Goal: Task Accomplishment & Management: Manage account settings

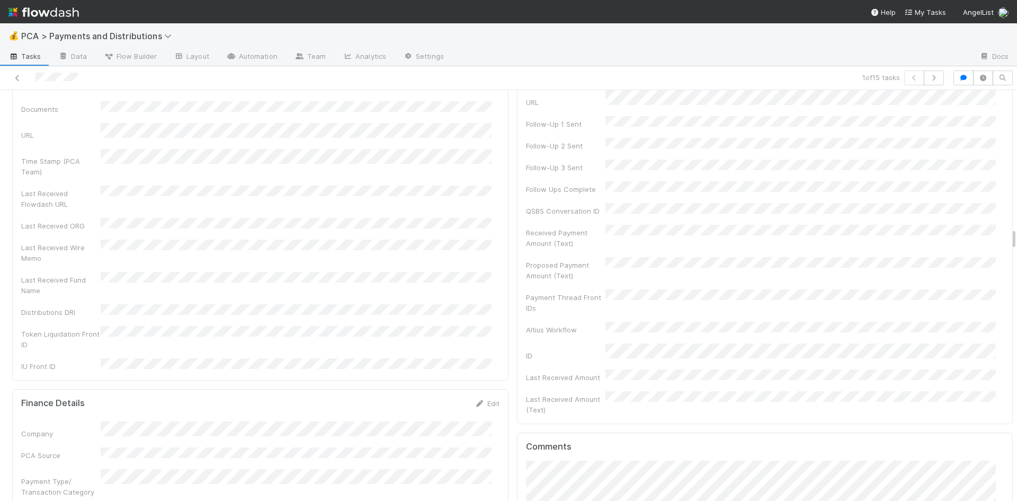
scroll to position [2544, 0]
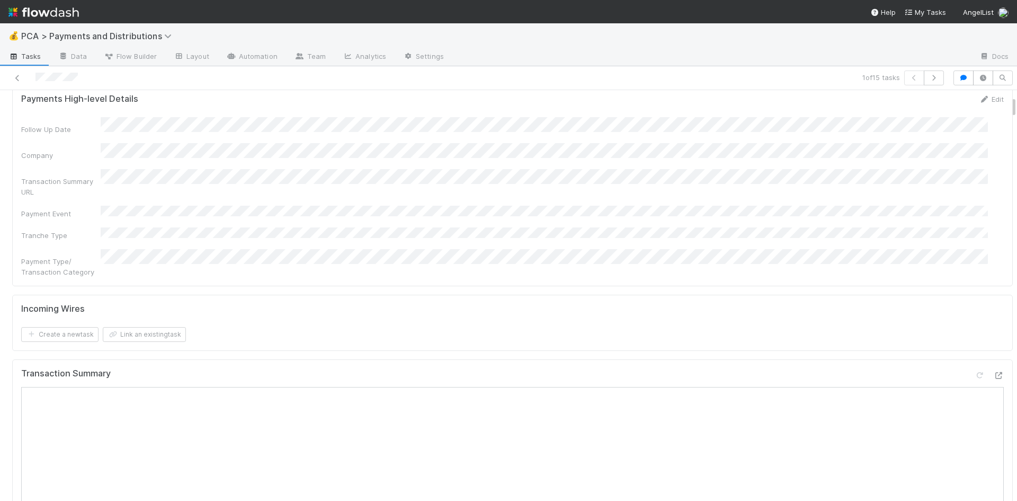
scroll to position [0, 0]
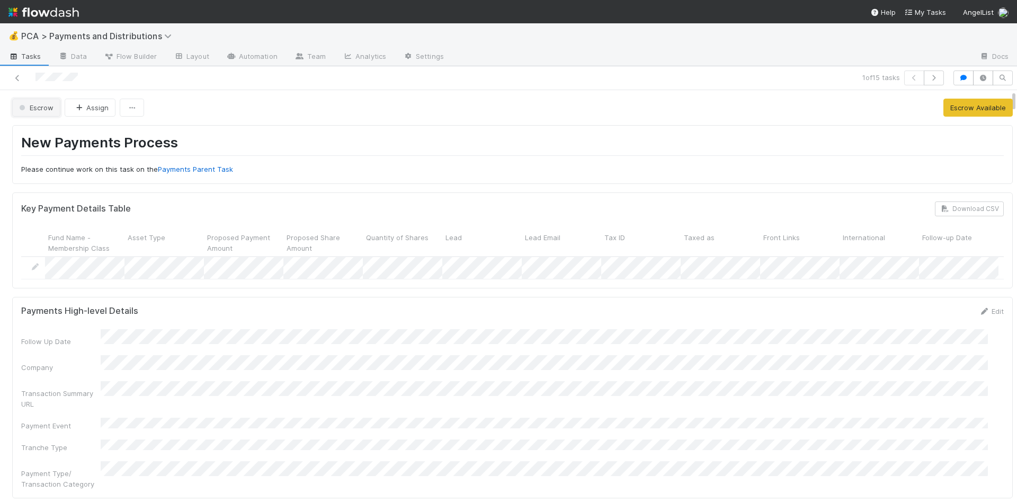
click at [37, 109] on span "Escrow" at bounding box center [35, 107] width 37 height 8
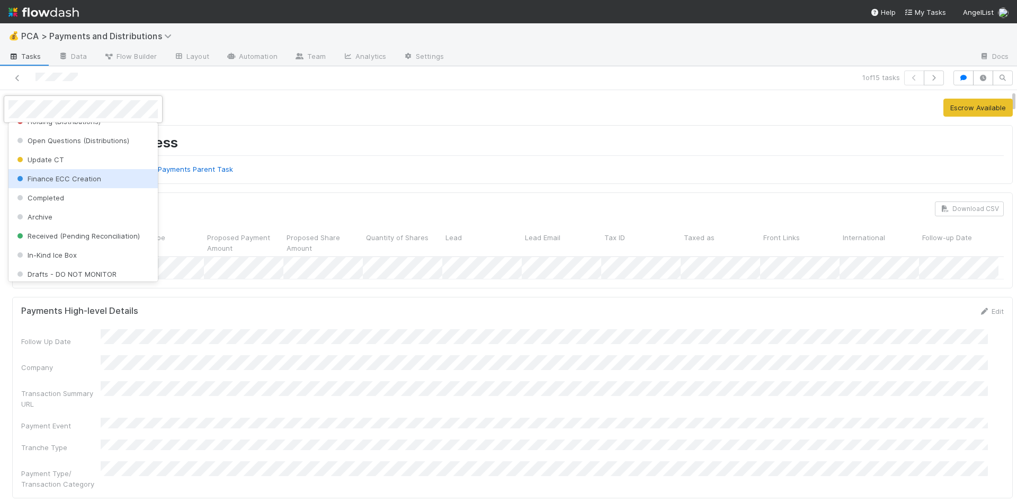
scroll to position [333, 0]
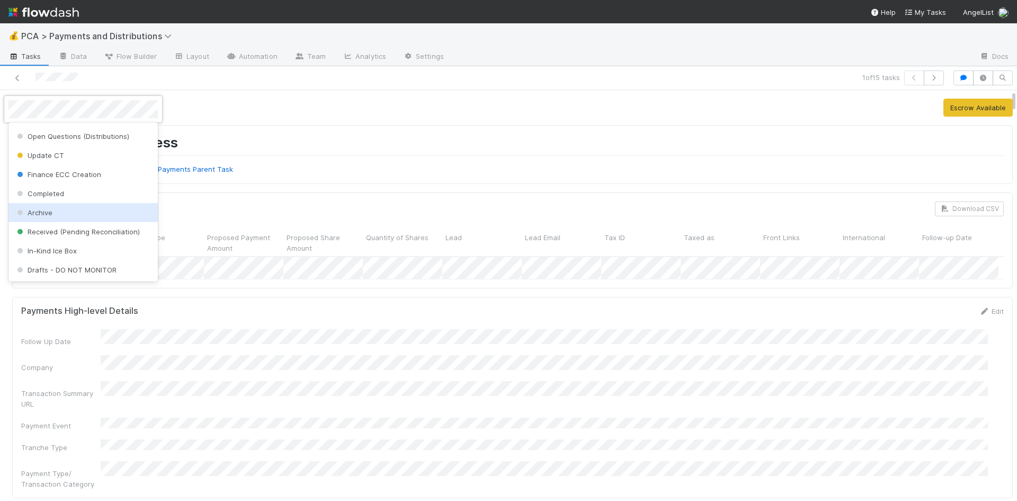
click at [59, 211] on div "Archive" at bounding box center [82, 212] width 149 height 19
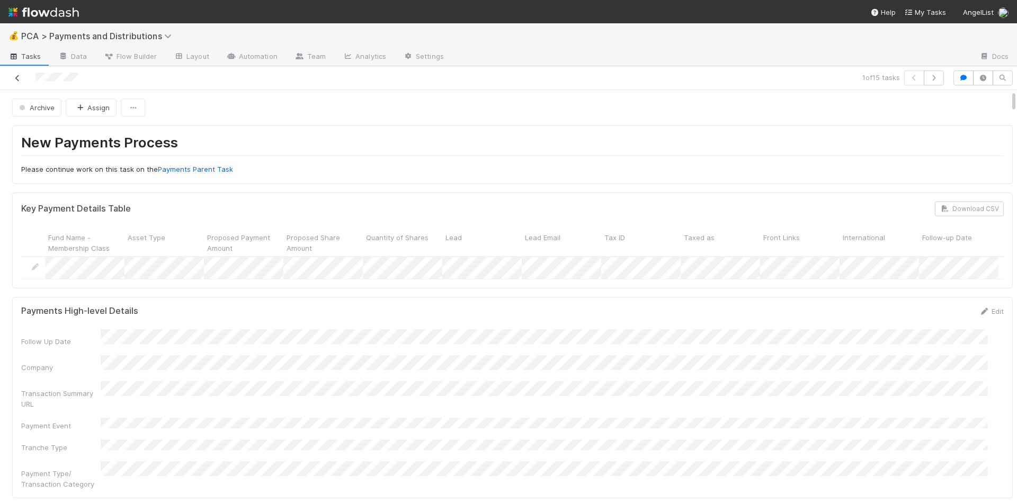
click at [14, 73] on link at bounding box center [17, 78] width 11 height 11
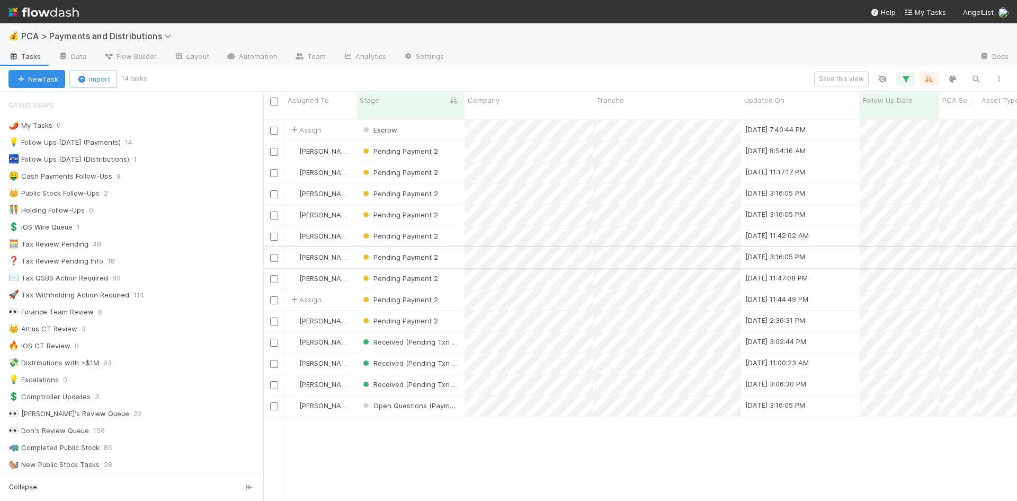
scroll to position [383, 746]
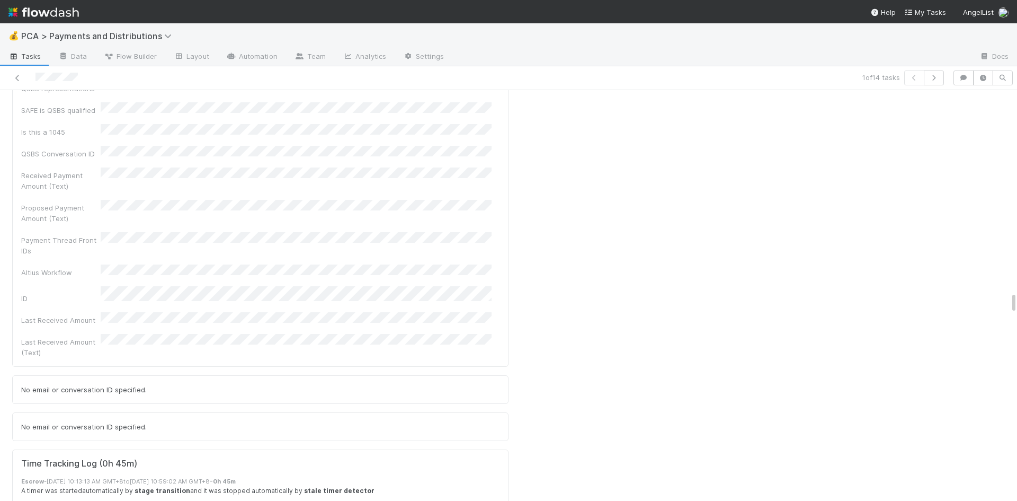
scroll to position [3763, 0]
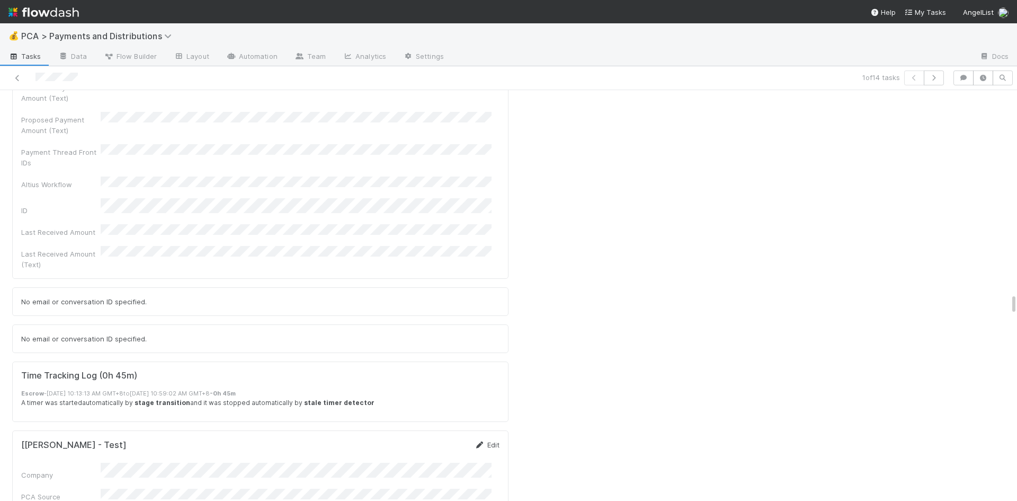
click at [483, 440] on link "Edit" at bounding box center [487, 444] width 25 height 8
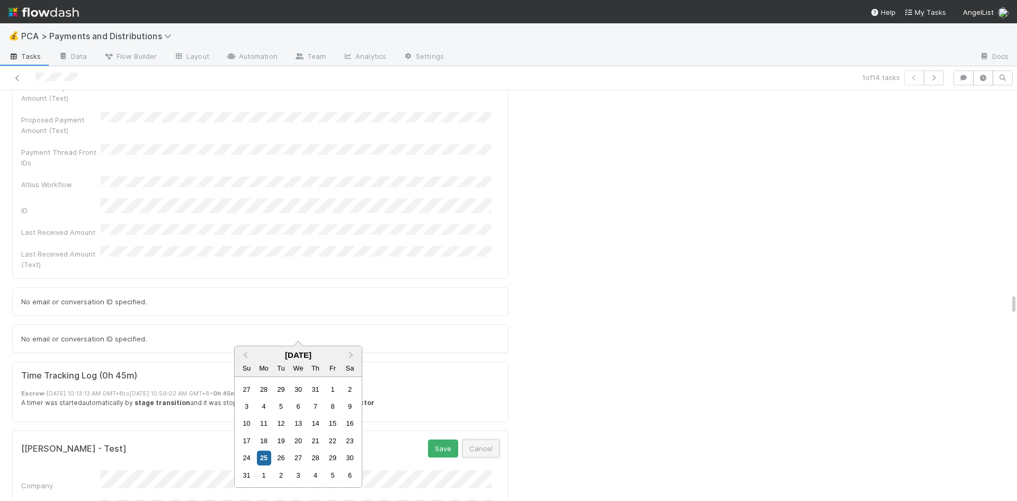
click at [480, 439] on button "Cancel" at bounding box center [481, 448] width 37 height 18
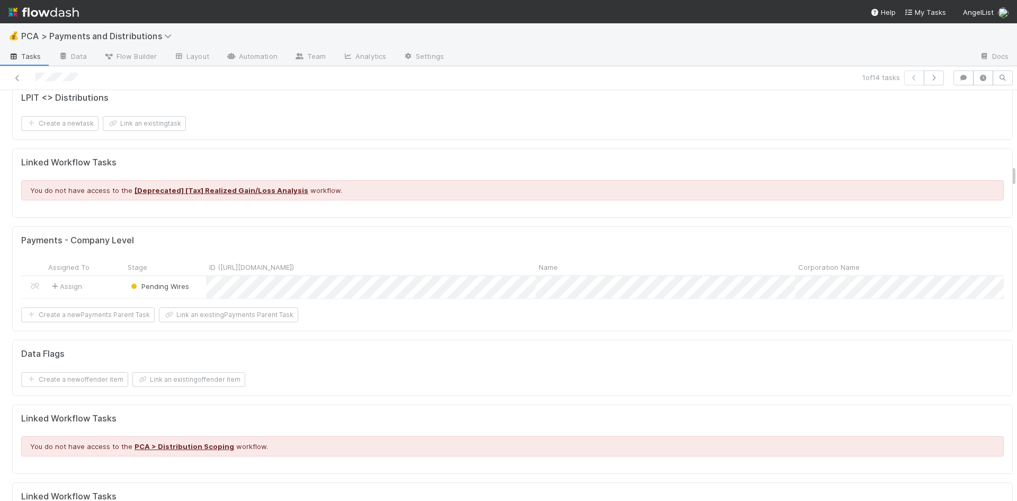
scroll to position [1590, 0]
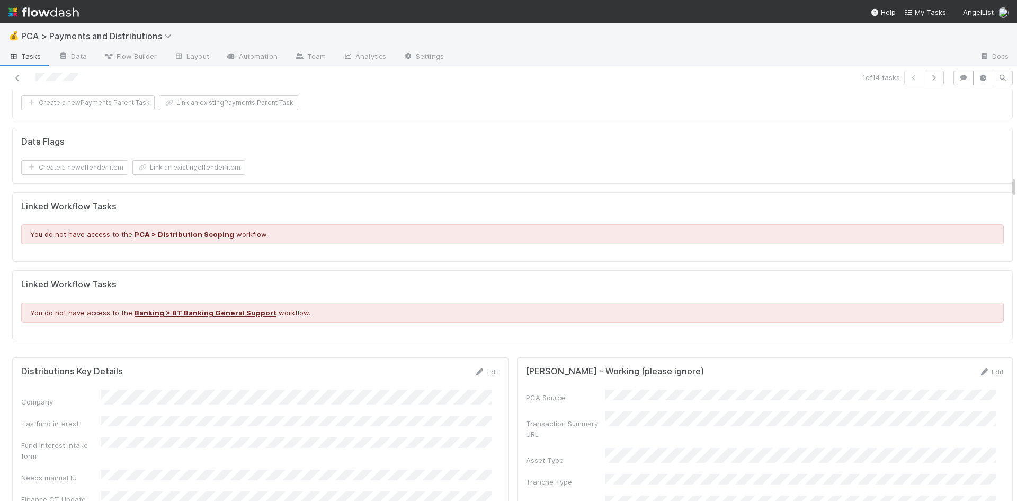
click at [482, 367] on link "Edit" at bounding box center [487, 371] width 25 height 8
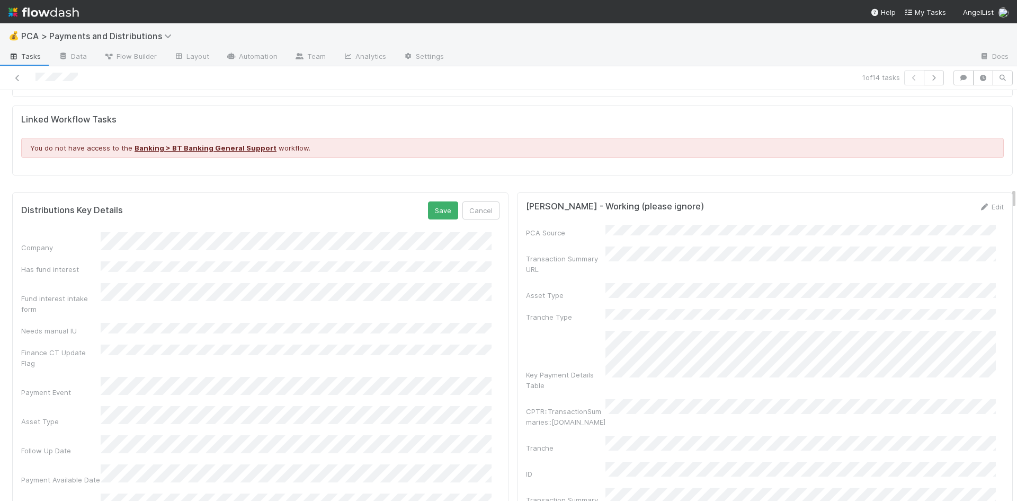
scroll to position [1855, 0]
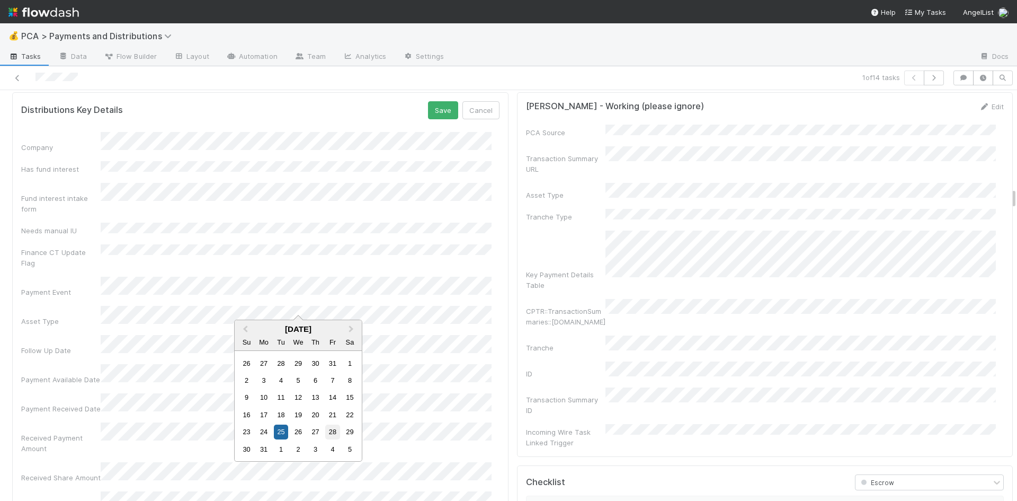
click at [333, 430] on div "28" at bounding box center [332, 431] width 14 height 14
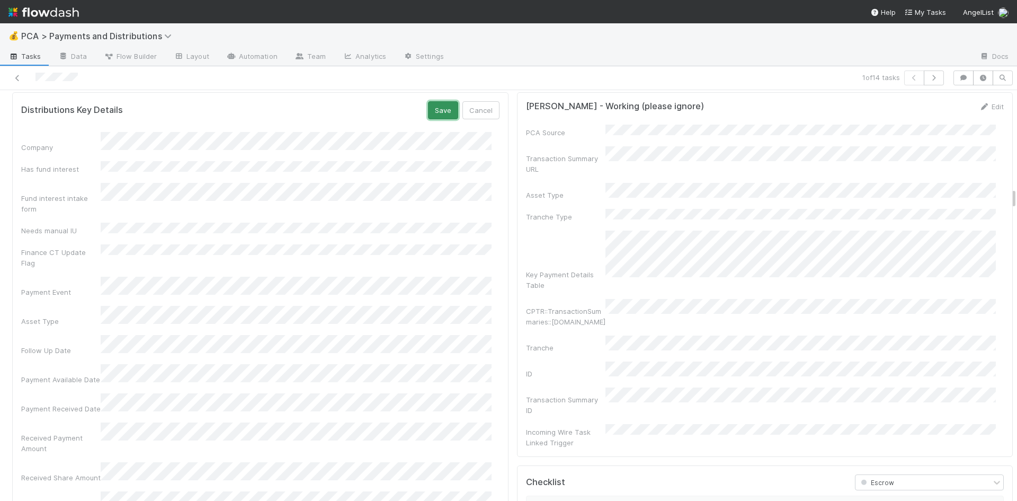
click at [436, 103] on button "Save" at bounding box center [443, 110] width 30 height 18
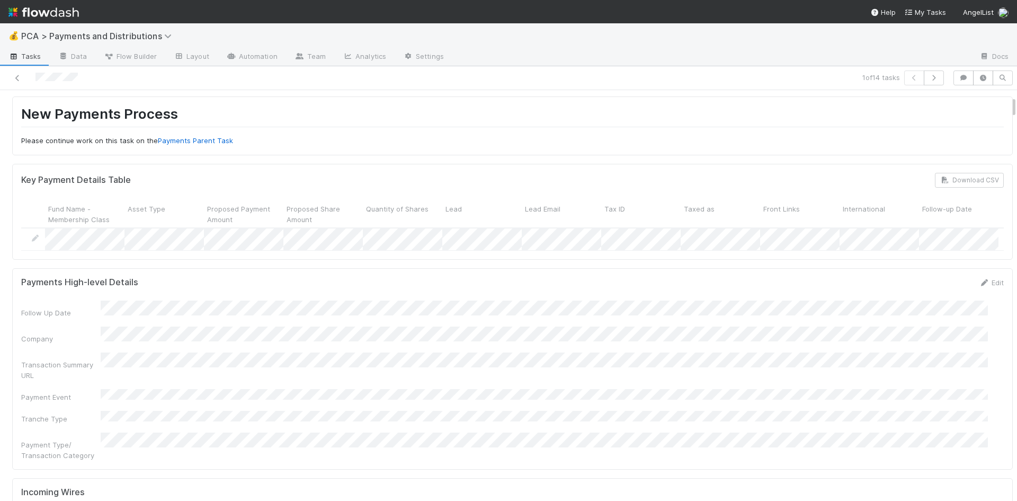
scroll to position [0, 0]
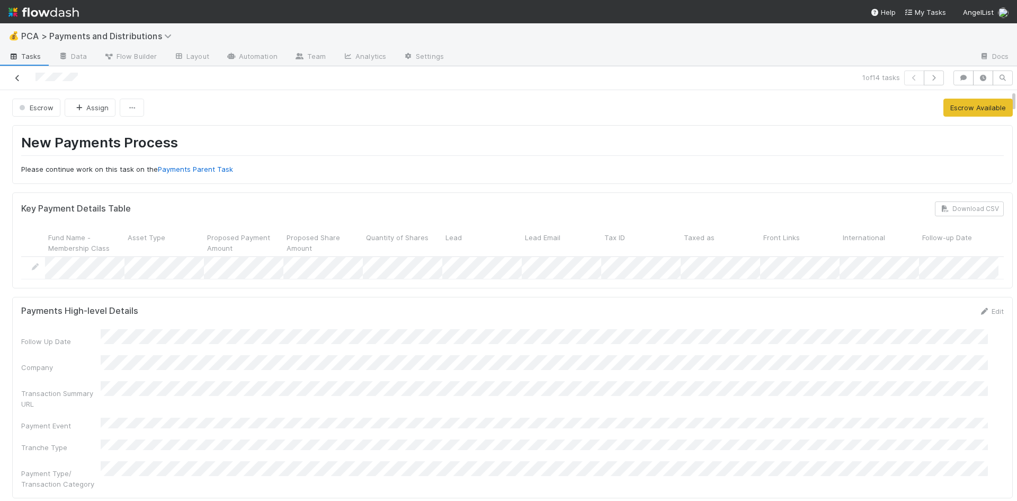
click at [19, 77] on icon at bounding box center [17, 78] width 11 height 7
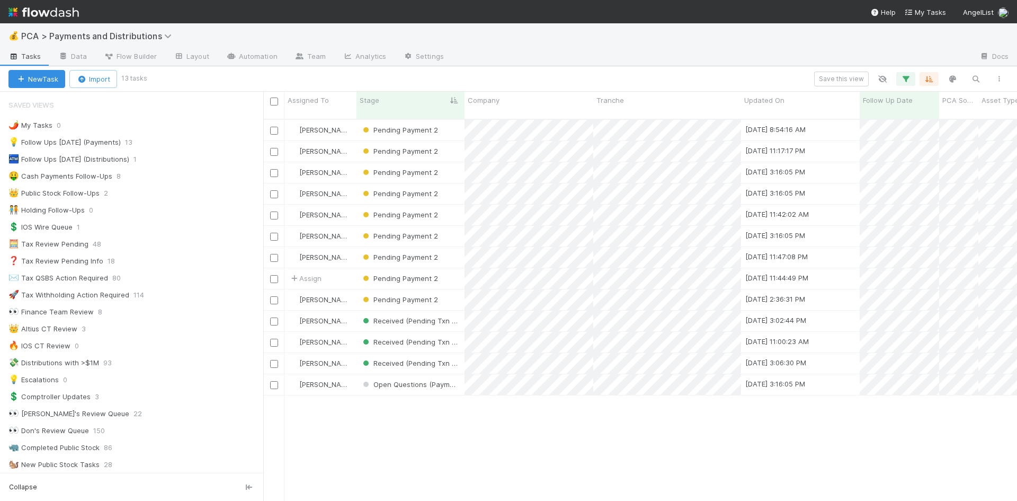
scroll to position [383, 746]
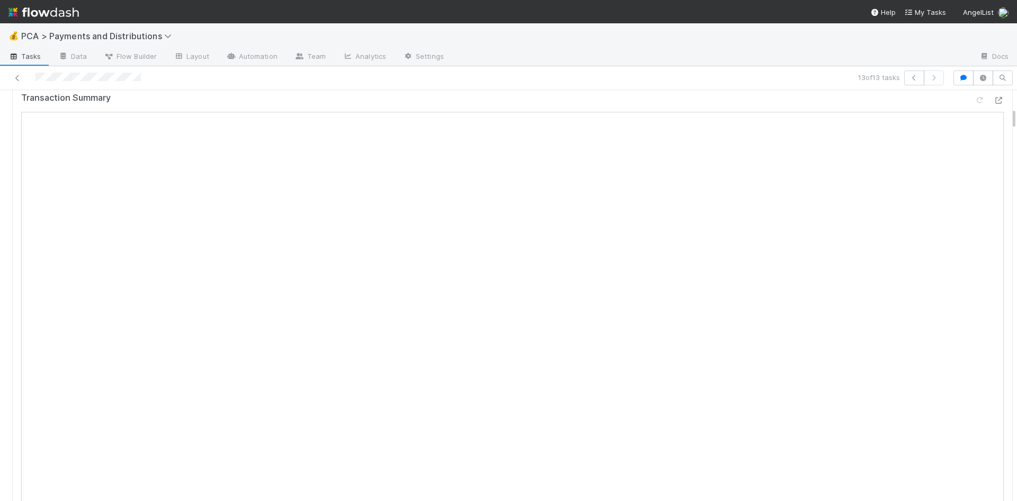
scroll to position [318, 0]
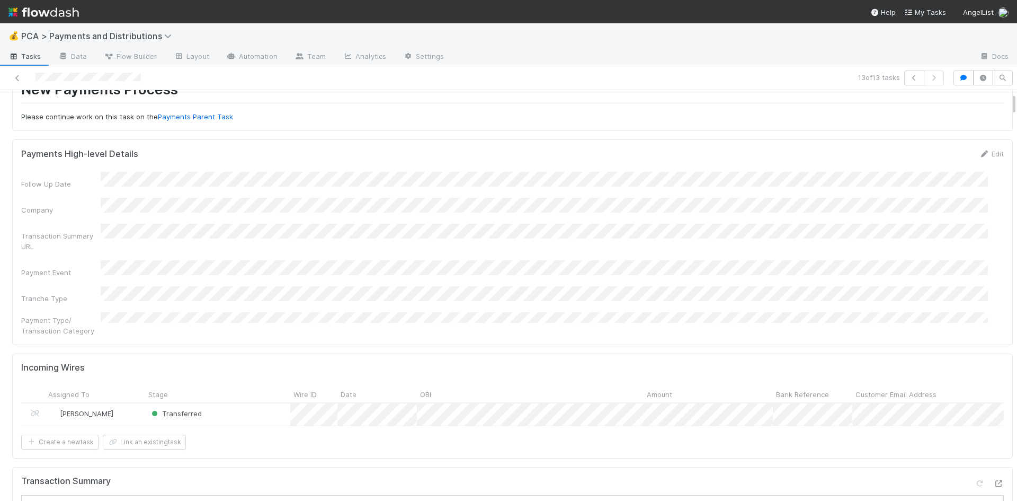
scroll to position [212, 0]
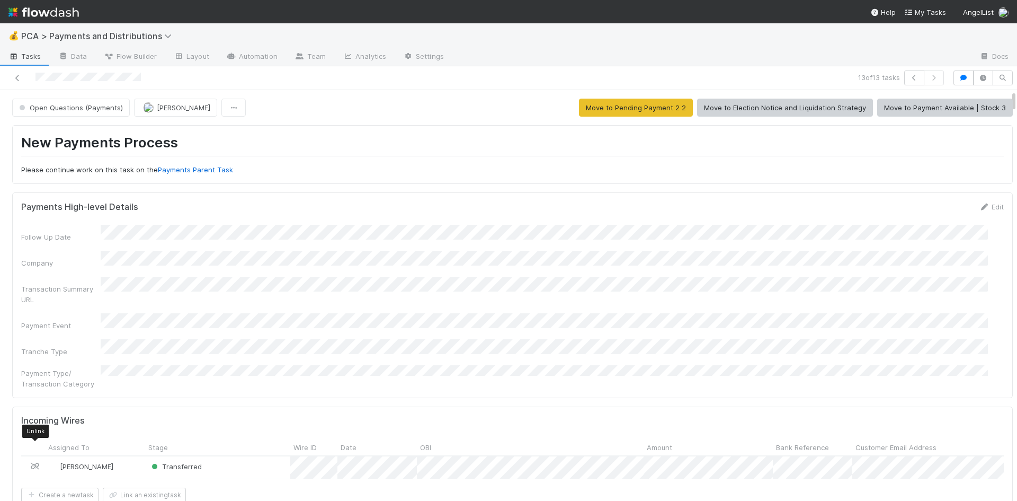
click at [32, 463] on icon at bounding box center [35, 466] width 11 height 7
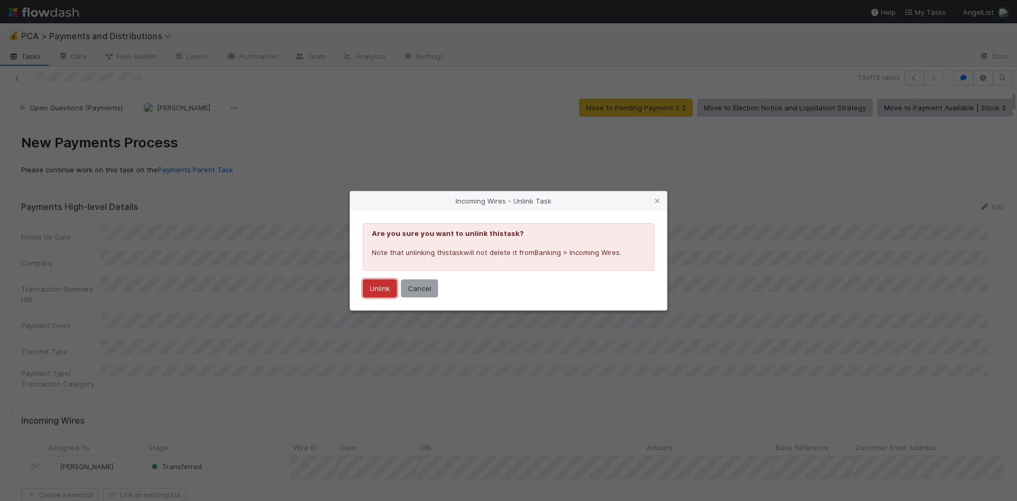
click at [372, 290] on button "Unlink" at bounding box center [380, 288] width 34 height 18
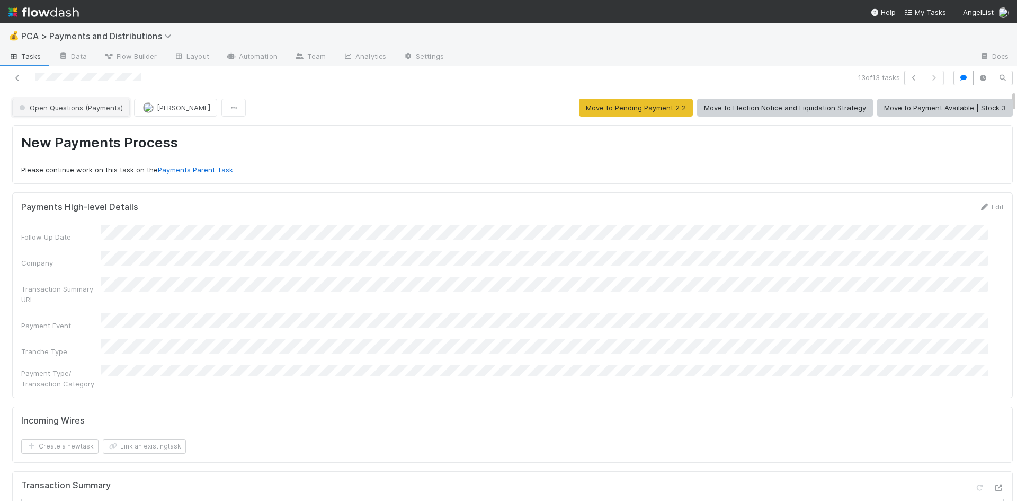
click at [97, 108] on span "Open Questions (Payments)" at bounding box center [70, 107] width 106 height 8
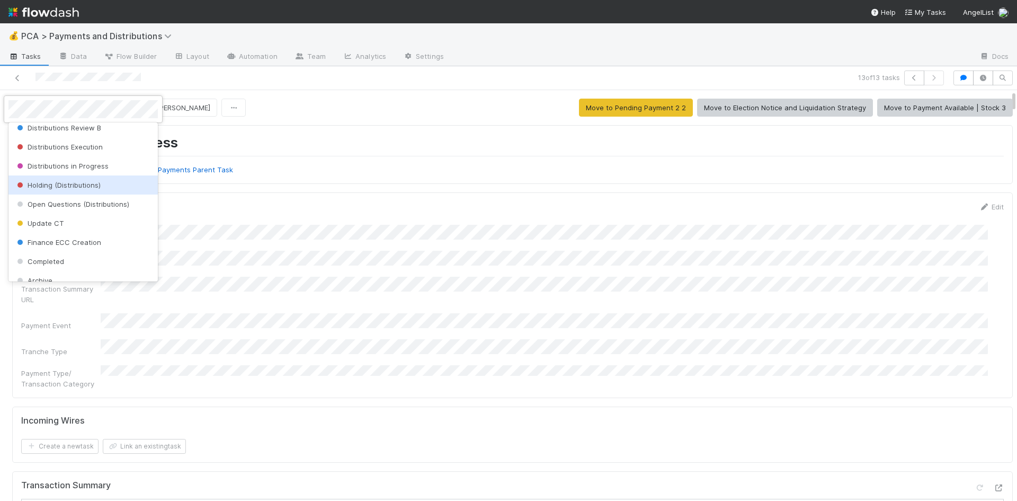
scroll to position [333, 0]
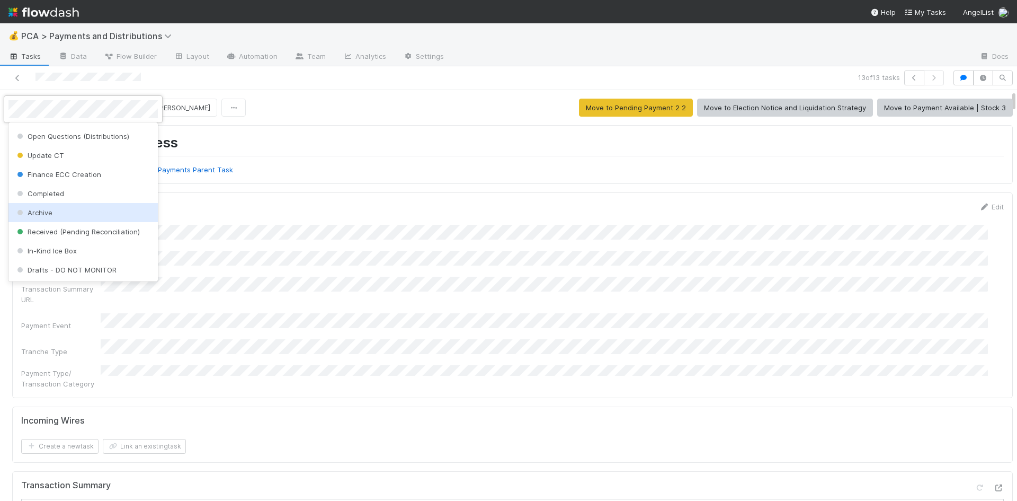
click at [85, 216] on div "Archive" at bounding box center [82, 212] width 149 height 19
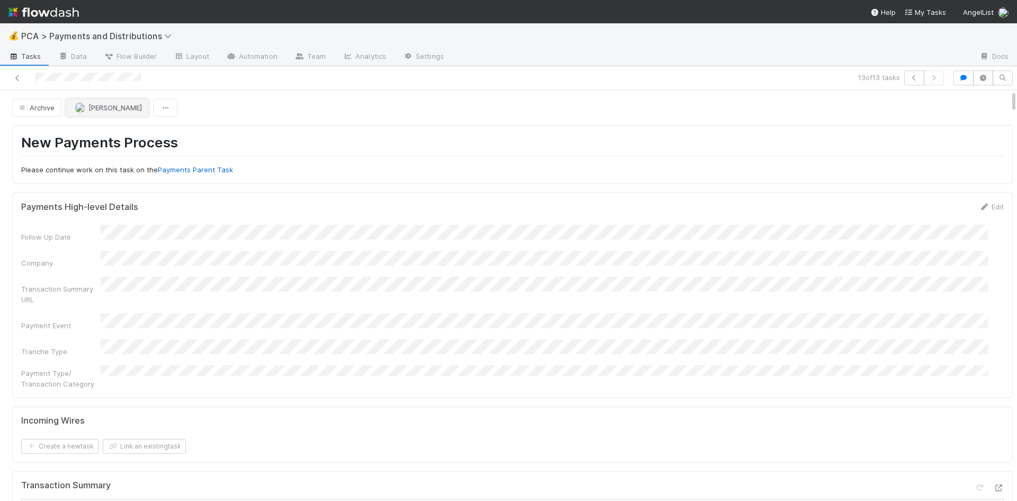
click at [110, 113] on button "[PERSON_NAME]" at bounding box center [107, 108] width 83 height 18
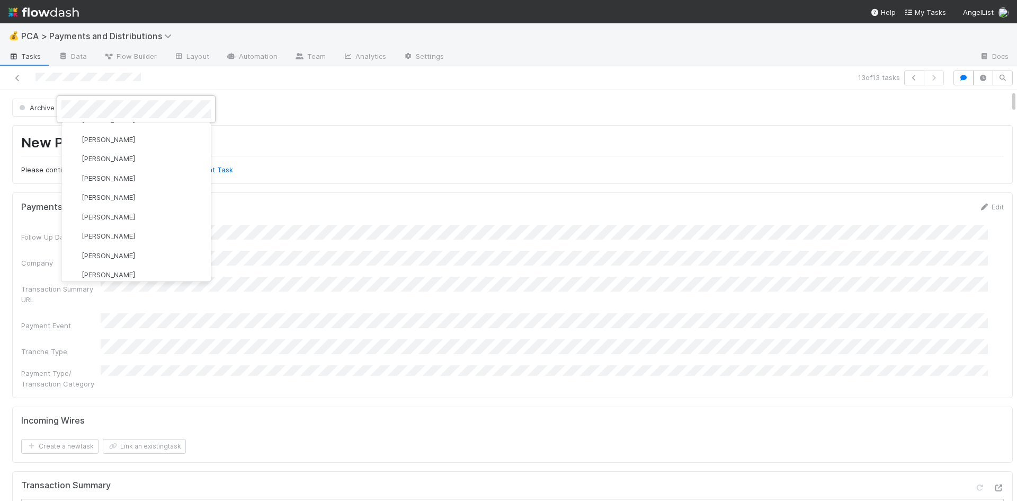
scroll to position [0, 0]
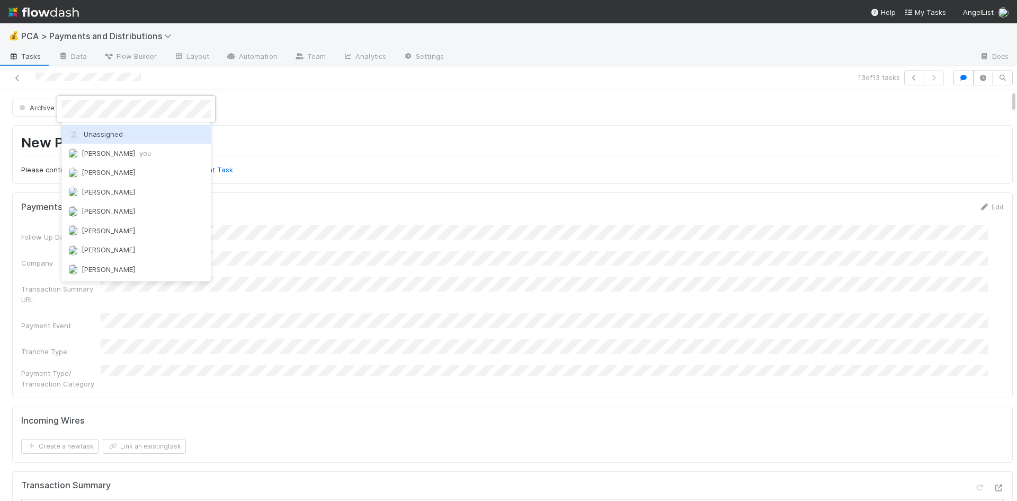
click at [113, 133] on span "Unassigned" at bounding box center [95, 134] width 55 height 8
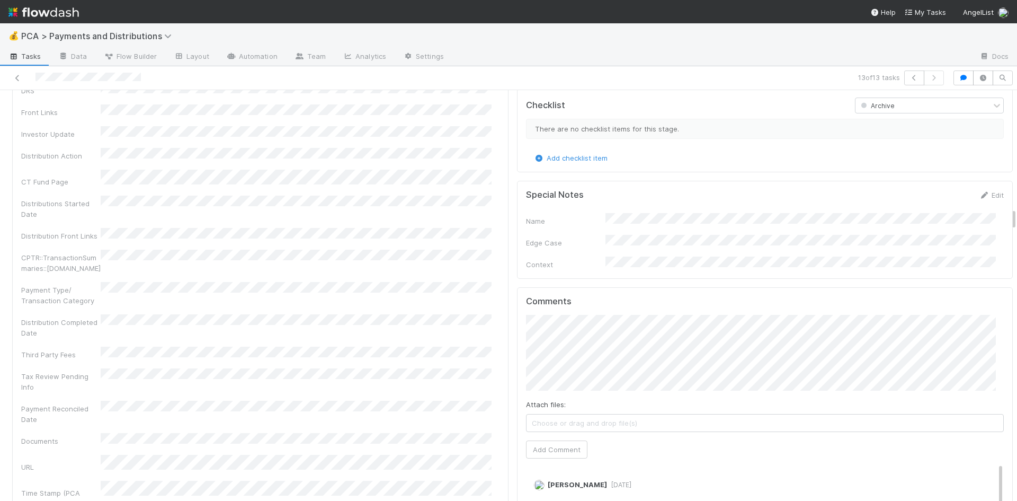
scroll to position [2173, 0]
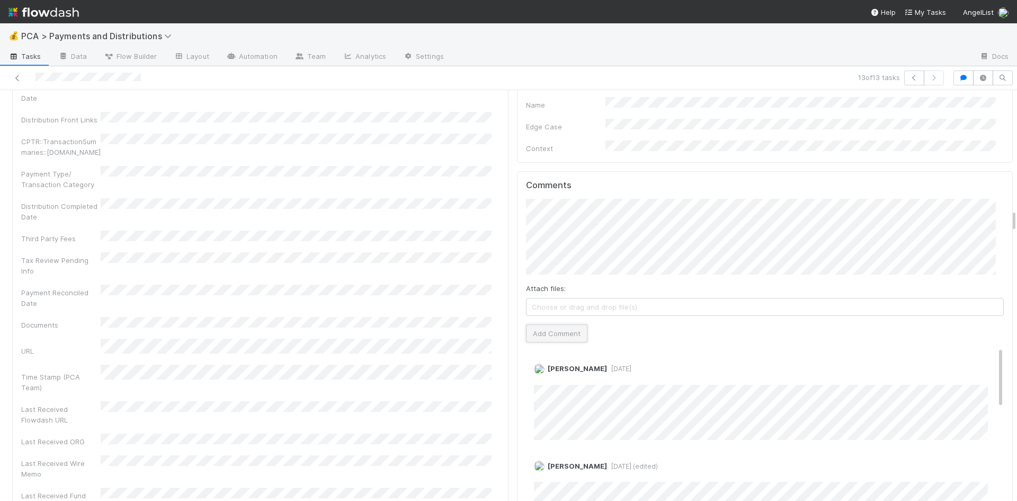
click at [558, 324] on button "Add Comment" at bounding box center [556, 333] width 61 height 18
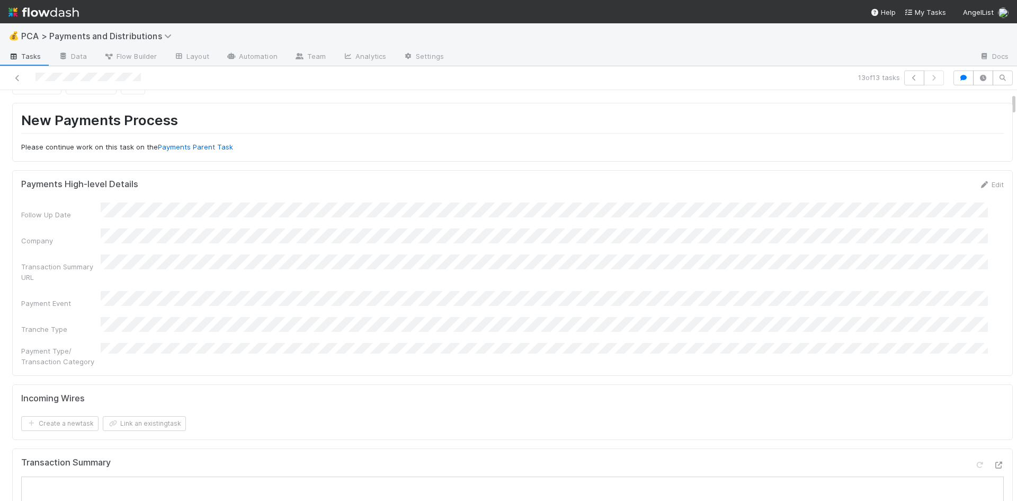
scroll to position [0, 0]
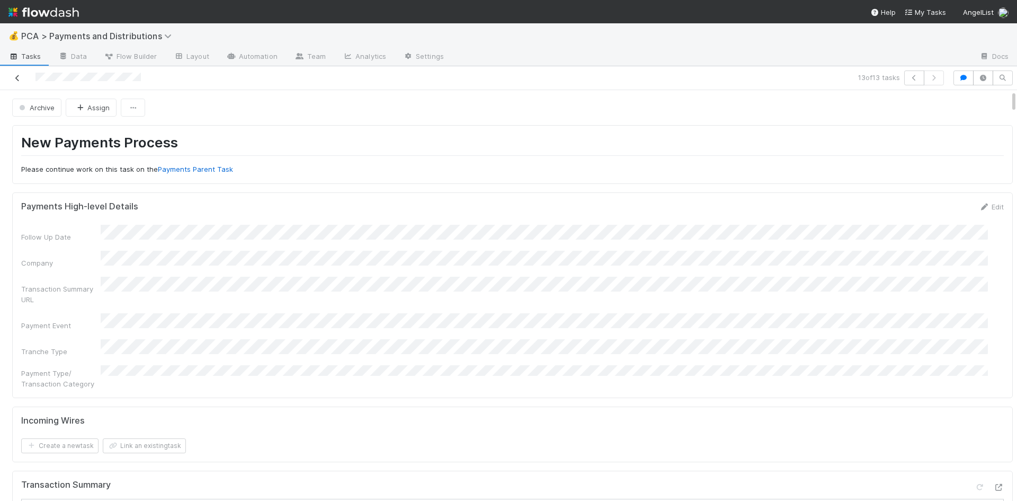
click at [19, 76] on icon at bounding box center [17, 78] width 11 height 7
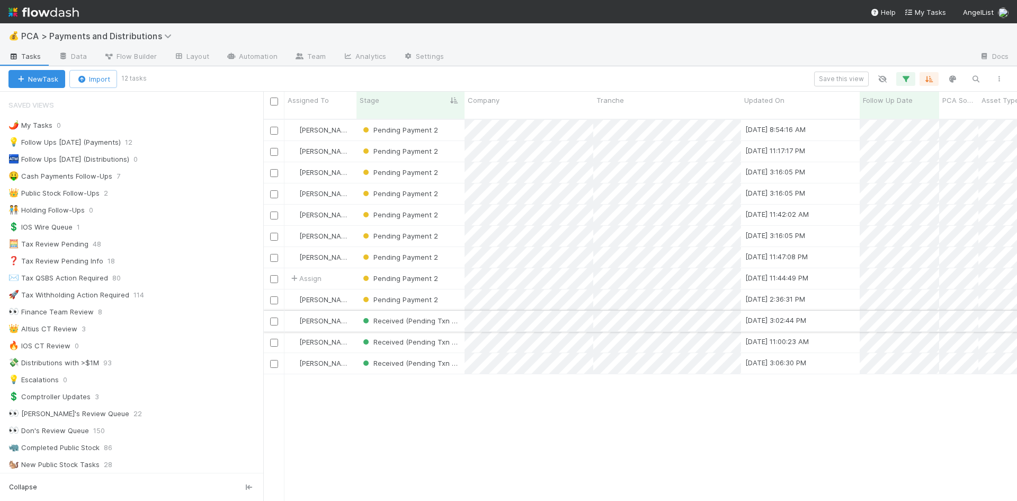
scroll to position [383, 746]
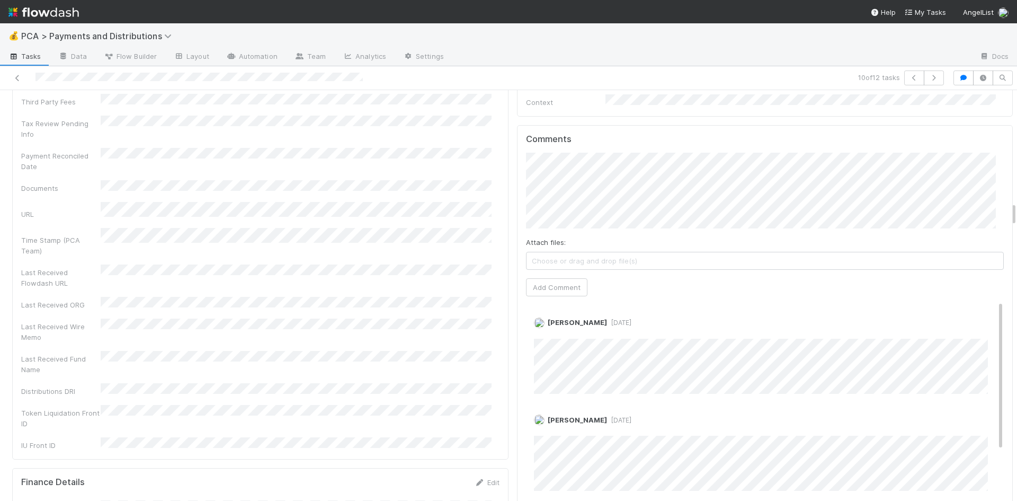
scroll to position [1643, 0]
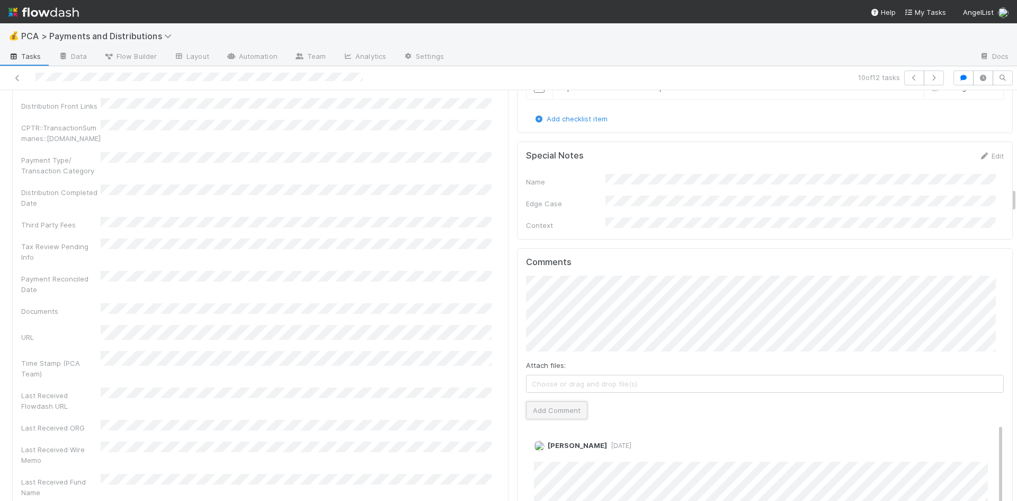
click at [544, 401] on button "Add Comment" at bounding box center [556, 410] width 61 height 18
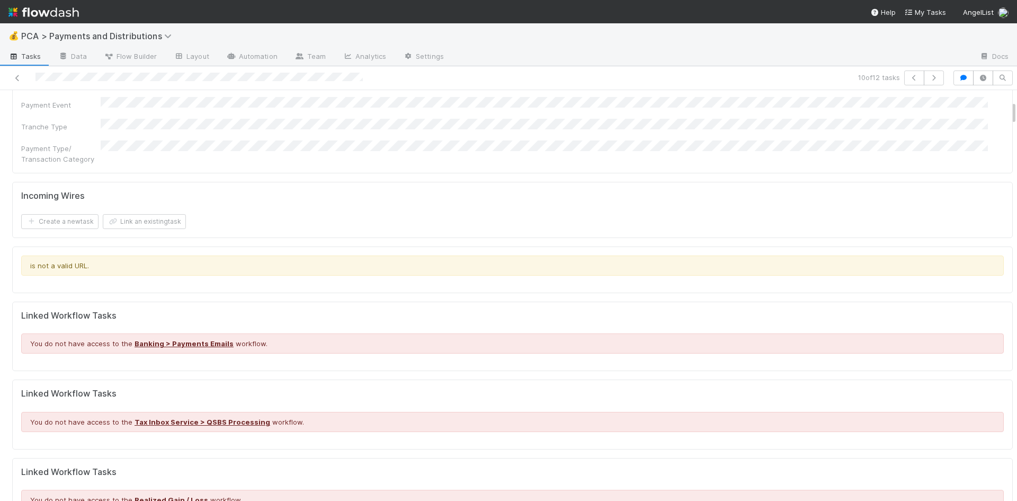
scroll to position [0, 0]
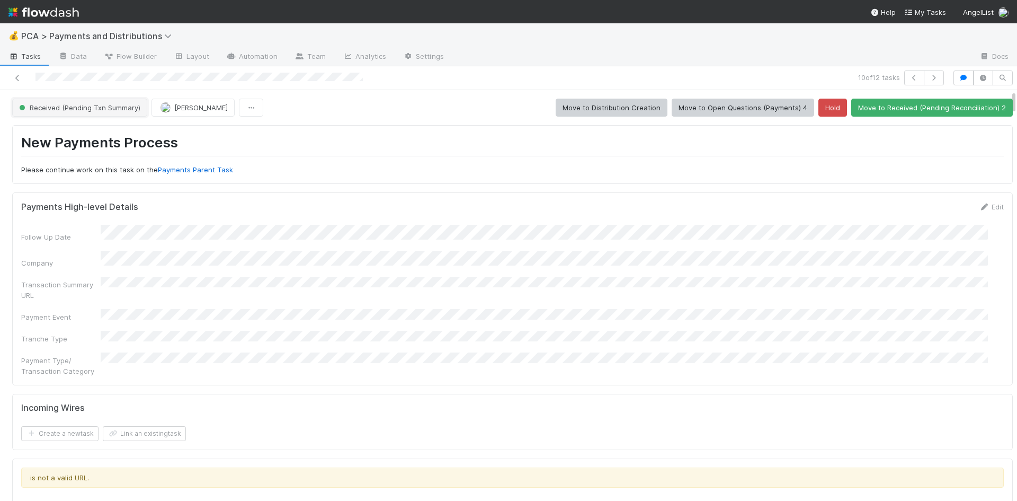
click at [93, 112] on button "Received (Pending Txn Summary)" at bounding box center [79, 108] width 135 height 18
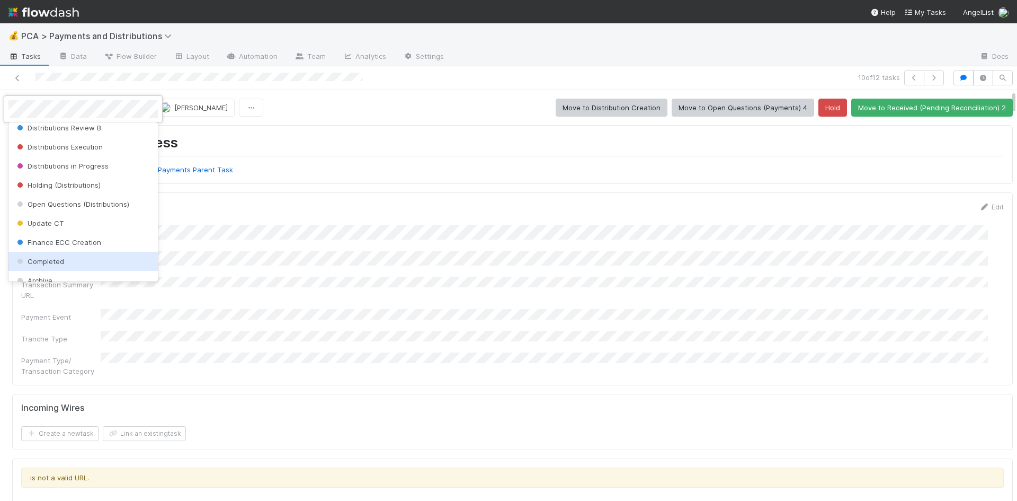
scroll to position [333, 0]
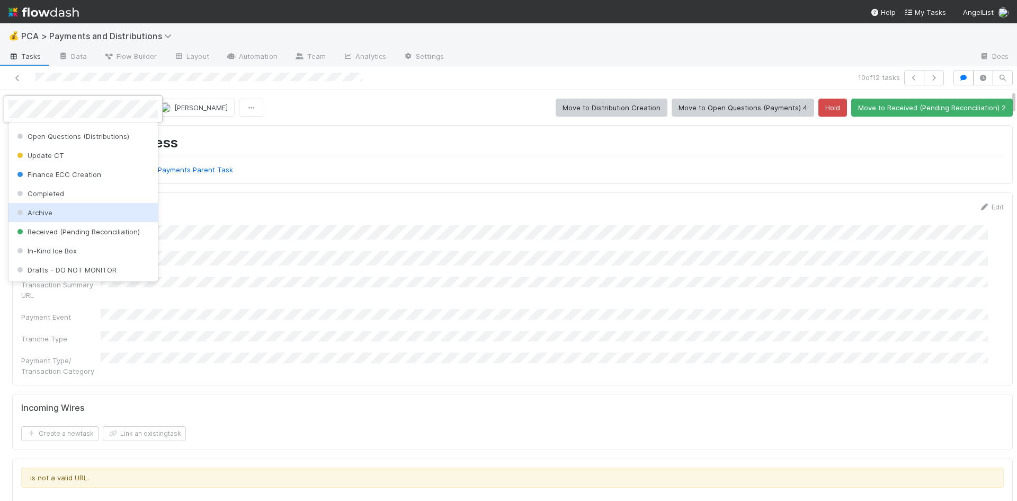
click at [74, 210] on div "Archive" at bounding box center [82, 212] width 149 height 19
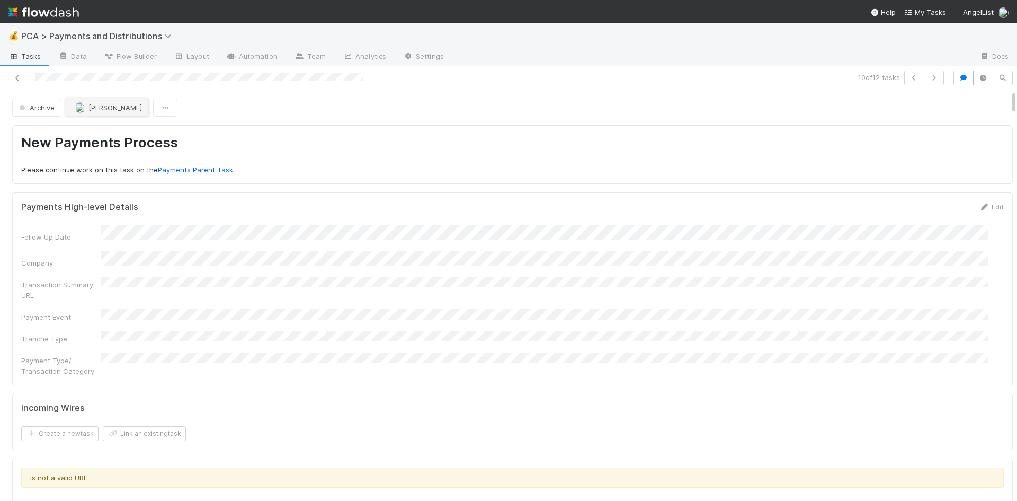
click at [104, 110] on span "[PERSON_NAME]" at bounding box center [115, 107] width 54 height 8
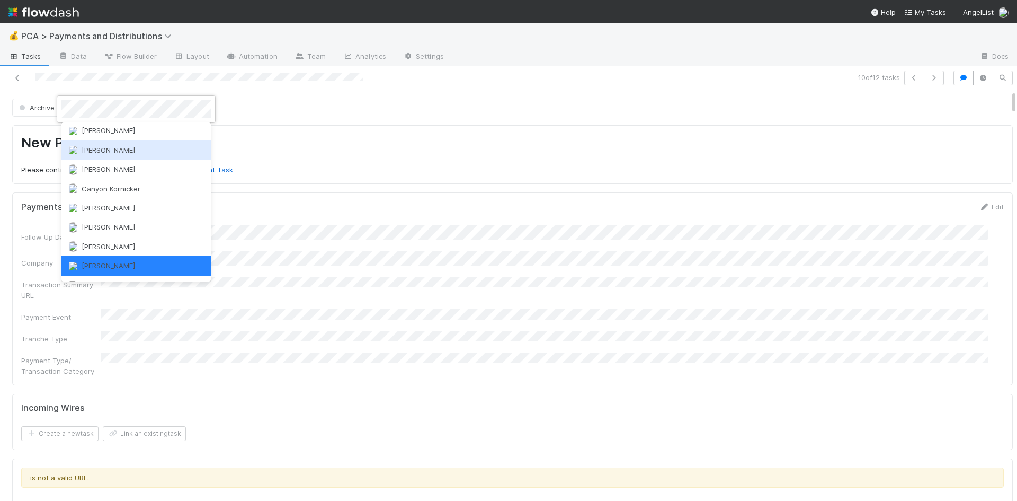
scroll to position [0, 0]
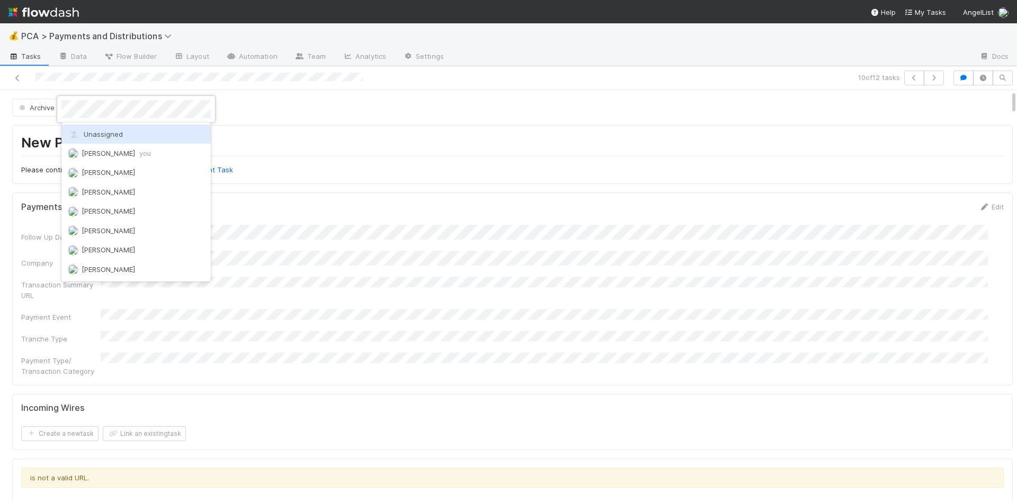
click at [174, 132] on div "Unassigned" at bounding box center [135, 134] width 149 height 19
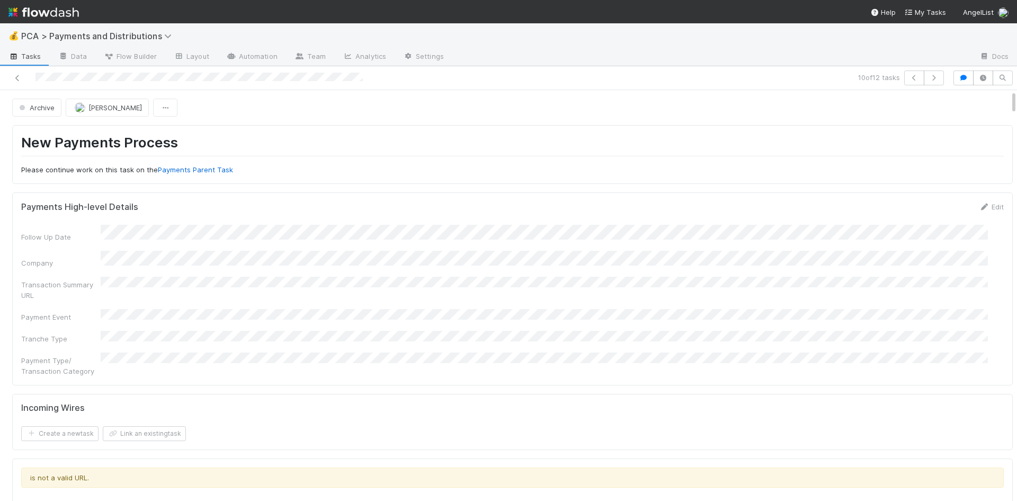
click at [438, 136] on h1 "New Payments Process" at bounding box center [512, 145] width 983 height 22
click at [14, 79] on icon at bounding box center [17, 78] width 11 height 7
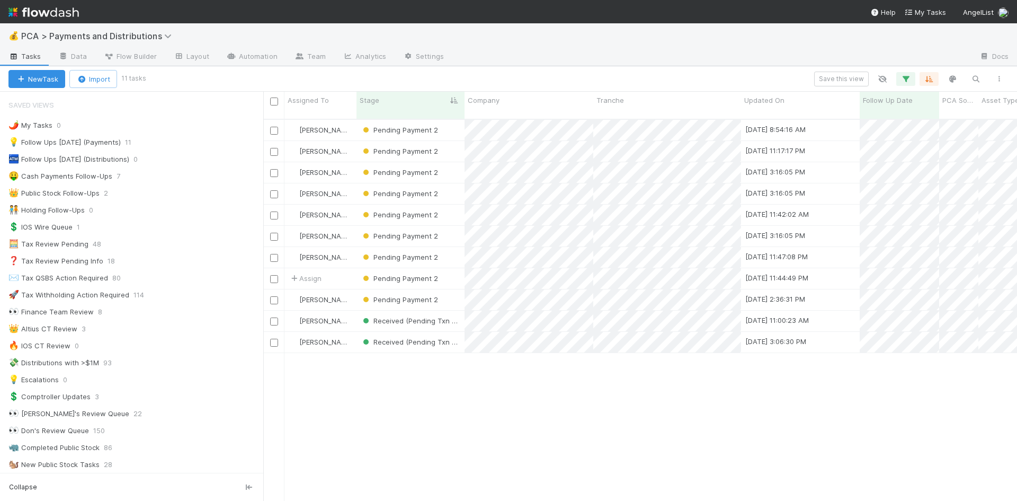
scroll to position [8, 8]
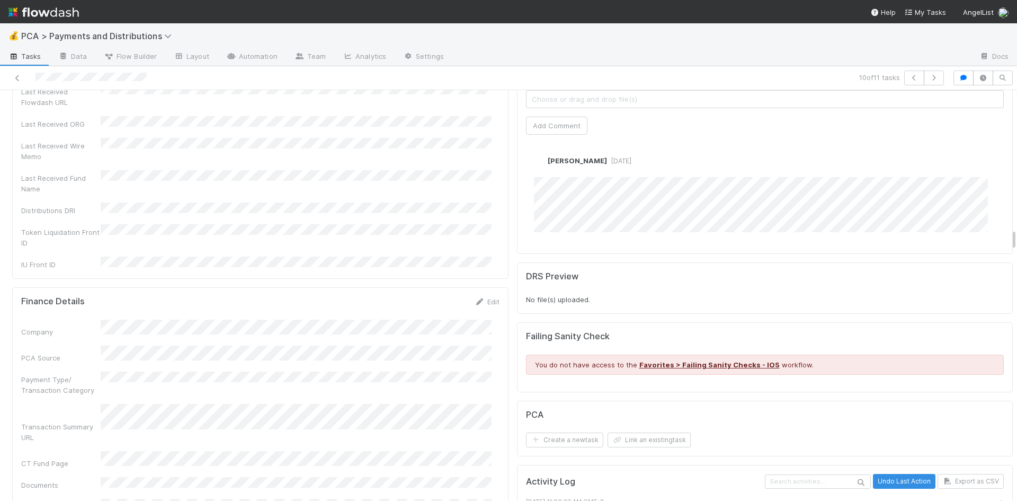
scroll to position [2332, 0]
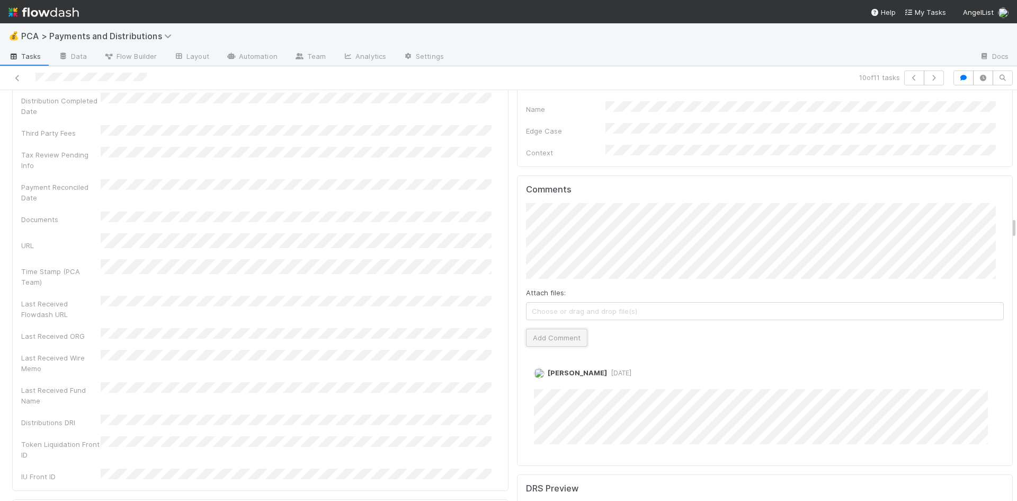
click at [545, 329] on button "Add Comment" at bounding box center [556, 338] width 61 height 18
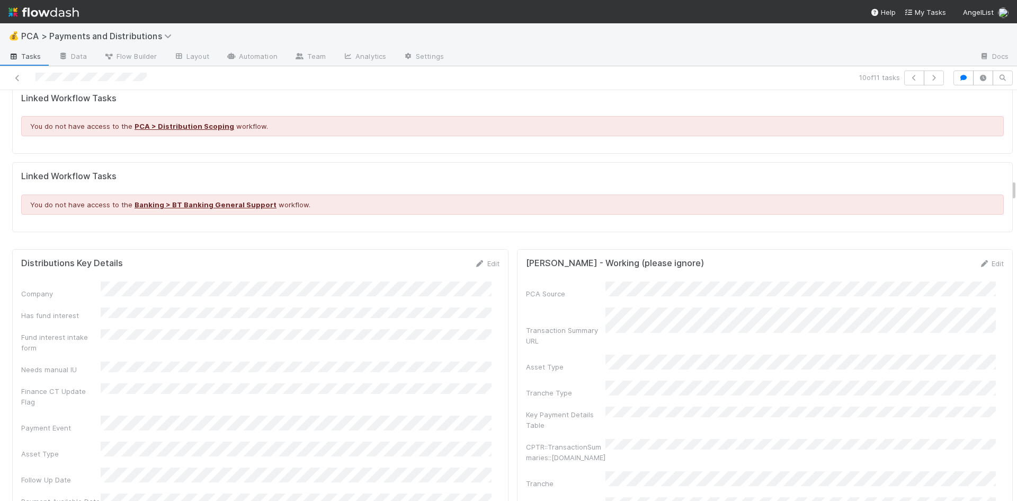
scroll to position [1696, 0]
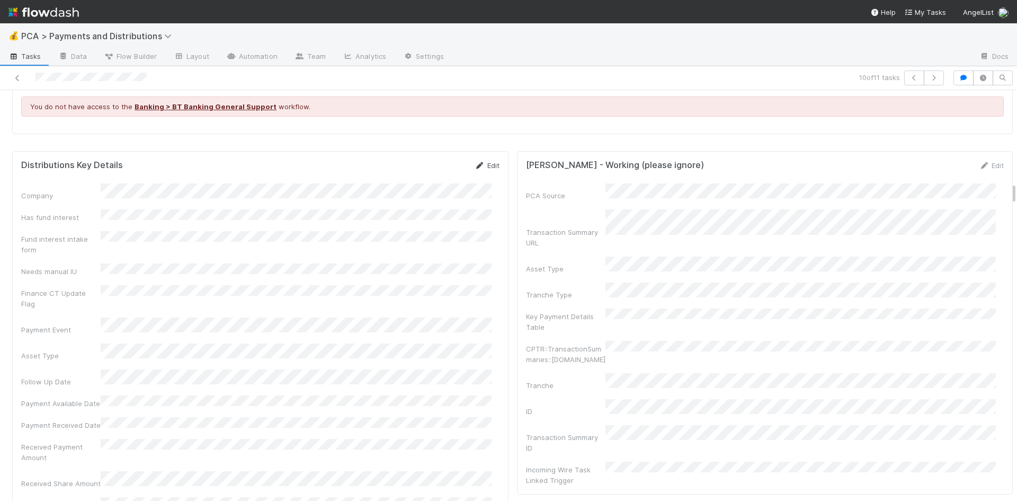
click at [480, 161] on link "Edit" at bounding box center [487, 165] width 25 height 8
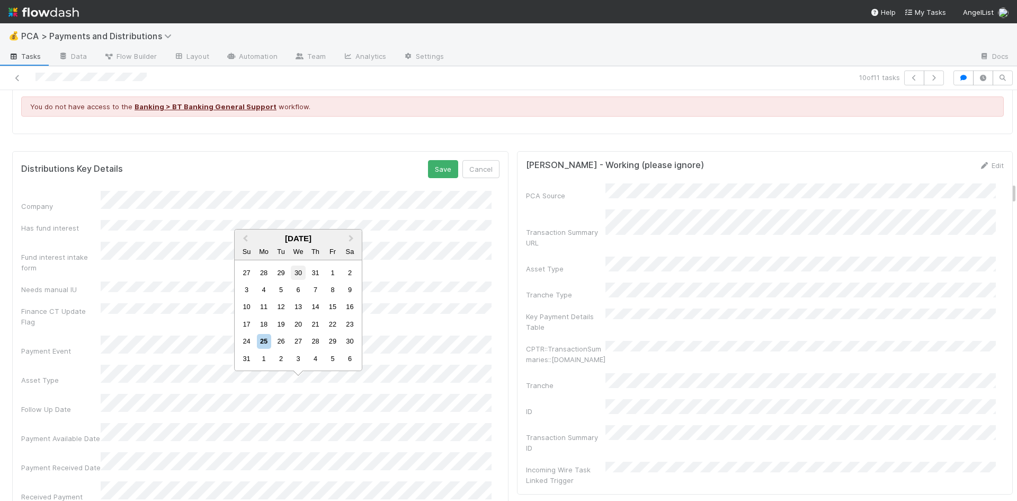
click at [297, 271] on div "30" at bounding box center [298, 272] width 14 height 14
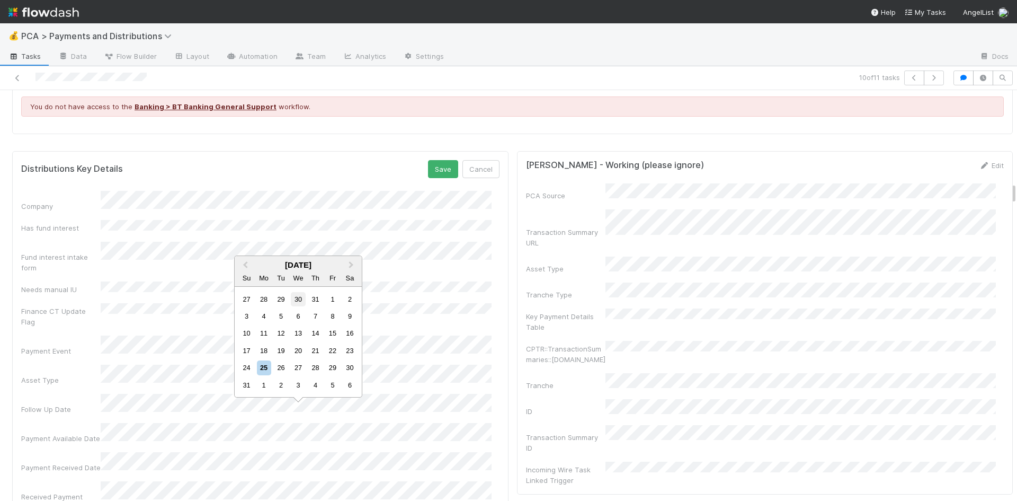
click at [301, 299] on div "30" at bounding box center [298, 299] width 14 height 14
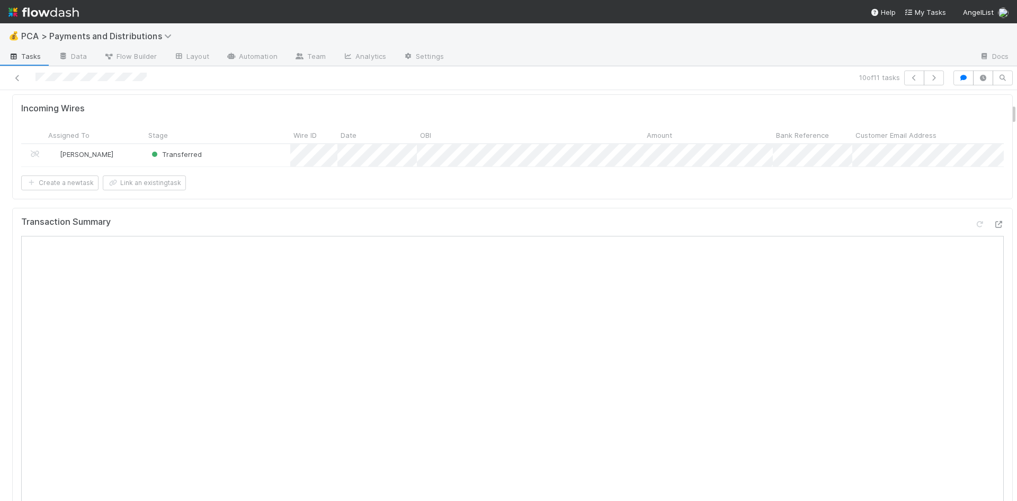
scroll to position [212, 0]
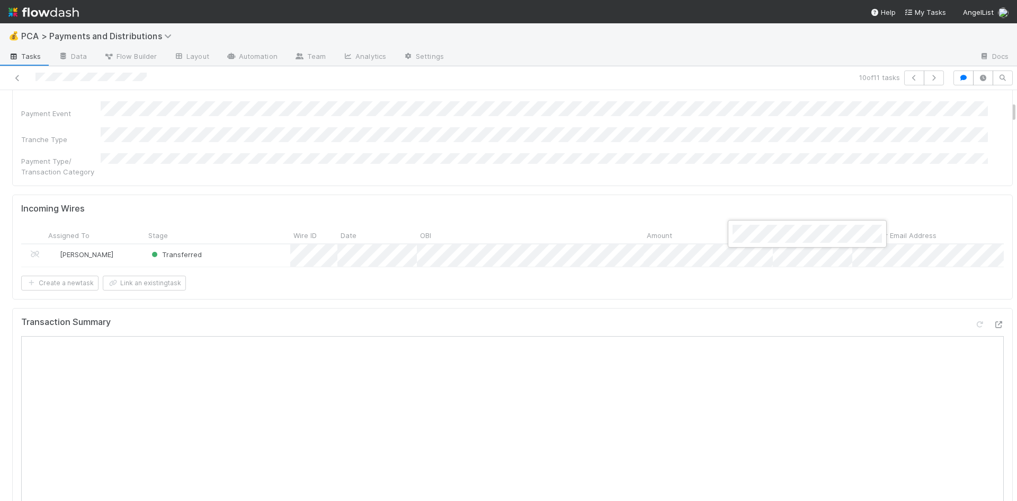
click at [575, 149] on div at bounding box center [508, 250] width 1017 height 501
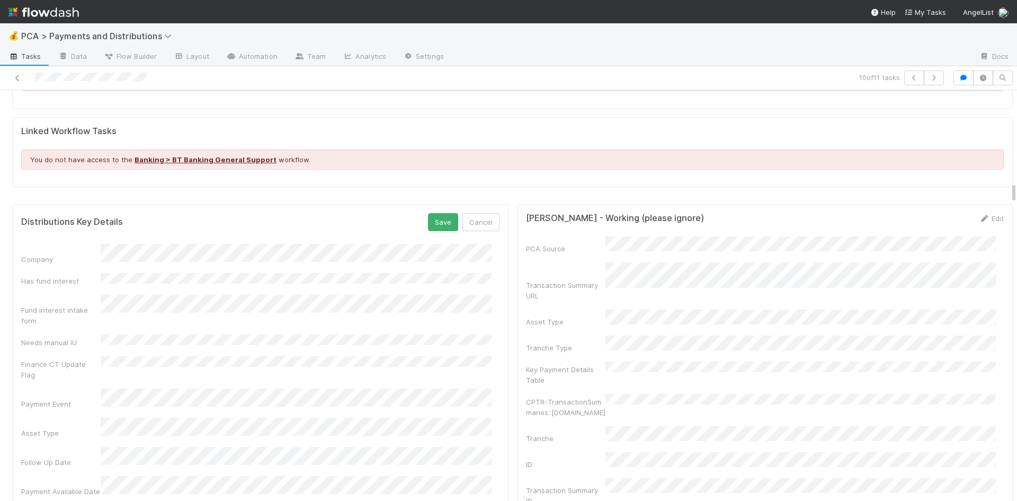
scroll to position [1855, 0]
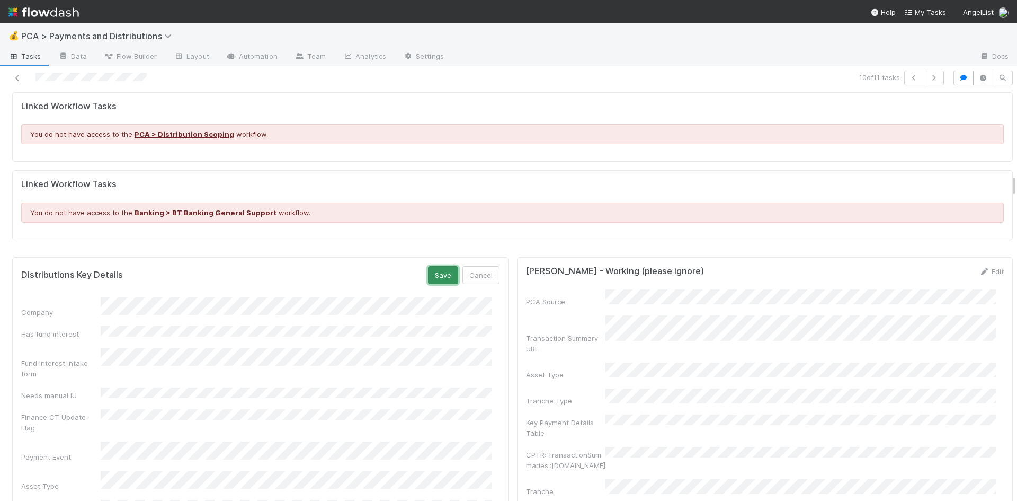
click at [436, 266] on button "Save" at bounding box center [443, 275] width 30 height 18
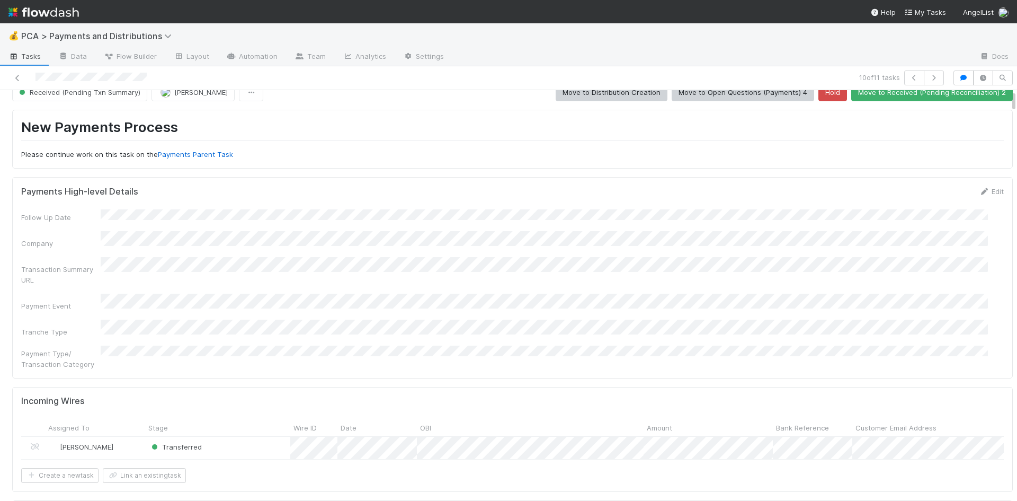
scroll to position [0, 0]
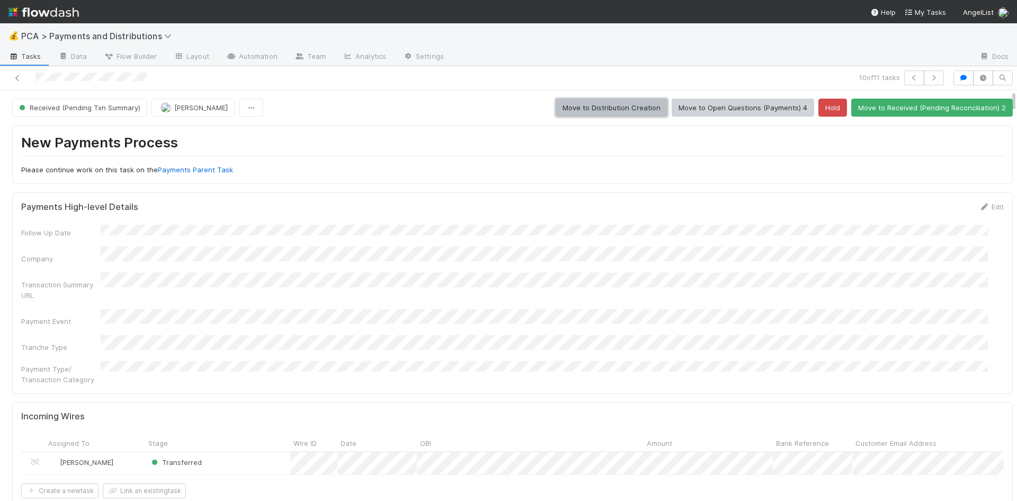
click at [590, 113] on button "Move to Distribution Creation" at bounding box center [612, 108] width 112 height 18
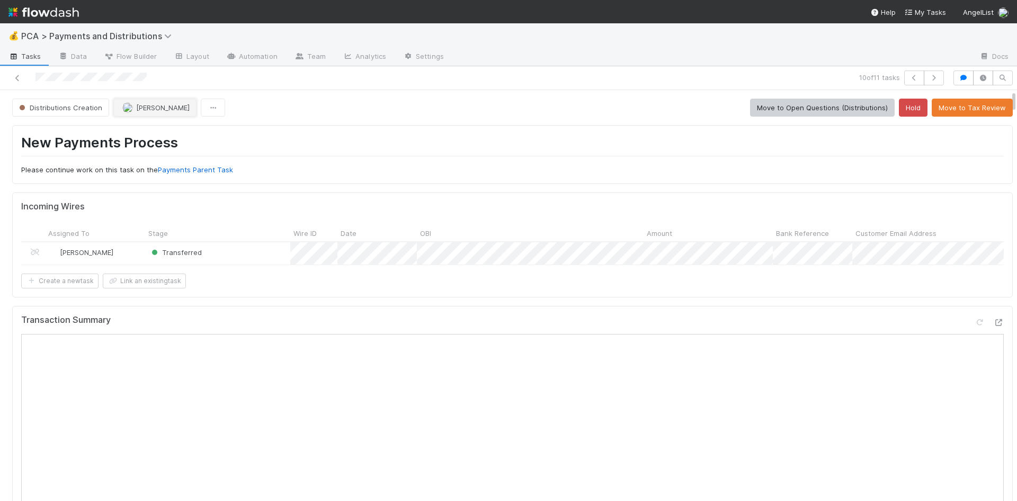
click at [154, 113] on button "[PERSON_NAME]" at bounding box center [154, 108] width 83 height 18
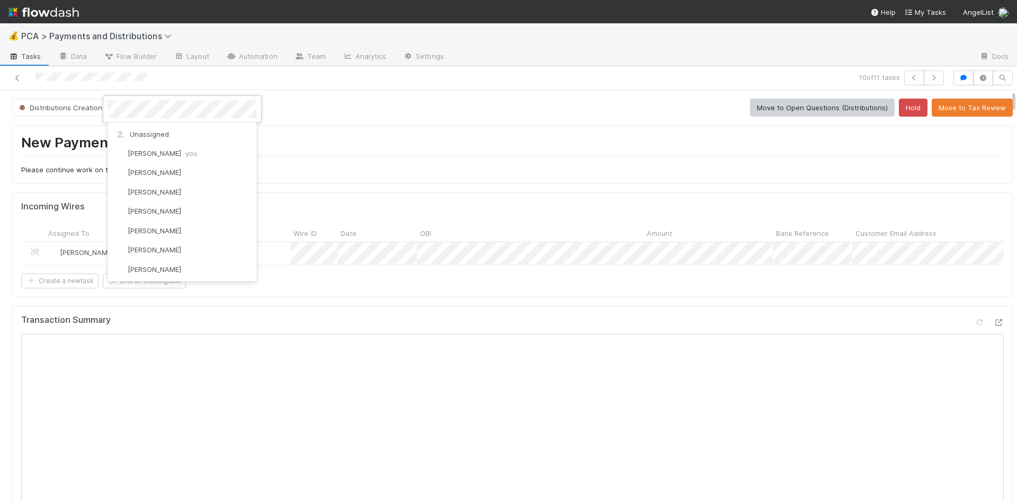
scroll to position [370, 0]
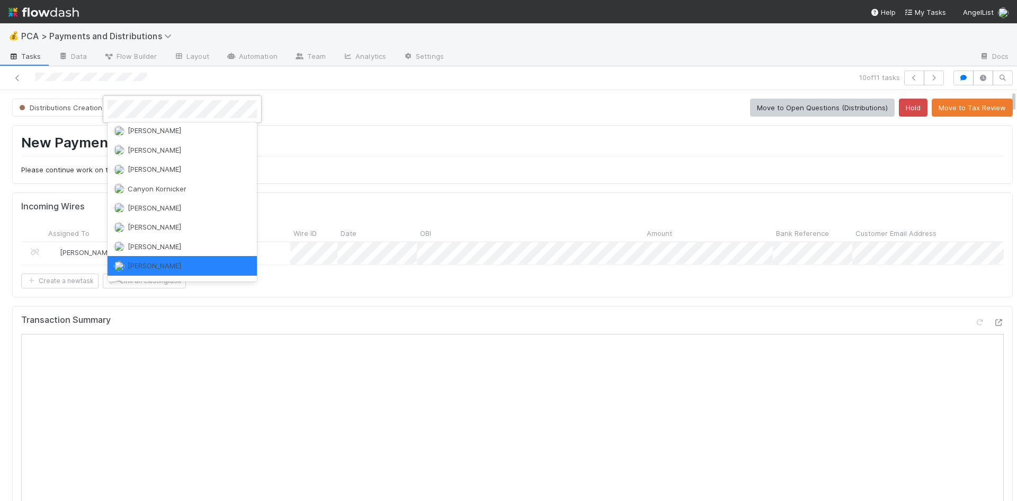
click at [401, 114] on div at bounding box center [508, 250] width 1017 height 501
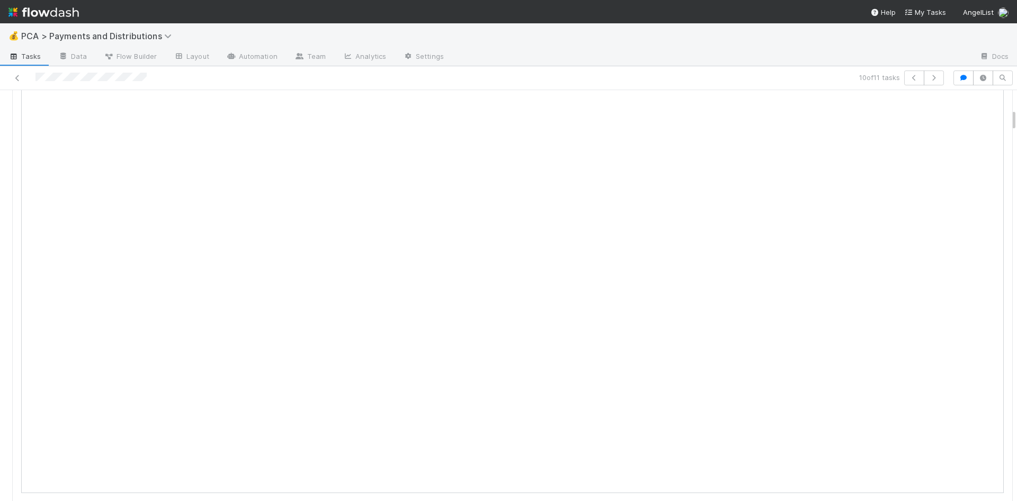
scroll to position [0, 0]
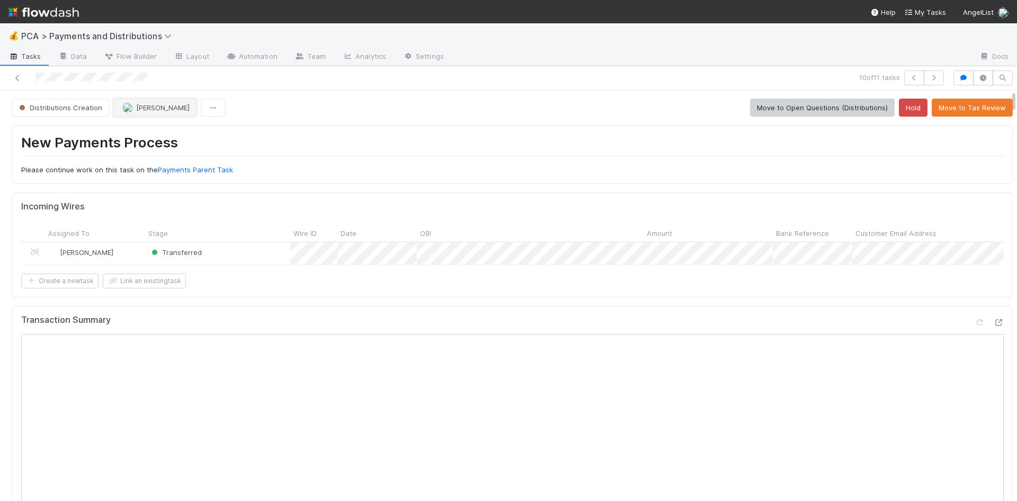
click at [161, 107] on span "[PERSON_NAME]" at bounding box center [163, 107] width 54 height 8
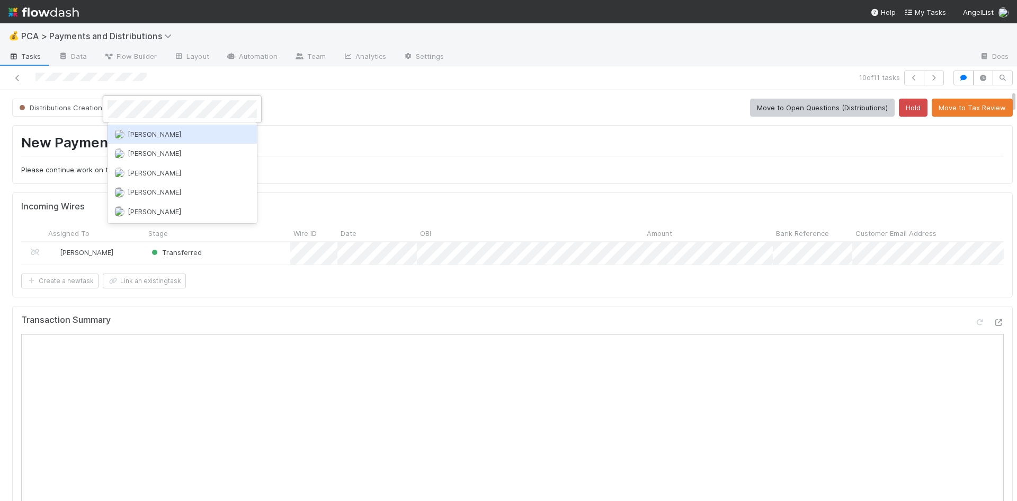
click at [170, 135] on span "[PERSON_NAME]" at bounding box center [155, 134] width 54 height 8
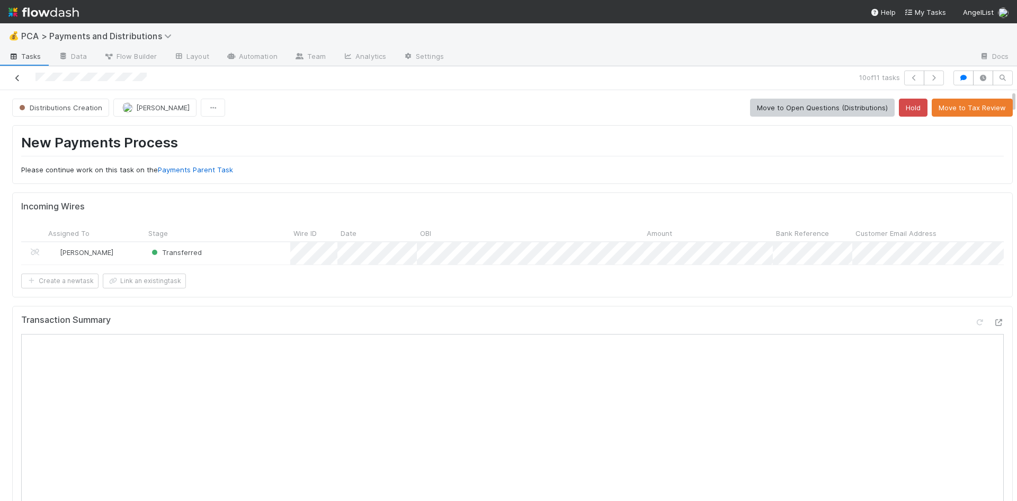
click at [15, 75] on icon at bounding box center [17, 78] width 11 height 7
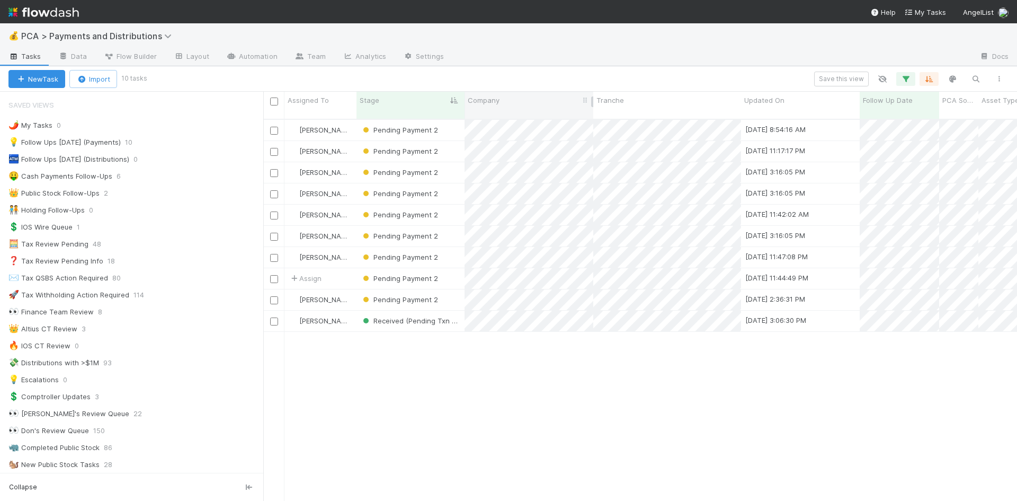
scroll to position [383, 746]
click at [601, 423] on div "Michael Guidi Pending Payment 2 6/25/25, 8:54:16 AM 3/30/23, 2:14:21 AM 0 0 0 0…" at bounding box center [640, 315] width 754 height 390
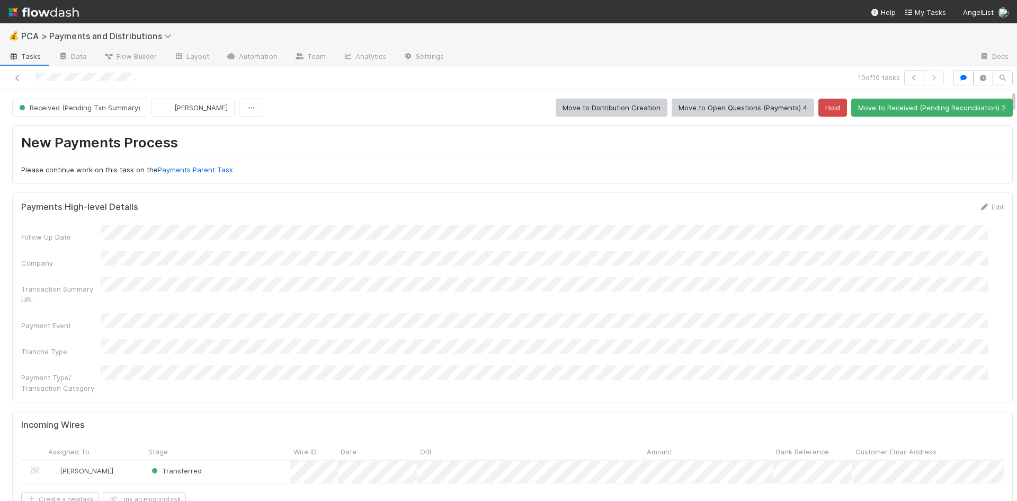
scroll to position [265, 0]
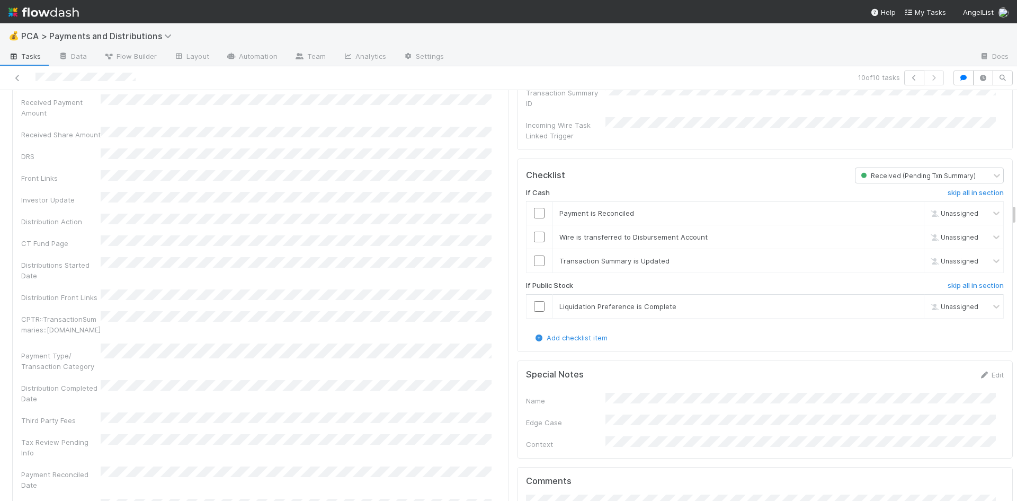
scroll to position [2305, 0]
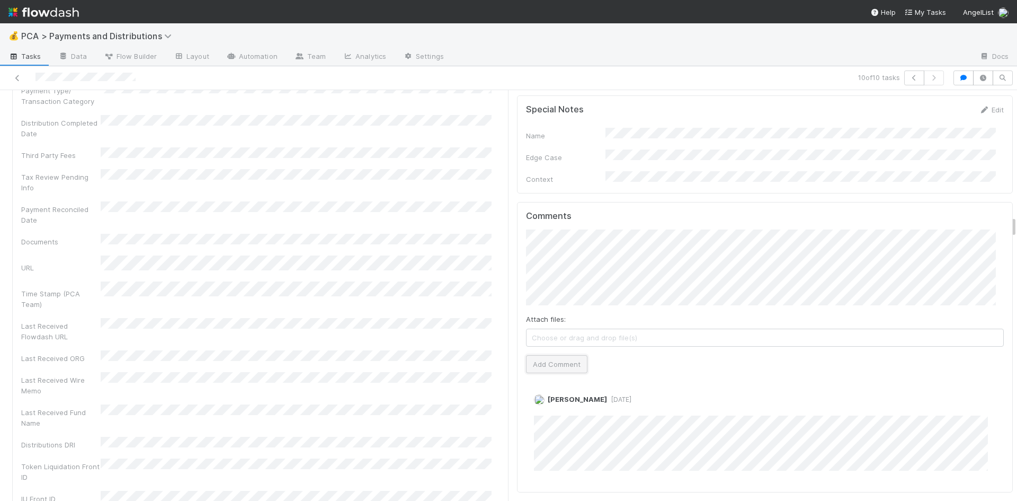
click at [554, 355] on button "Add Comment" at bounding box center [556, 364] width 61 height 18
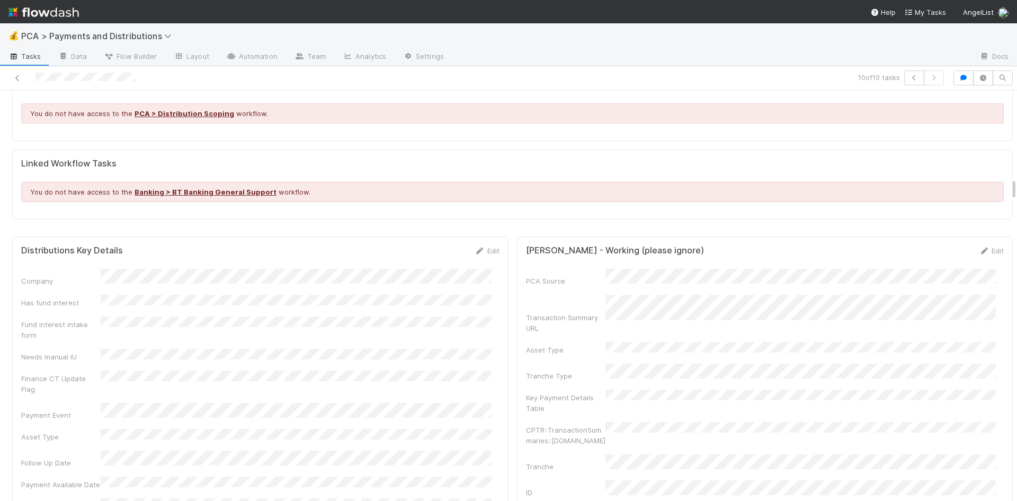
scroll to position [1563, 0]
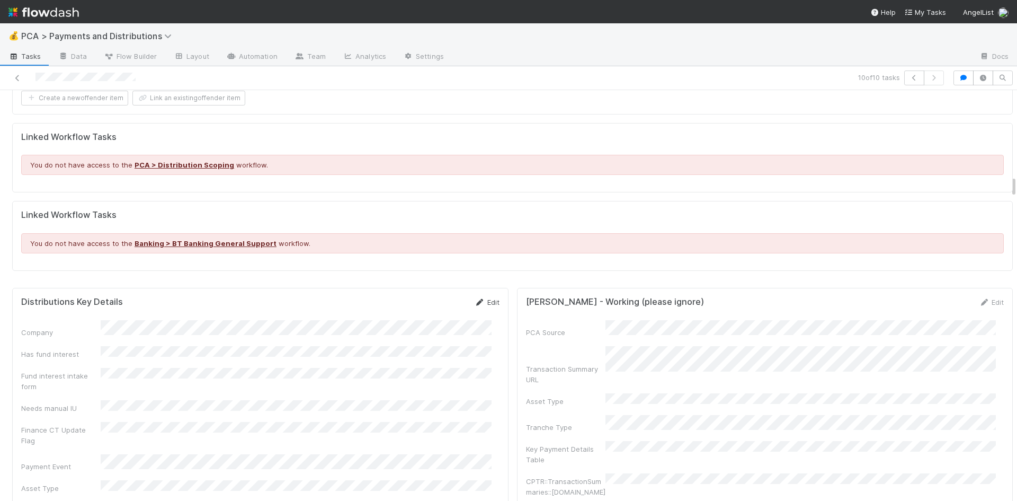
click at [482, 298] on link "Edit" at bounding box center [487, 302] width 25 height 8
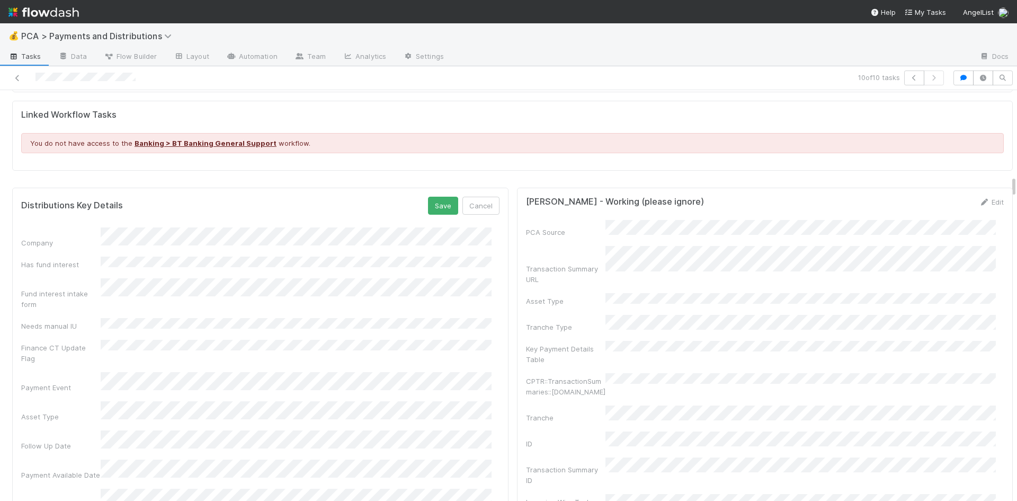
scroll to position [1722, 0]
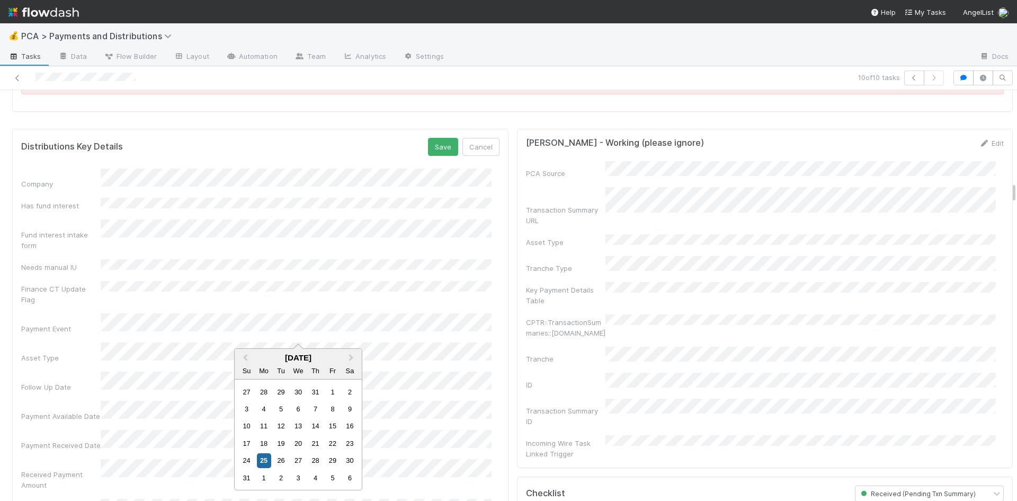
click at [264, 479] on div "1" at bounding box center [264, 478] width 14 height 14
click at [435, 138] on button "Save" at bounding box center [443, 147] width 30 height 18
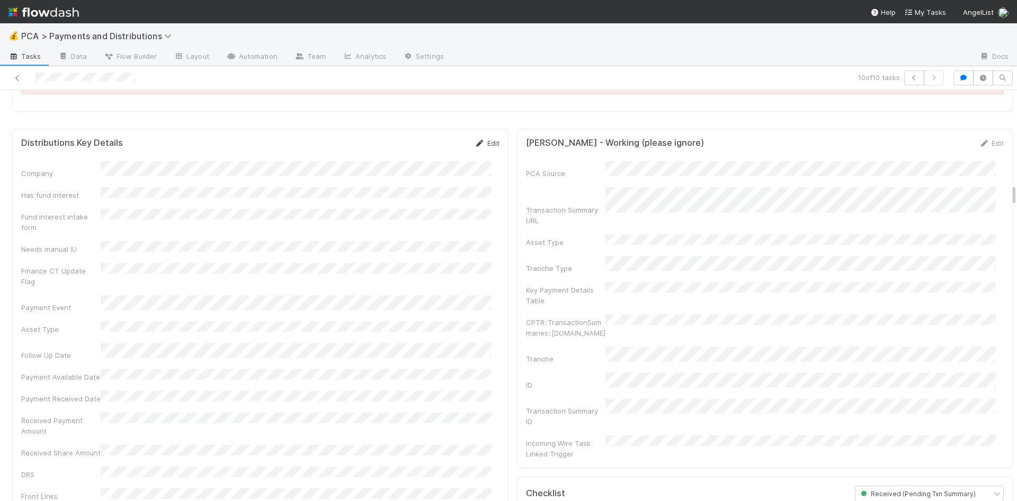
click at [483, 139] on link "Edit" at bounding box center [487, 143] width 25 height 8
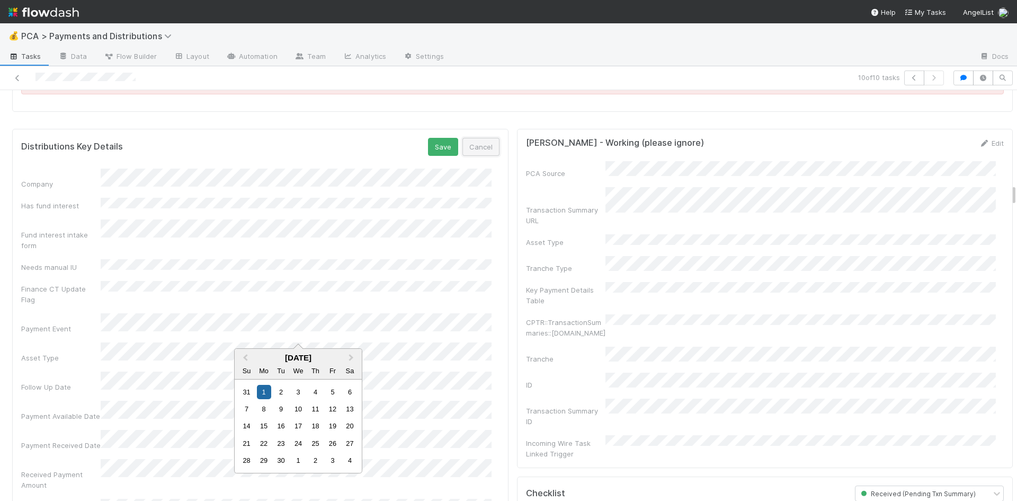
click at [472, 138] on button "Cancel" at bounding box center [481, 147] width 37 height 18
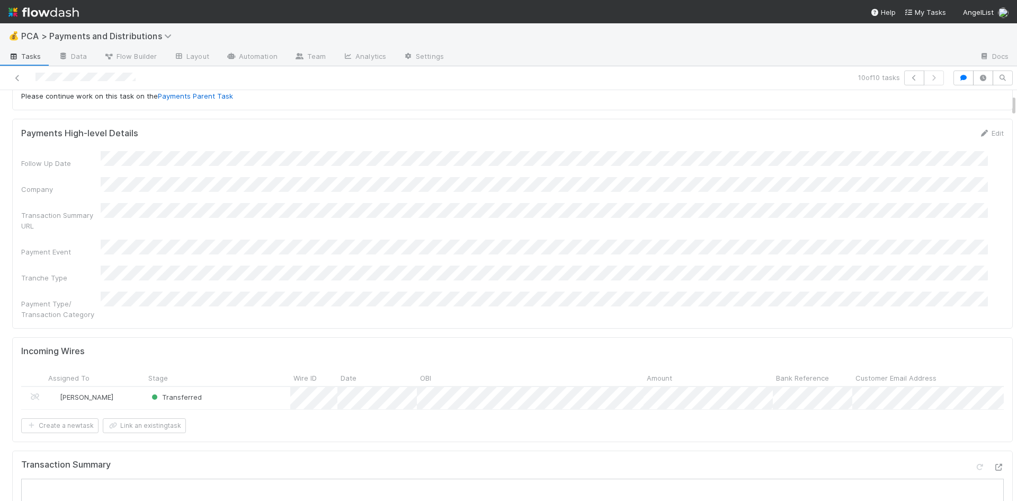
scroll to position [0, 0]
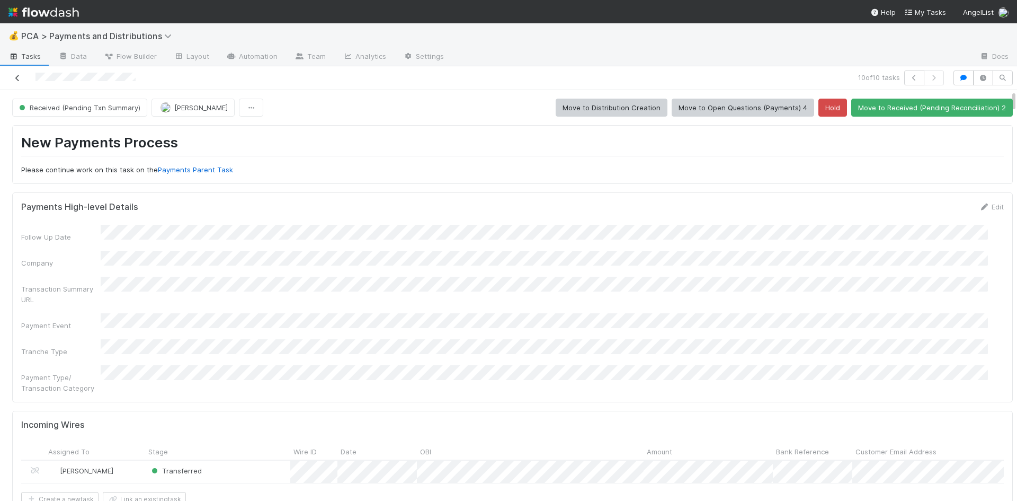
click at [17, 79] on icon at bounding box center [17, 78] width 11 height 7
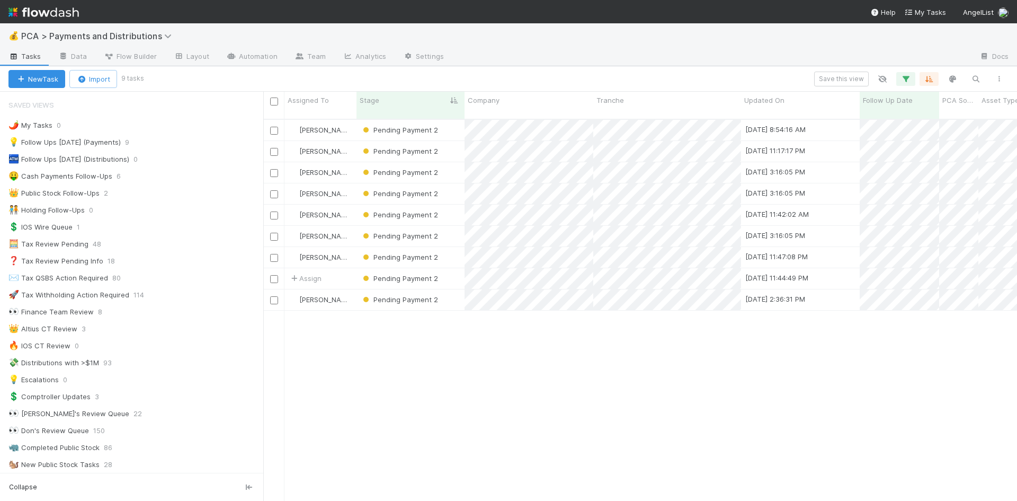
scroll to position [8, 8]
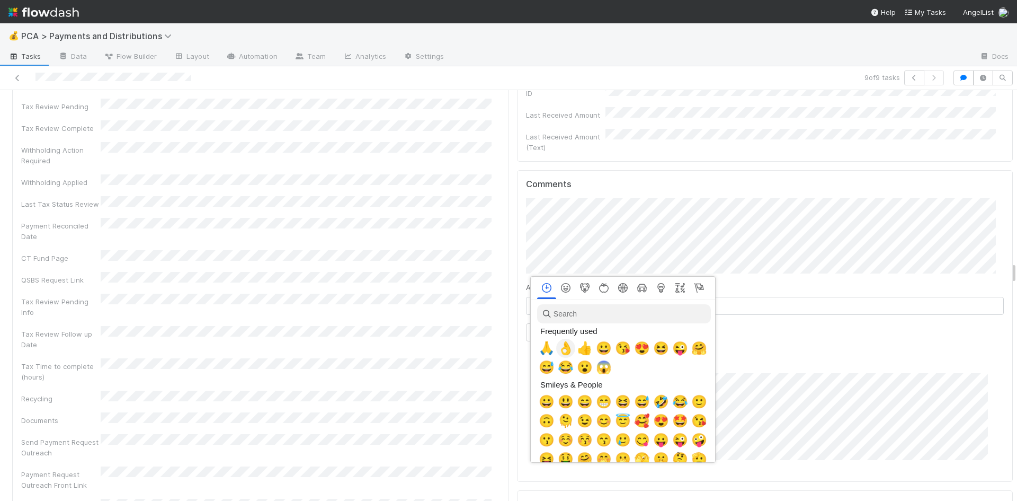
scroll to position [0, 4]
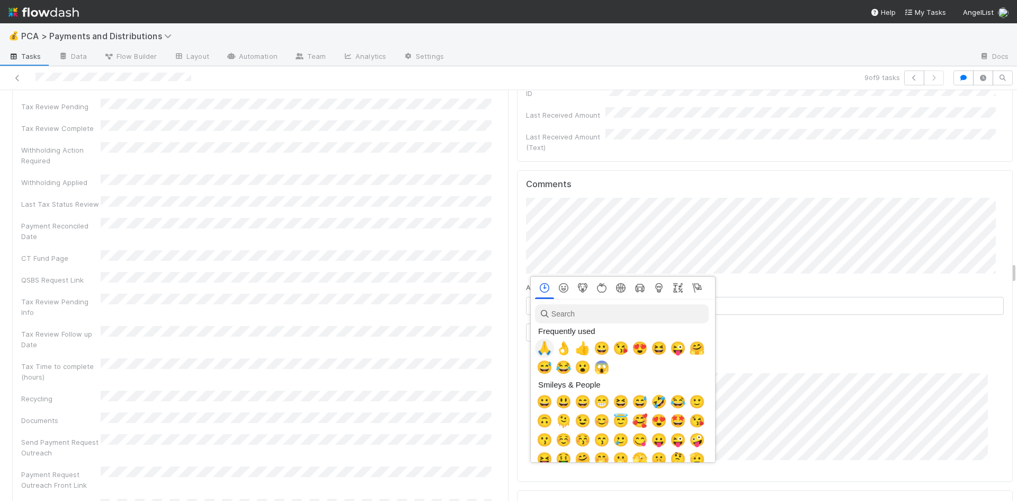
click at [547, 347] on span "🙏" at bounding box center [545, 348] width 16 height 15
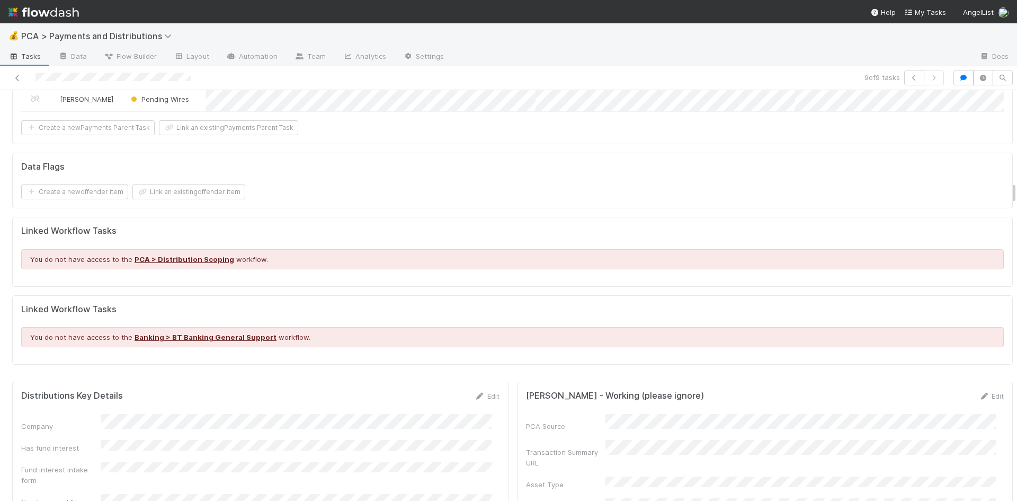
scroll to position [1696, 0]
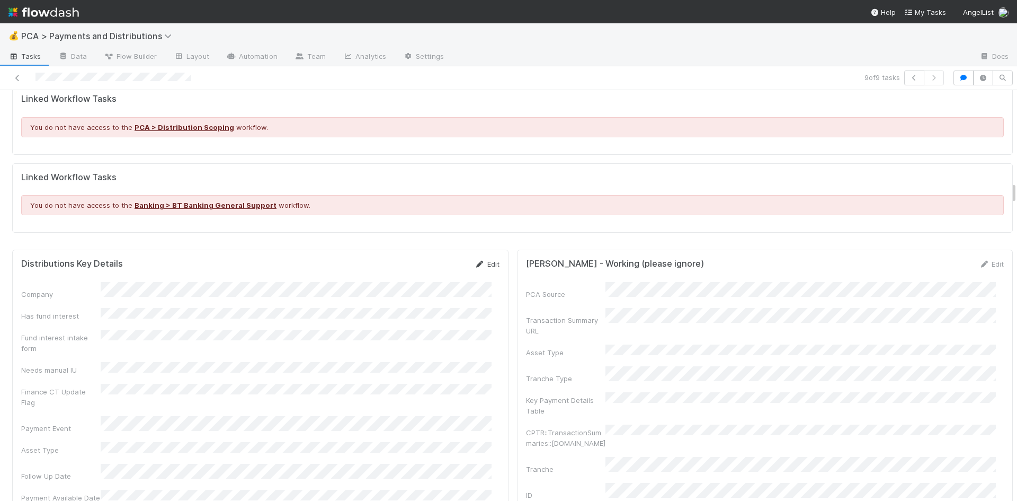
click at [483, 261] on link "Edit" at bounding box center [487, 264] width 25 height 8
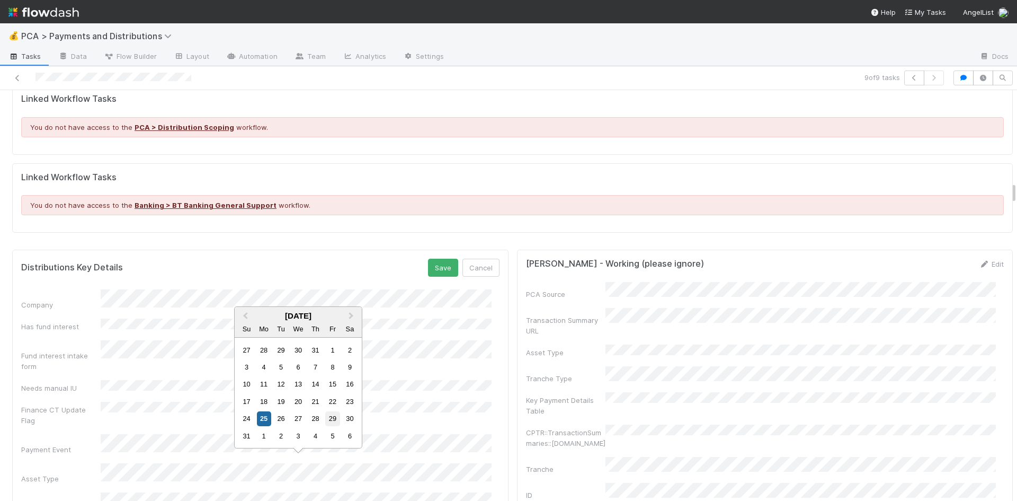
click at [339, 415] on div "29" at bounding box center [332, 418] width 14 height 14
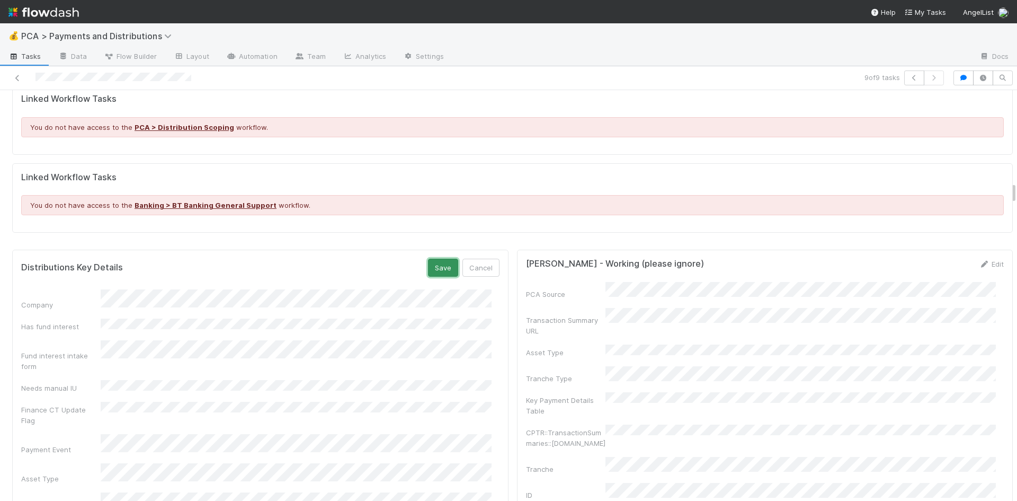
click at [436, 263] on button "Save" at bounding box center [443, 268] width 30 height 18
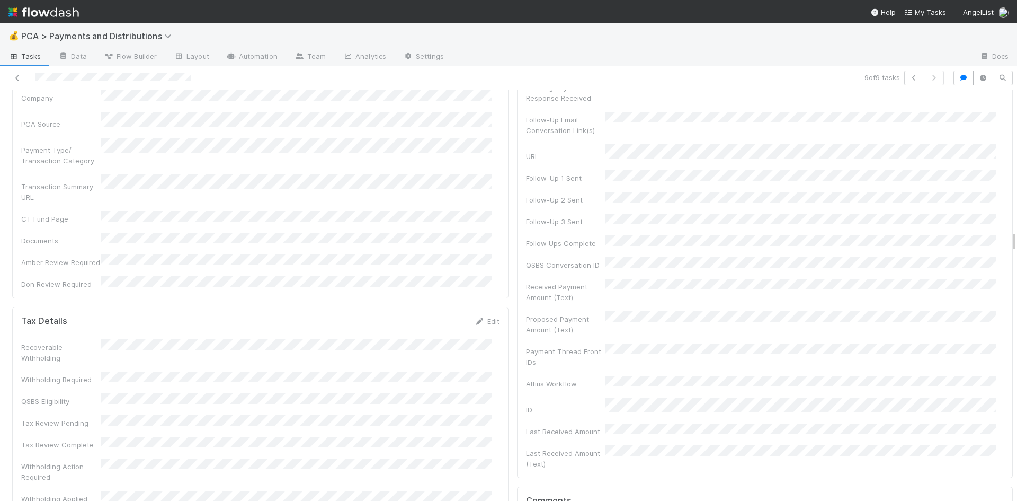
scroll to position [3021, 0]
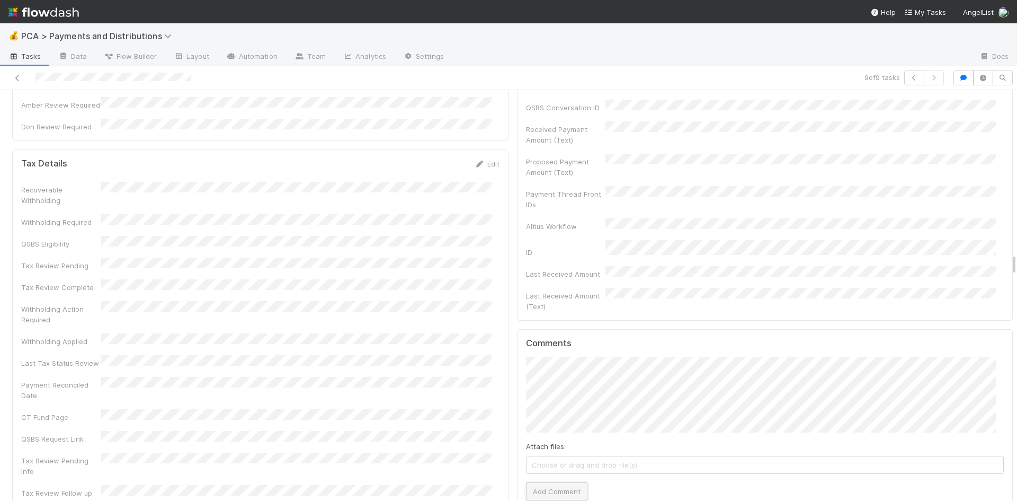
click at [562, 482] on button "Add Comment" at bounding box center [556, 491] width 61 height 18
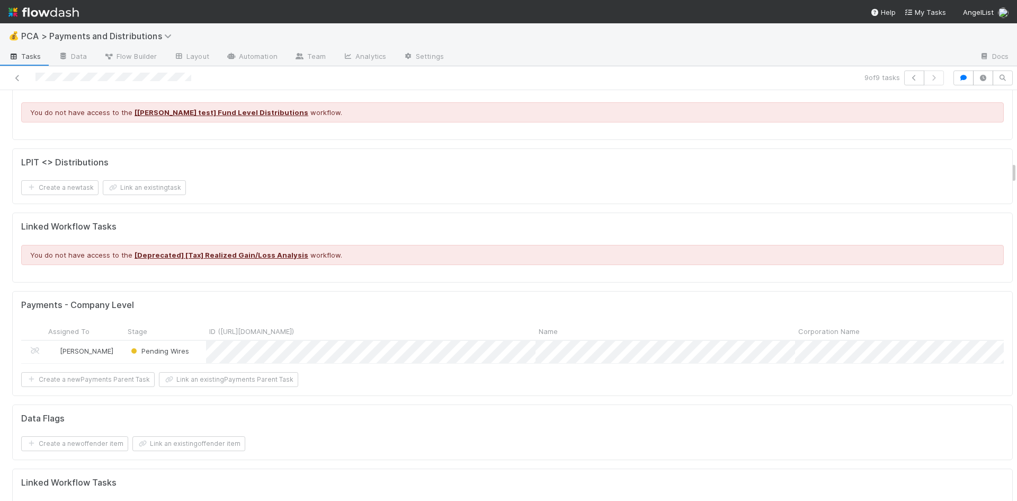
scroll to position [1272, 0]
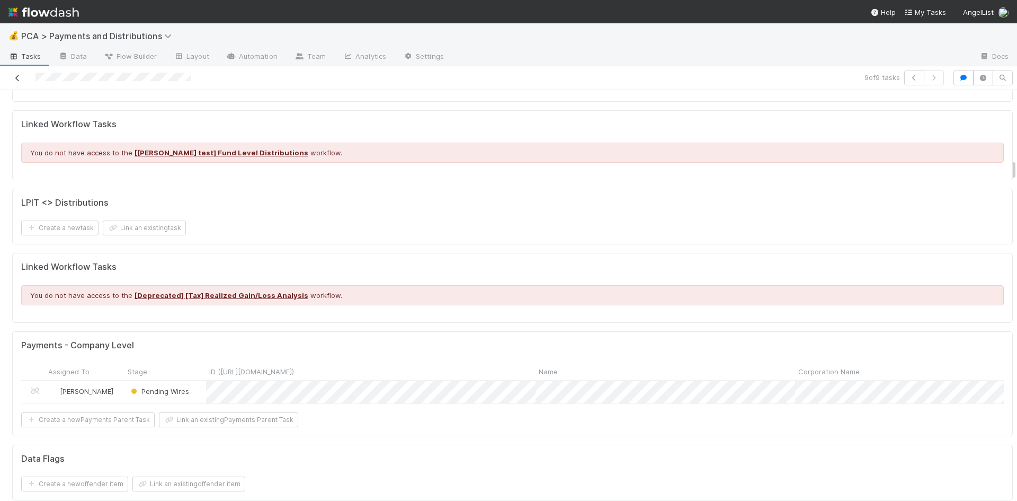
click at [14, 77] on icon at bounding box center [17, 78] width 11 height 7
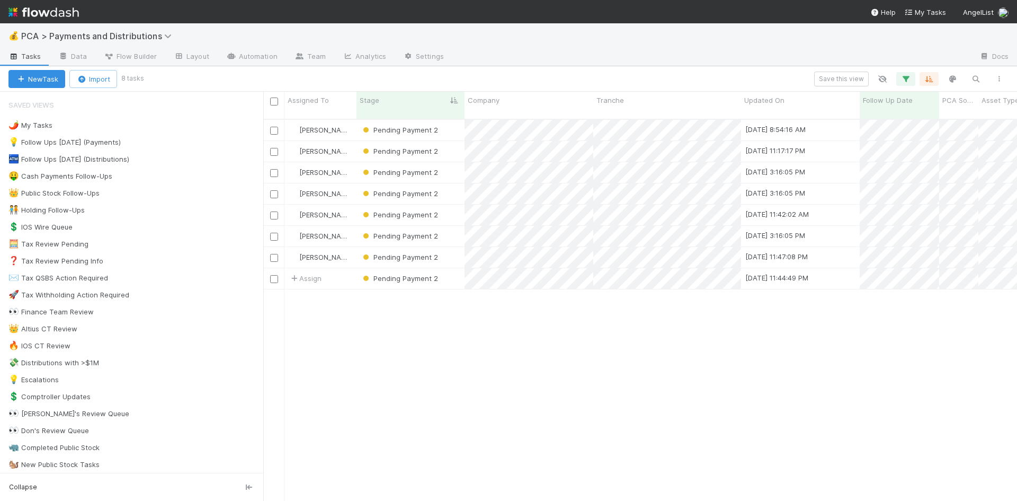
scroll to position [383, 746]
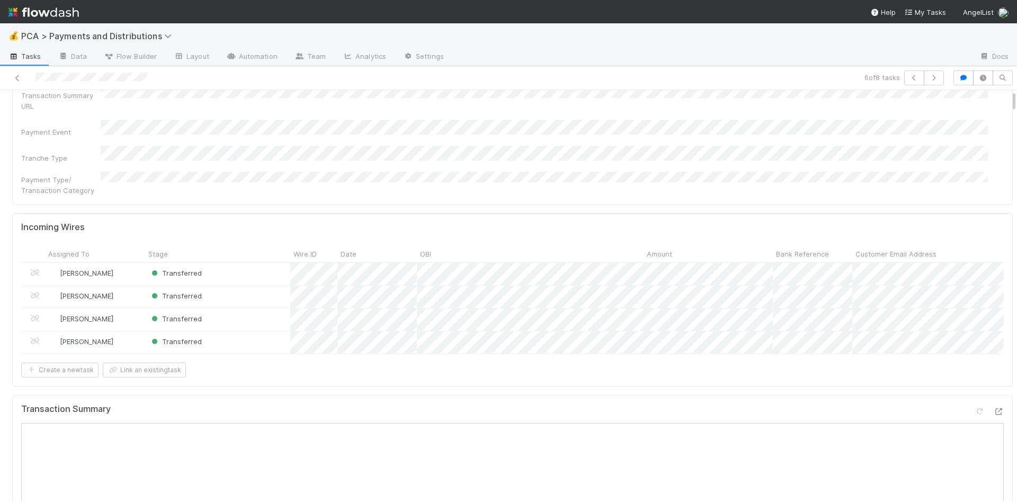
scroll to position [265, 0]
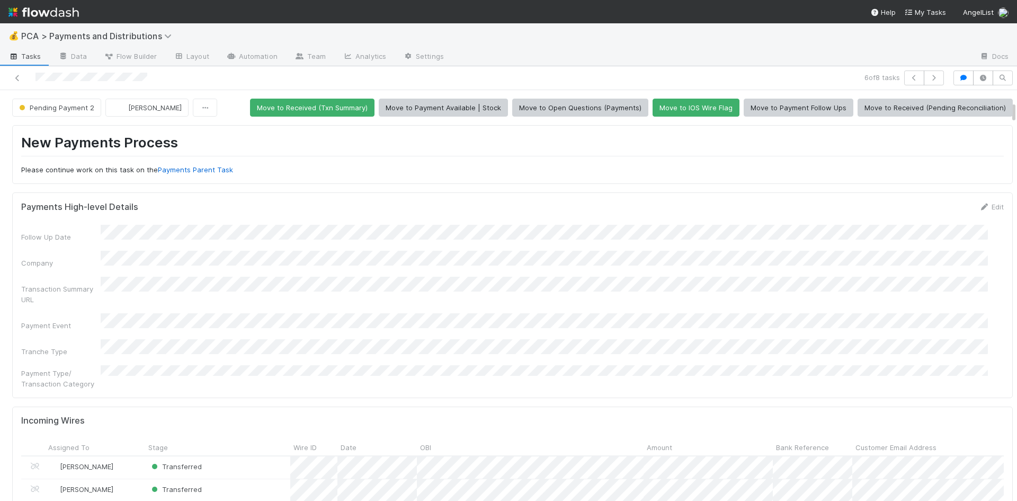
scroll to position [212, 0]
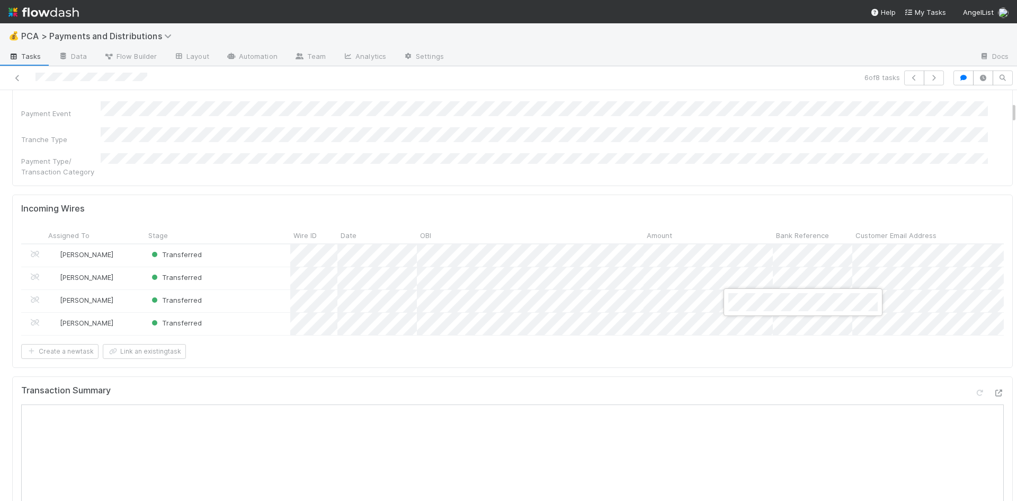
click at [631, 170] on div at bounding box center [508, 250] width 1017 height 501
click at [556, 158] on div "Payment Type/ Transaction Category" at bounding box center [512, 165] width 983 height 24
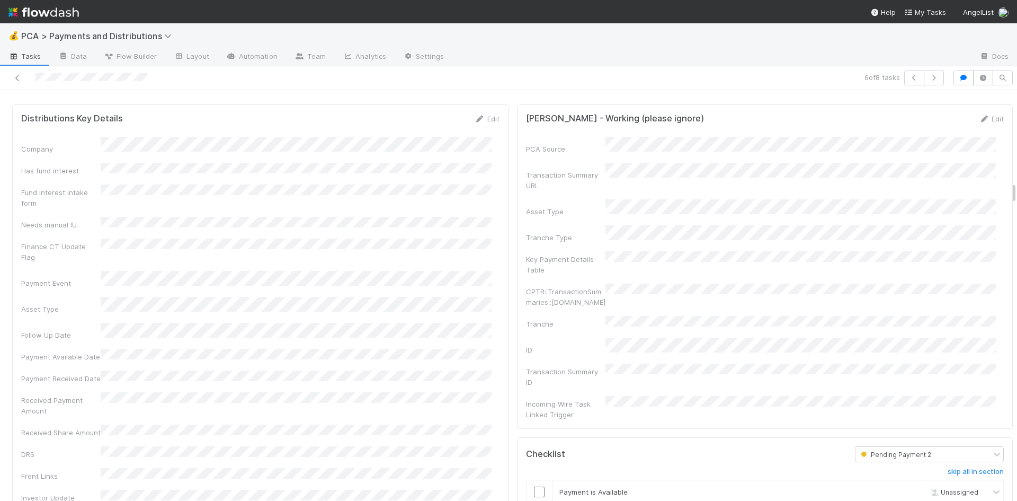
scroll to position [1696, 0]
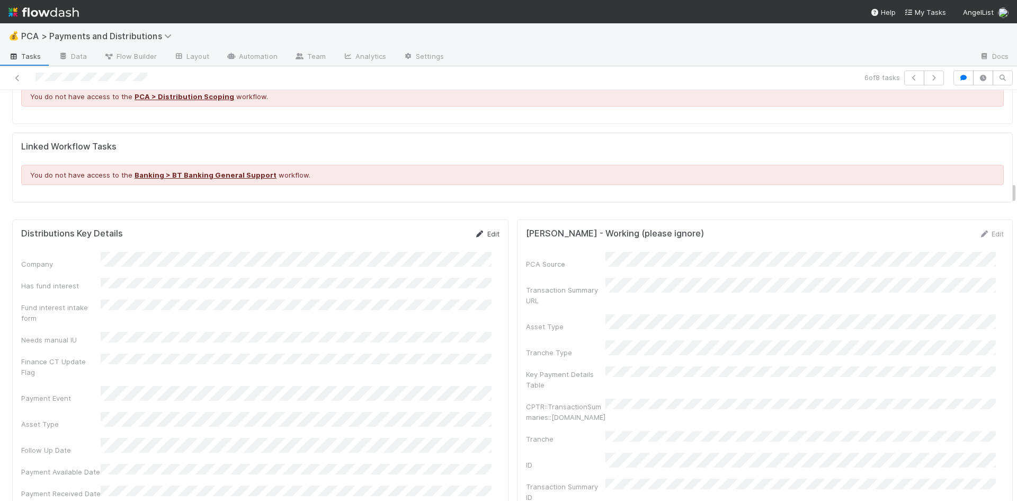
click at [485, 229] on link "Edit" at bounding box center [487, 233] width 25 height 8
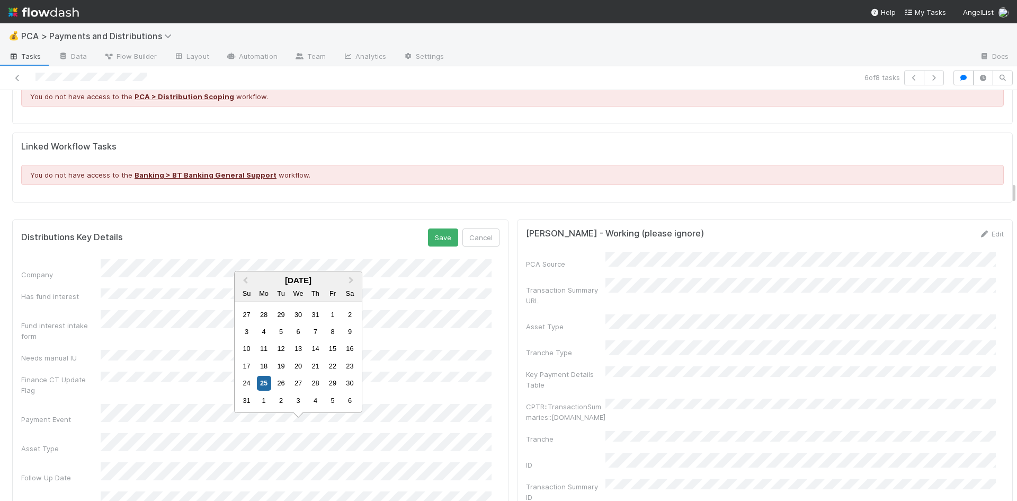
click at [34, 462] on div "Follow Up Date" at bounding box center [260, 472] width 479 height 21
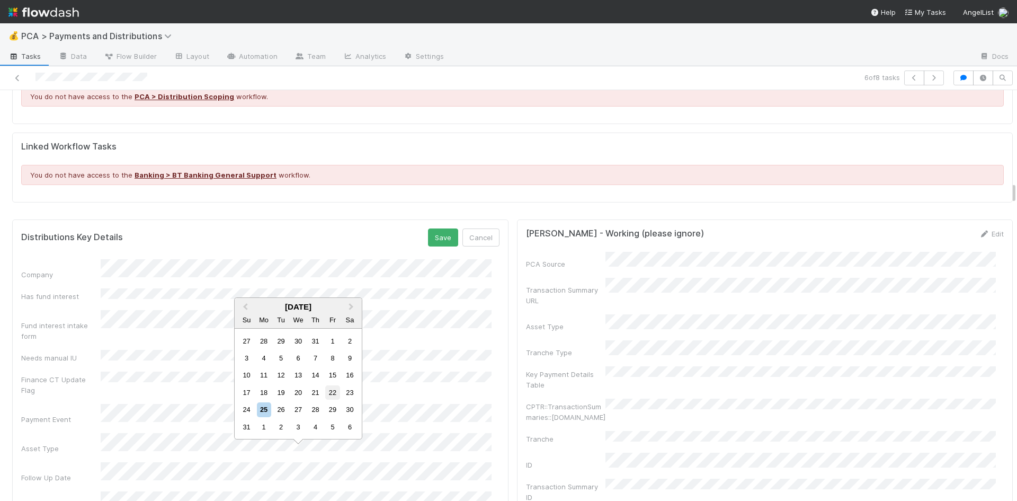
click at [328, 392] on div "22" at bounding box center [332, 392] width 14 height 14
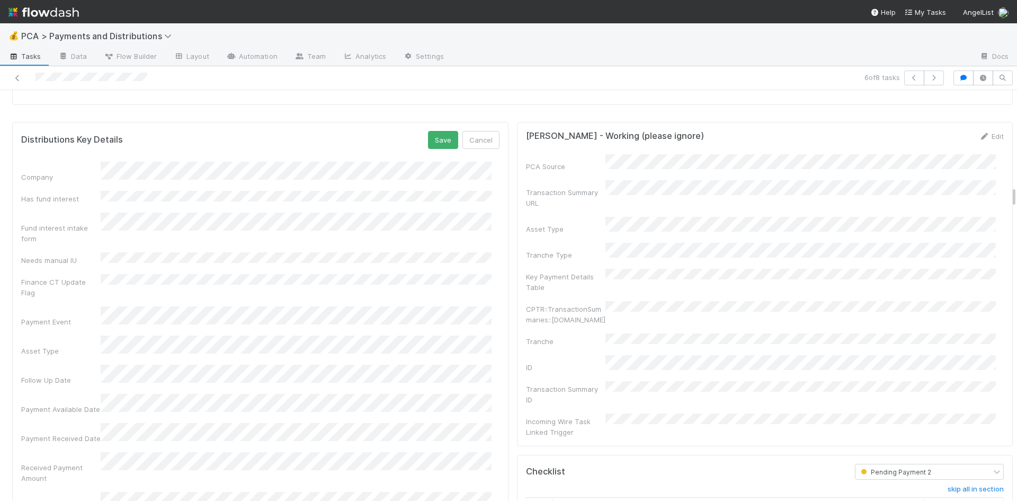
scroll to position [1855, 0]
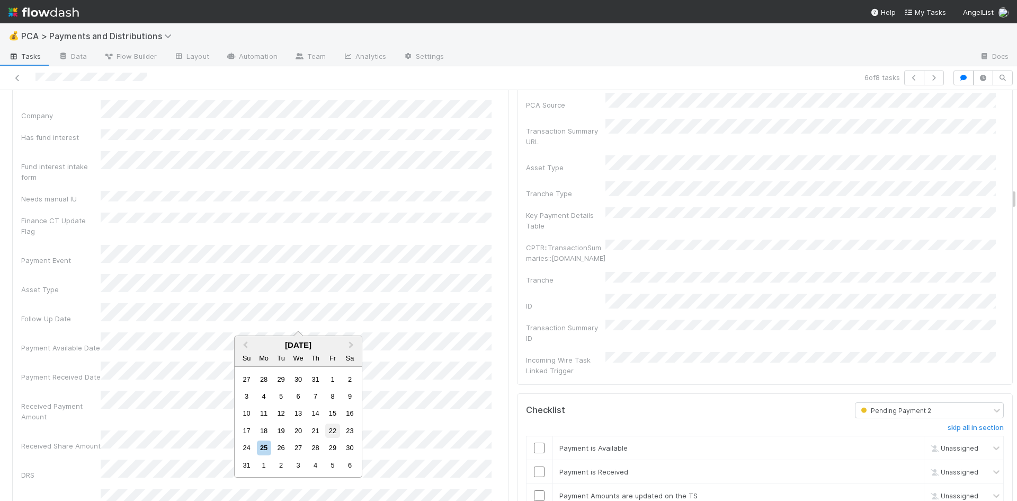
click at [330, 432] on div "22" at bounding box center [332, 430] width 14 height 14
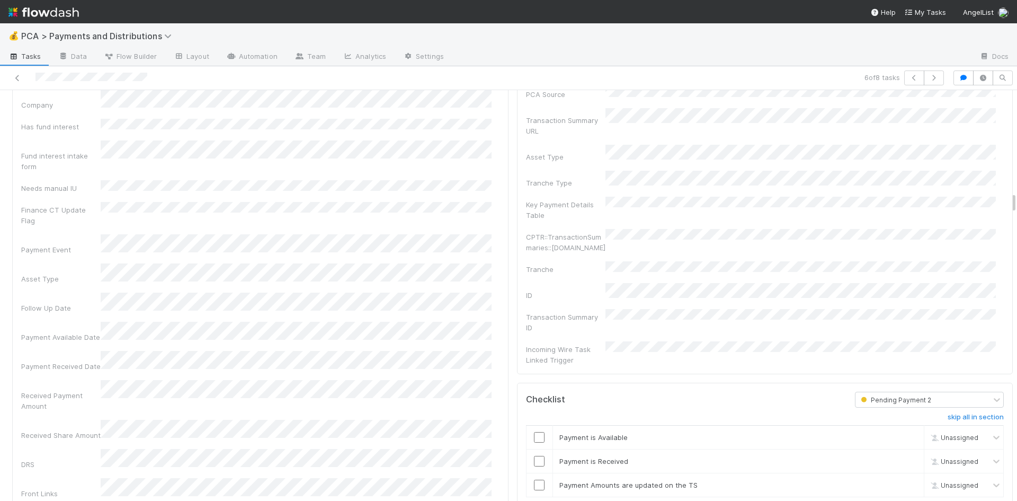
scroll to position [1749, 0]
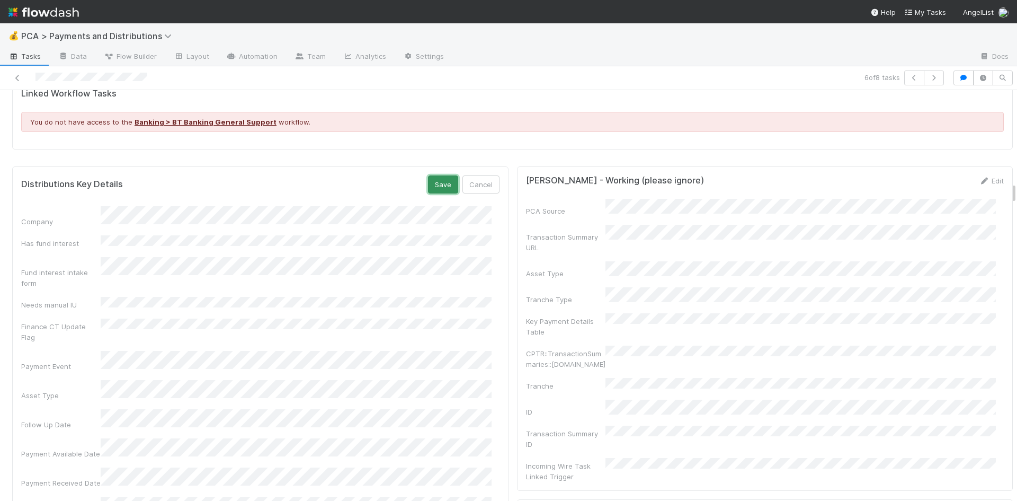
click at [440, 175] on button "Save" at bounding box center [443, 184] width 30 height 18
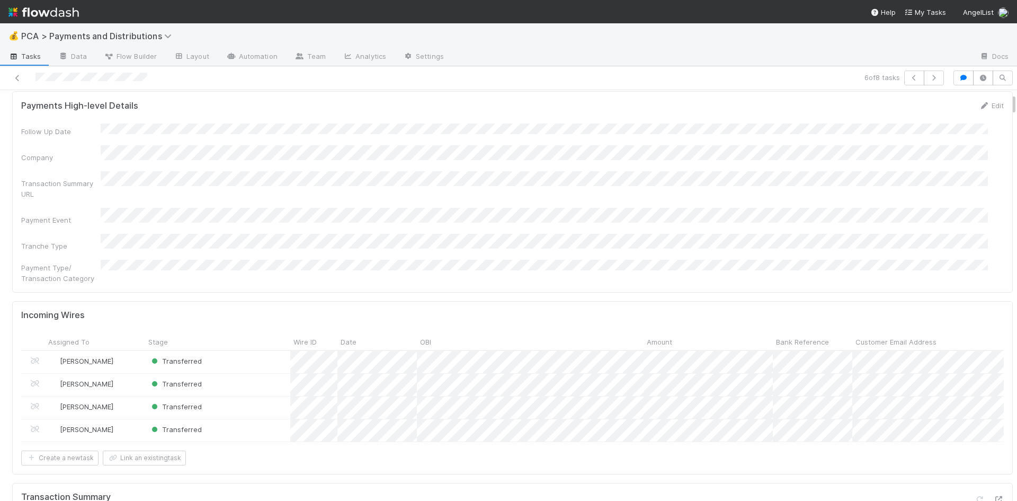
scroll to position [0, 0]
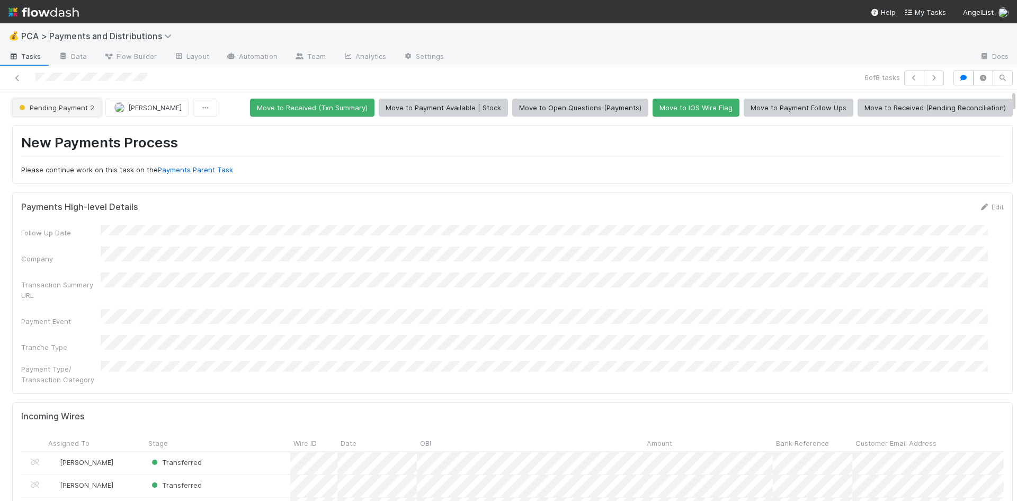
click at [60, 112] on button "Pending Payment 2" at bounding box center [56, 108] width 89 height 18
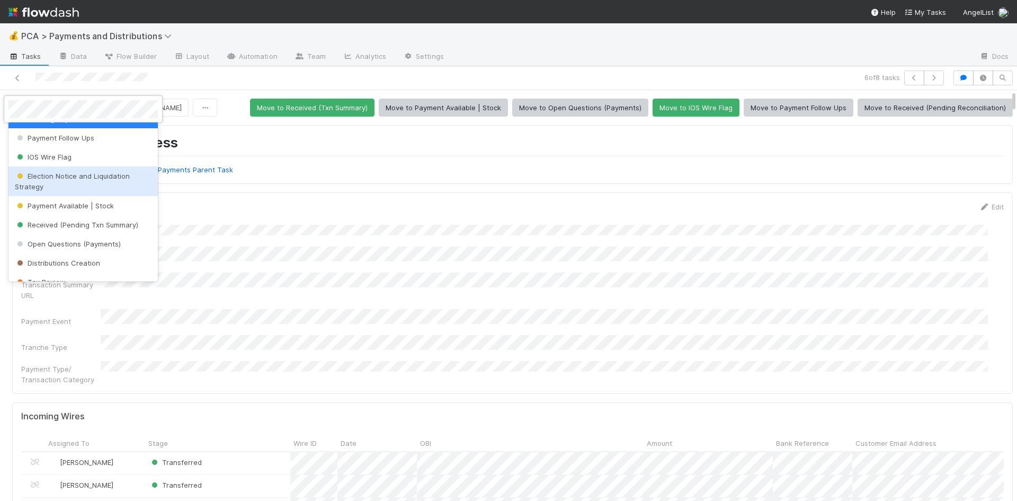
scroll to position [106, 0]
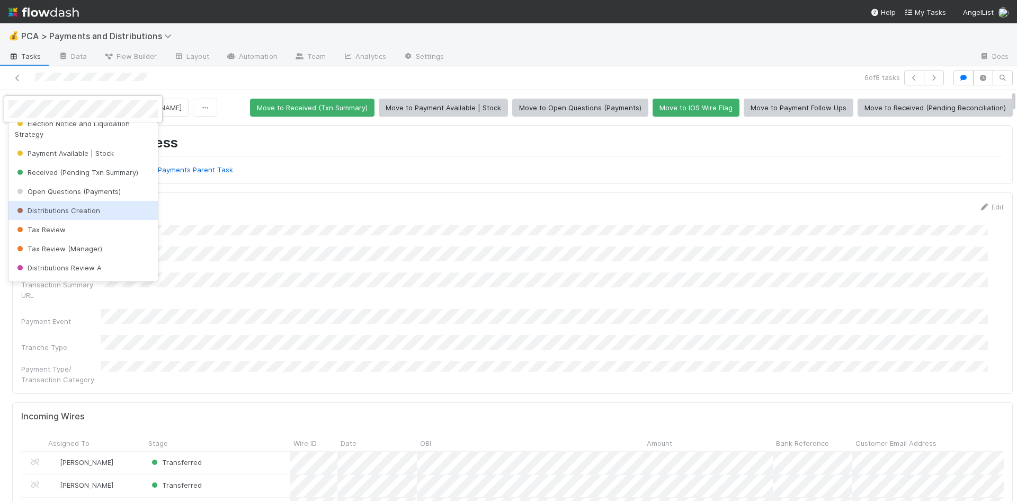
click at [103, 213] on div "Distributions Creation" at bounding box center [82, 210] width 149 height 19
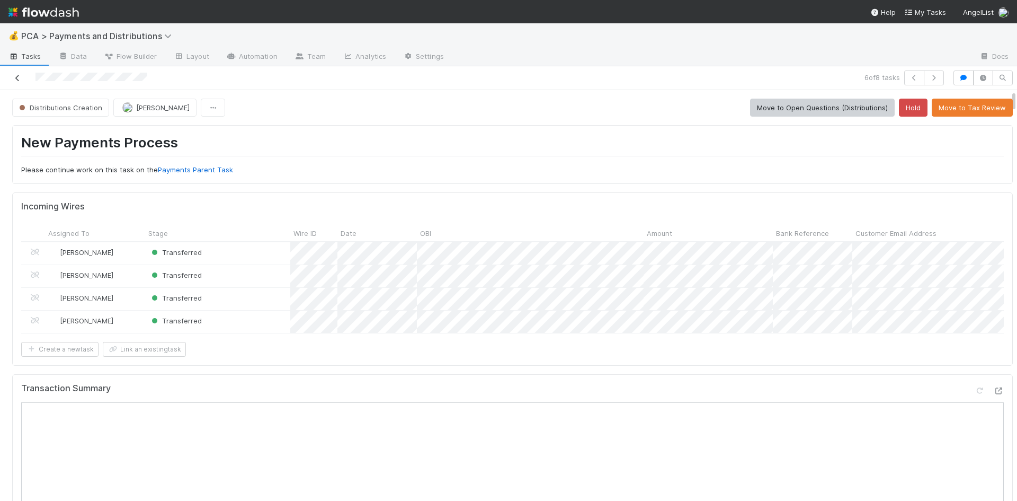
click at [20, 79] on icon at bounding box center [17, 78] width 11 height 7
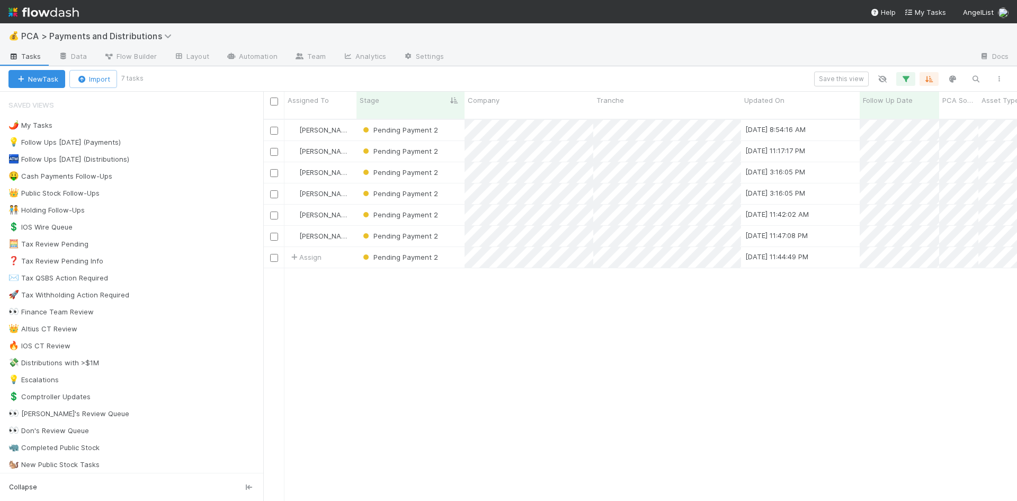
scroll to position [383, 746]
click at [907, 77] on icon "button" at bounding box center [906, 79] width 11 height 10
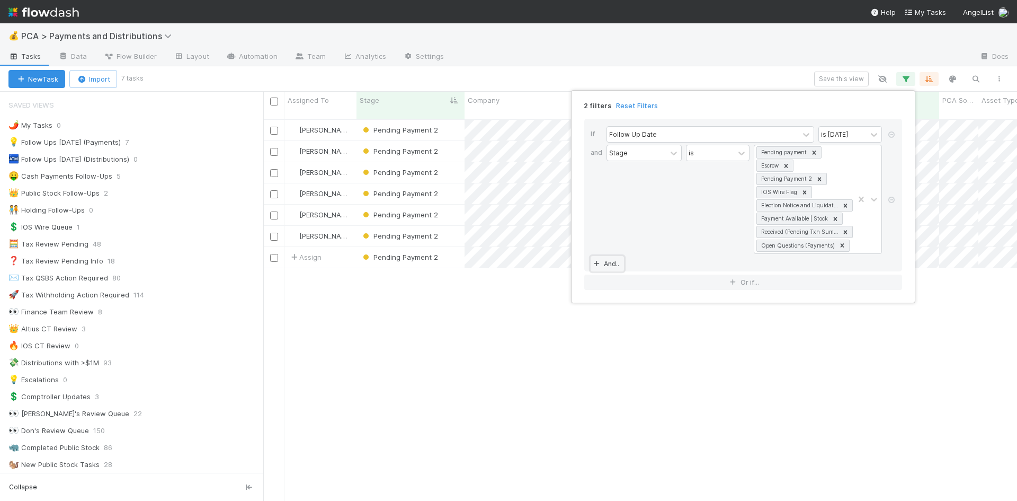
click at [610, 262] on link "And.." at bounding box center [607, 263] width 33 height 15
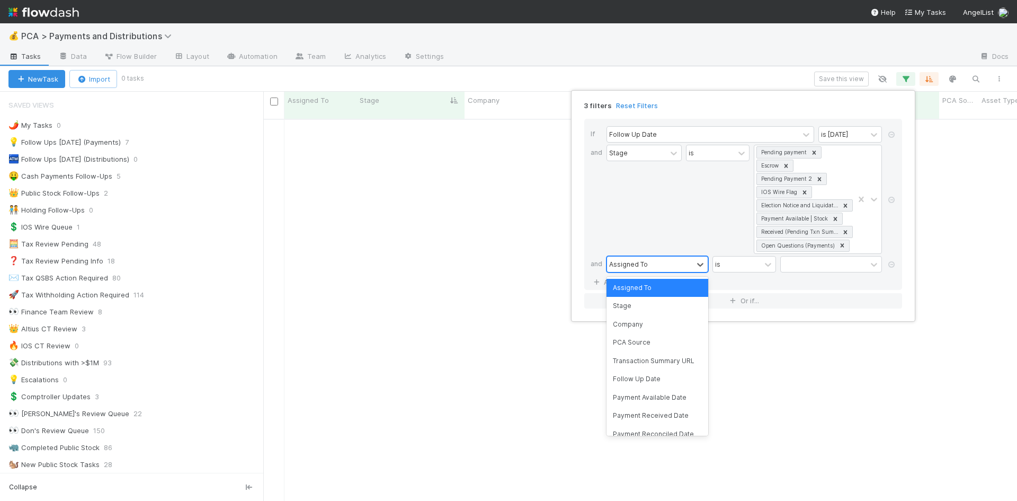
click at [648, 266] on div "Assigned To" at bounding box center [650, 263] width 86 height 15
type input "ass"
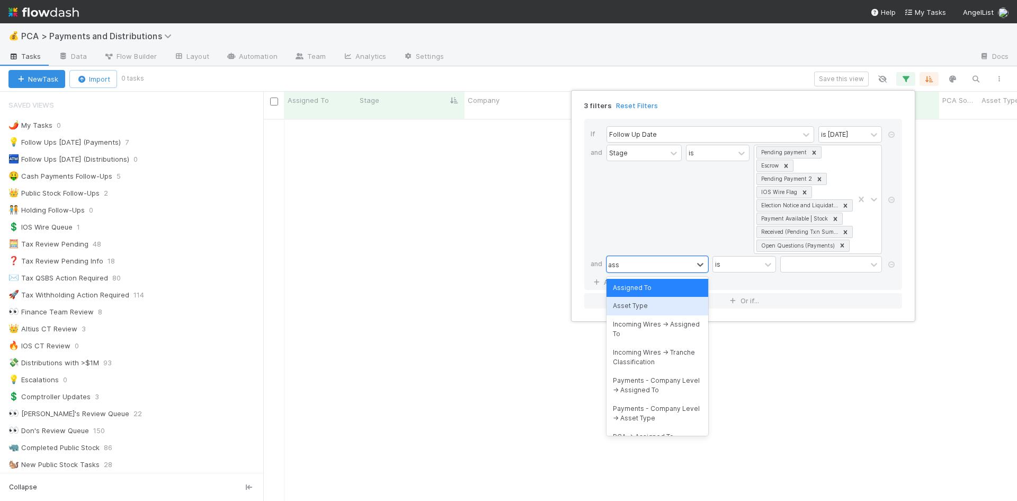
click at [646, 306] on div "Asset Type" at bounding box center [658, 306] width 102 height 18
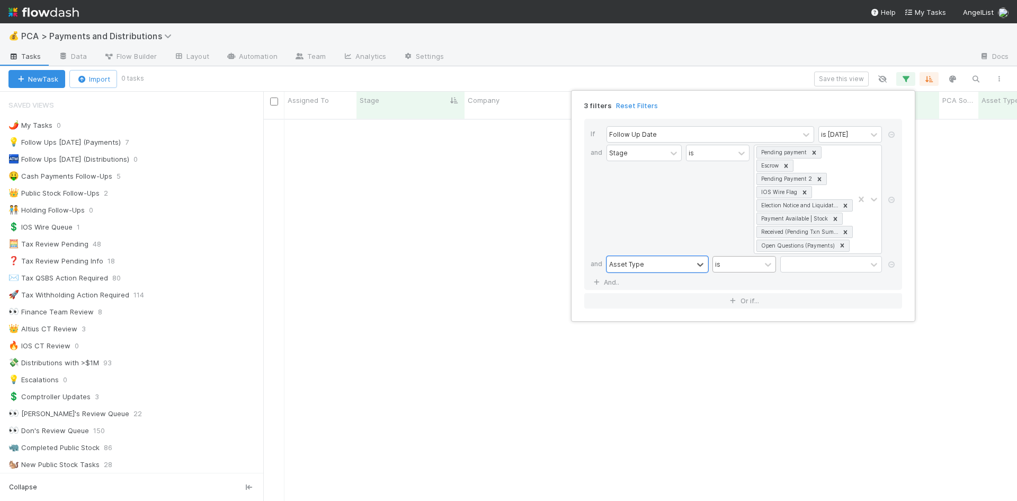
click at [760, 264] on div "is" at bounding box center [737, 263] width 48 height 15
click at [745, 303] on div "is not" at bounding box center [745, 306] width 64 height 18
click at [812, 268] on div at bounding box center [824, 263] width 86 height 15
click at [816, 308] on div "Public Stock" at bounding box center [832, 306] width 102 height 18
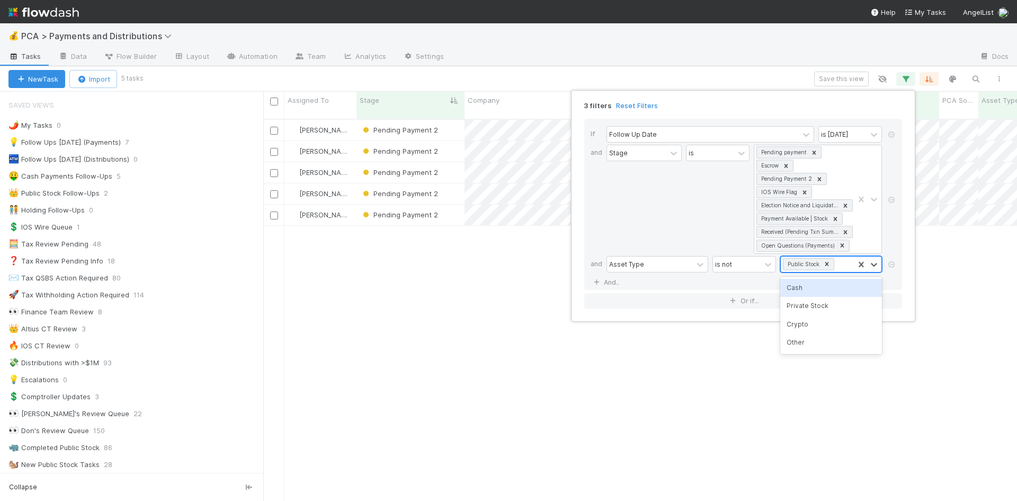
click at [845, 264] on div "Public Stock" at bounding box center [817, 263] width 73 height 15
click at [815, 325] on div "Crypto" at bounding box center [832, 324] width 102 height 18
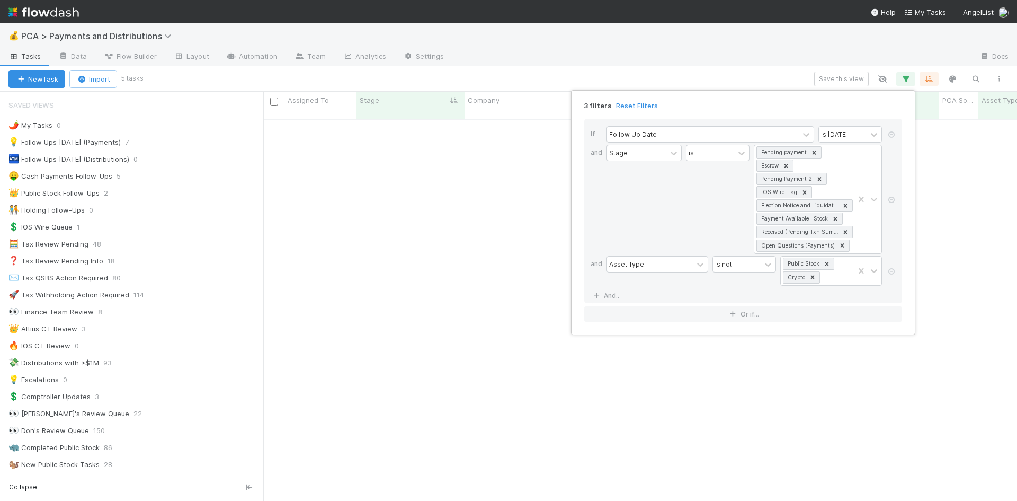
click at [830, 417] on div "3 filters Reset Filters If Follow Up Date is today and Stage is Pending payment…" at bounding box center [508, 250] width 1017 height 501
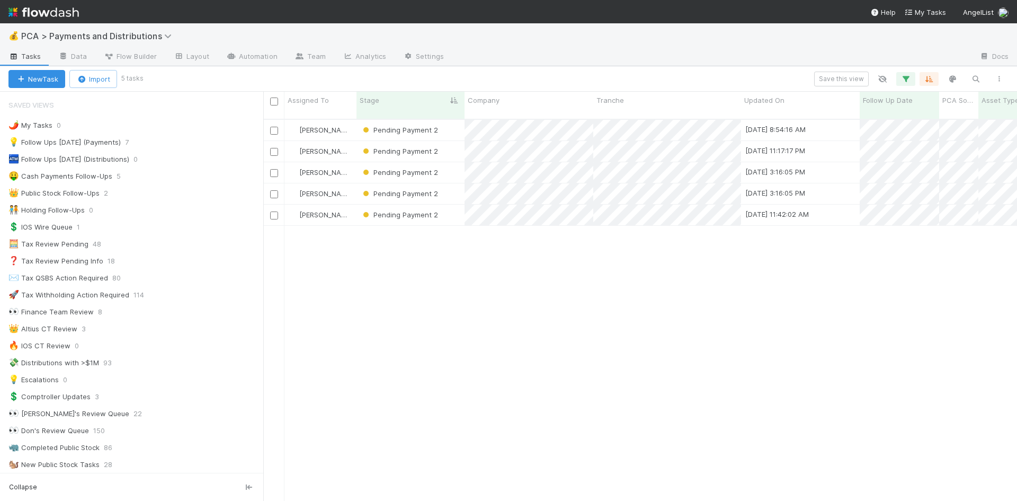
click at [491, 307] on div "Michael Guidi Pending Payment 2 6/25/25, 8:54:16 AM 3/30/23, 2:14:21 AM 0 0 0 0…" at bounding box center [640, 315] width 754 height 390
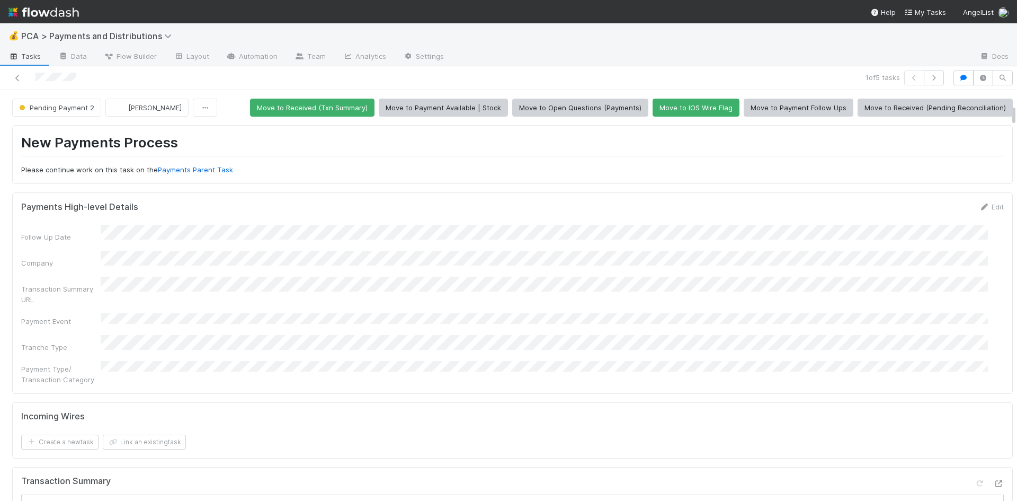
scroll to position [265, 0]
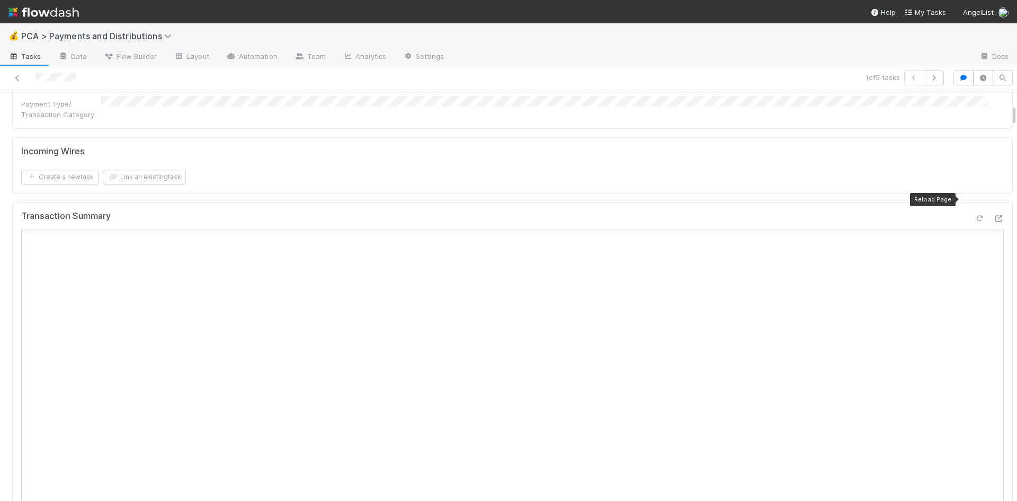
click at [975, 215] on icon at bounding box center [980, 218] width 11 height 7
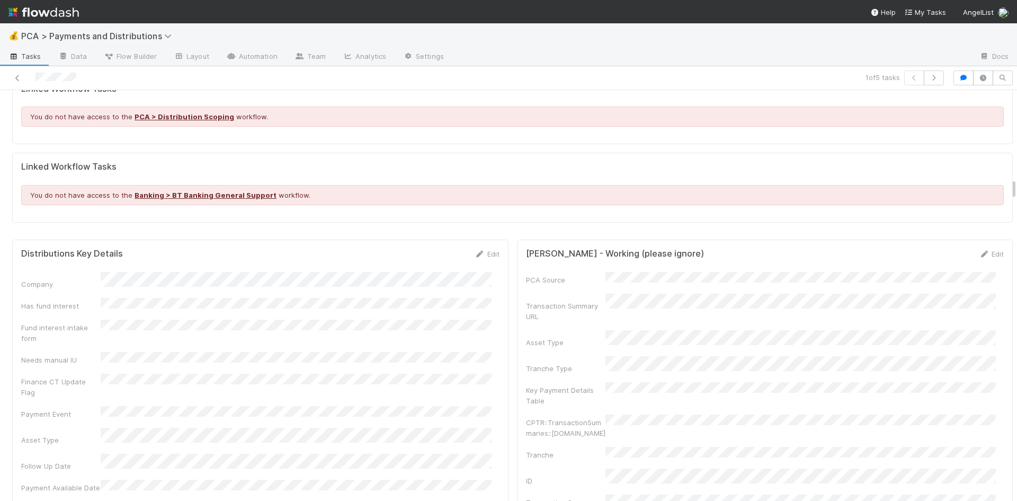
scroll to position [1643, 0]
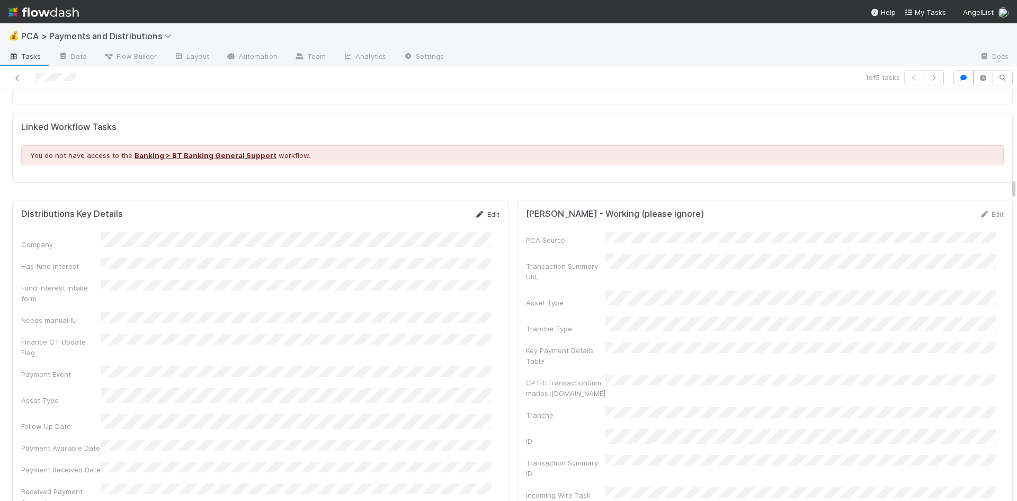
click at [476, 211] on icon at bounding box center [480, 214] width 11 height 7
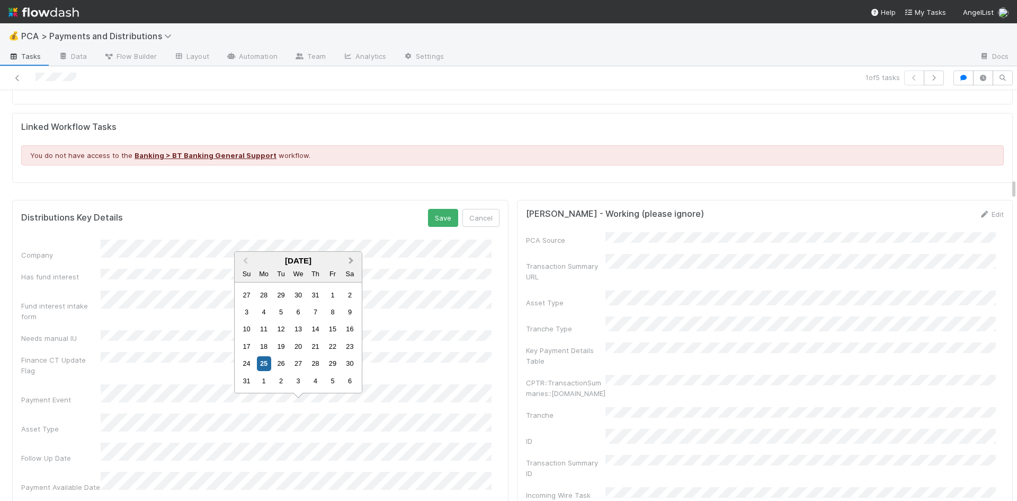
click at [351, 260] on span "Next Month" at bounding box center [351, 261] width 0 height 12
click at [354, 261] on button "Next Month" at bounding box center [352, 261] width 17 height 17
click at [351, 279] on span "Next Month" at bounding box center [351, 278] width 0 height 12
click at [263, 379] on div "27" at bounding box center [264, 380] width 14 height 14
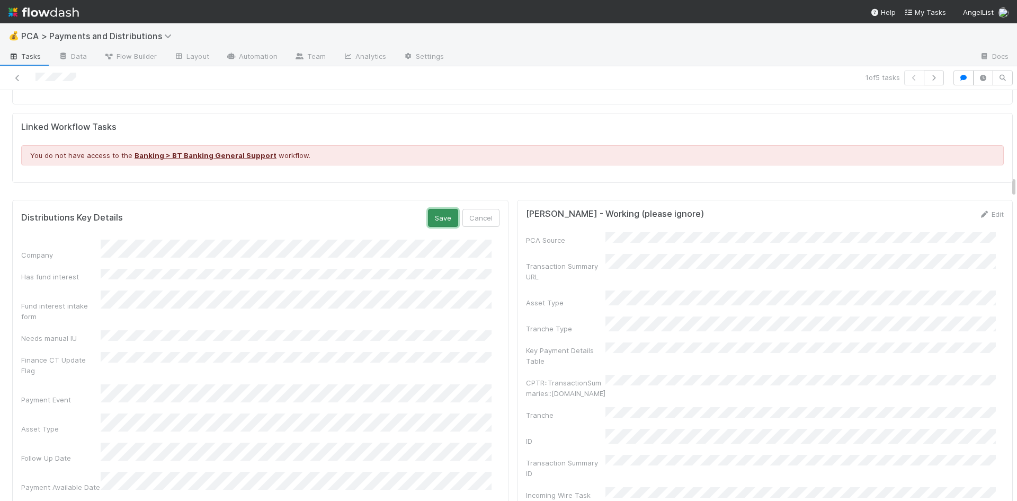
click at [443, 209] on button "Save" at bounding box center [443, 218] width 30 height 18
click at [475, 211] on icon at bounding box center [480, 214] width 11 height 7
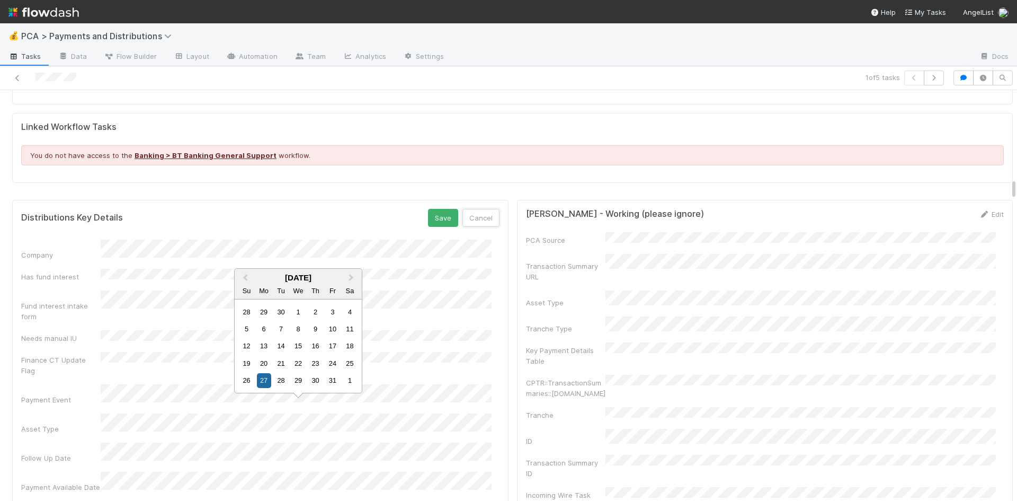
click at [473, 209] on button "Cancel" at bounding box center [481, 218] width 37 height 18
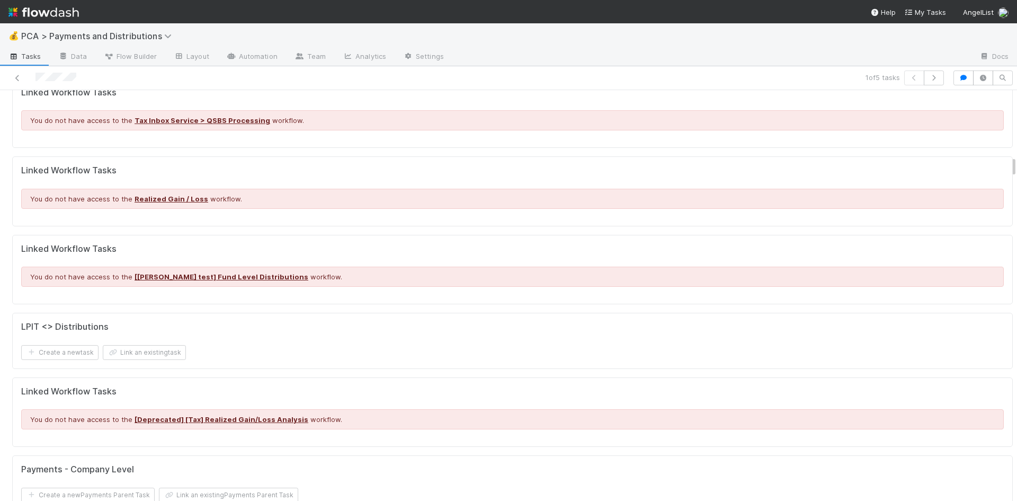
scroll to position [954, 0]
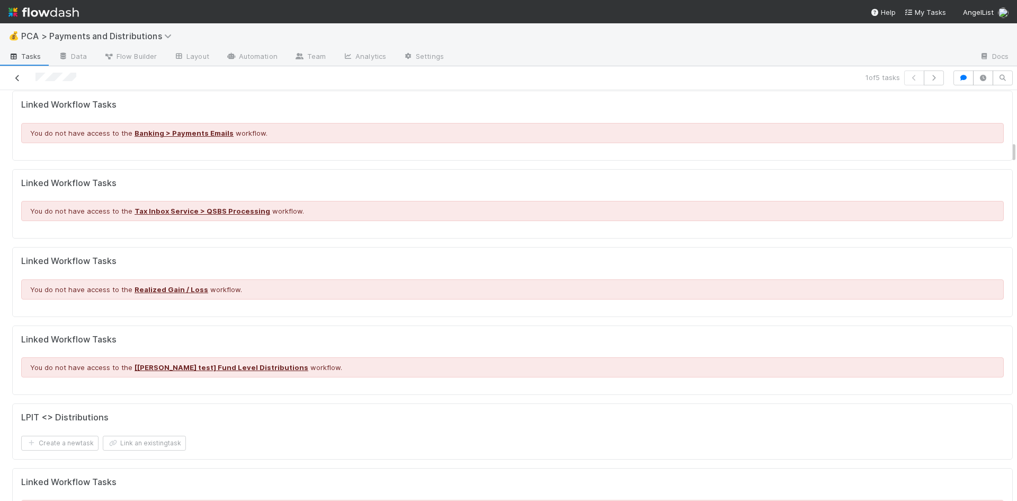
click at [16, 76] on icon at bounding box center [17, 78] width 11 height 7
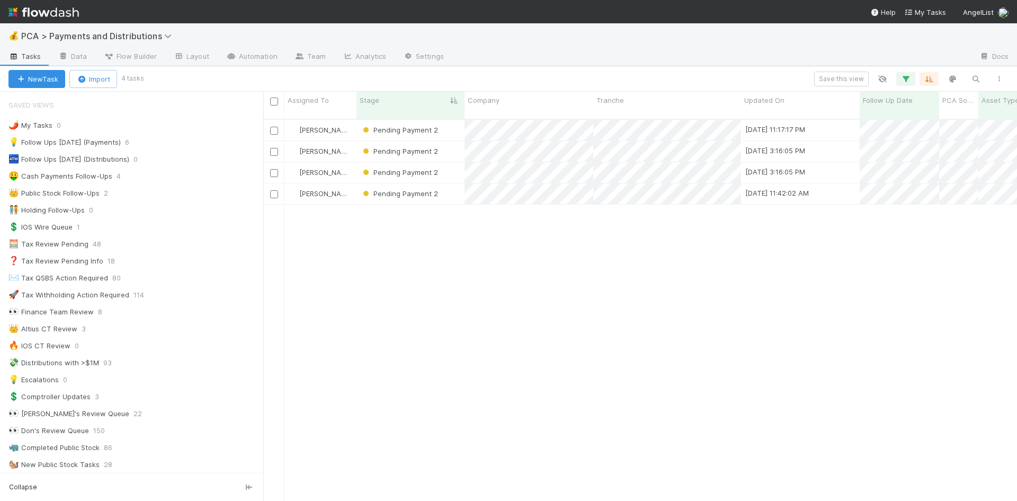
scroll to position [383, 746]
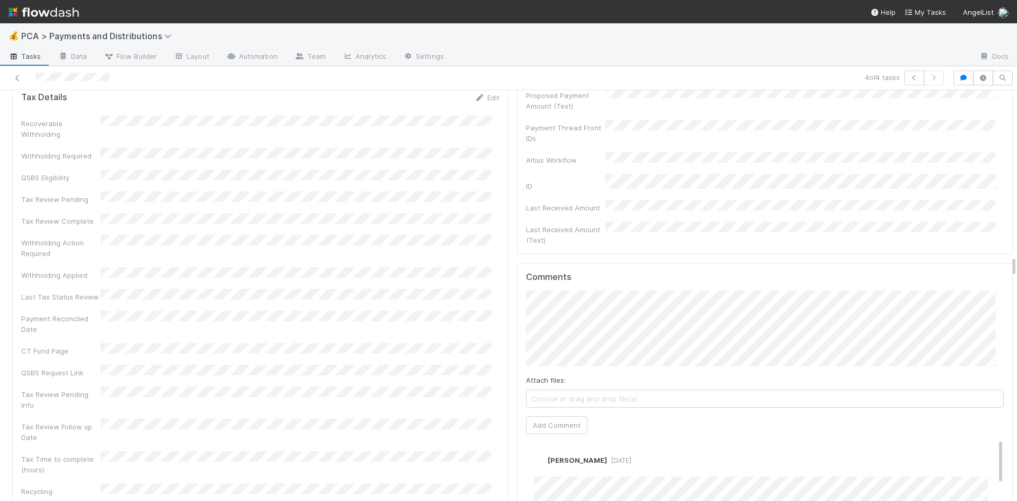
scroll to position [3074, 0]
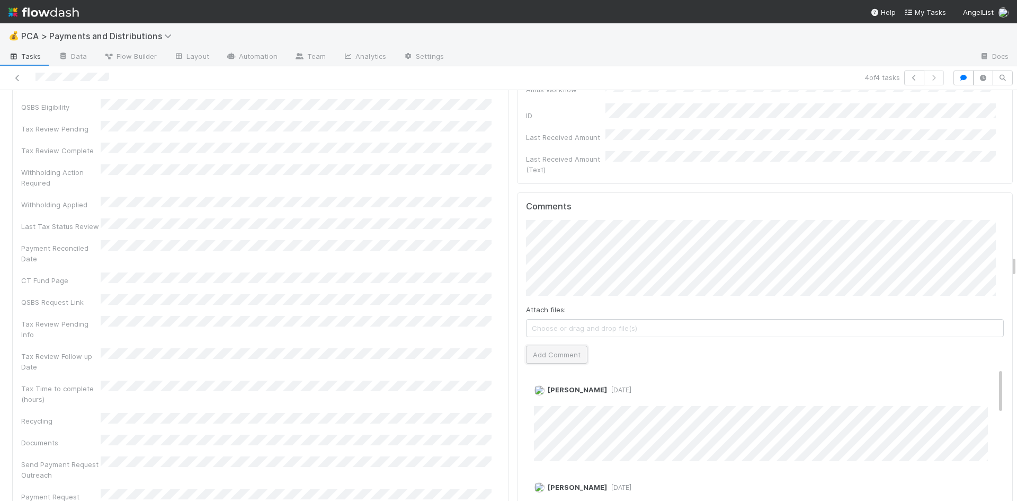
click at [554, 346] on button "Add Comment" at bounding box center [556, 355] width 61 height 18
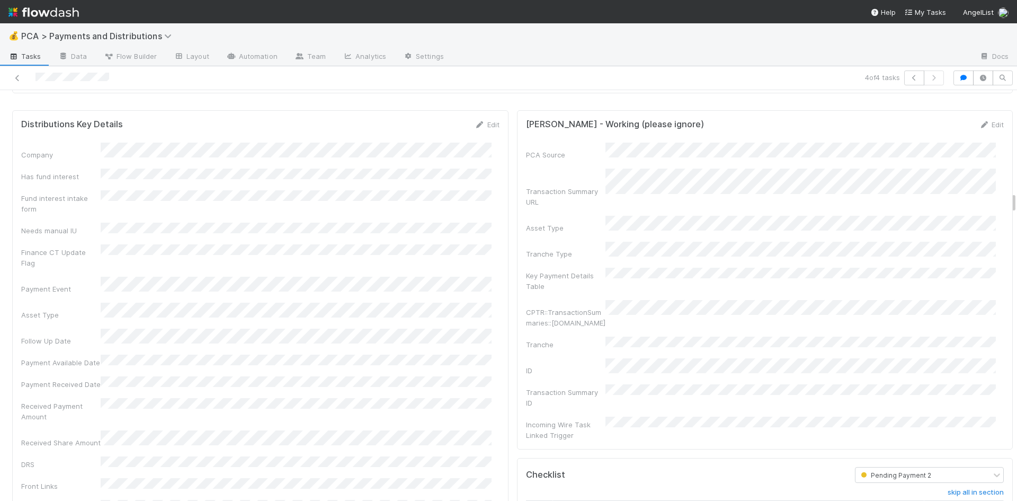
scroll to position [1590, 0]
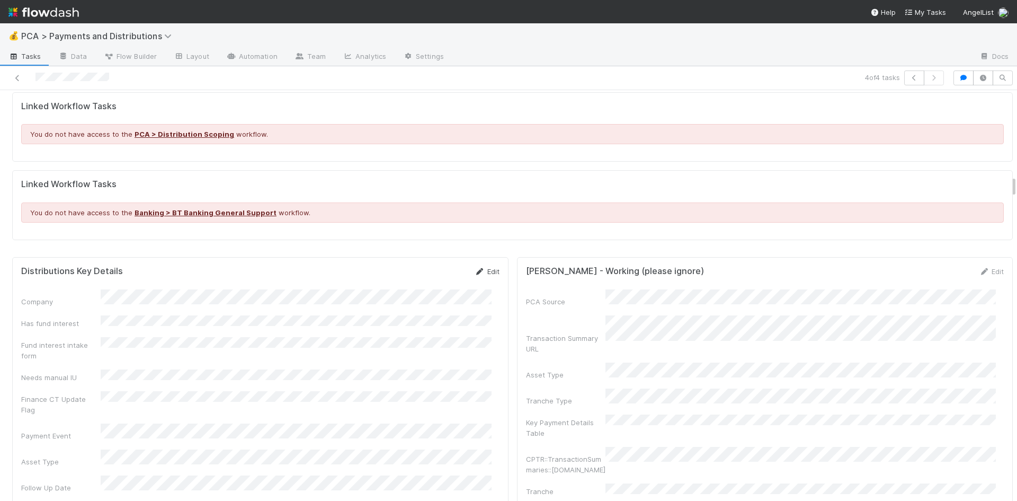
click at [479, 267] on link "Edit" at bounding box center [487, 271] width 25 height 8
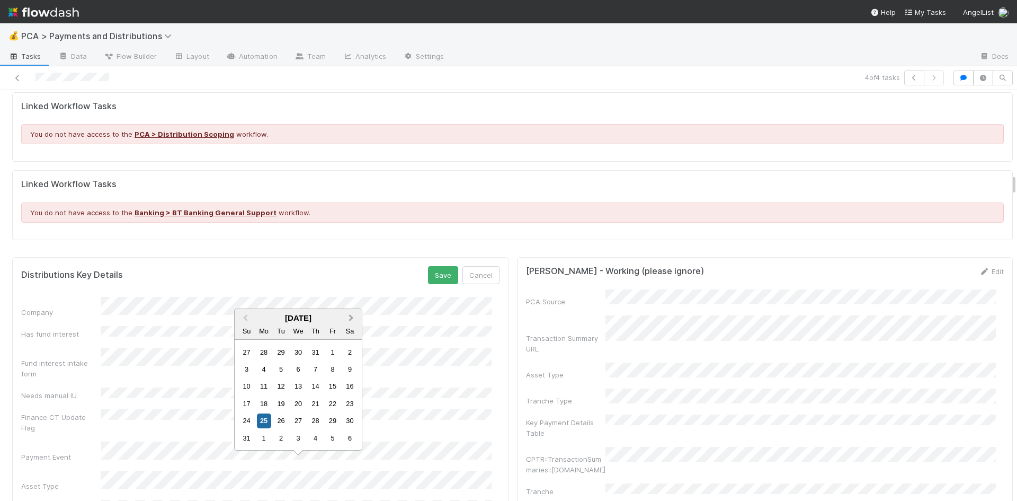
click at [355, 315] on button "Next Month" at bounding box center [352, 318] width 17 height 17
click at [267, 380] on div "8" at bounding box center [264, 386] width 14 height 14
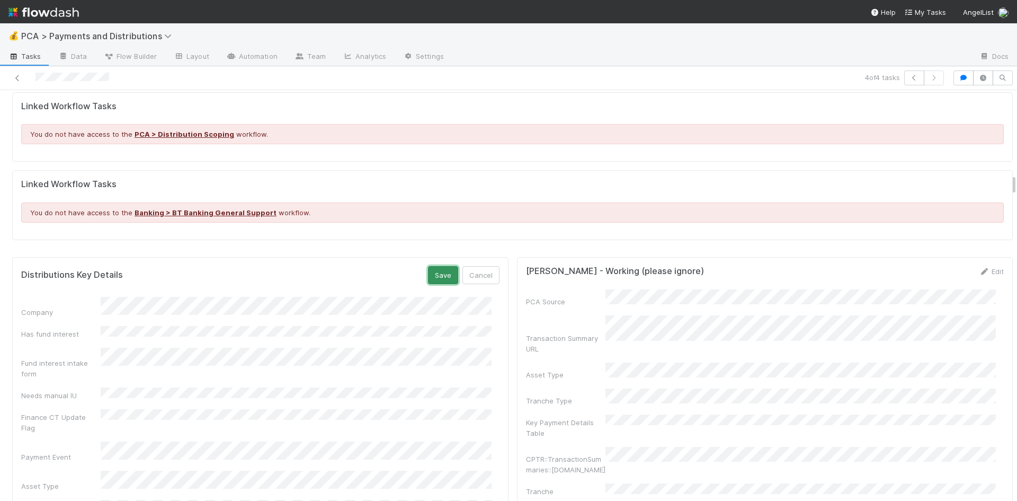
click at [431, 266] on button "Save" at bounding box center [443, 275] width 30 height 18
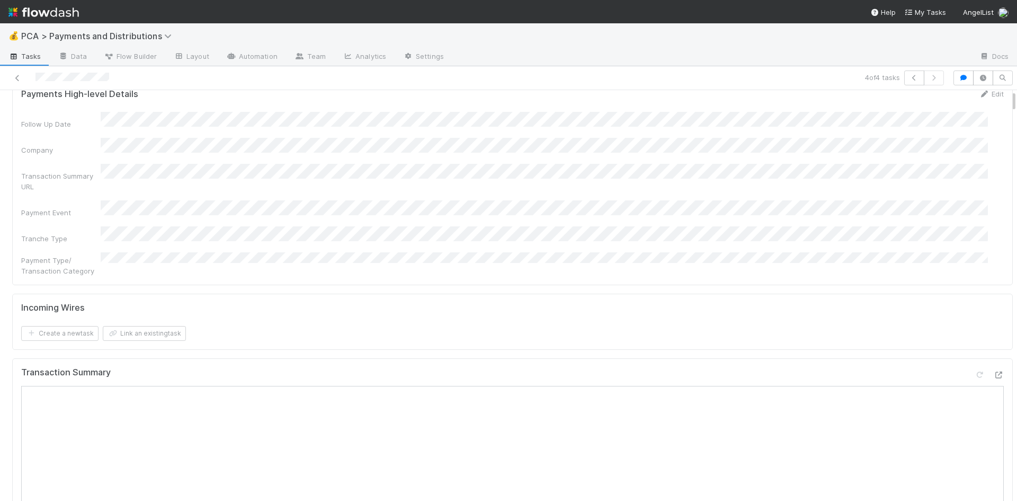
scroll to position [0, 0]
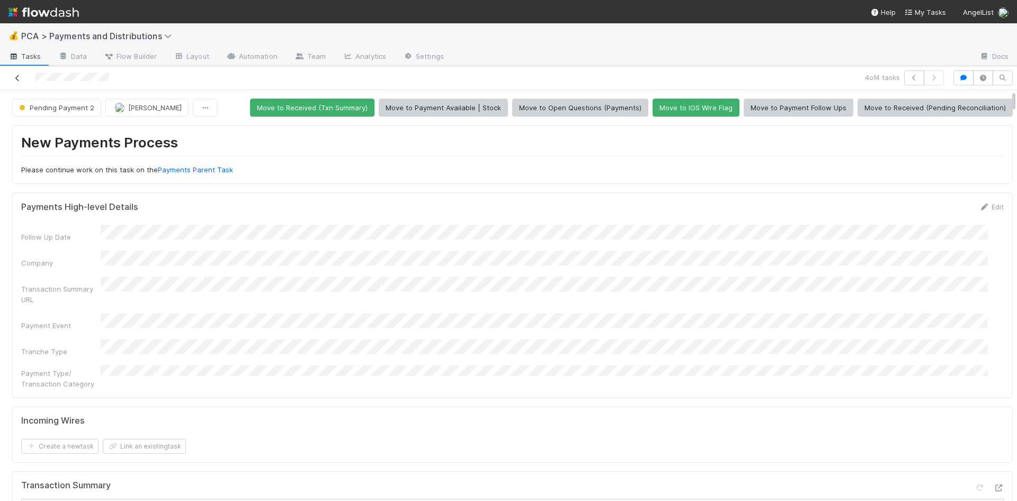
click at [17, 76] on icon at bounding box center [17, 78] width 11 height 7
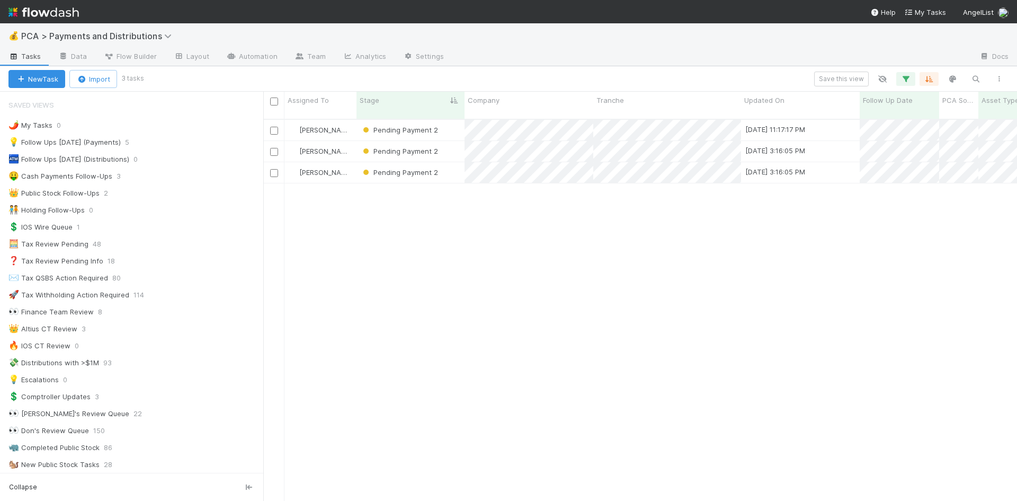
scroll to position [383, 746]
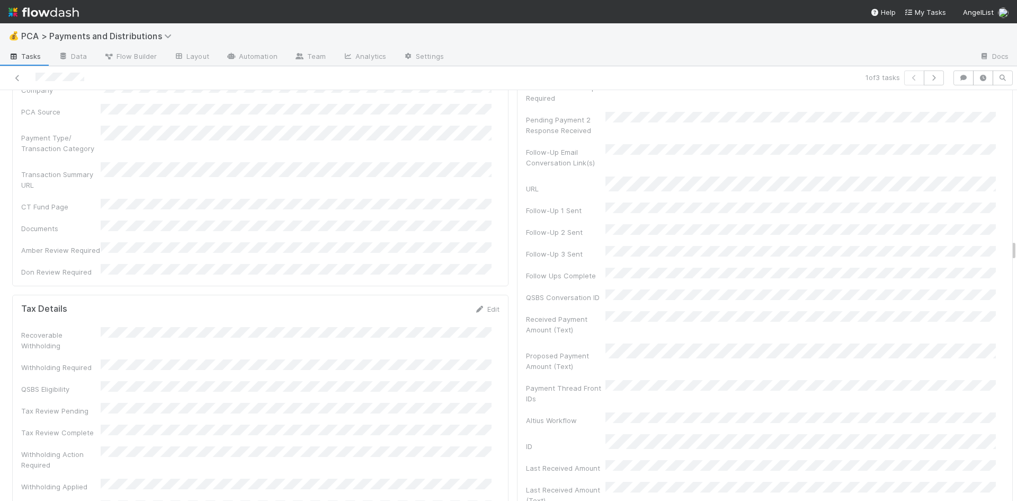
scroll to position [3180, 0]
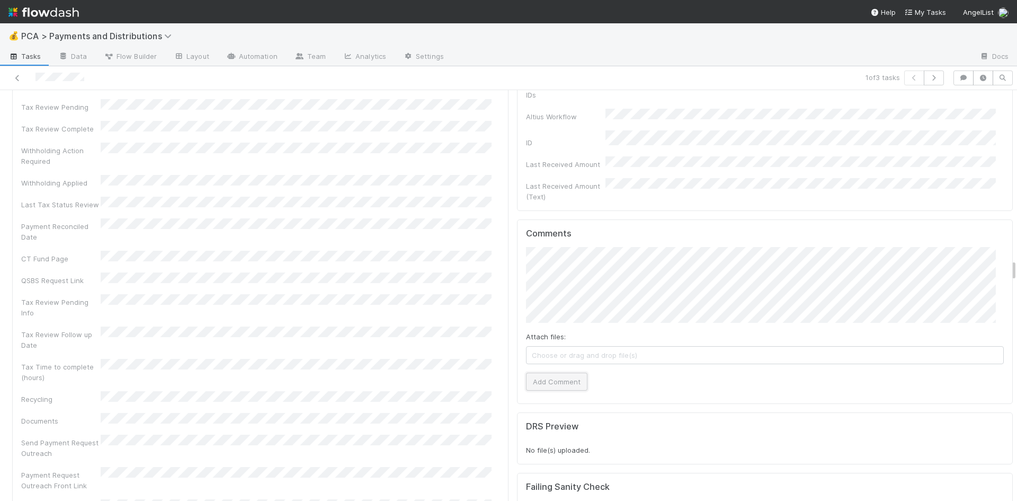
click at [557, 373] on button "Add Comment" at bounding box center [556, 382] width 61 height 18
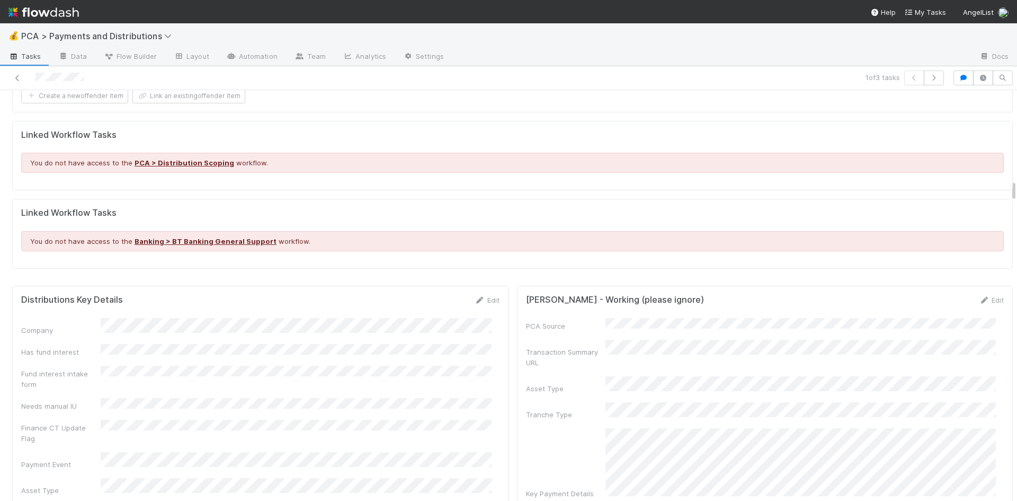
scroll to position [1643, 0]
drag, startPoint x: 479, startPoint y: 287, endPoint x: 283, endPoint y: 352, distance: 206.6
click at [479, 296] on link "Edit" at bounding box center [487, 300] width 25 height 8
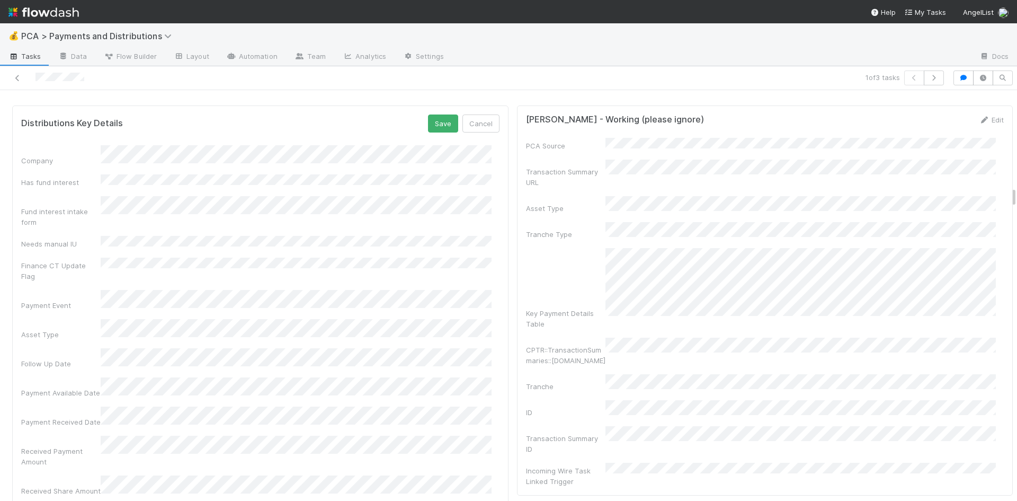
scroll to position [1855, 0]
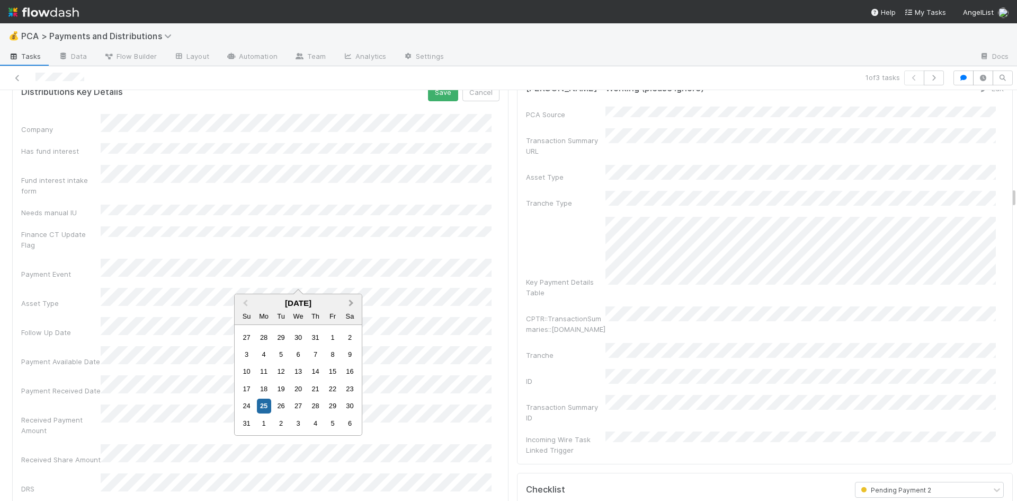
click at [351, 303] on span "Next Month" at bounding box center [351, 303] width 0 height 12
click at [279, 337] on div "2" at bounding box center [281, 337] width 14 height 14
click at [264, 332] on div "1" at bounding box center [264, 337] width 14 height 14
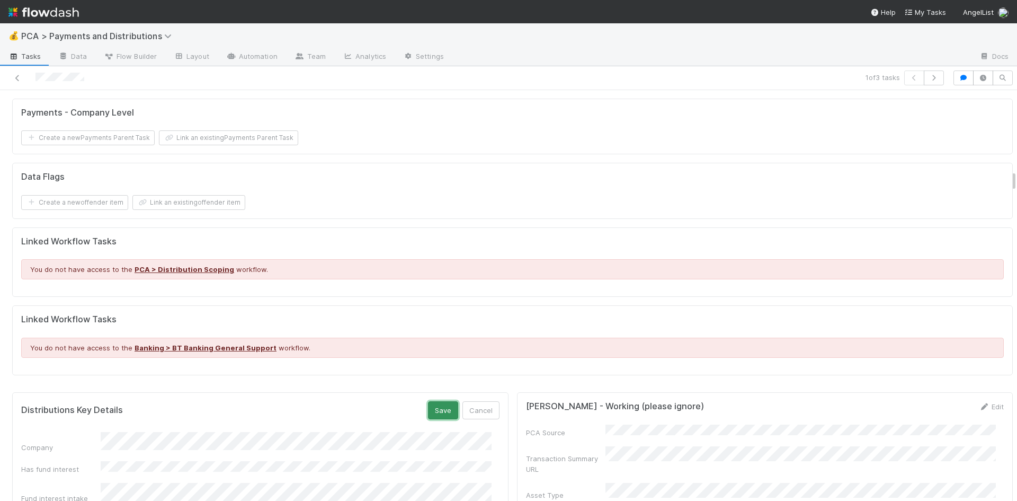
click at [433, 401] on button "Save" at bounding box center [443, 410] width 30 height 18
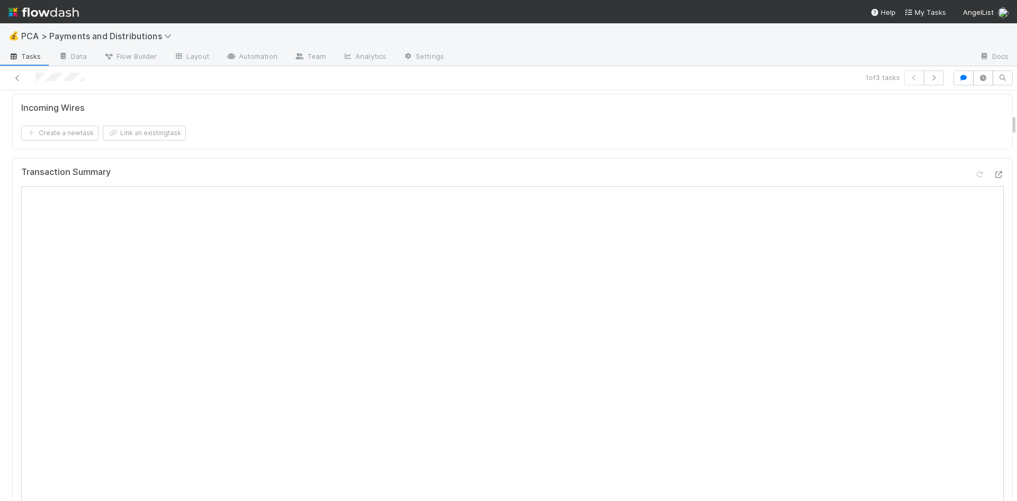
scroll to position [371, 0]
click at [14, 78] on icon at bounding box center [17, 78] width 11 height 7
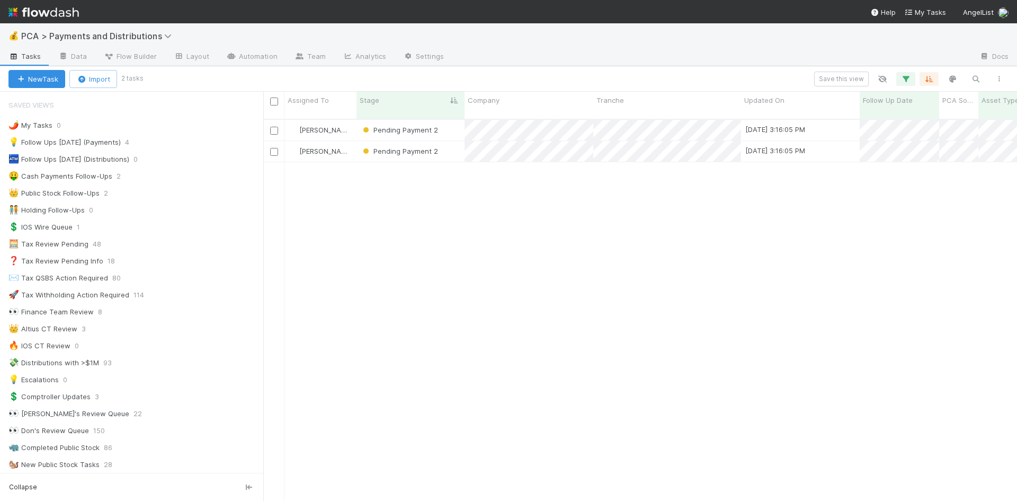
scroll to position [383, 746]
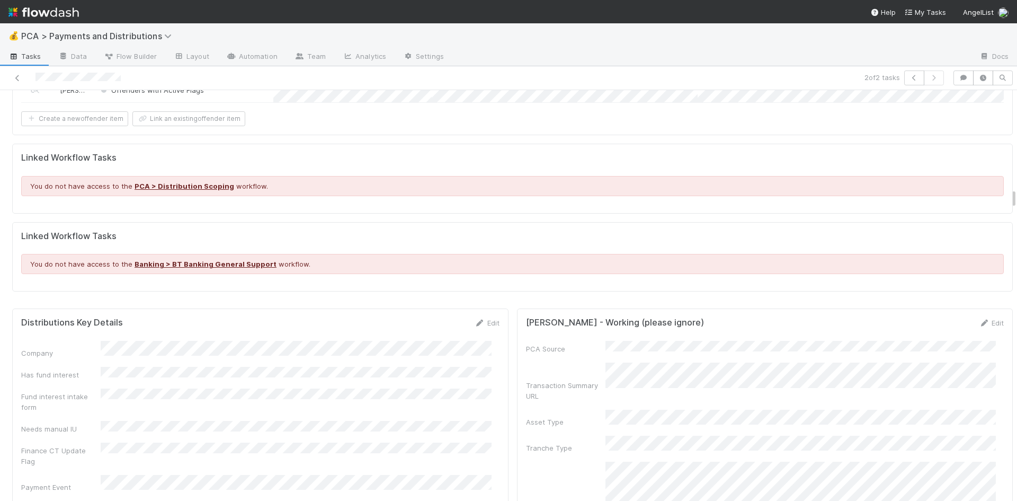
scroll to position [1961, 0]
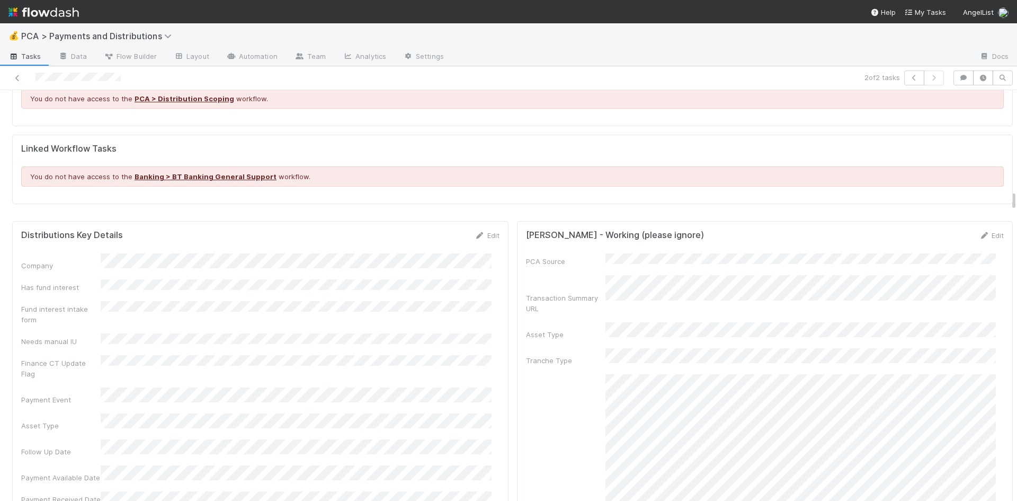
drag, startPoint x: 478, startPoint y: 232, endPoint x: 403, endPoint y: 296, distance: 99.2
click at [479, 232] on link "Edit" at bounding box center [487, 235] width 25 height 8
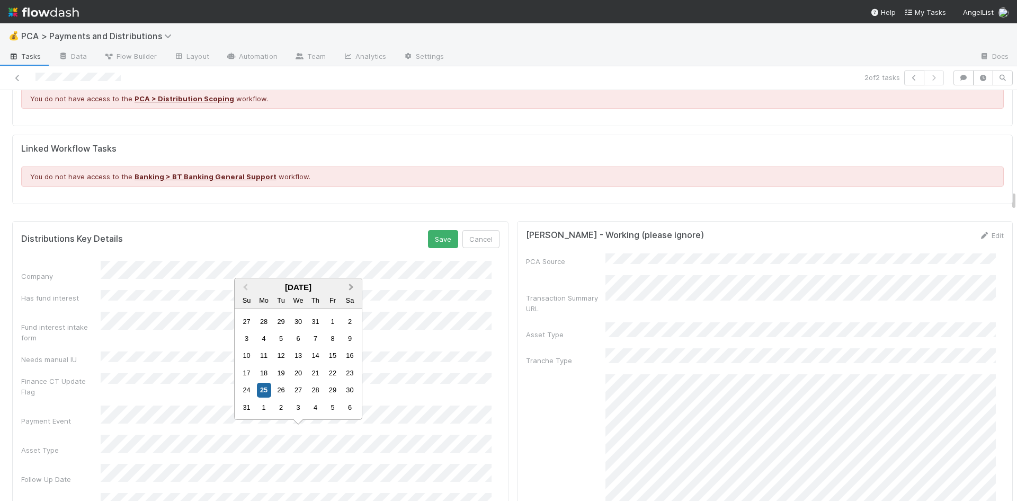
click at [349, 290] on button "Next Month" at bounding box center [352, 287] width 17 height 17
click at [312, 387] on div "25" at bounding box center [315, 390] width 14 height 14
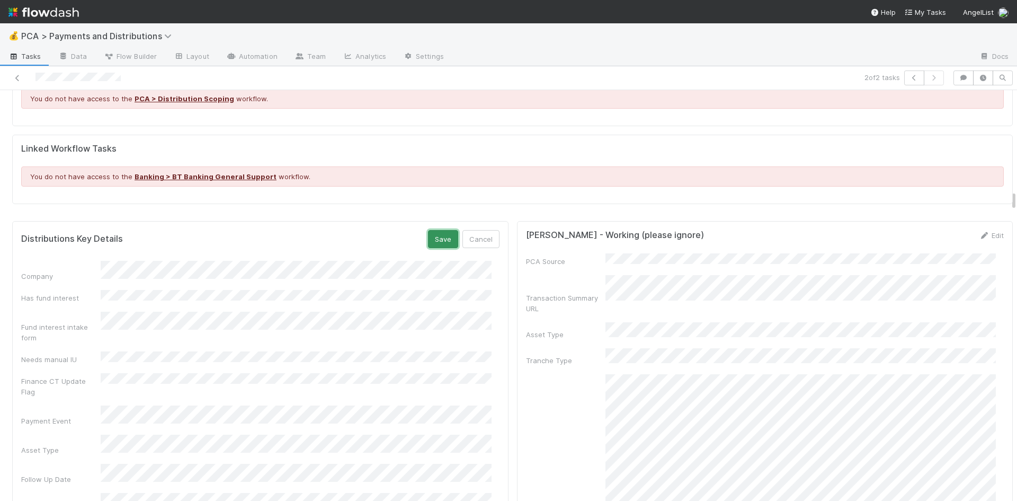
click at [435, 234] on button "Save" at bounding box center [443, 239] width 30 height 18
click at [17, 76] on icon at bounding box center [17, 78] width 11 height 7
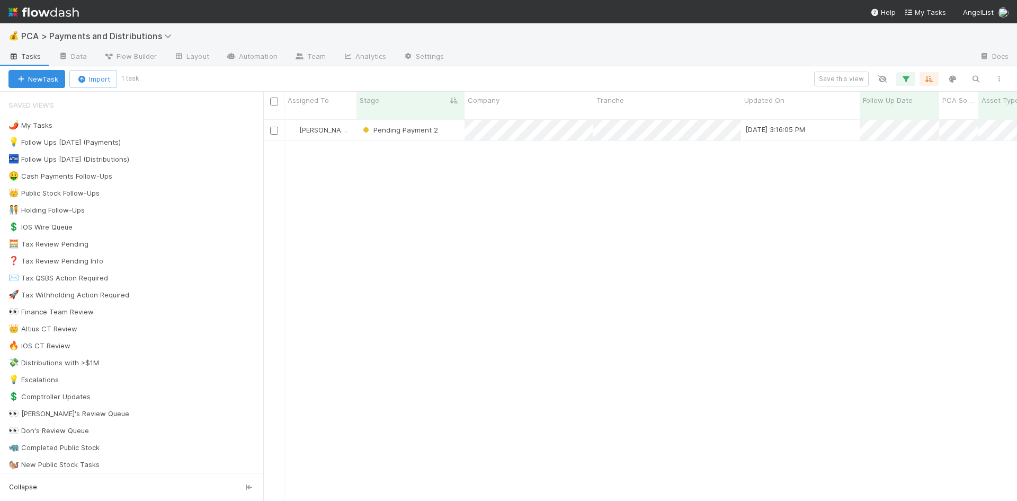
scroll to position [383, 746]
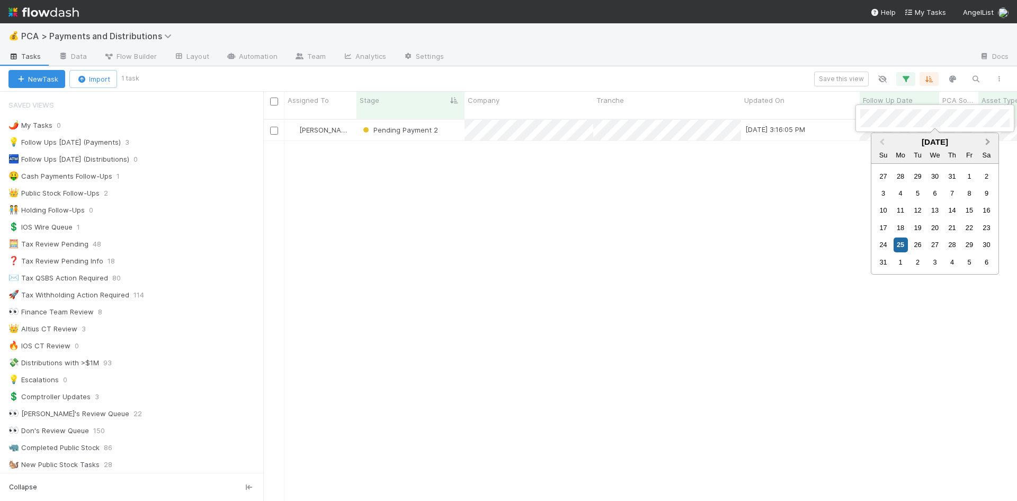
click at [988, 145] on span "Next Month" at bounding box center [988, 142] width 0 height 12
click at [953, 224] on div "25" at bounding box center [952, 227] width 14 height 14
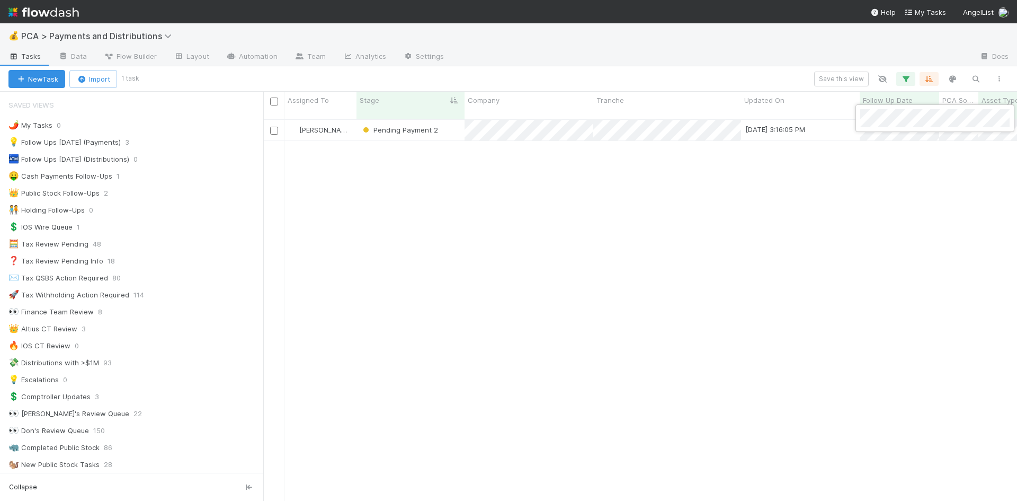
click at [736, 293] on div at bounding box center [508, 250] width 1017 height 501
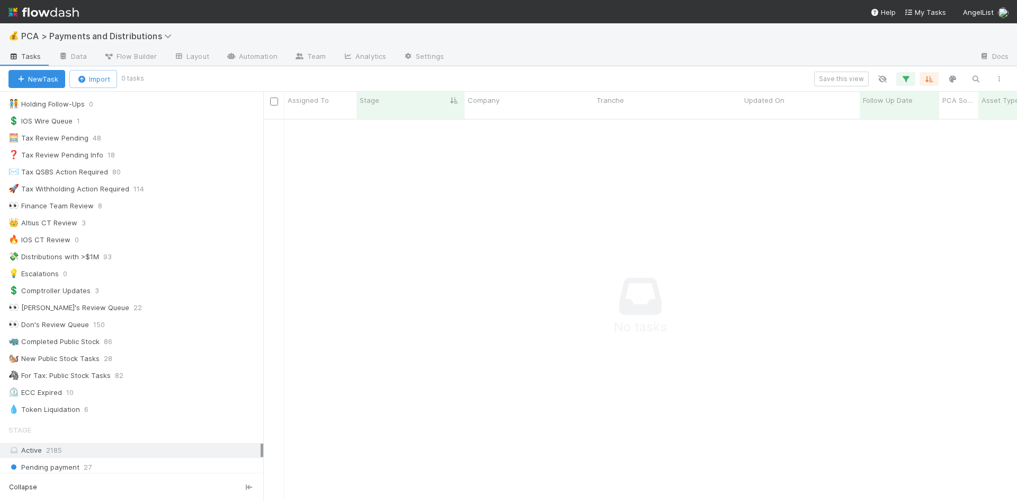
scroll to position [0, 0]
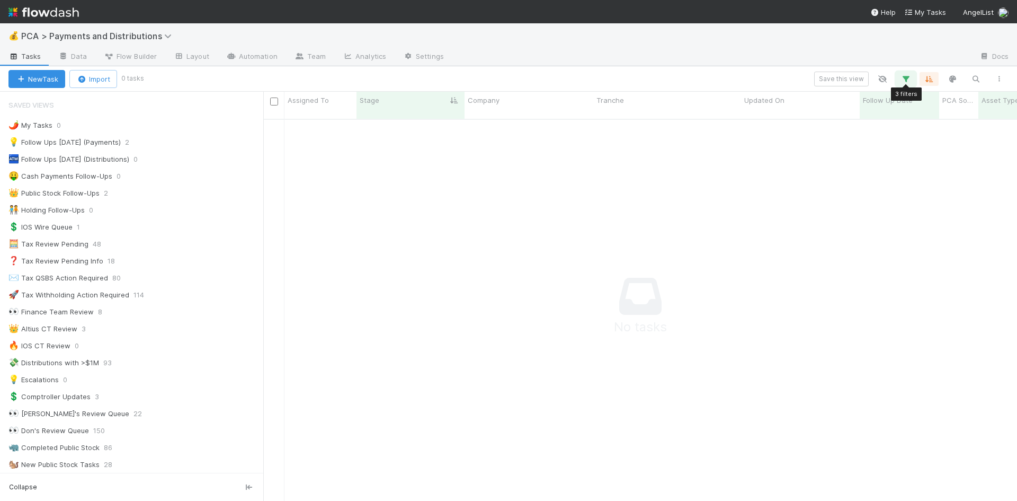
click at [905, 78] on icon "button" at bounding box center [906, 79] width 11 height 10
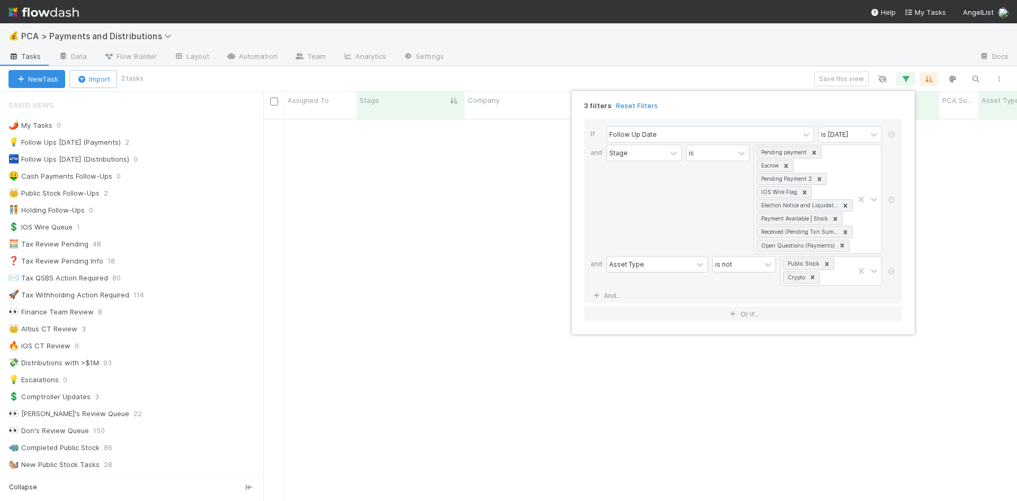
click at [891, 271] on icon at bounding box center [892, 271] width 11 height 6
click at [757, 73] on div "2 filters Reset Filters If Follow Up Date is today and Stage is Pending payment…" at bounding box center [508, 250] width 1017 height 501
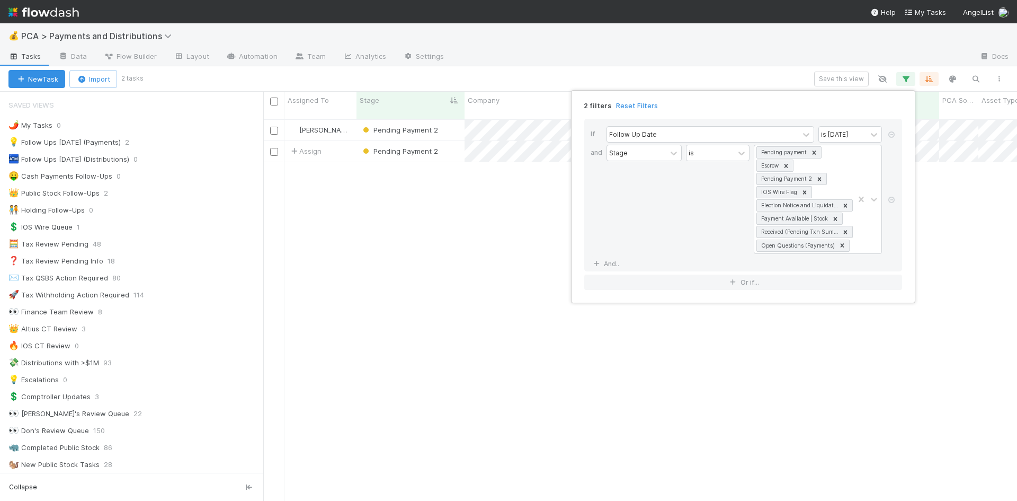
scroll to position [383, 746]
click at [519, 330] on div "2 filters Reset Filters If Follow Up Date is today and Stage is Pending payment…" at bounding box center [508, 250] width 1017 height 501
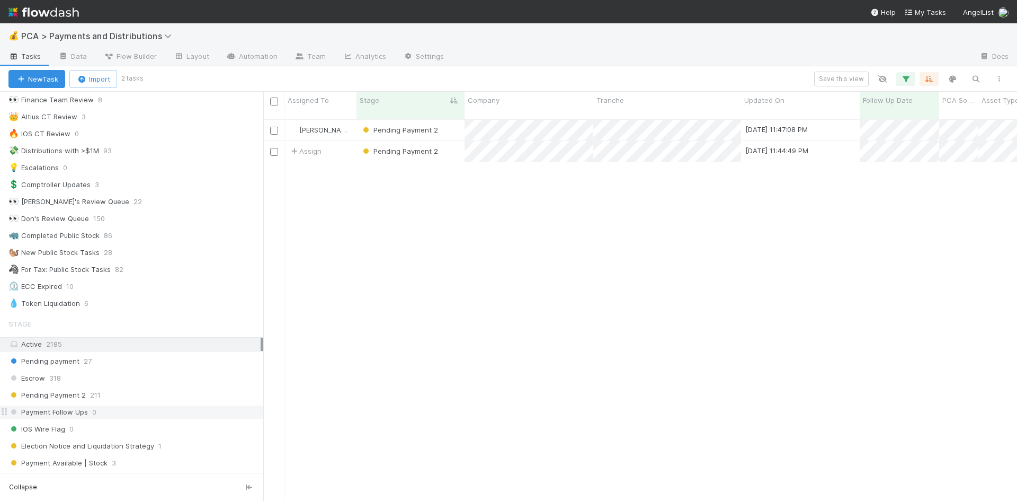
scroll to position [318, 0]
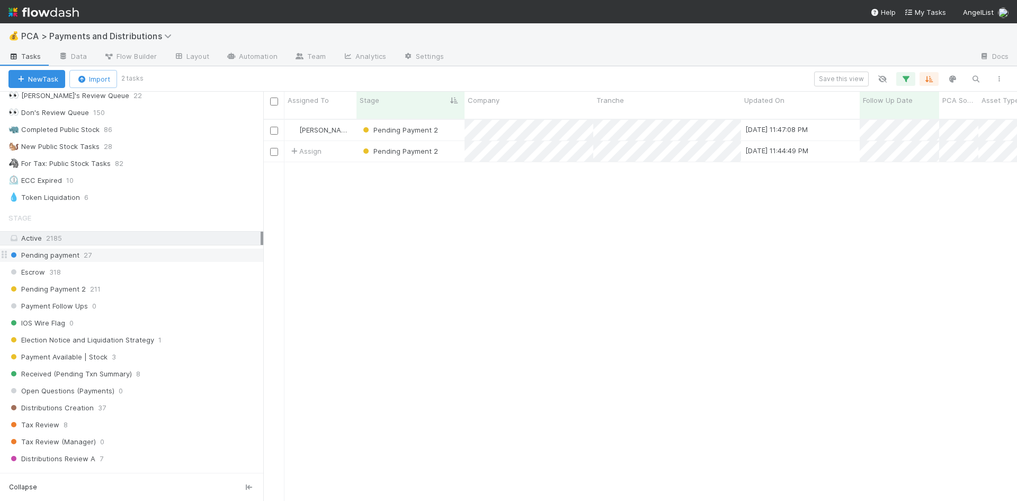
click at [110, 259] on div "Pending payment 27" at bounding box center [135, 255] width 255 height 13
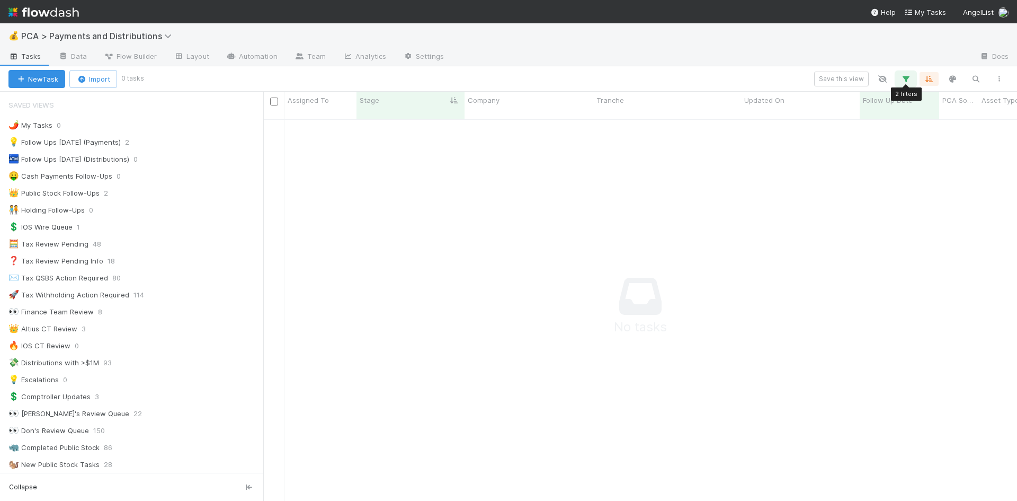
click at [903, 75] on icon "button" at bounding box center [906, 79] width 11 height 10
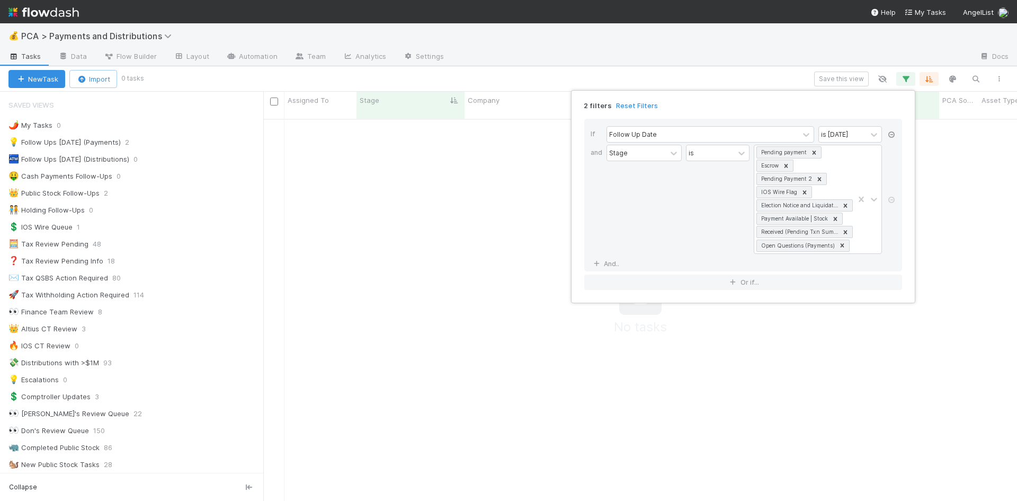
click at [892, 135] on icon at bounding box center [892, 134] width 11 height 6
click at [891, 180] on icon at bounding box center [892, 181] width 11 height 6
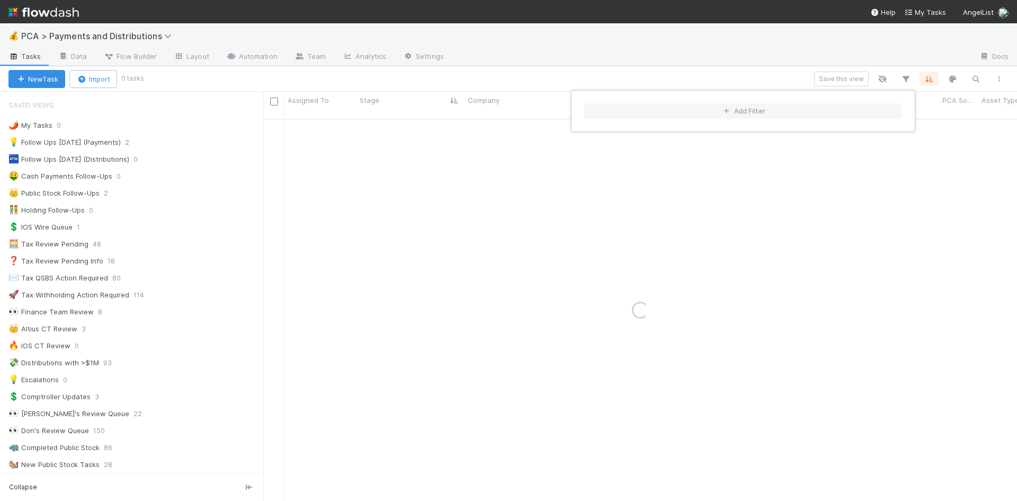
click at [721, 57] on div "Add Filter" at bounding box center [508, 250] width 1017 height 501
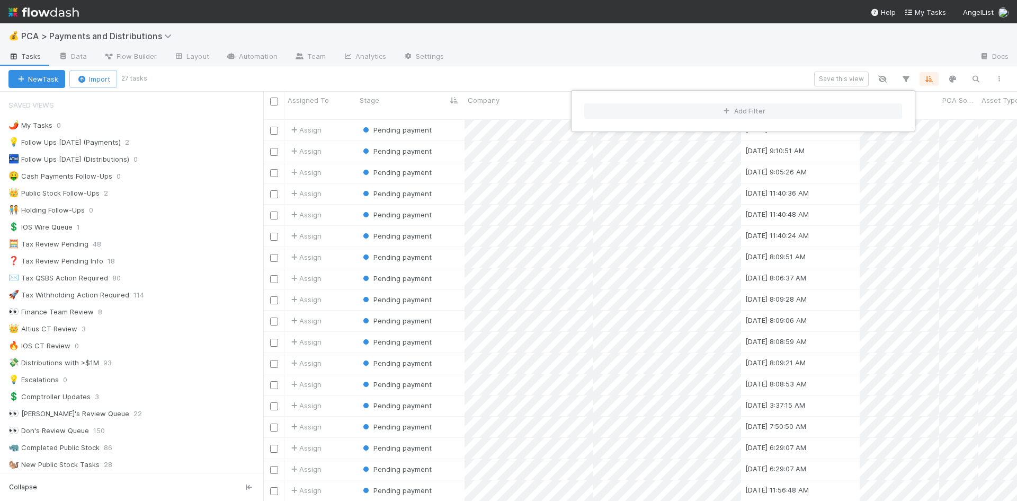
scroll to position [383, 746]
click at [587, 58] on div "Add Filter" at bounding box center [508, 250] width 1017 height 501
click at [882, 98] on span "Follow Up Date" at bounding box center [888, 100] width 50 height 11
click at [916, 119] on div "Sort Oldest → Newest" at bounding box center [924, 120] width 121 height 16
click at [902, 266] on div "1" at bounding box center [901, 262] width 14 height 14
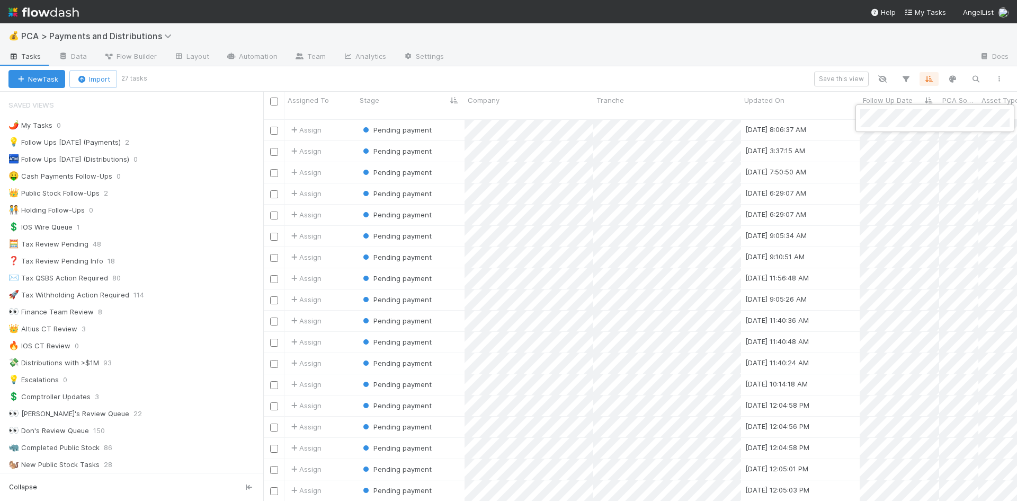
click at [721, 78] on div at bounding box center [508, 250] width 1017 height 501
click at [401, 126] on span "Pending payment" at bounding box center [396, 130] width 71 height 8
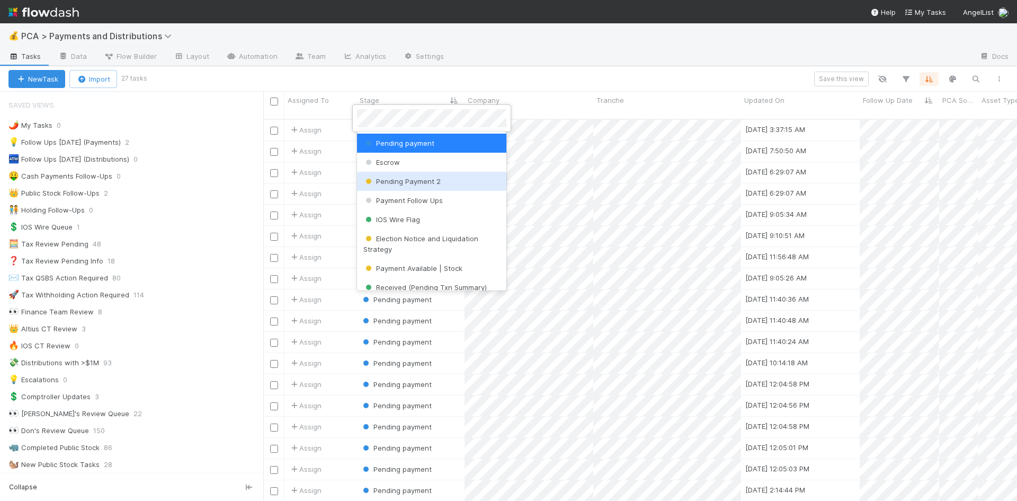
click at [399, 177] on span "Pending Payment 2" at bounding box center [402, 181] width 77 height 8
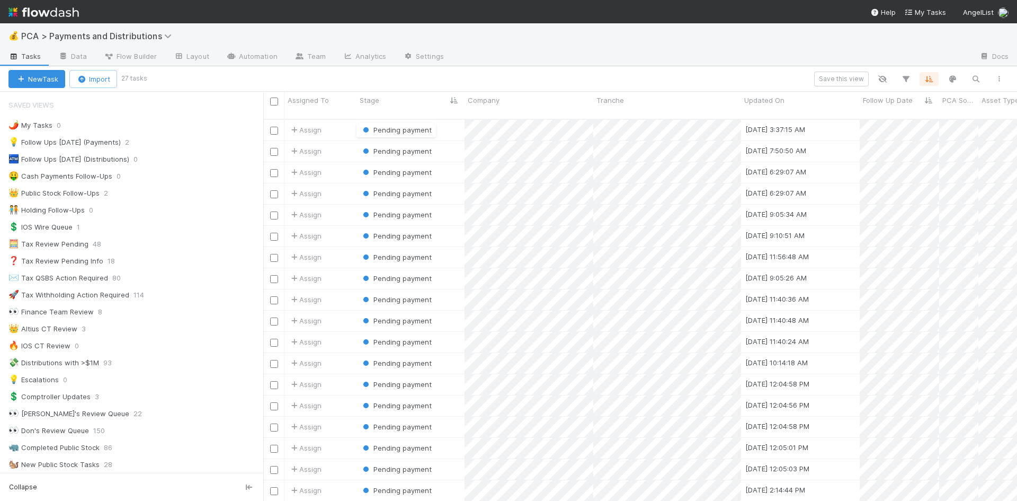
click at [517, 69] on div "New Task Import 27 tasks Save this view" at bounding box center [508, 78] width 1017 height 25
click at [399, 147] on span "Pending payment" at bounding box center [396, 151] width 71 height 8
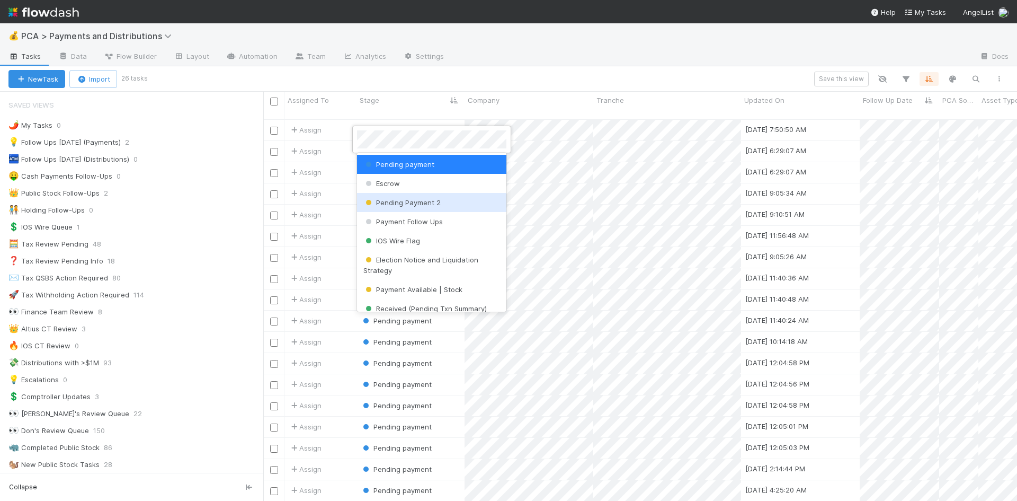
click at [400, 201] on span "Pending Payment 2" at bounding box center [402, 202] width 77 height 8
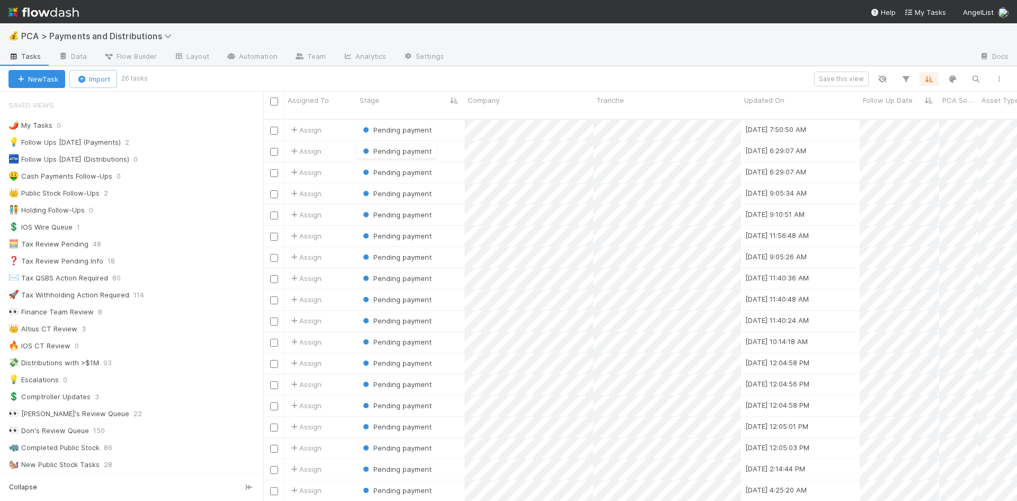
click at [516, 68] on div "New Task Import 26 tasks Save this view" at bounding box center [508, 78] width 1017 height 25
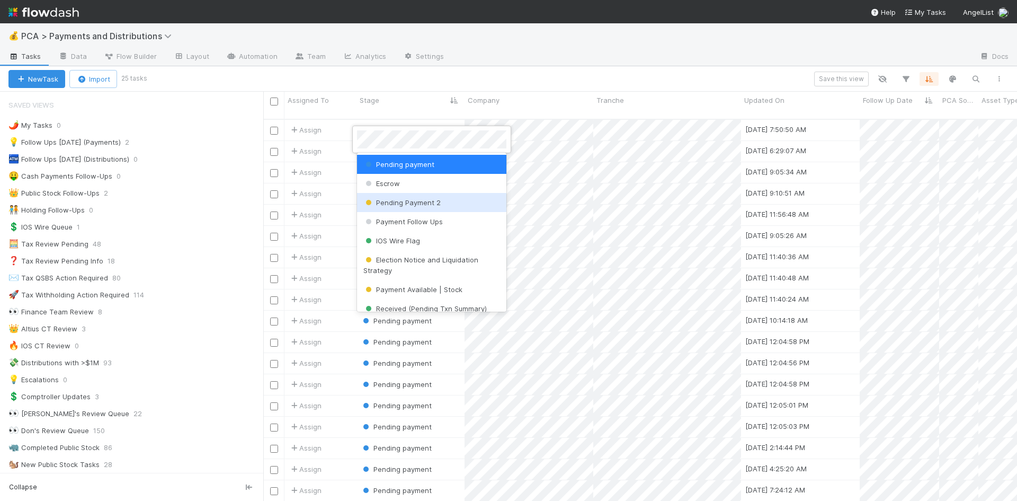
click at [405, 198] on span "Pending Payment 2" at bounding box center [402, 202] width 77 height 8
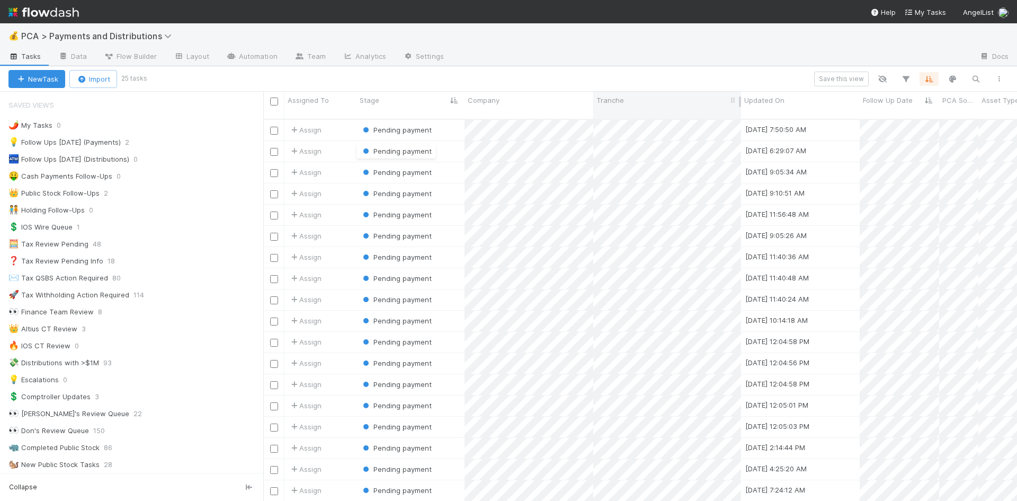
click at [589, 45] on div "💰 PCA > Payments and Distributions" at bounding box center [508, 35] width 1017 height 25
click at [412, 359] on span "Pending payment" at bounding box center [396, 363] width 71 height 8
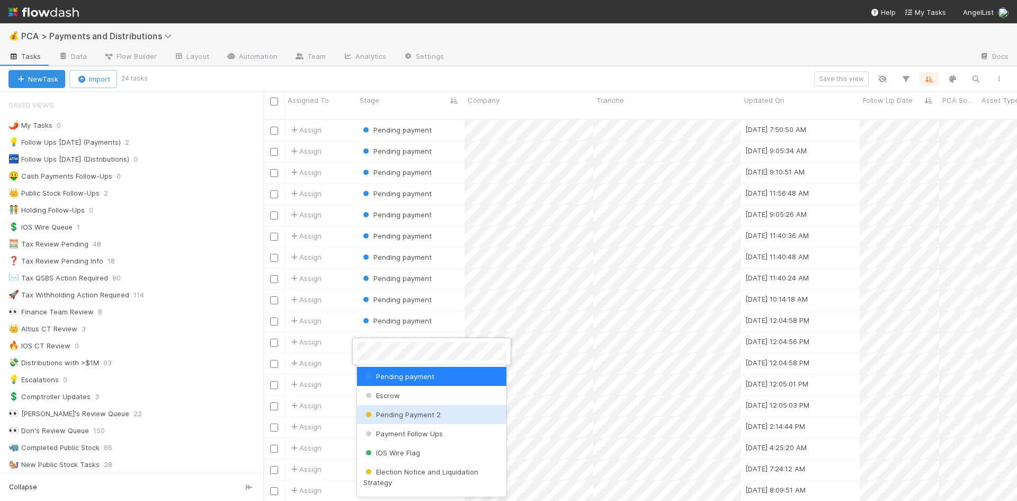
click at [412, 417] on span "Pending Payment 2" at bounding box center [402, 414] width 77 height 8
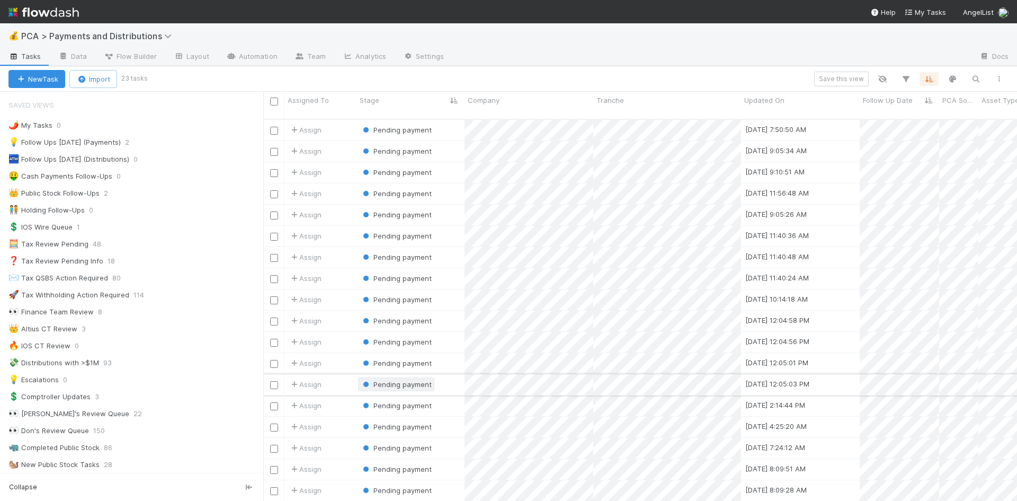
click at [423, 380] on span "Pending payment" at bounding box center [396, 384] width 71 height 8
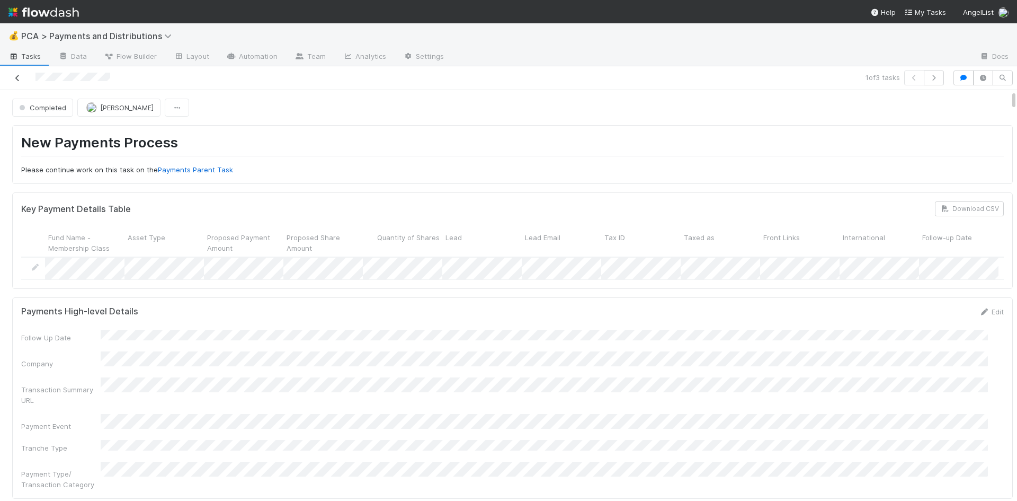
click at [16, 77] on icon at bounding box center [17, 78] width 11 height 7
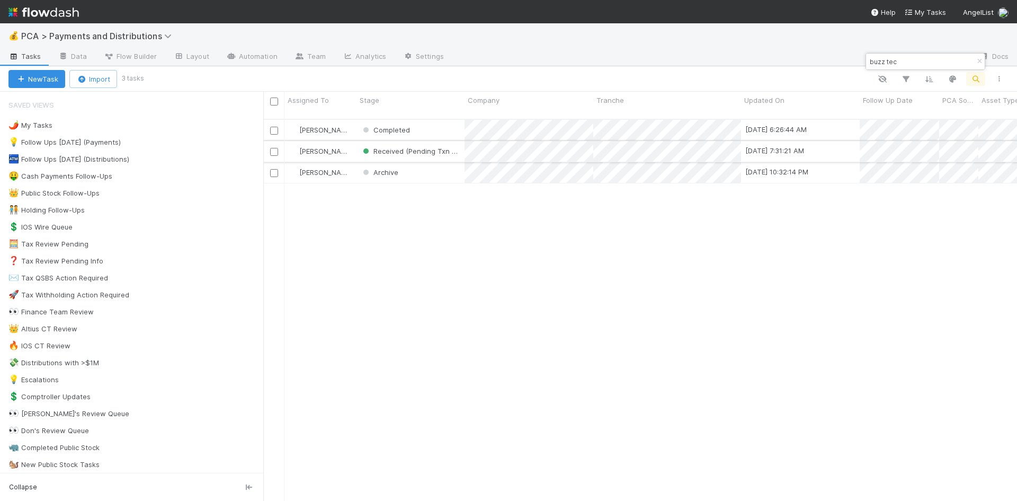
scroll to position [383, 746]
drag, startPoint x: 900, startPoint y: 61, endPoint x: 868, endPoint y: 60, distance: 32.9
click at [868, 60] on div "buzz tec" at bounding box center [920, 61] width 108 height 13
type input "caramel"
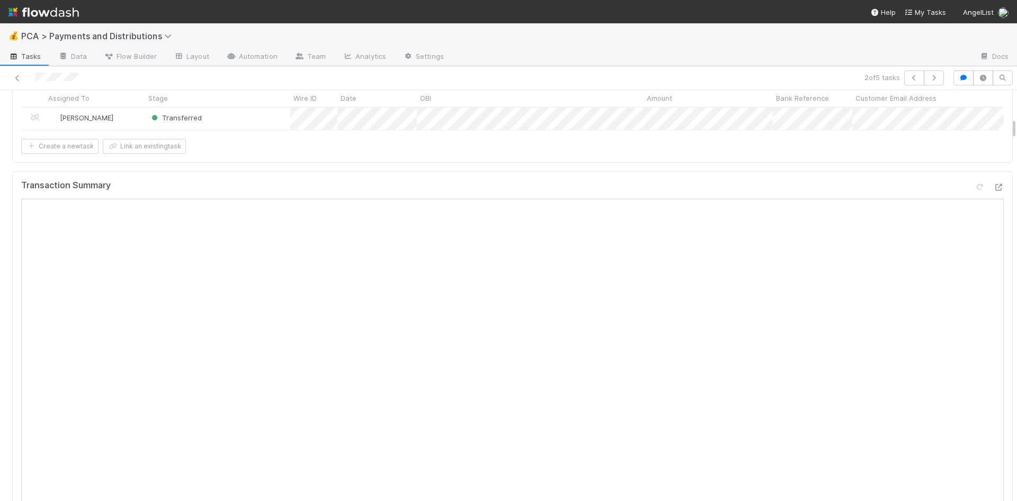
scroll to position [530, 0]
click at [18, 73] on link at bounding box center [17, 78] width 11 height 11
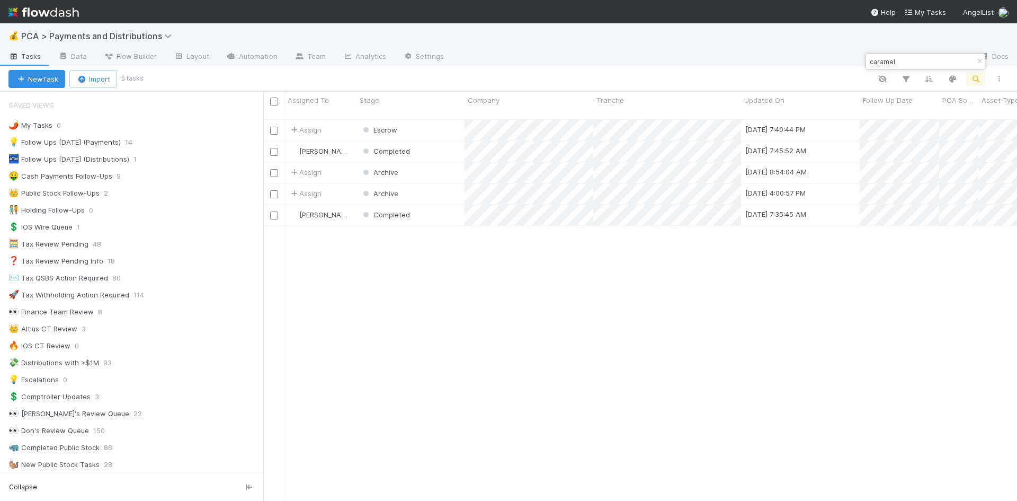
scroll to position [383, 746]
click at [683, 313] on div at bounding box center [508, 250] width 1017 height 501
click at [675, 311] on div at bounding box center [508, 250] width 1017 height 501
click at [618, 413] on div "Assign Escrow 8/25/25, 8:55:54 AM 7/1/25, 10:09:46 AM 0 0 1 0 0 Allison Donlevy…" at bounding box center [640, 315] width 754 height 390
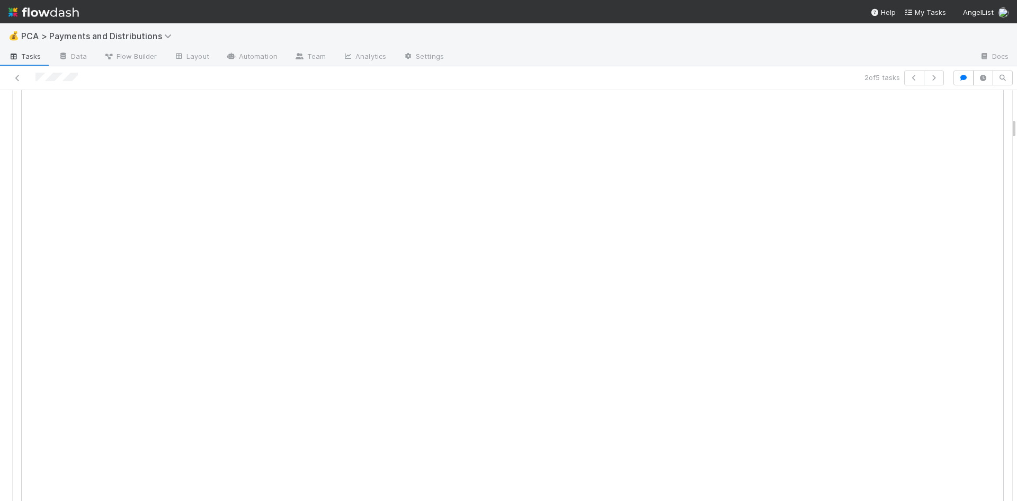
scroll to position [530, 0]
click at [15, 79] on icon at bounding box center [17, 78] width 11 height 7
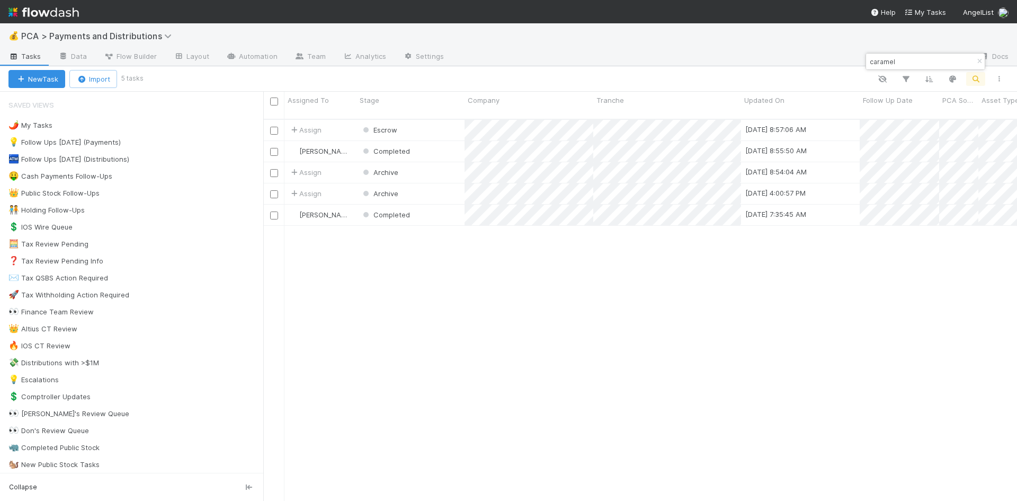
scroll to position [383, 746]
click at [888, 59] on input "caramel" at bounding box center [921, 61] width 106 height 13
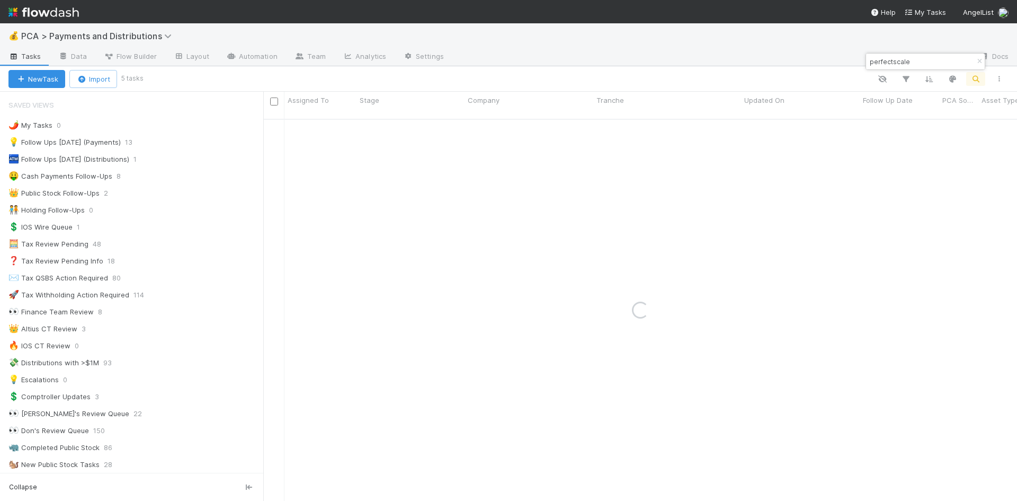
type input "perfectscale"
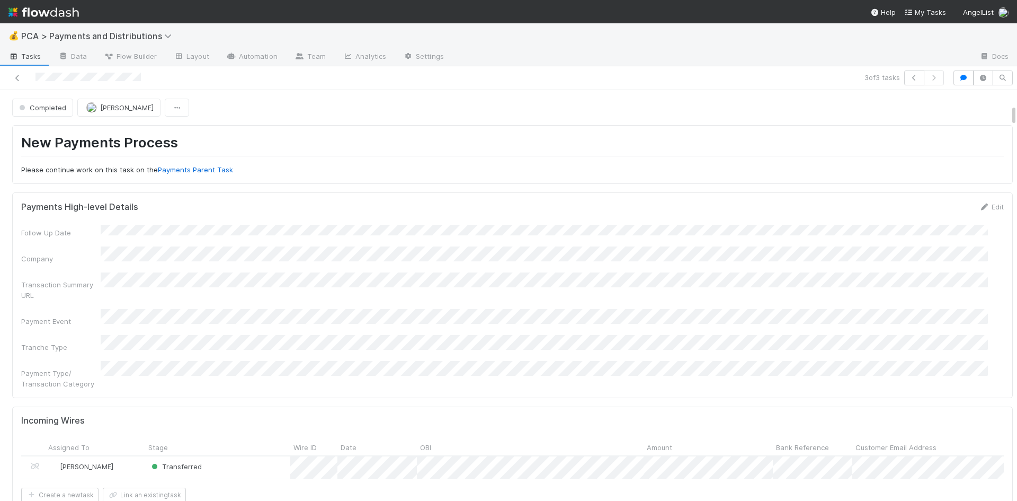
scroll to position [265, 0]
click at [18, 77] on icon at bounding box center [17, 78] width 11 height 7
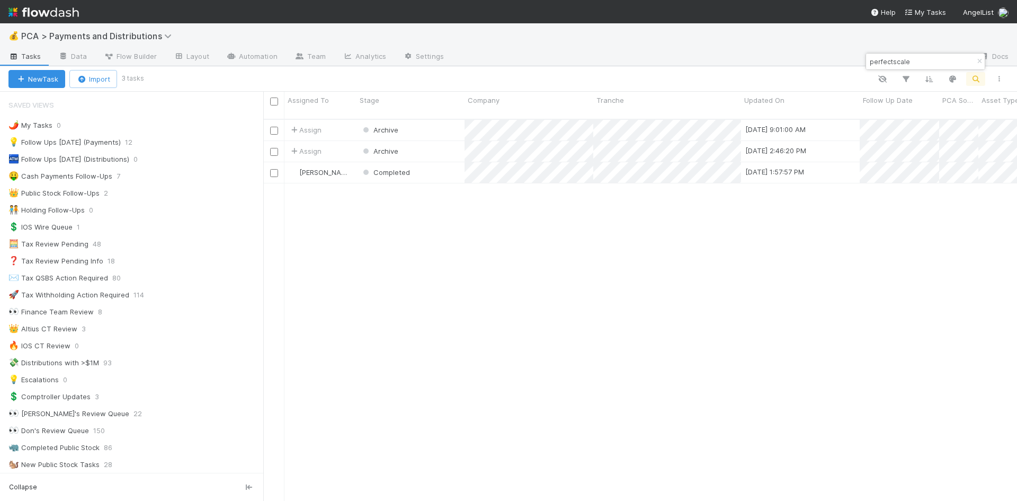
scroll to position [383, 746]
click at [887, 64] on input "perfectscale" at bounding box center [921, 61] width 106 height 13
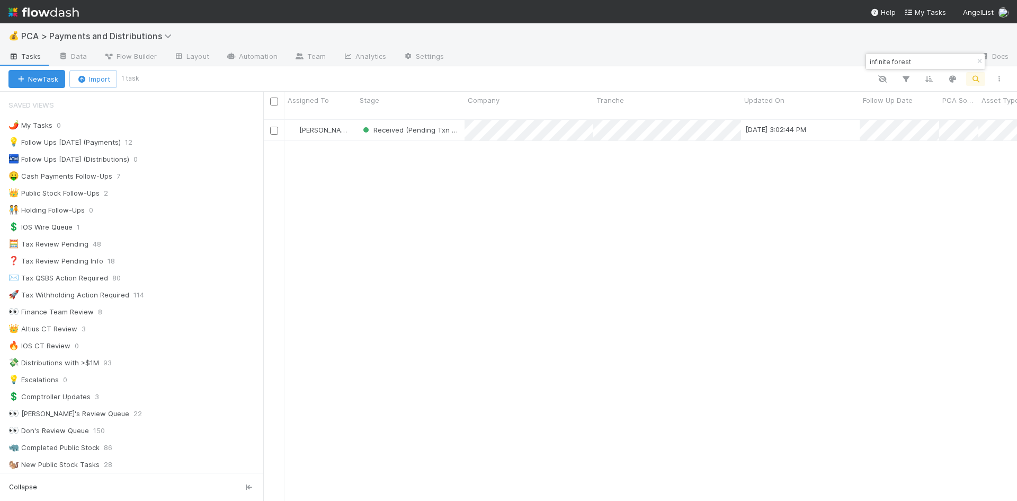
drag, startPoint x: 910, startPoint y: 61, endPoint x: 869, endPoint y: 61, distance: 41.3
click at [869, 61] on input "infinite forest" at bounding box center [921, 61] width 106 height 13
type input "auro"
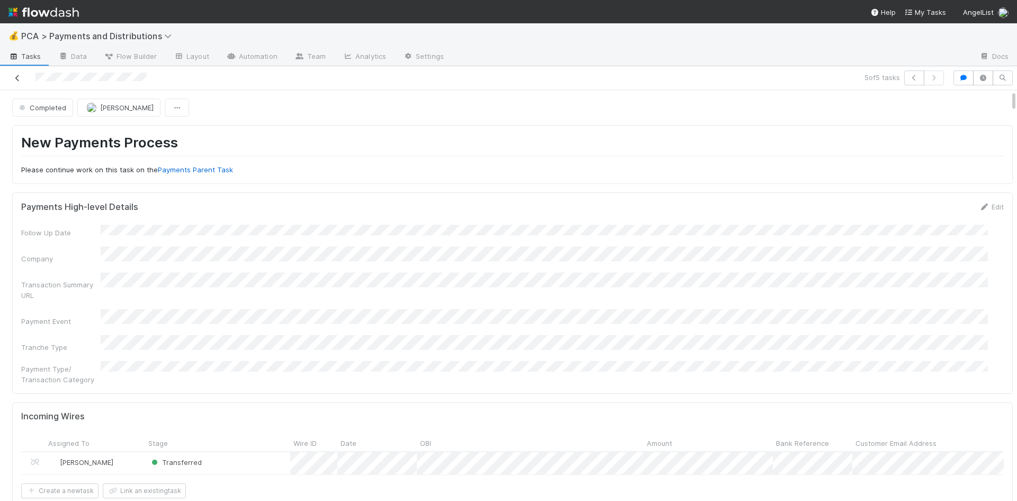
click at [14, 81] on icon at bounding box center [17, 78] width 11 height 7
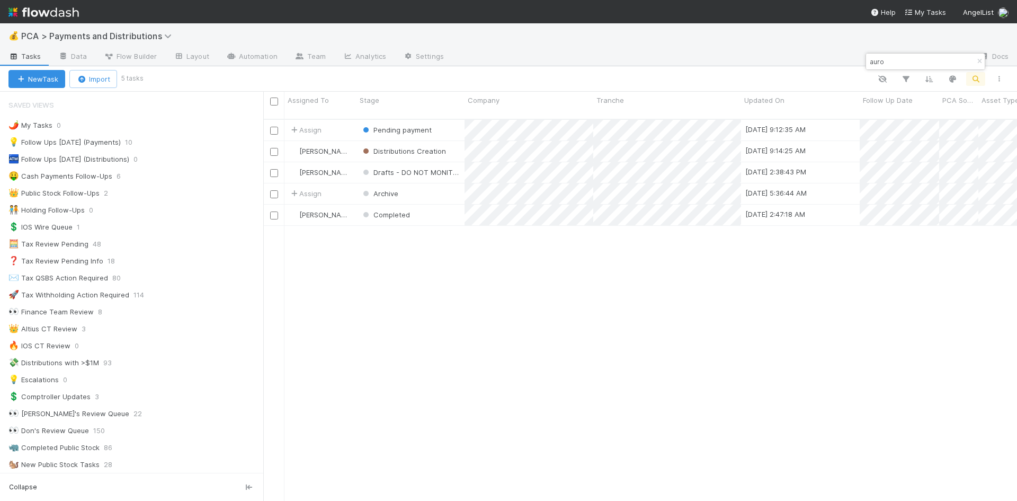
scroll to position [383, 746]
click at [411, 126] on span "Pending payment" at bounding box center [403, 130] width 58 height 8
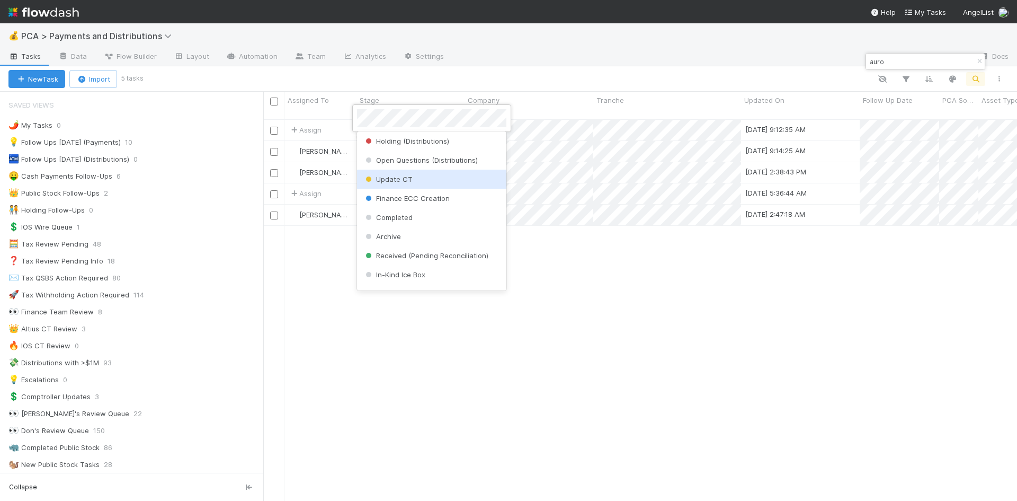
scroll to position [333, 0]
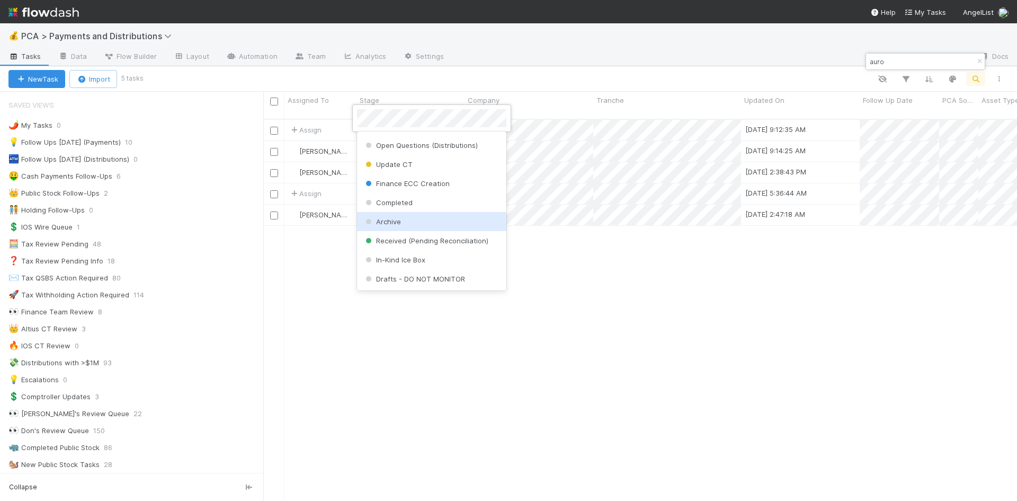
click at [408, 220] on div "Archive" at bounding box center [431, 221] width 149 height 19
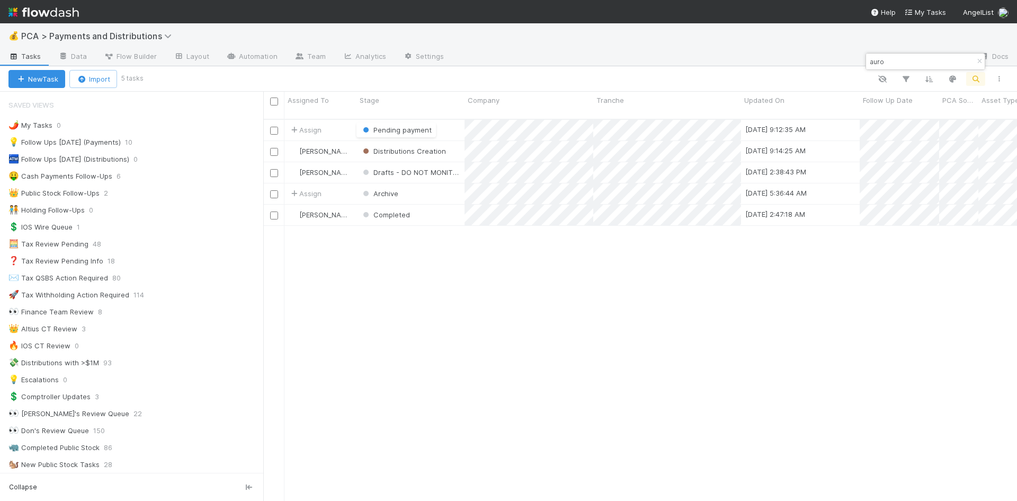
click at [404, 304] on div "Assign Pending payment 8/25/25, 9:12:35 AM 8/25/25, 9:12:34 AM 0 0 0 0 0 Berkle…" at bounding box center [640, 315] width 754 height 390
click at [871, 63] on input "auro" at bounding box center [921, 61] width 106 height 13
click at [882, 57] on input "spectrum" at bounding box center [921, 61] width 106 height 13
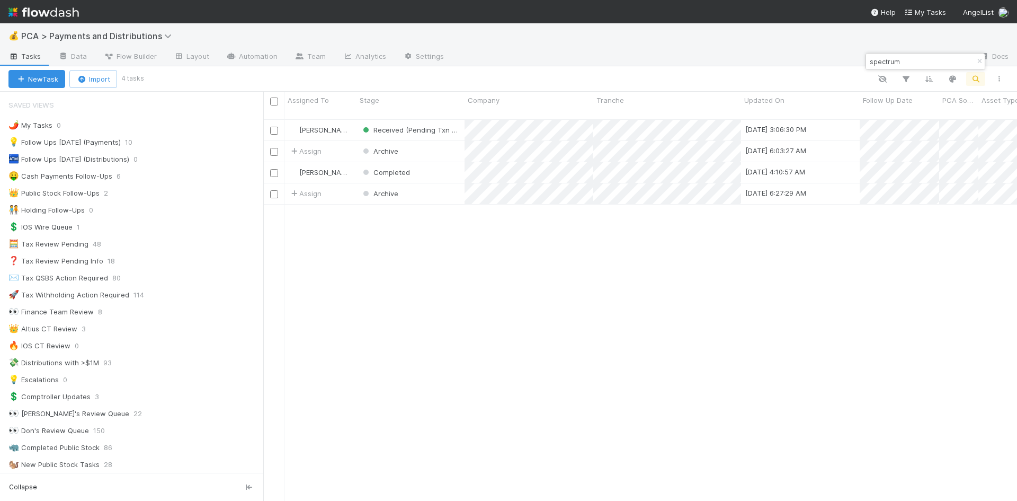
click at [882, 57] on input "spectrum" at bounding box center [921, 61] width 106 height 13
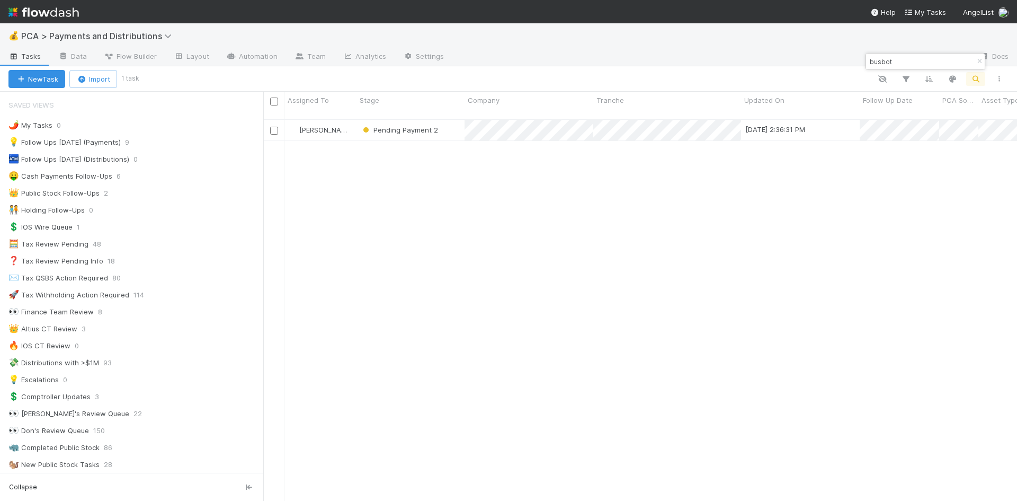
click at [882, 63] on input "busbot" at bounding box center [921, 61] width 106 height 13
click at [883, 63] on input "callinize" at bounding box center [921, 61] width 106 height 13
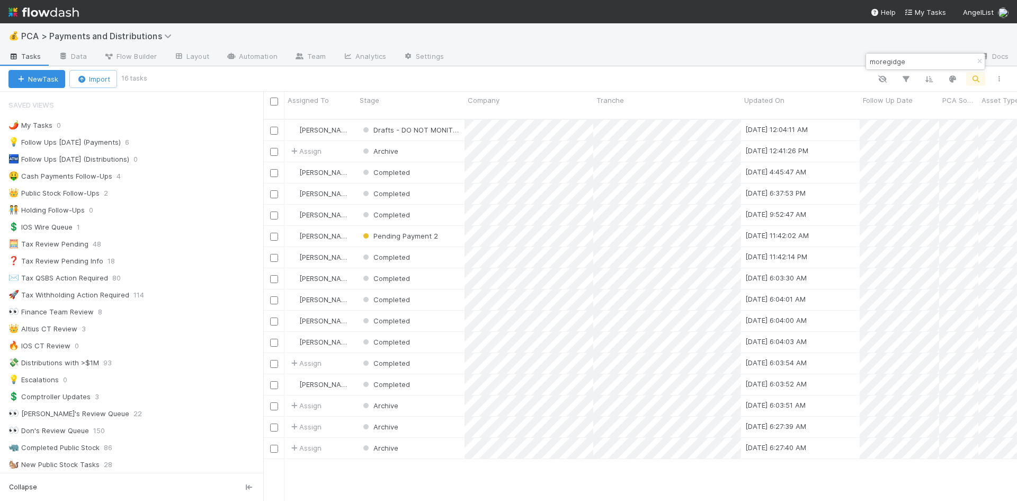
type input "moregidge"
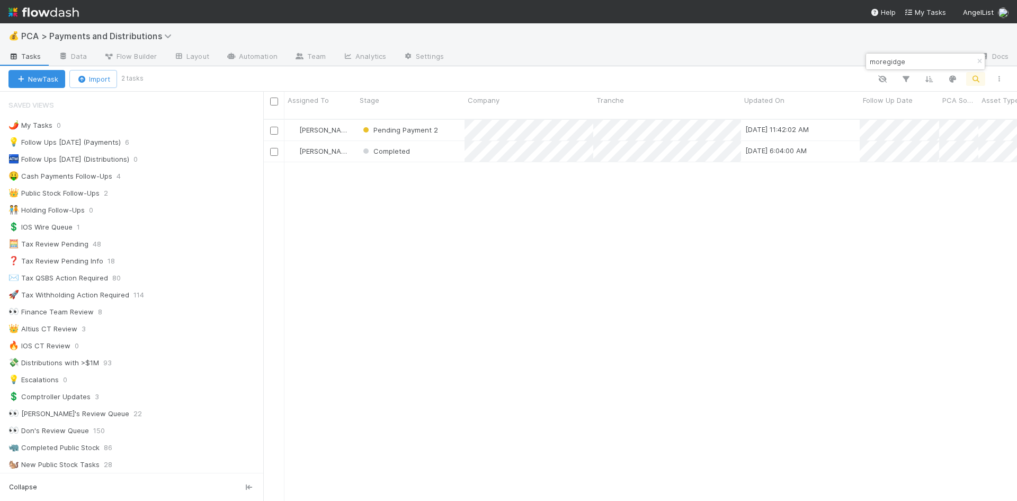
scroll to position [383, 746]
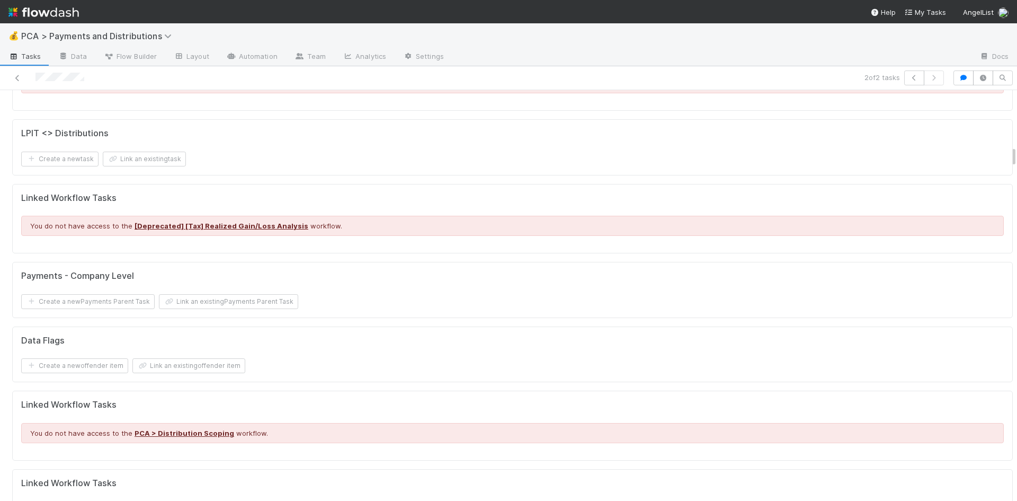
scroll to position [1060, 0]
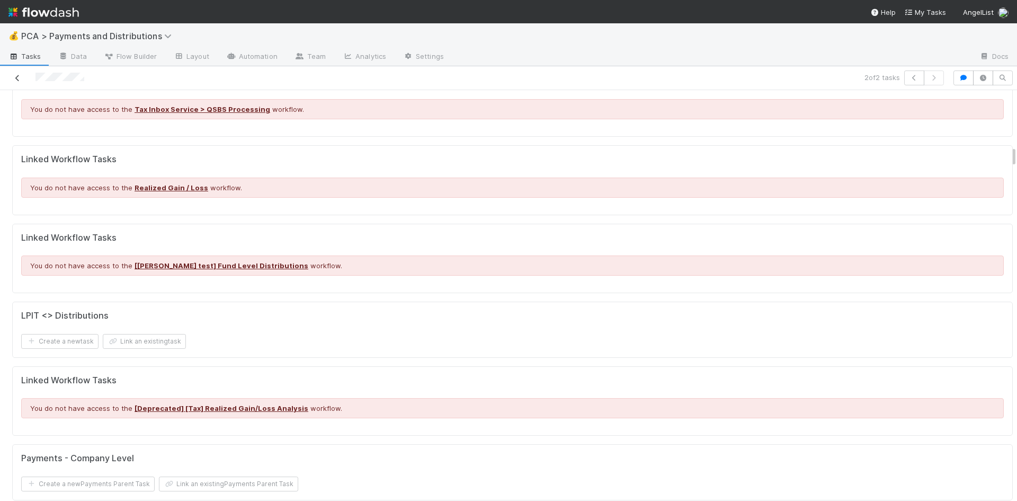
click at [16, 75] on icon at bounding box center [17, 78] width 11 height 7
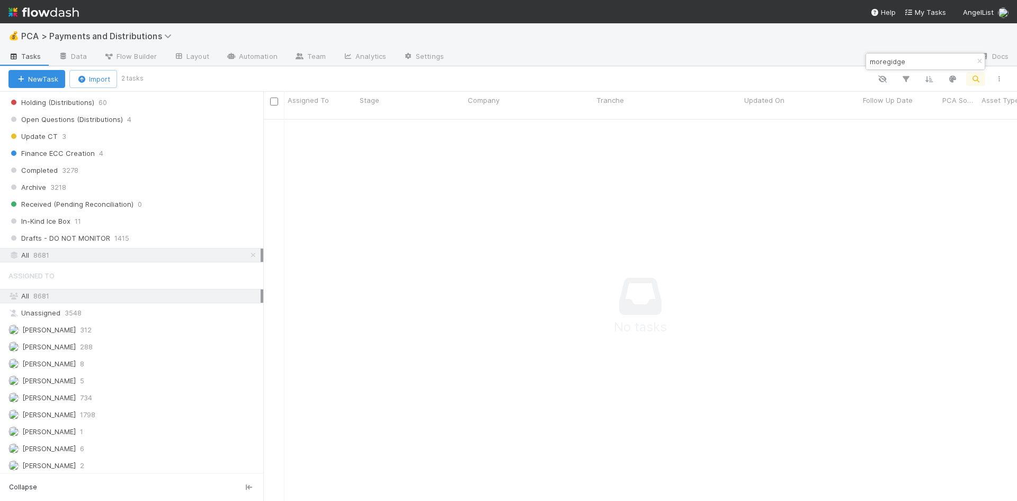
scroll to position [375, 746]
click at [885, 63] on input "moregidge" at bounding box center [921, 61] width 106 height 13
type input "darwinai"
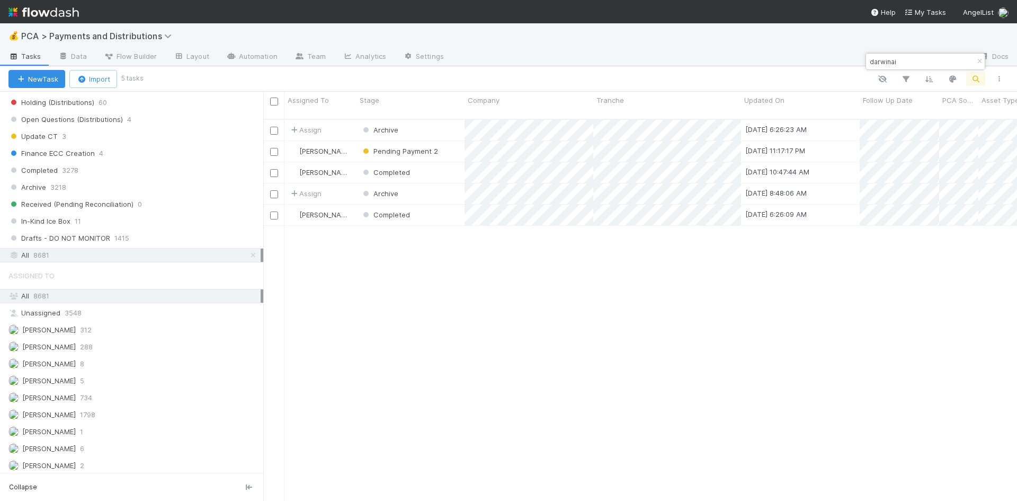
scroll to position [383, 746]
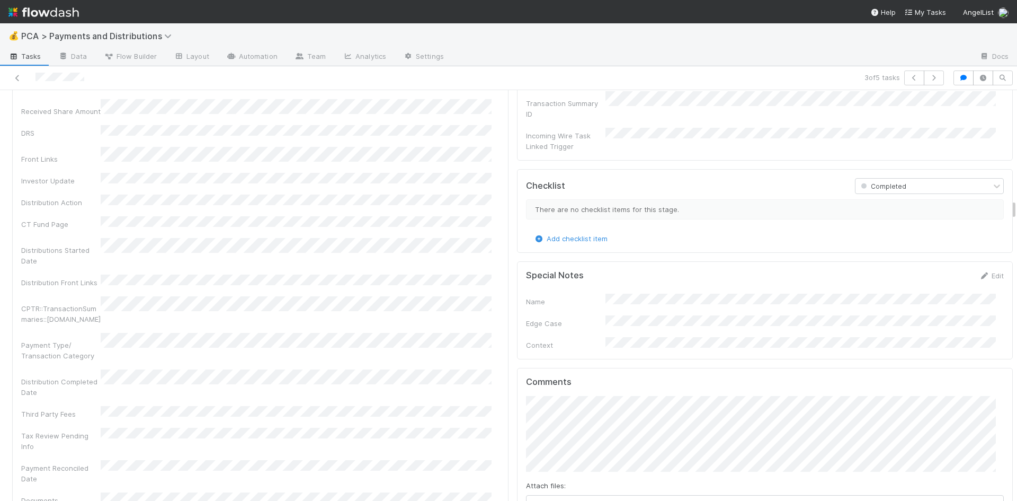
scroll to position [1961, 0]
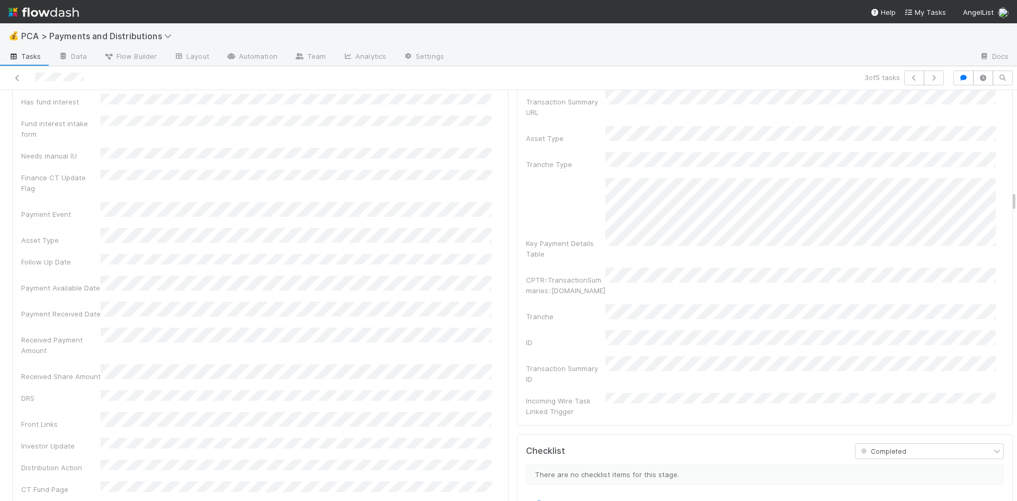
click at [14, 84] on div at bounding box center [241, 77] width 474 height 15
click at [18, 76] on icon at bounding box center [17, 78] width 11 height 7
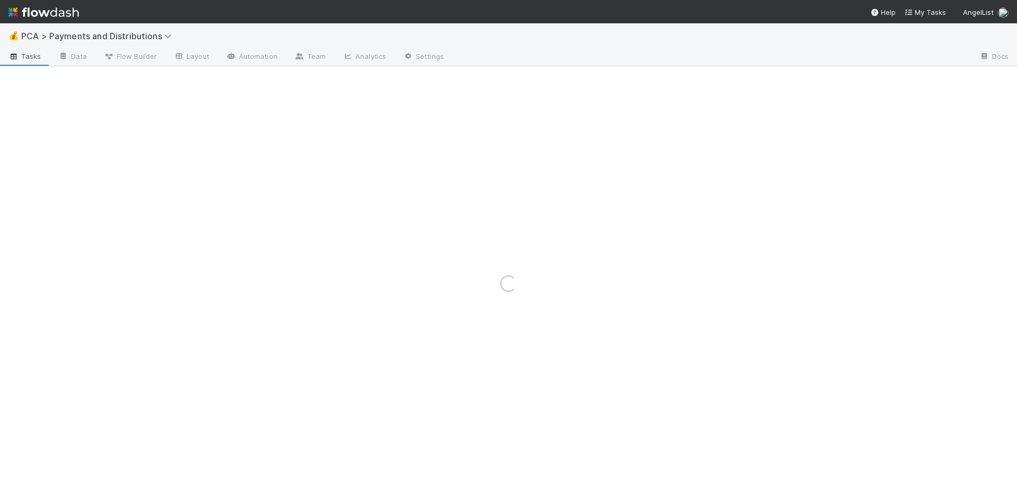
click at [17, 75] on div "Loading..." at bounding box center [508, 283] width 1017 height 435
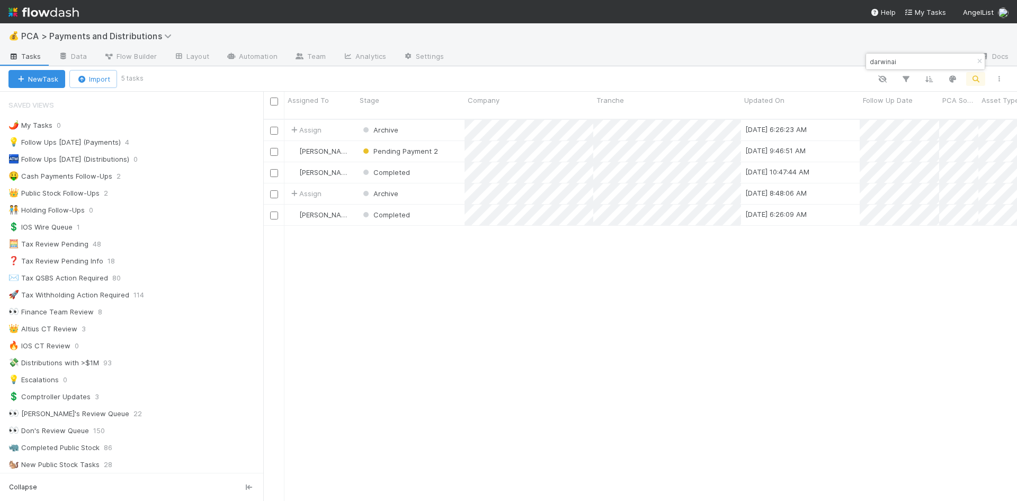
scroll to position [383, 746]
click at [883, 60] on input "darwinai" at bounding box center [921, 61] width 106 height 13
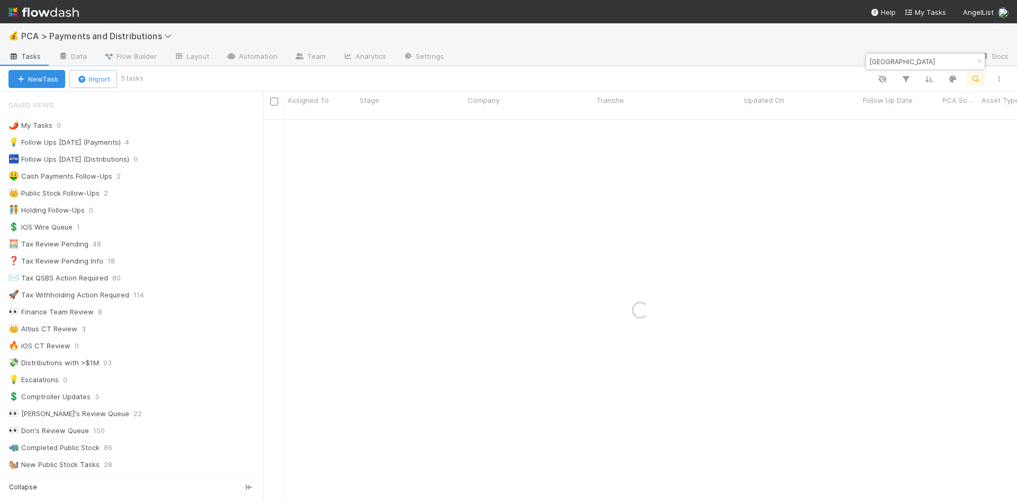
type input "geneva"
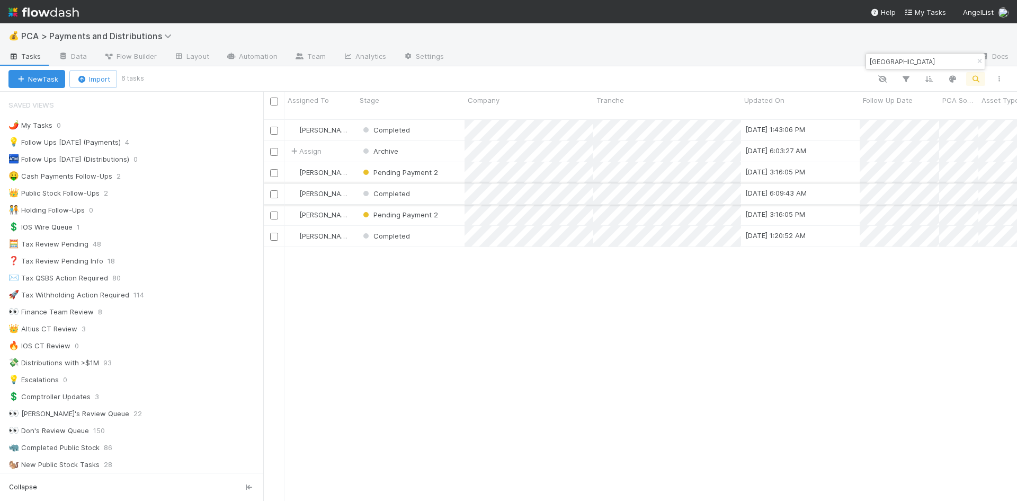
click at [440, 185] on div "Completed" at bounding box center [411, 193] width 108 height 21
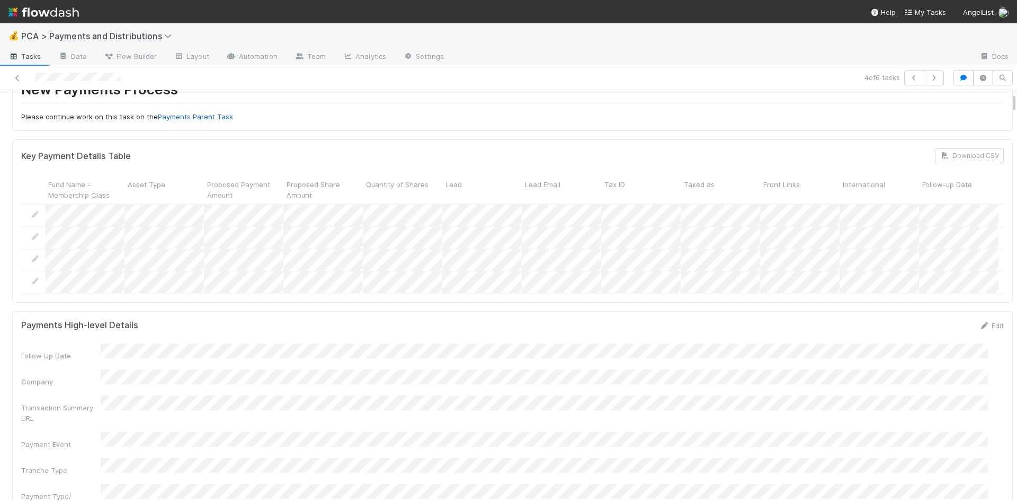
scroll to position [318, 0]
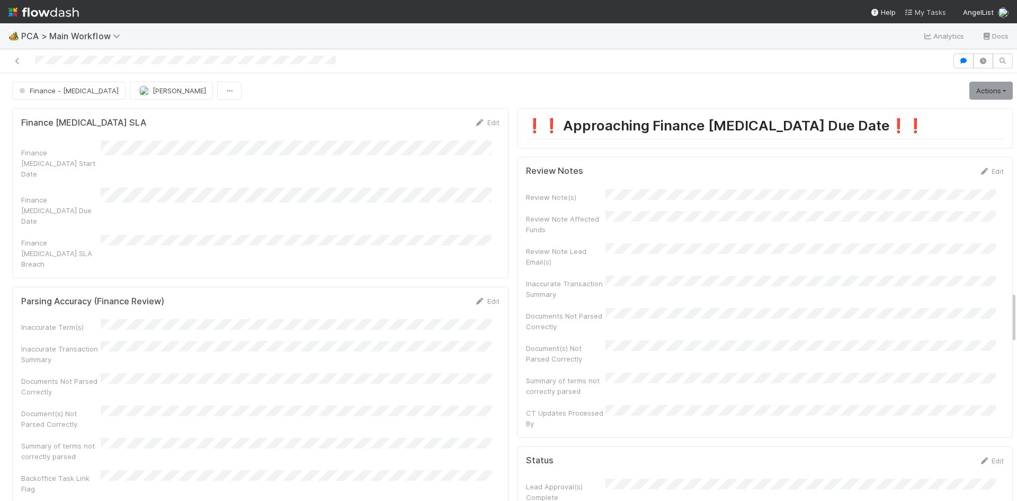
scroll to position [318, 0]
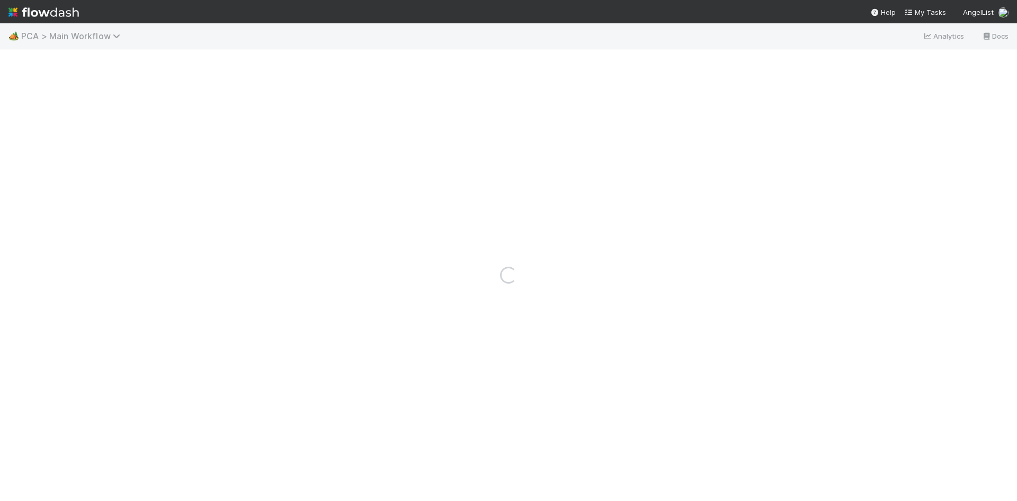
click at [57, 39] on span "PCA > Main Workflow" at bounding box center [73, 36] width 104 height 11
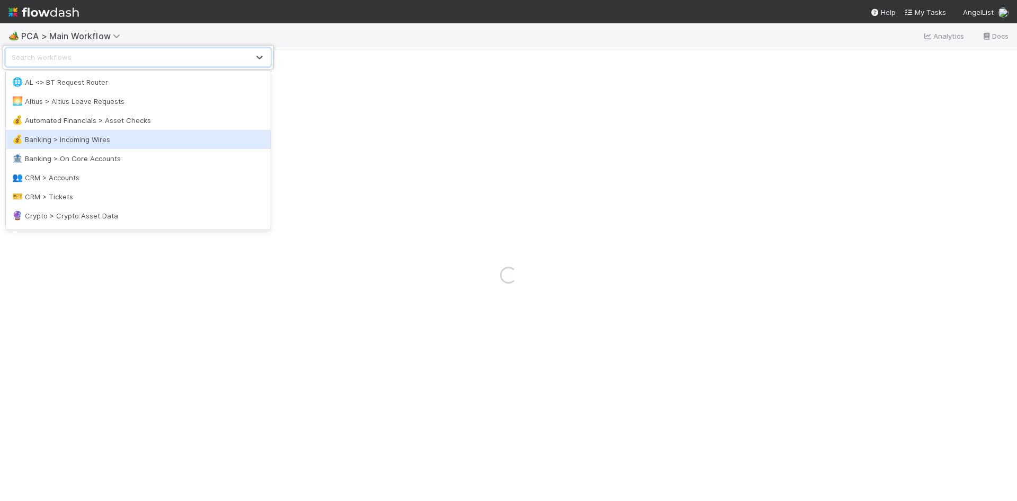
click at [71, 132] on div "💰 Banking > Incoming Wires" at bounding box center [138, 139] width 265 height 19
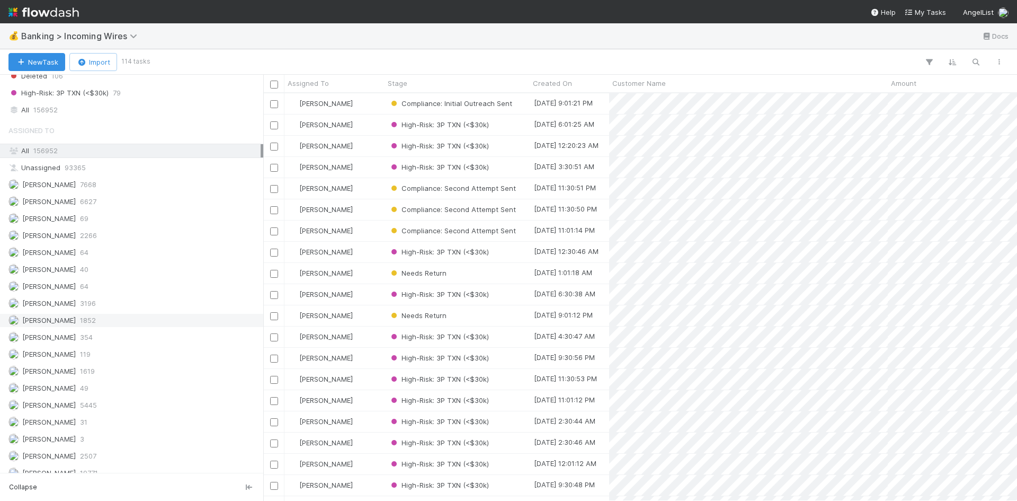
scroll to position [846, 0]
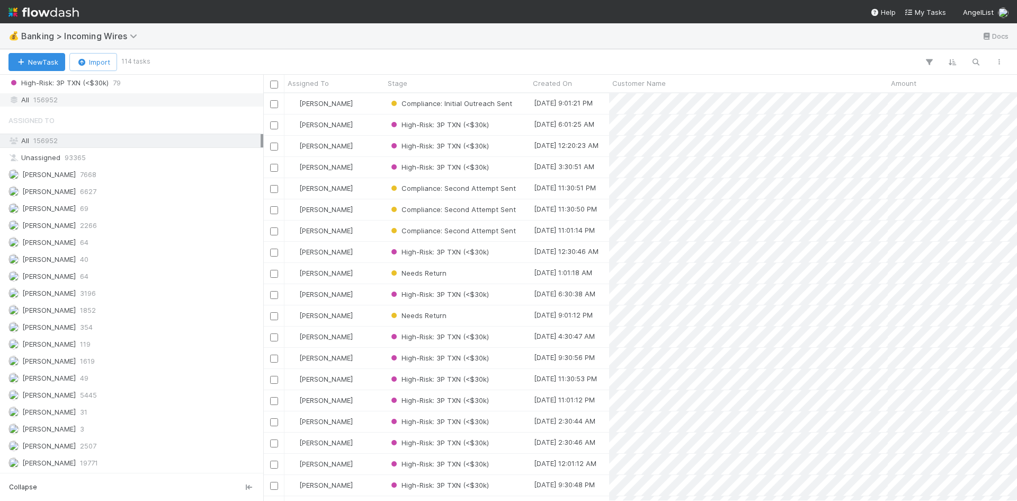
click at [47, 102] on span "156952" at bounding box center [45, 99] width 24 height 13
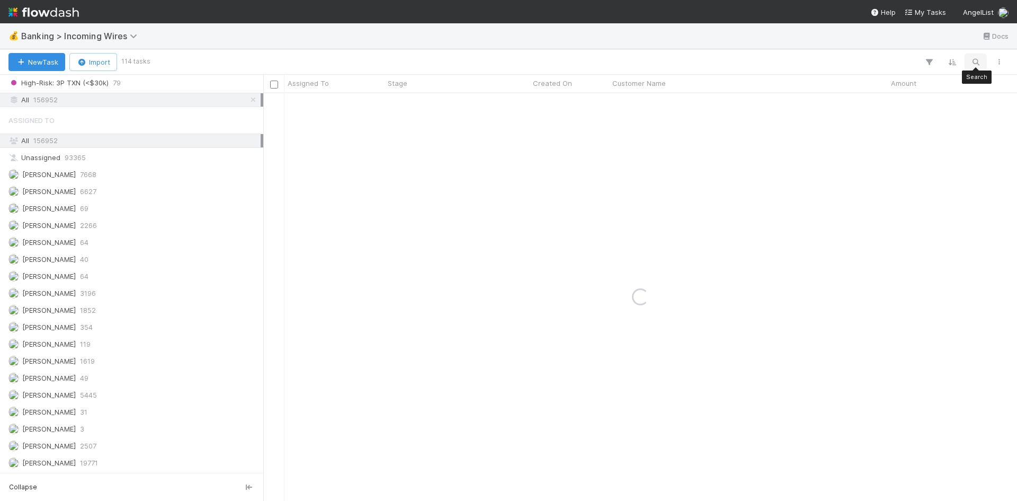
click at [975, 62] on icon "button" at bounding box center [976, 62] width 11 height 10
click at [931, 48] on input at bounding box center [921, 44] width 106 height 13
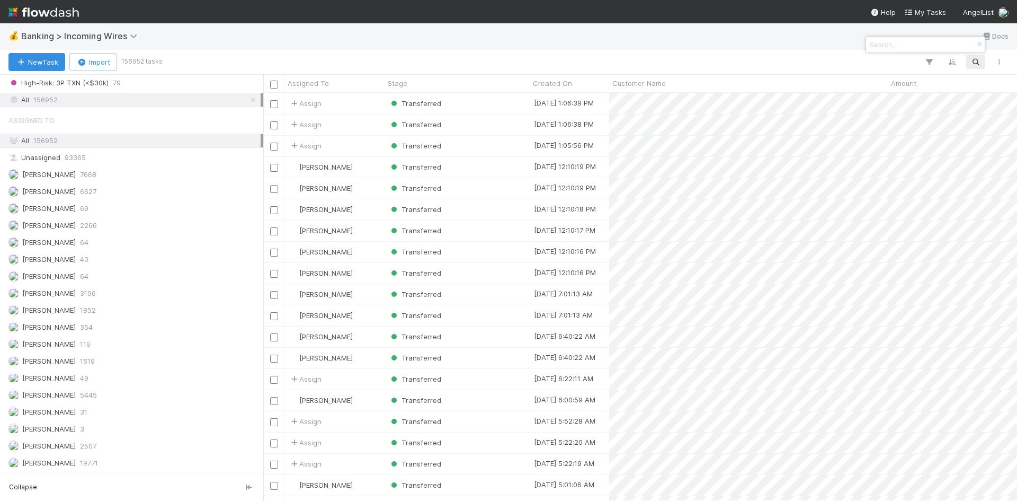
scroll to position [400, 746]
type input "334.11"
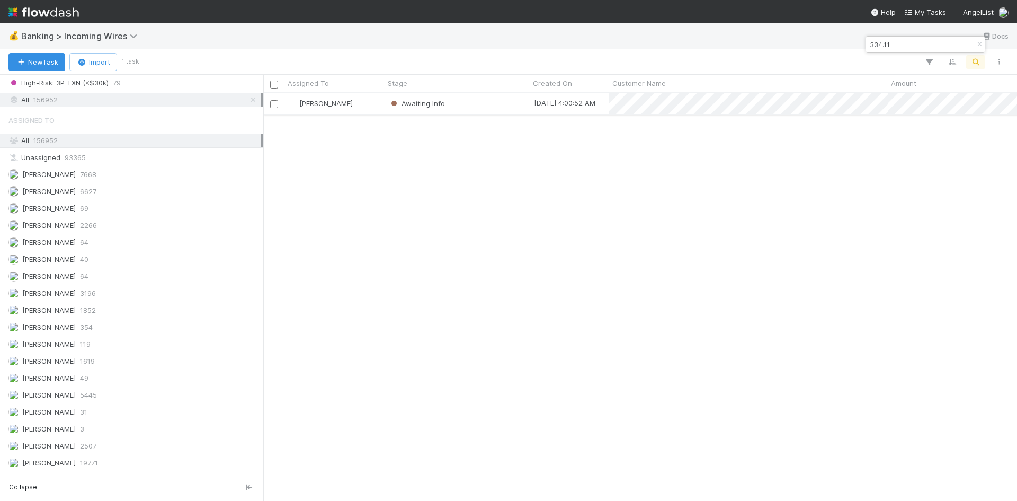
click at [480, 101] on div "Awaiting Info" at bounding box center [457, 103] width 145 height 21
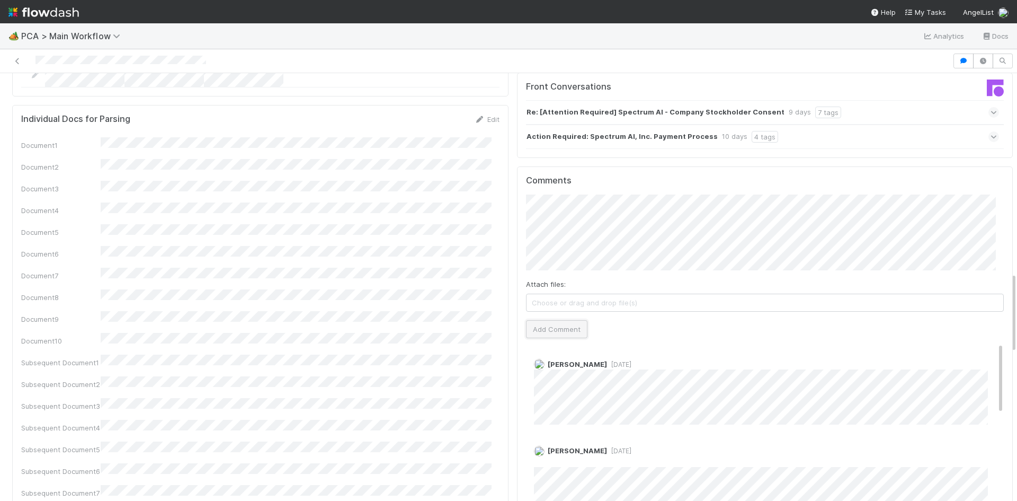
click at [553, 320] on button "Add Comment" at bounding box center [556, 329] width 61 height 18
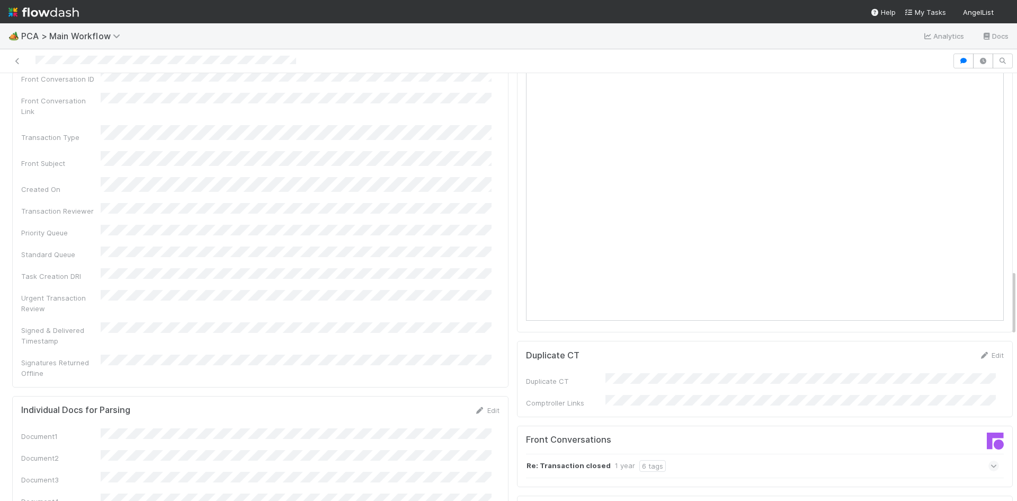
scroll to position [1325, 0]
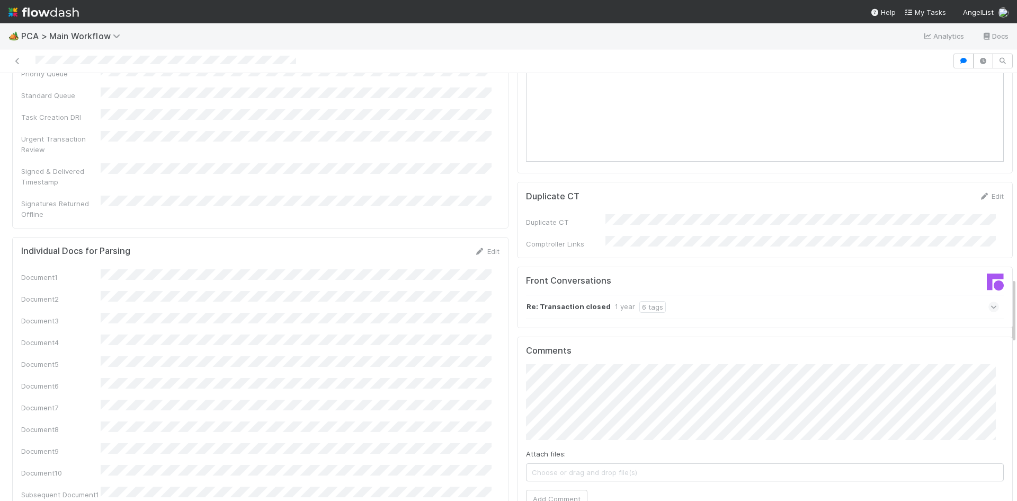
click at [743, 295] on div "Re: Transaction closed 1 year 6 tags" at bounding box center [763, 307] width 474 height 24
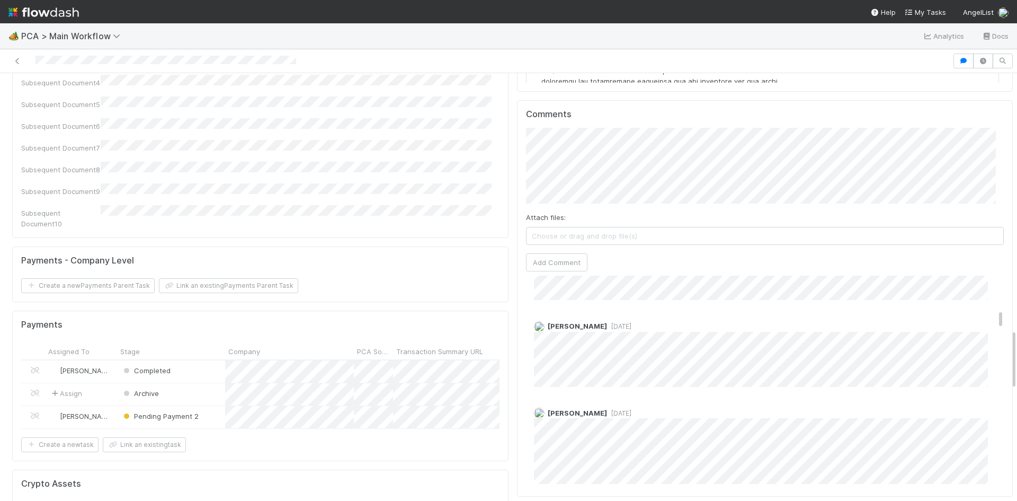
scroll to position [530, 0]
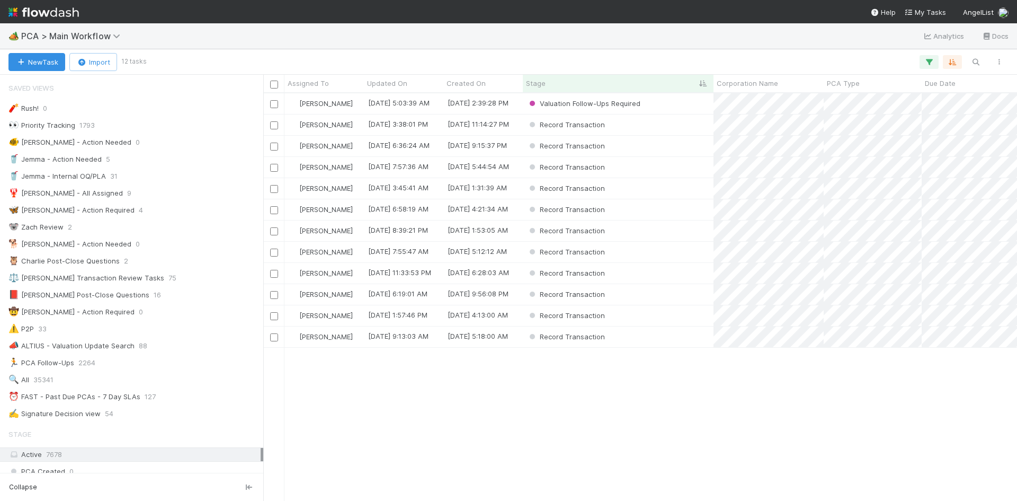
scroll to position [400, 746]
click at [931, 64] on icon "button" at bounding box center [929, 62] width 11 height 10
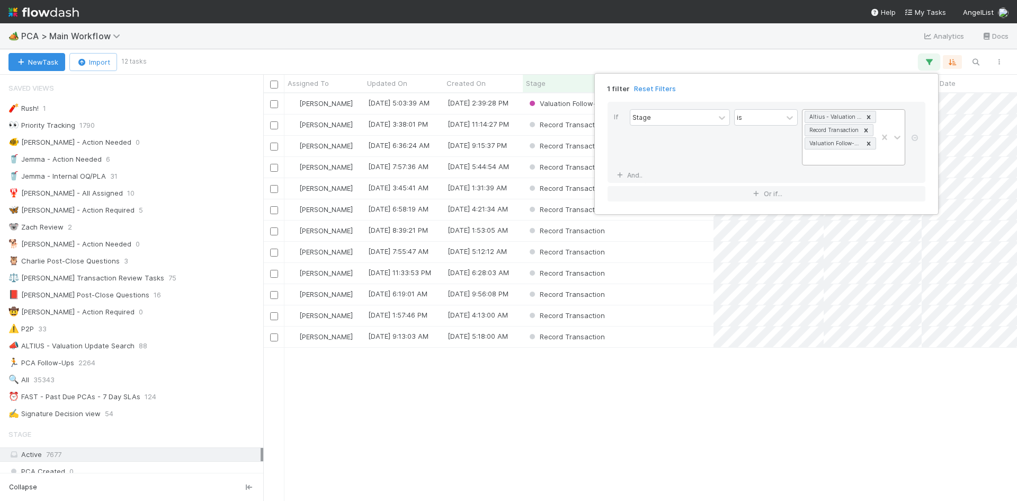
click at [870, 142] on icon at bounding box center [870, 143] width 4 height 4
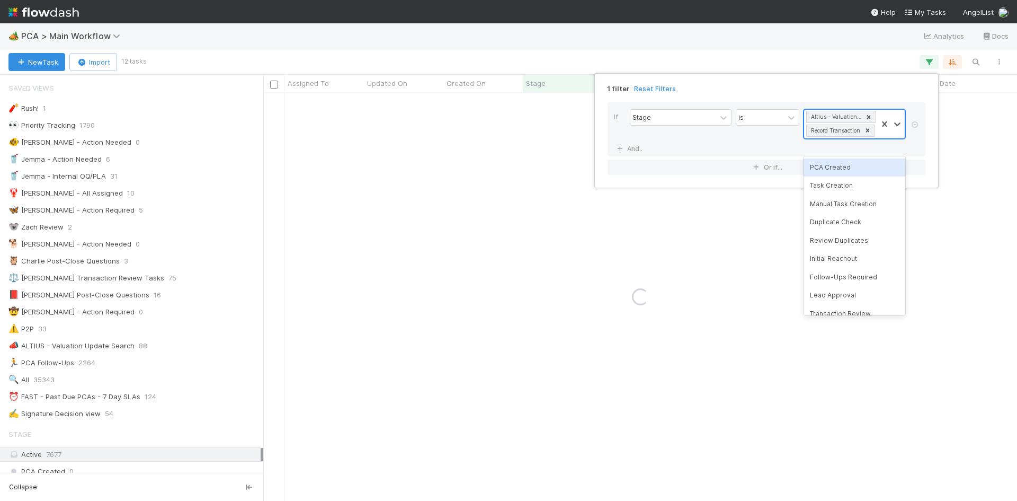
scroll to position [1, 0]
click at [868, 117] on icon at bounding box center [870, 116] width 4 height 4
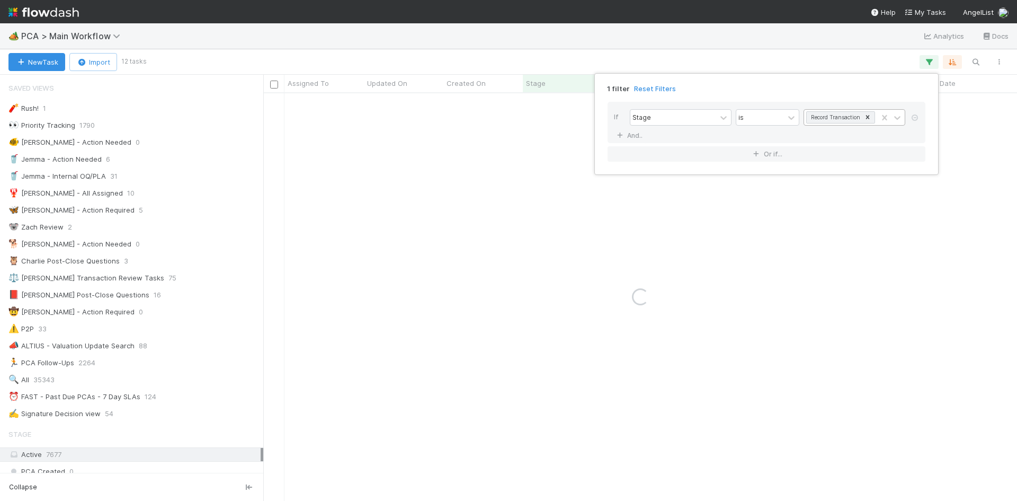
click at [814, 25] on div "1 filter Reset Filters If Stage is Record Transaction And.. Or if..." at bounding box center [508, 250] width 1017 height 501
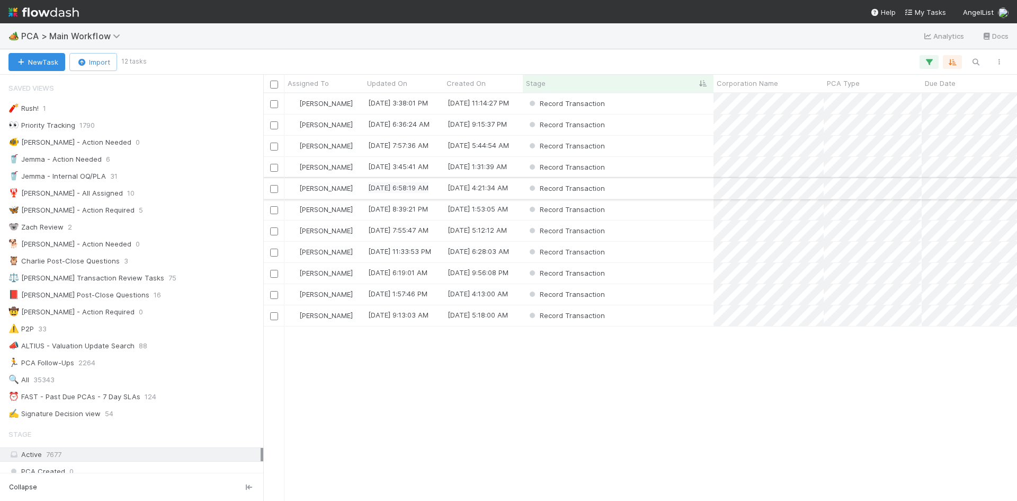
scroll to position [400, 746]
click at [665, 106] on div "Record Transaction" at bounding box center [618, 103] width 191 height 21
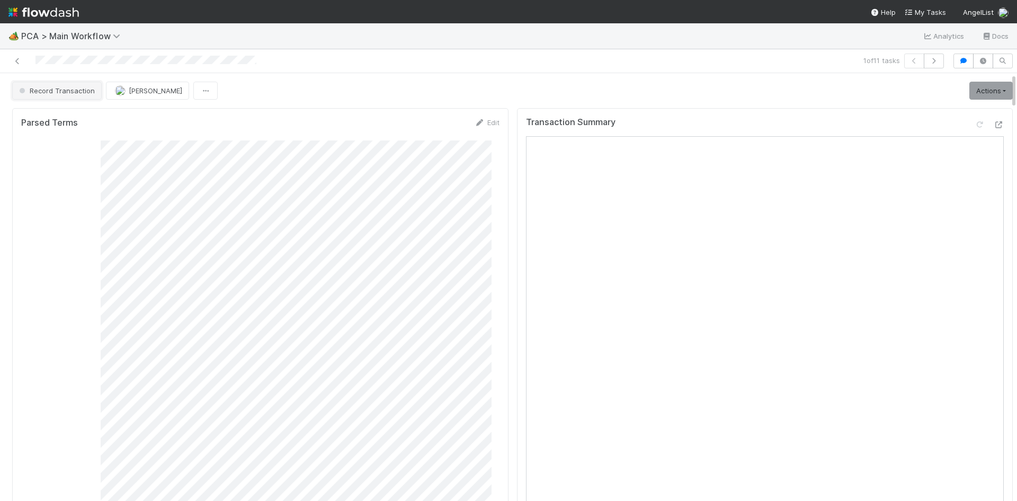
click at [67, 88] on span "Record Transaction" at bounding box center [56, 90] width 78 height 8
click at [75, 125] on div "Internal - Open Question / Request" at bounding box center [82, 117] width 149 height 19
click at [146, 88] on span "[PERSON_NAME]" at bounding box center [156, 90] width 54 height 8
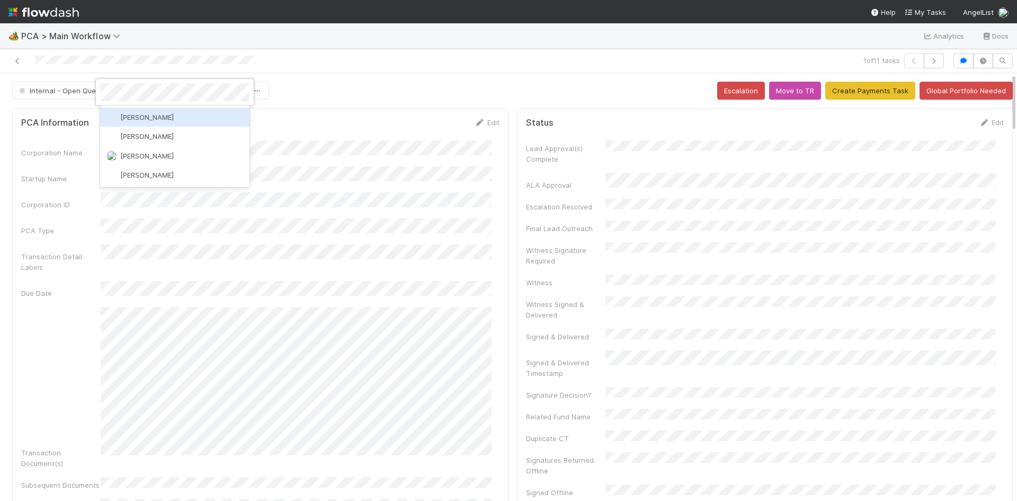
scroll to position [222, 0]
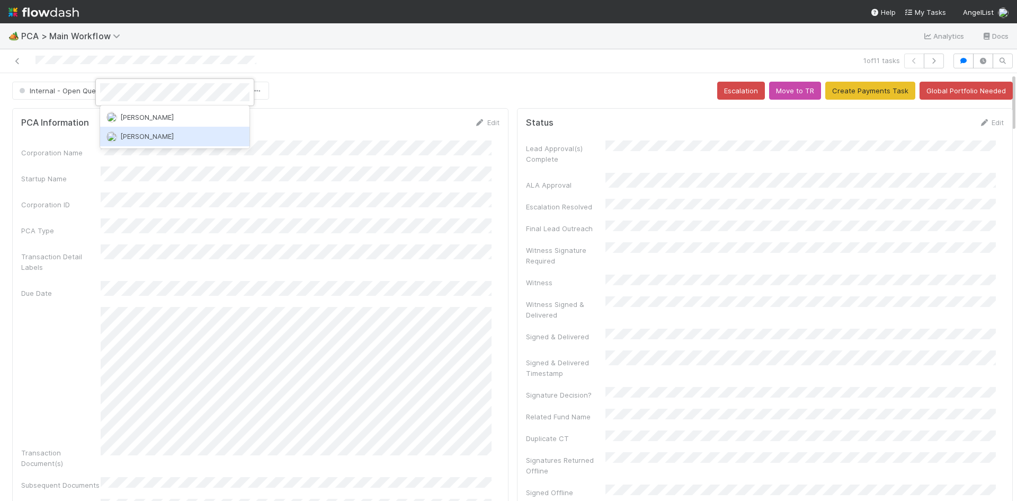
drag, startPoint x: 156, startPoint y: 138, endPoint x: 359, endPoint y: 111, distance: 204.7
click at [156, 137] on span "Nathalie Gualito" at bounding box center [147, 136] width 54 height 8
click at [366, 86] on div "Internal - Open Question / Request Meg Castanare Escalation Move to TR Create P…" at bounding box center [512, 91] width 1001 height 18
click at [19, 60] on icon at bounding box center [17, 61] width 11 height 7
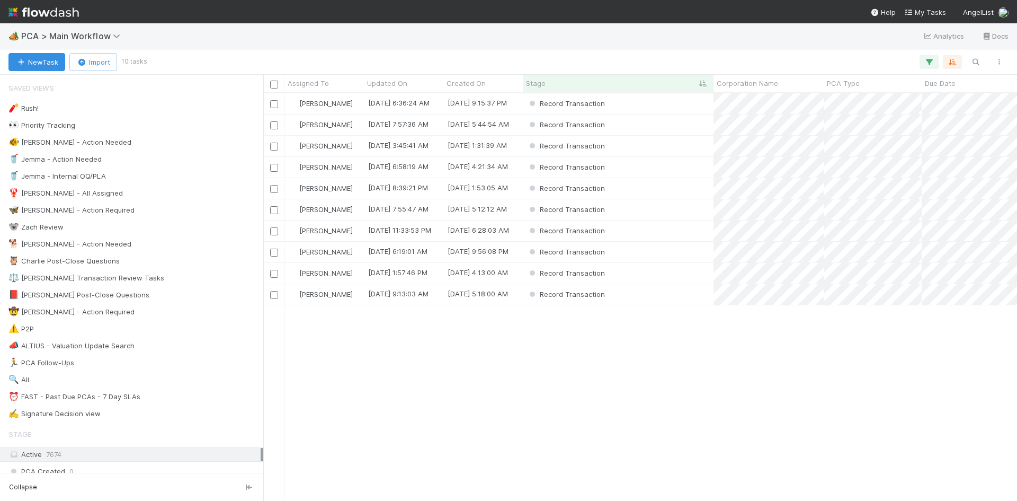
scroll to position [400, 746]
click at [680, 193] on div "Record Transaction" at bounding box center [618, 188] width 191 height 21
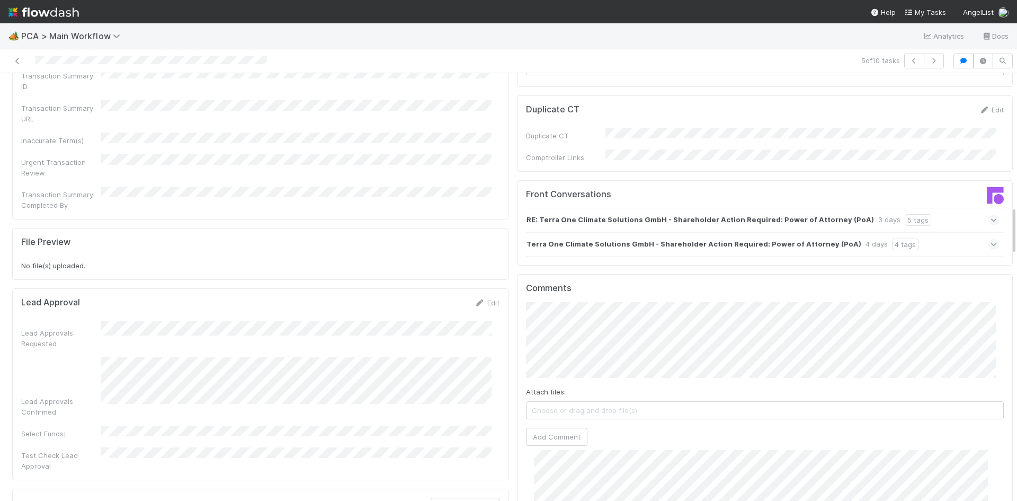
scroll to position [1166, 0]
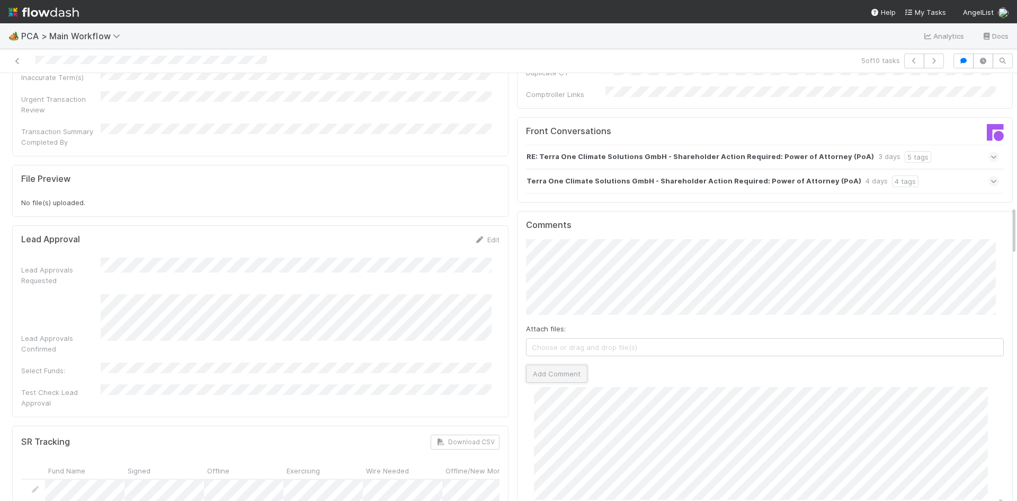
click at [557, 365] on button "Add Comment" at bounding box center [556, 374] width 61 height 18
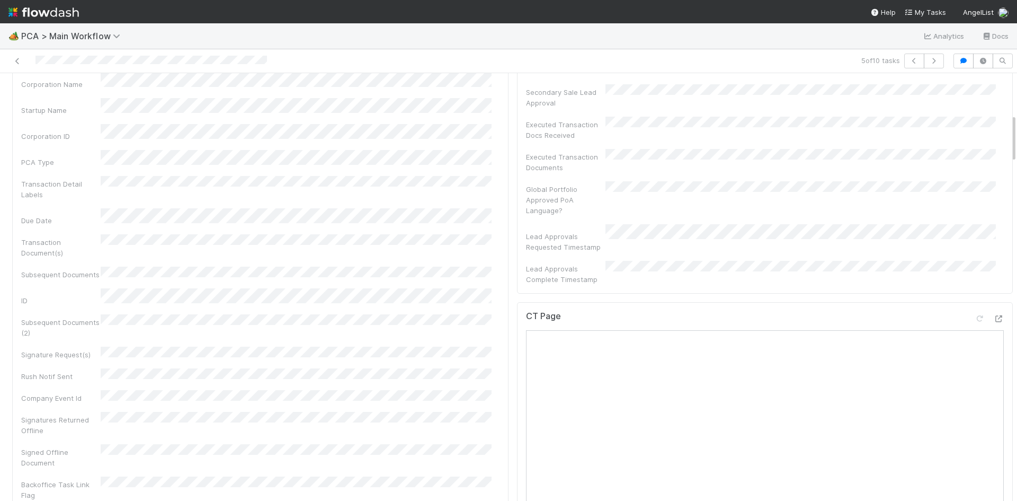
scroll to position [0, 0]
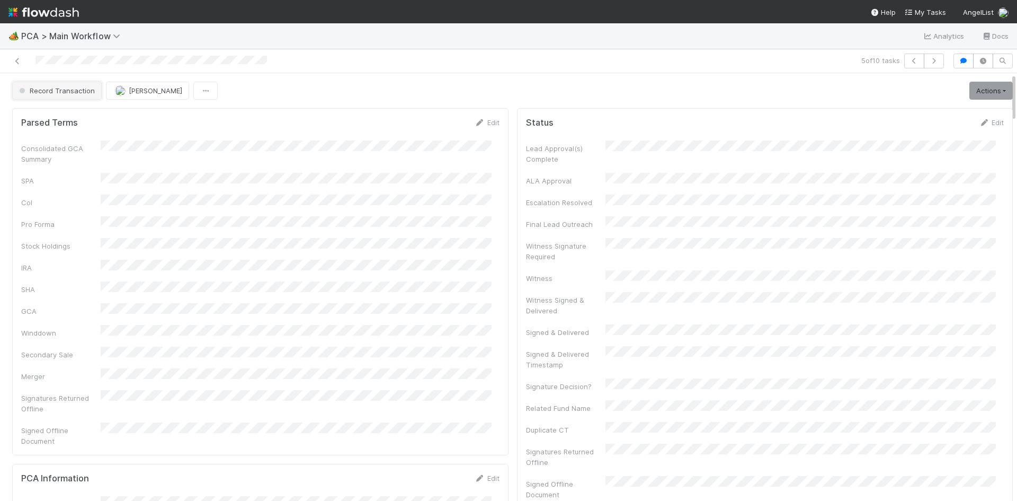
click at [50, 94] on span "Record Transaction" at bounding box center [56, 90] width 78 height 8
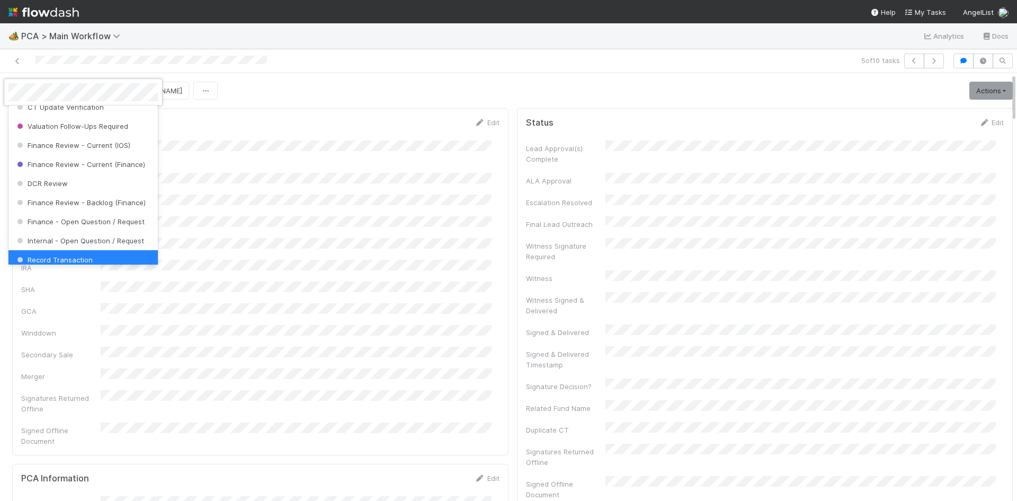
scroll to position [583, 0]
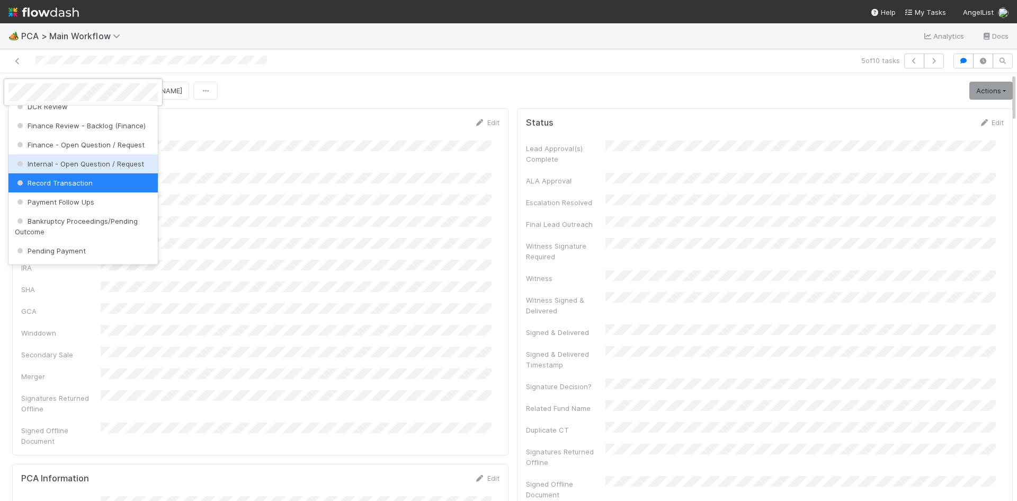
click at [83, 168] on span "Internal - Open Question / Request" at bounding box center [79, 164] width 129 height 8
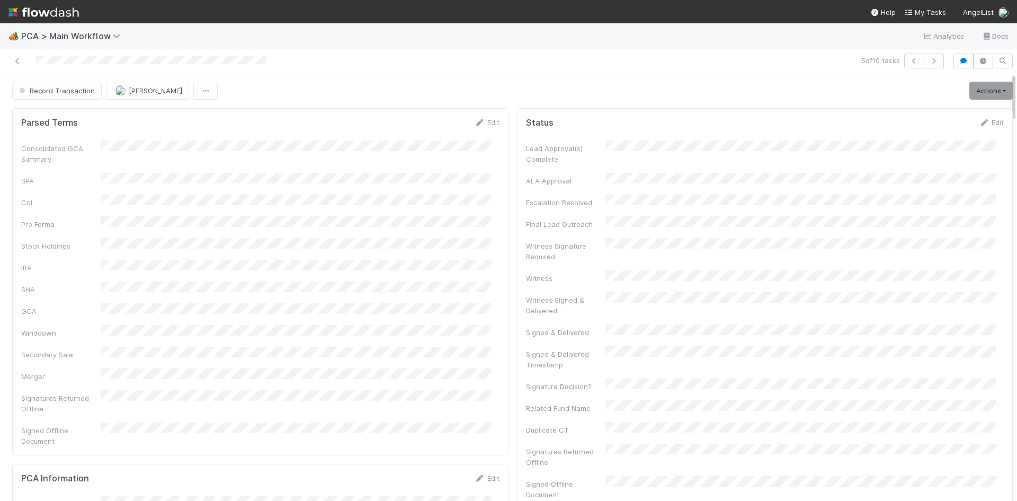
click at [560, 58] on div "5 of 10 tasks" at bounding box center [714, 61] width 471 height 15
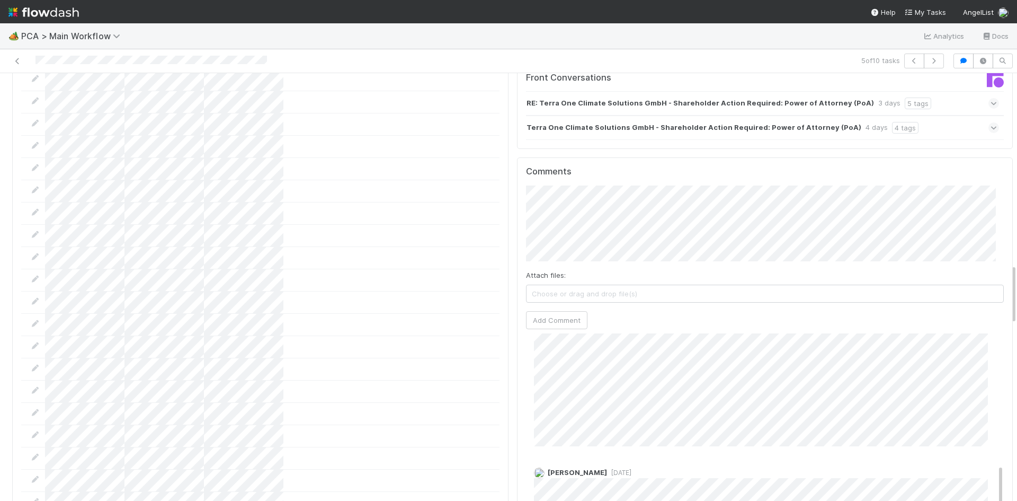
scroll to position [1219, 0]
drag, startPoint x: 813, startPoint y: 415, endPoint x: 504, endPoint y: 392, distance: 309.8
click at [504, 392] on div "PCA Information Edit Corporation Name Startup Name Corporation ID PCA Type Tran…" at bounding box center [260, 459] width 505 height 3149
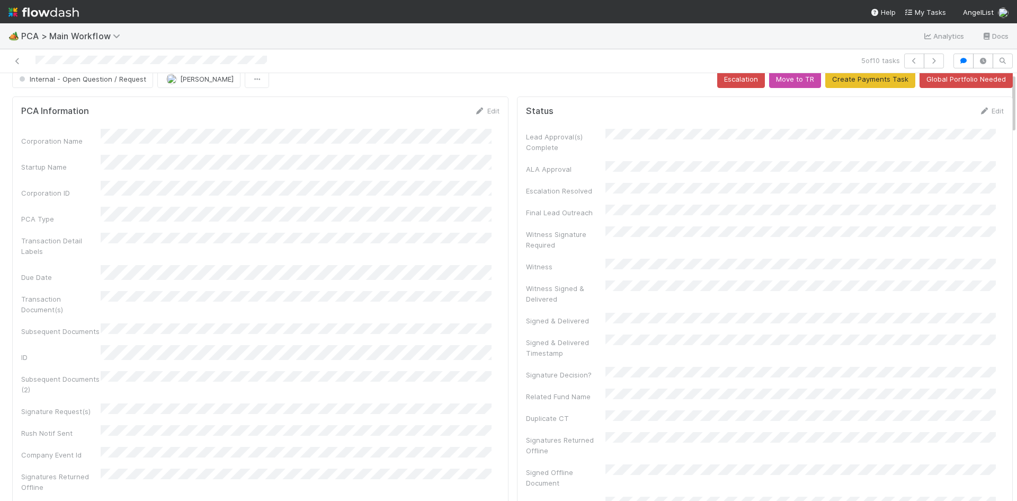
scroll to position [0, 0]
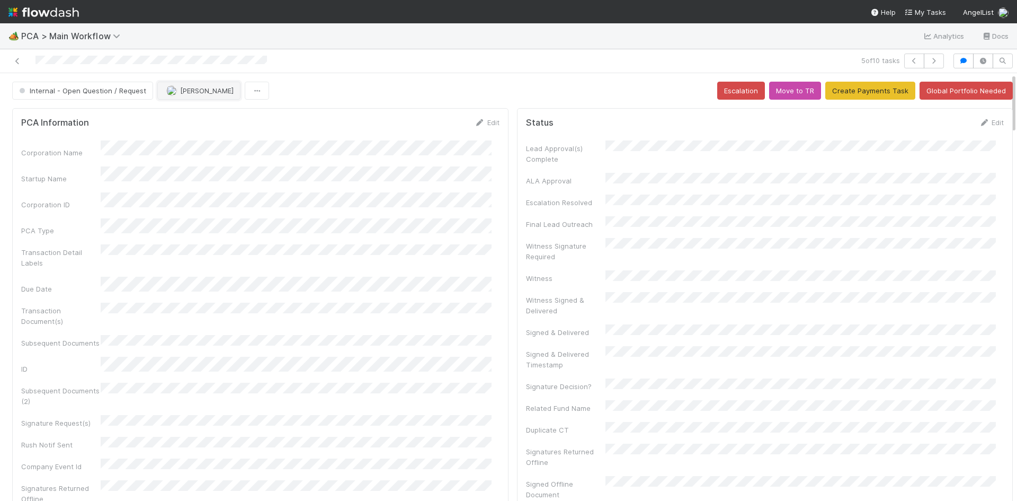
click at [194, 95] on button "Nathalie Gualito" at bounding box center [198, 91] width 83 height 18
click at [333, 85] on div at bounding box center [508, 250] width 1017 height 501
click at [16, 58] on icon at bounding box center [17, 61] width 11 height 7
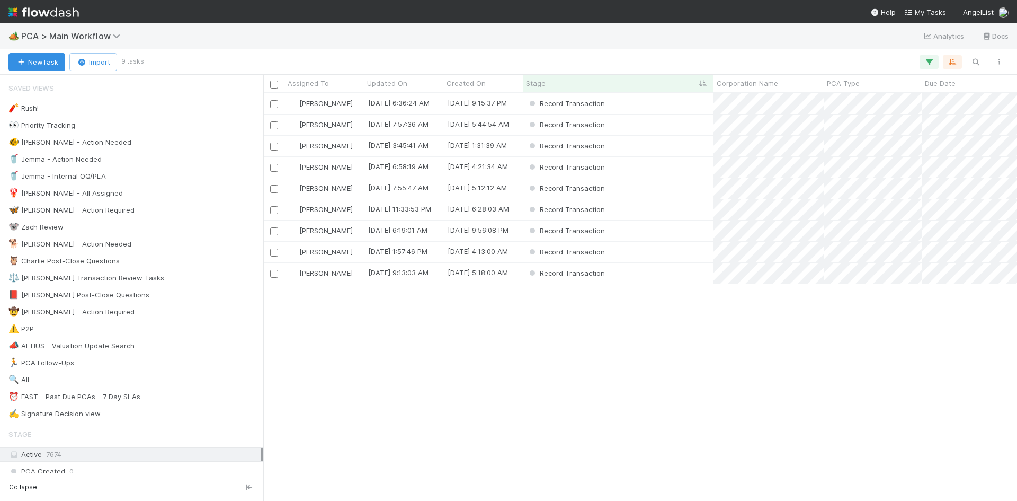
scroll to position [400, 746]
click at [642, 110] on div "Record Transaction" at bounding box center [618, 103] width 191 height 21
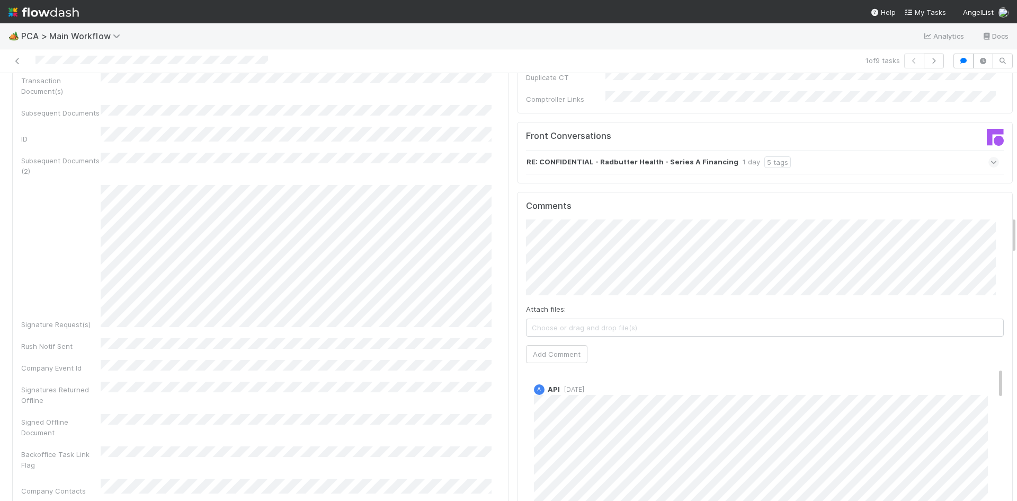
scroll to position [1484, 0]
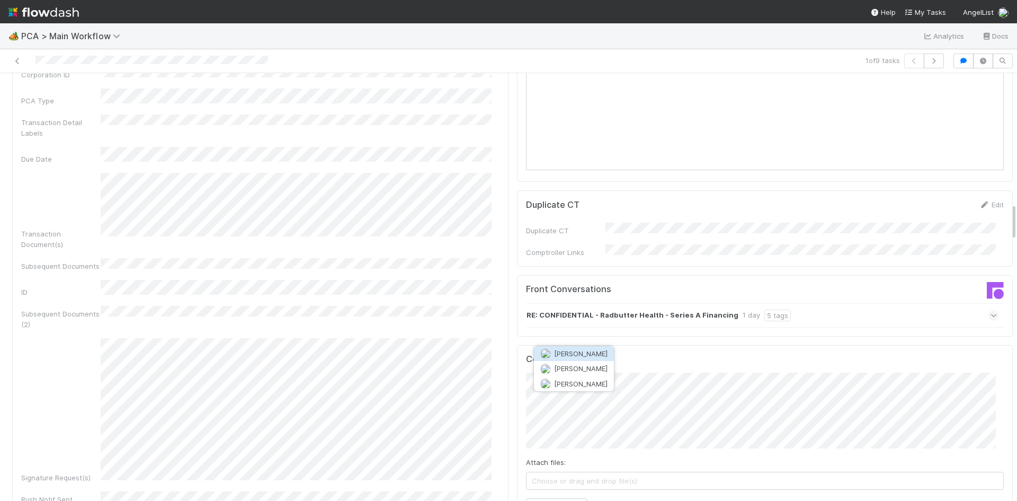
click at [580, 355] on span "Roselyn de Villa" at bounding box center [581, 353] width 54 height 8
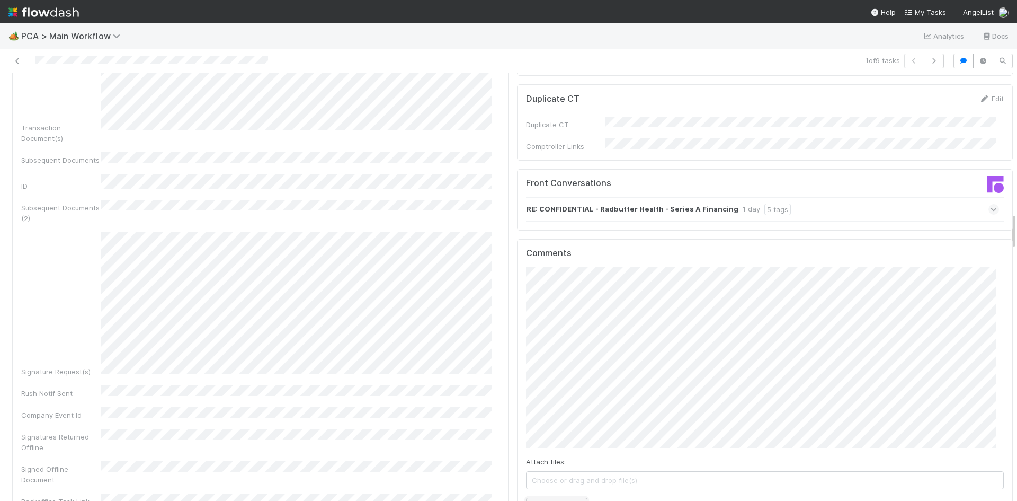
click at [548, 498] on button "Add Comment" at bounding box center [556, 507] width 61 height 18
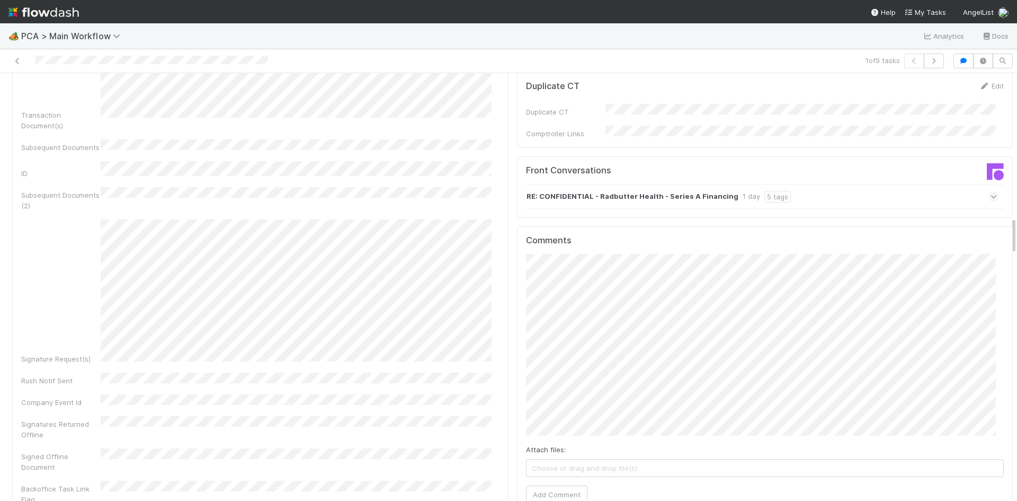
scroll to position [1643, 0]
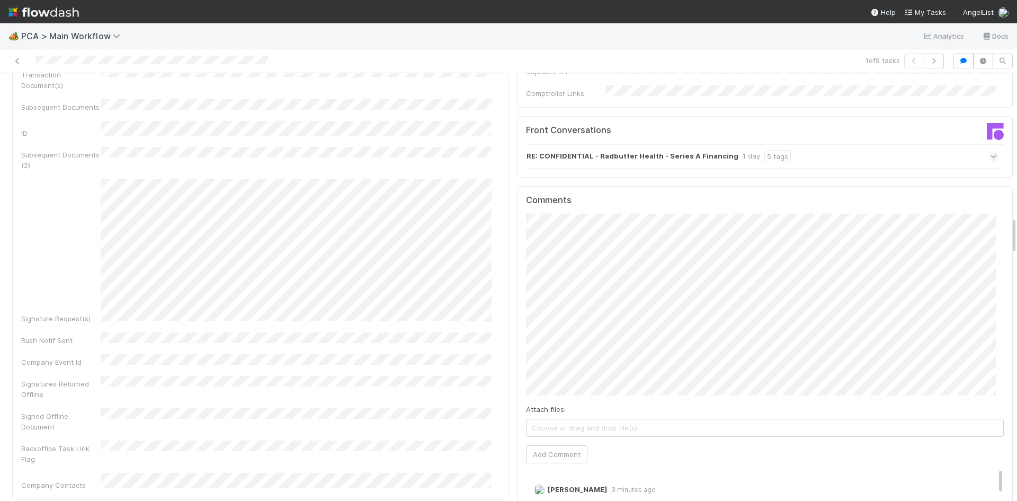
click at [517, 186] on div "Comments Attach files: Choose or drag and drop file(s) Add Comment Meg Castanar…" at bounding box center [765, 437] width 497 height 503
click at [559, 446] on button "Add Comment" at bounding box center [556, 455] width 61 height 18
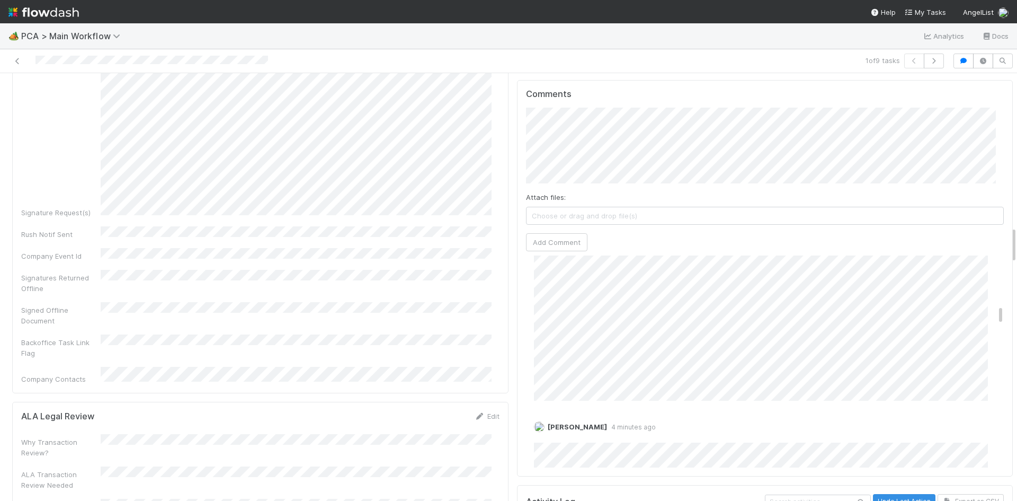
scroll to position [583, 0]
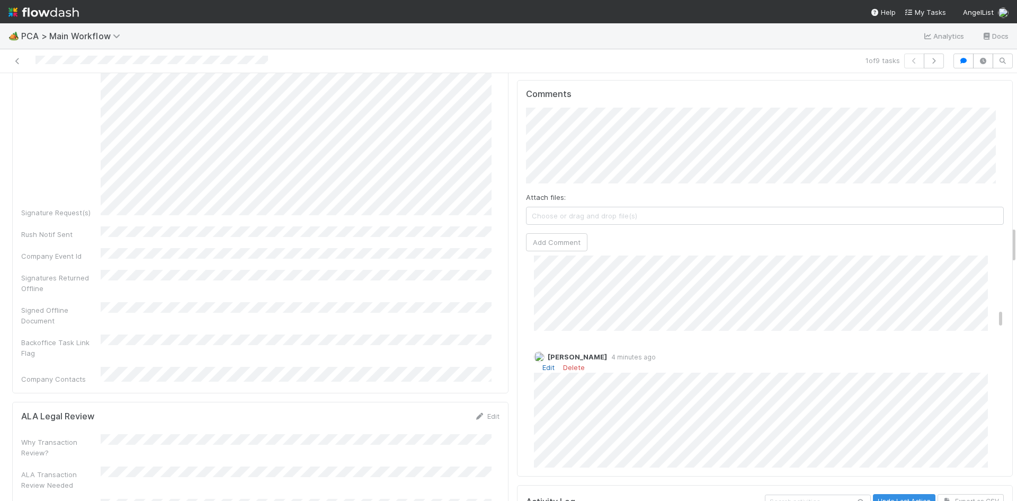
click at [543, 363] on link "Edit" at bounding box center [549, 367] width 12 height 8
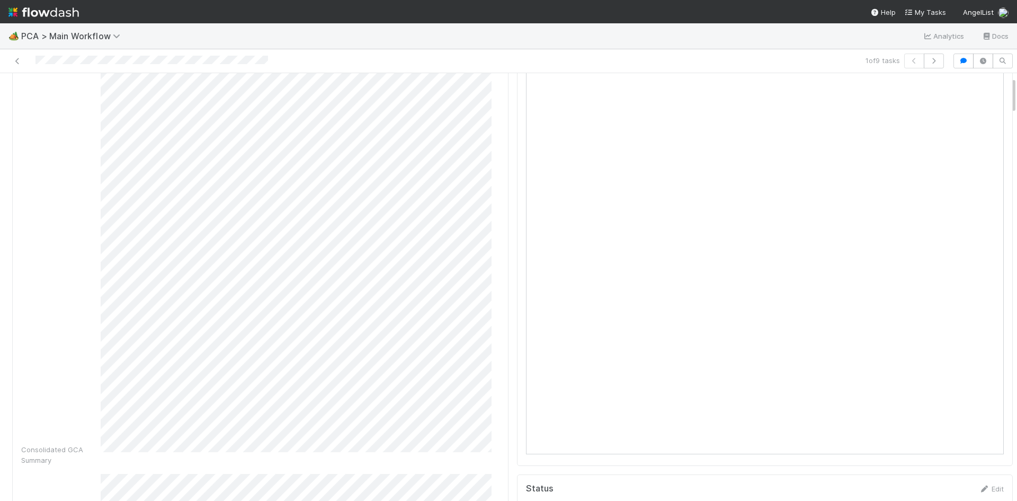
scroll to position [0, 0]
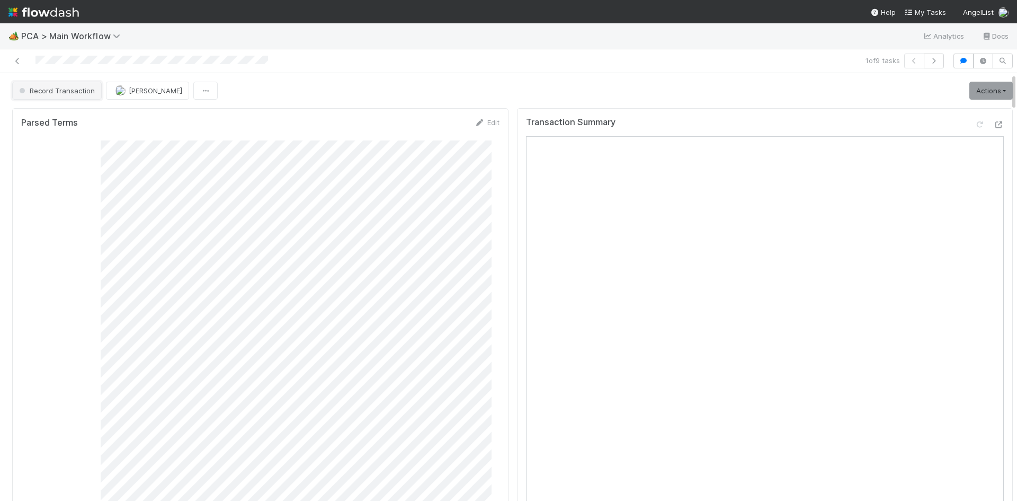
click at [61, 95] on button "Record Transaction" at bounding box center [57, 91] width 90 height 18
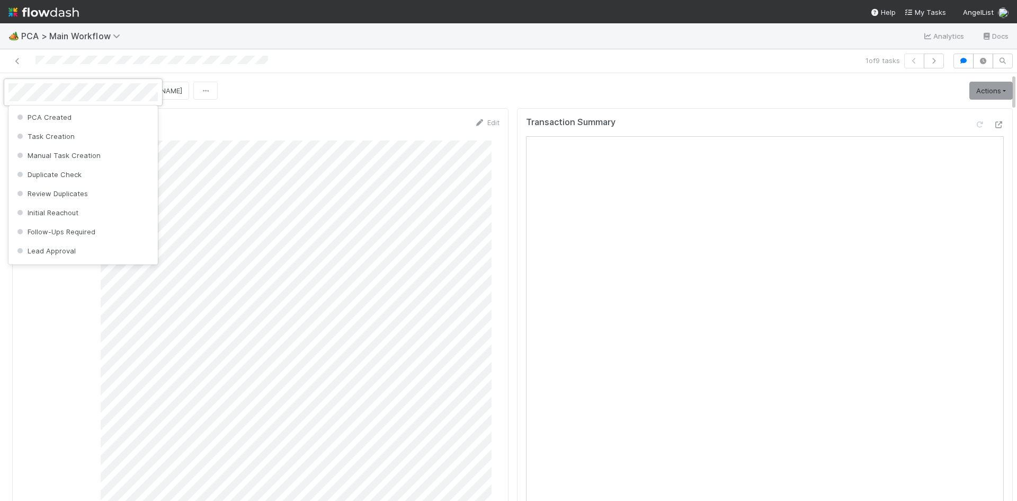
scroll to position [528, 0]
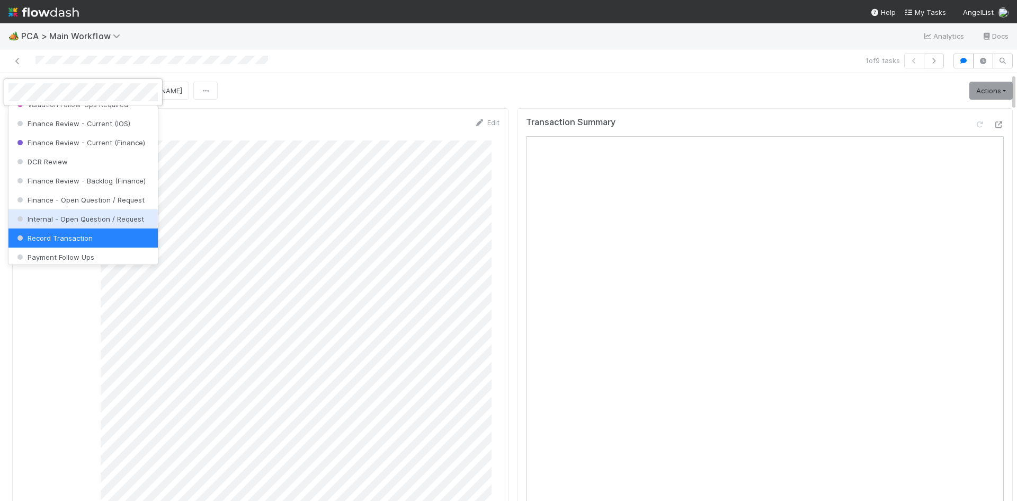
click at [80, 223] on span "Internal - Open Question / Request" at bounding box center [79, 219] width 129 height 8
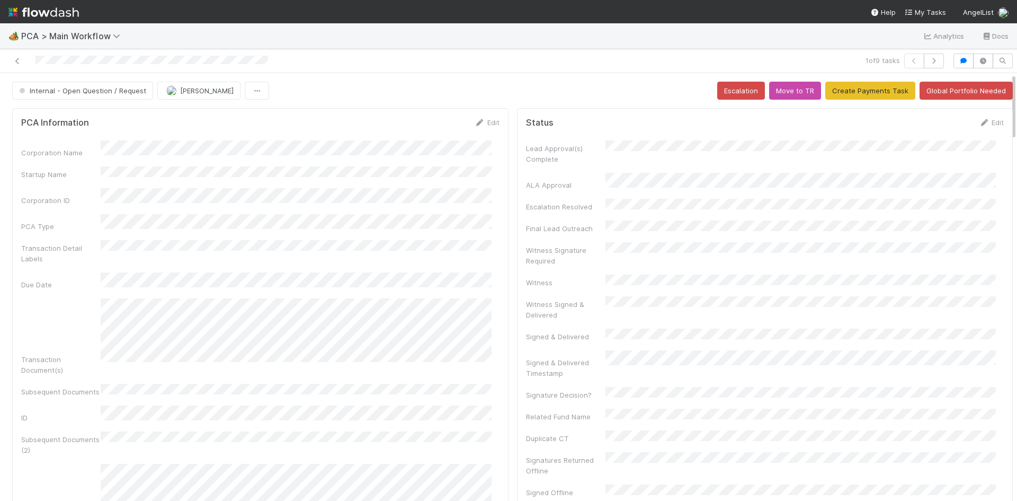
drag, startPoint x: 17, startPoint y: 59, endPoint x: 412, endPoint y: 0, distance: 399.2
click at [17, 59] on icon at bounding box center [17, 61] width 11 height 7
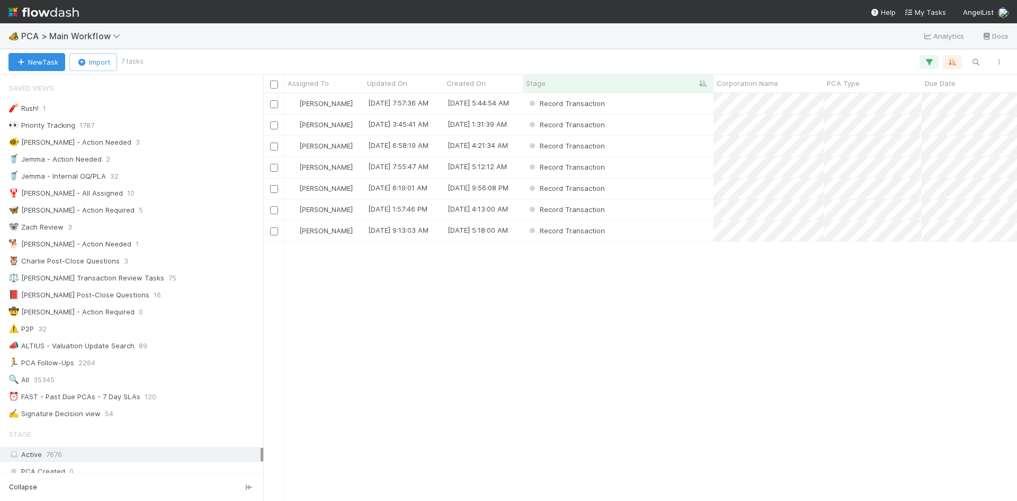
scroll to position [400, 746]
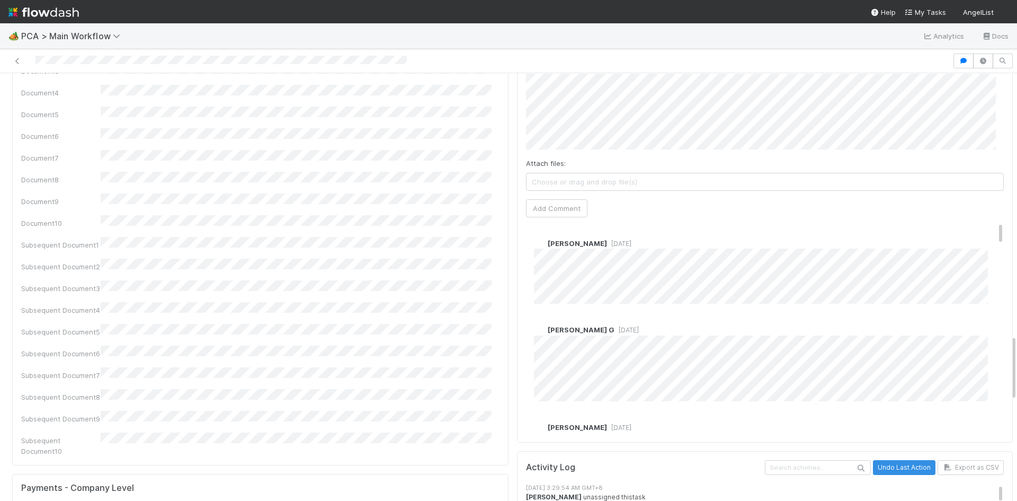
scroll to position [1696, 0]
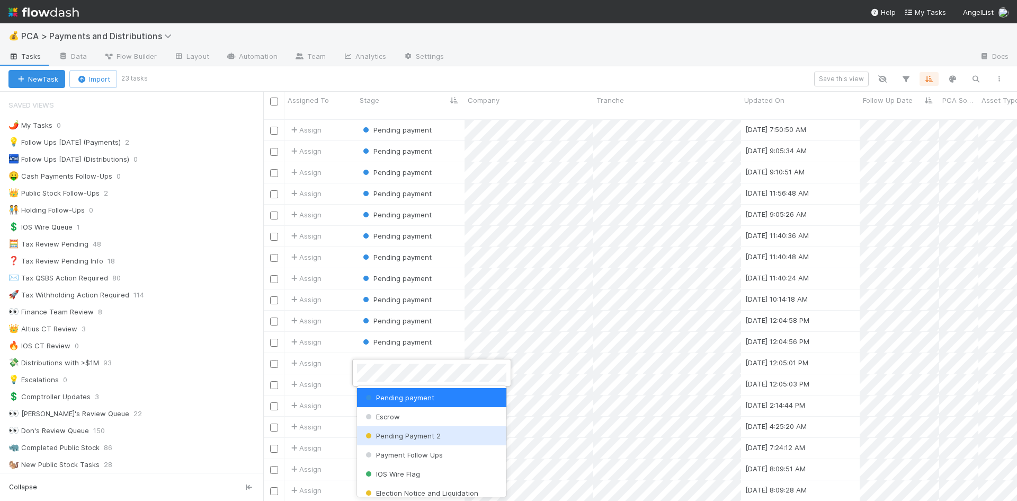
scroll to position [383, 746]
click at [429, 438] on span "Pending Payment 2" at bounding box center [402, 435] width 77 height 8
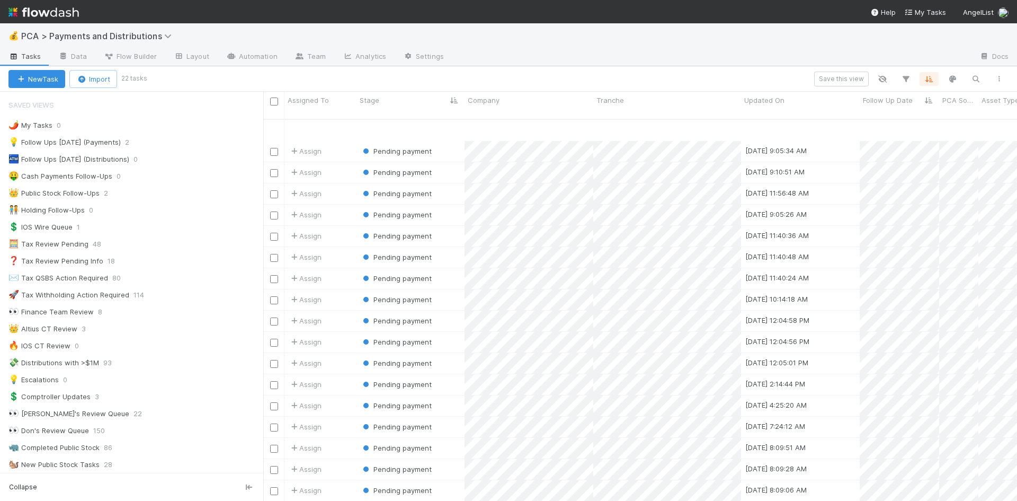
scroll to position [84, 0]
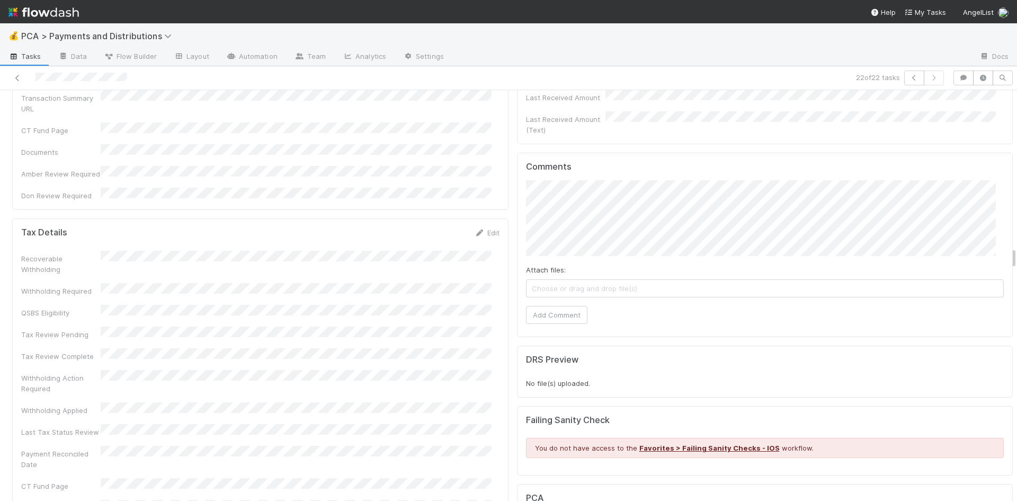
scroll to position [2703, 0]
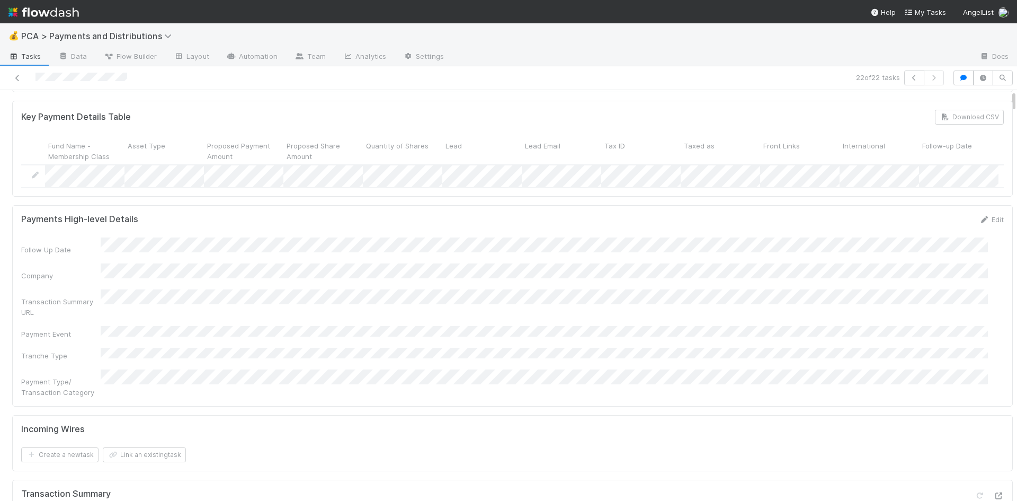
scroll to position [0, 0]
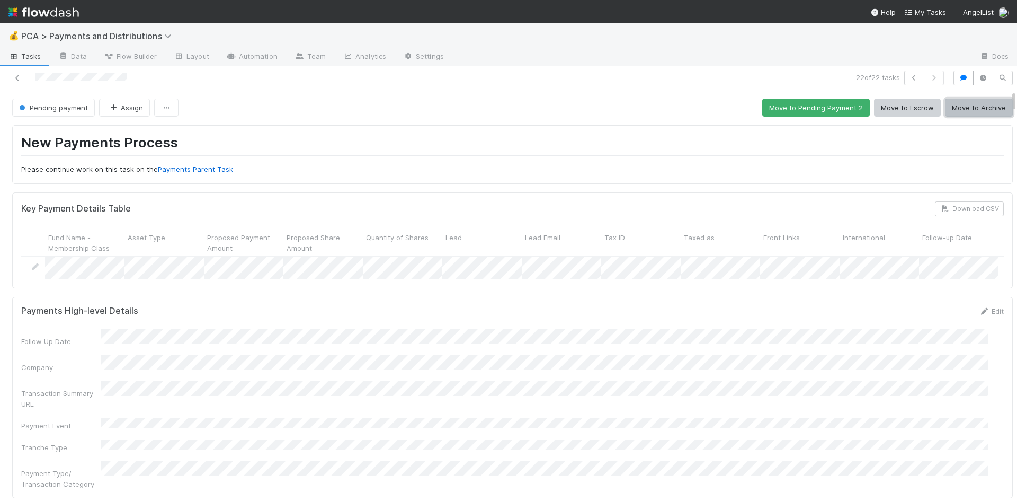
click at [963, 107] on button "Move to Archive" at bounding box center [979, 108] width 68 height 18
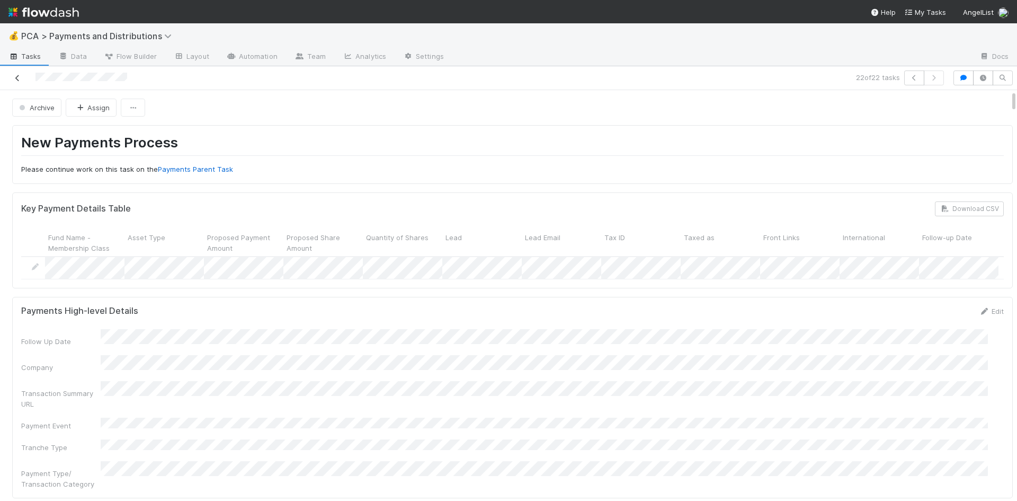
click at [17, 77] on icon at bounding box center [17, 78] width 11 height 7
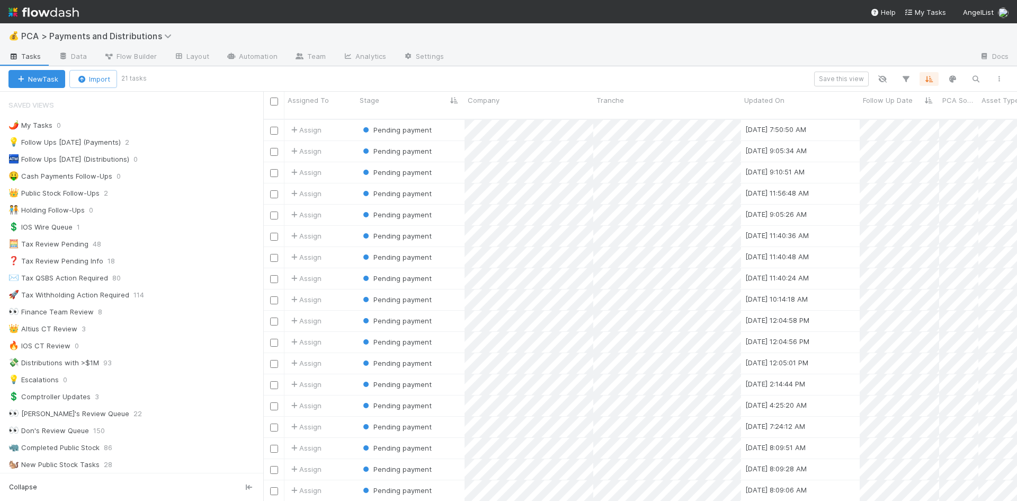
scroll to position [63, 0]
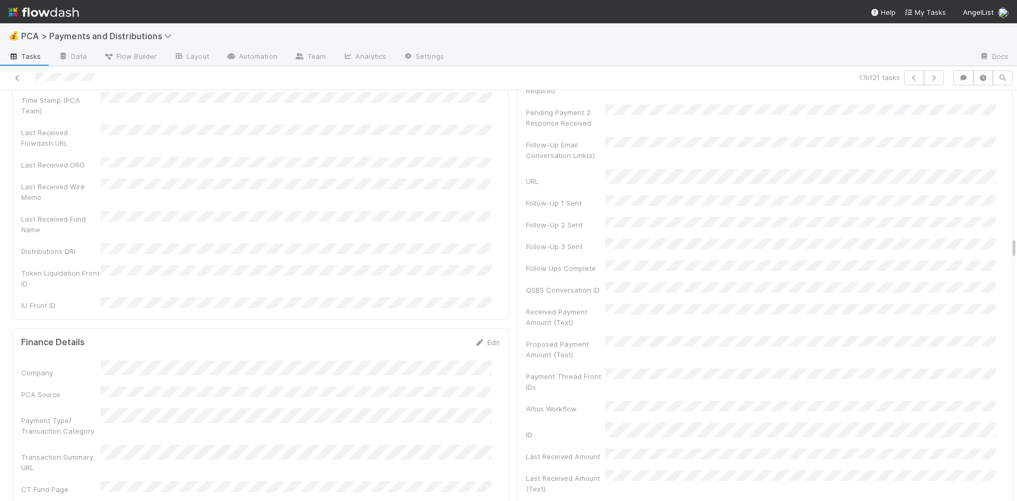
scroll to position [2703, 0]
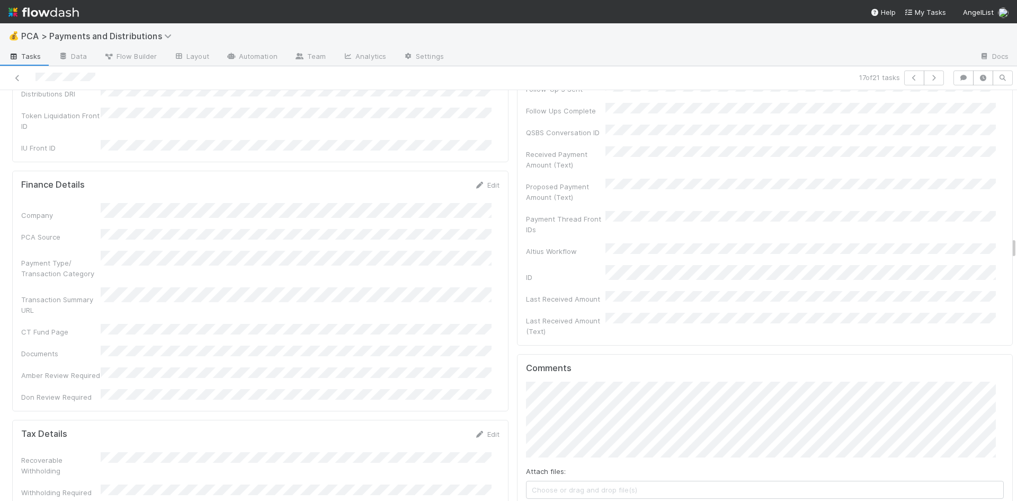
drag, startPoint x: 561, startPoint y: 418, endPoint x: 539, endPoint y: 421, distance: 22.0
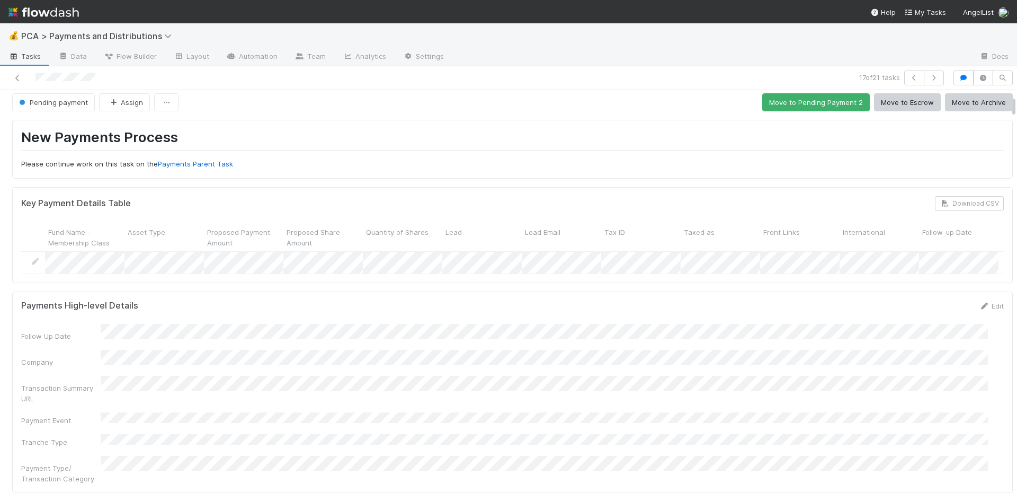
scroll to position [0, 0]
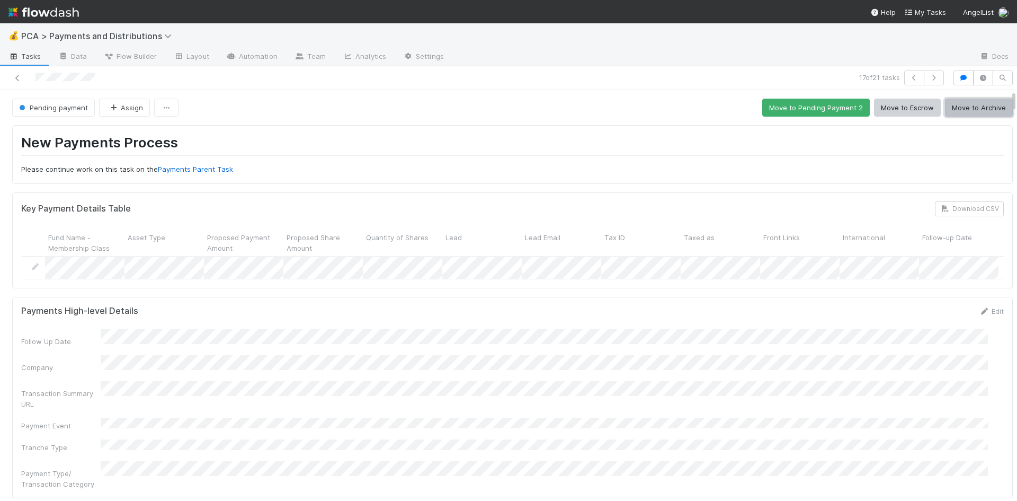
click at [961, 108] on button "Move to Archive" at bounding box center [979, 108] width 68 height 18
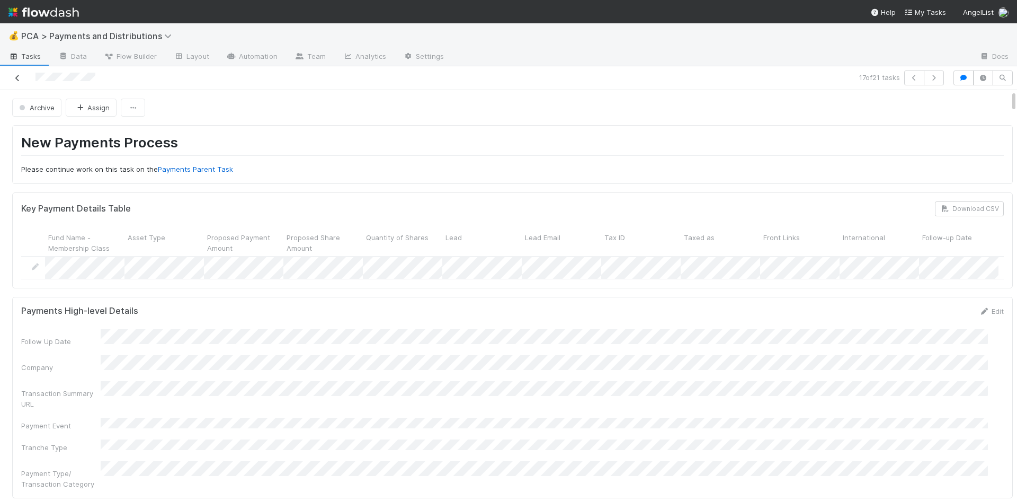
click at [16, 75] on icon at bounding box center [17, 78] width 11 height 7
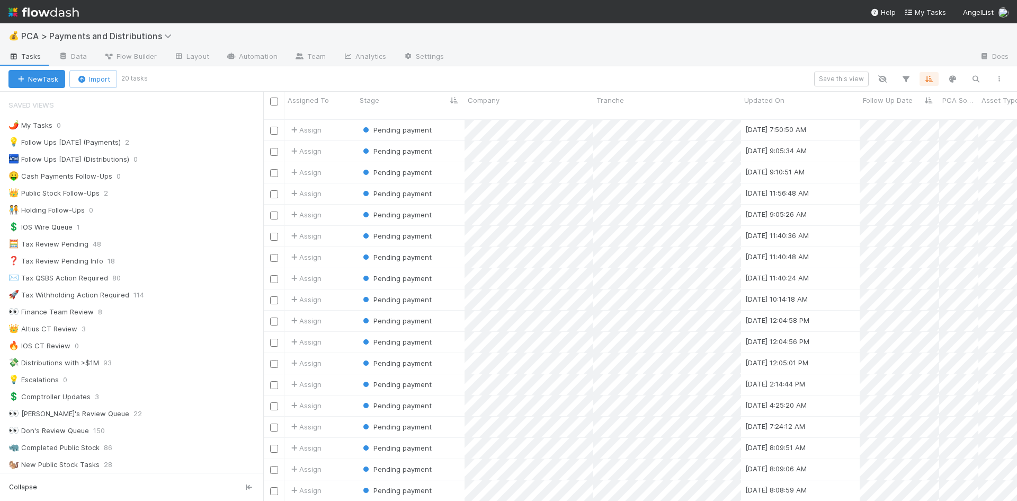
scroll to position [42, 0]
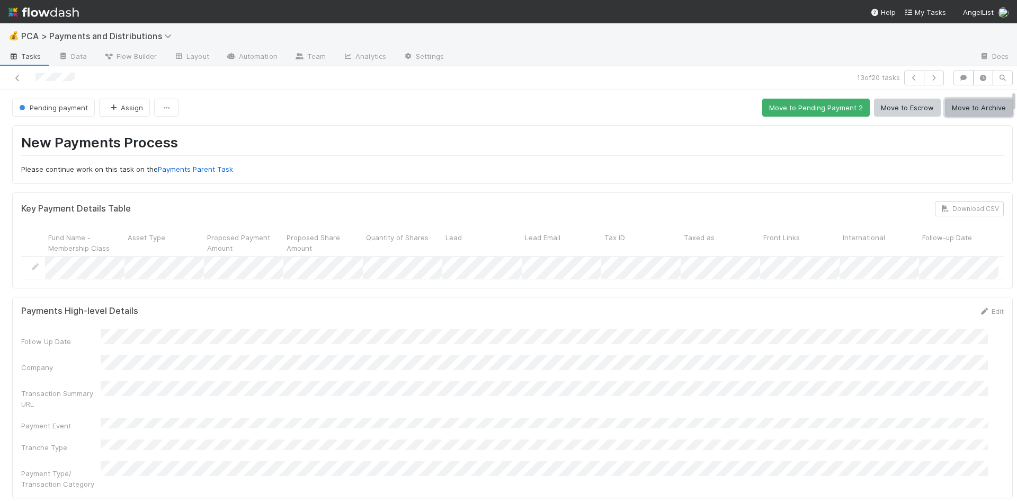
click at [977, 109] on button "Move to Archive" at bounding box center [979, 108] width 68 height 18
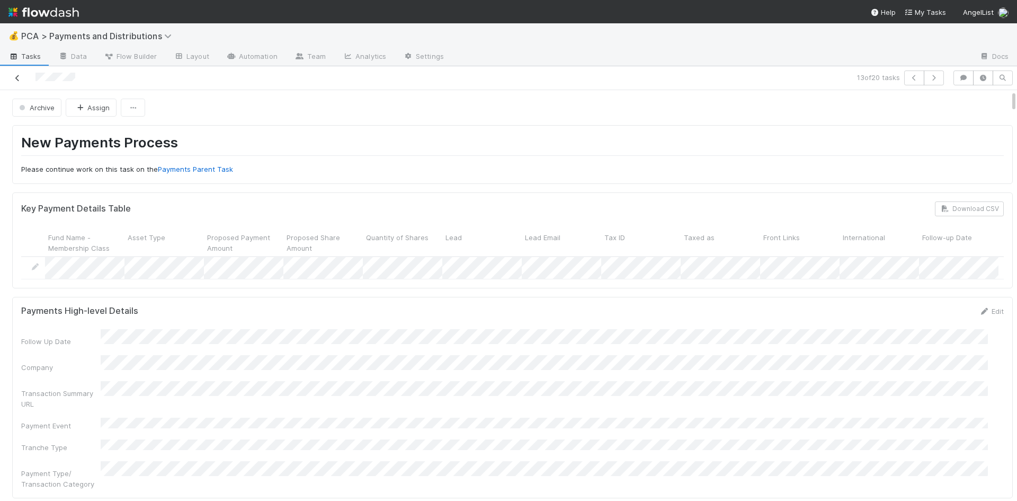
click at [20, 77] on icon at bounding box center [17, 78] width 11 height 7
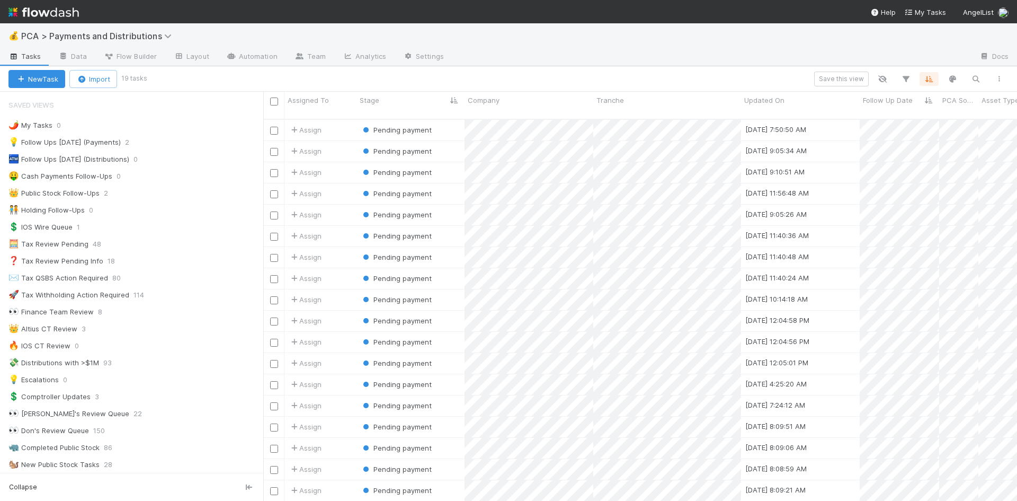
scroll to position [383, 746]
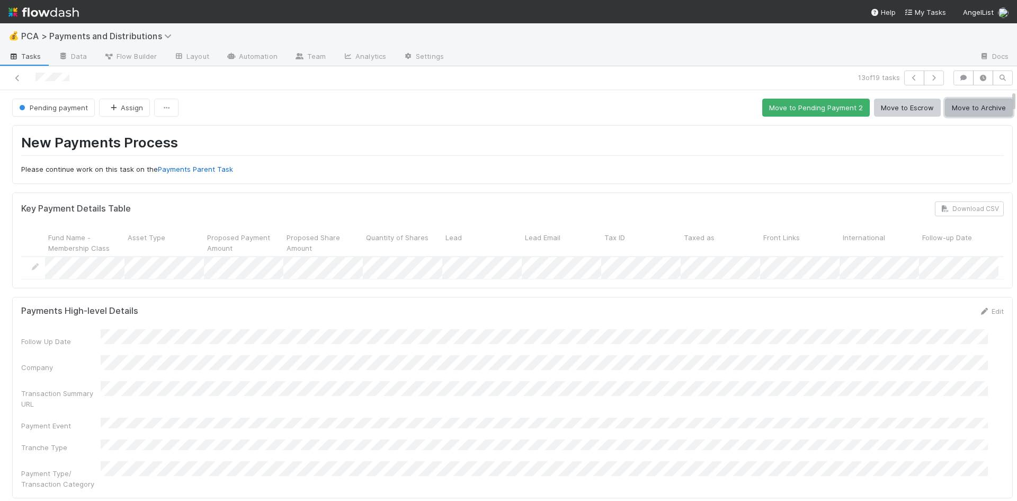
click at [970, 110] on button "Move to Archive" at bounding box center [979, 108] width 68 height 18
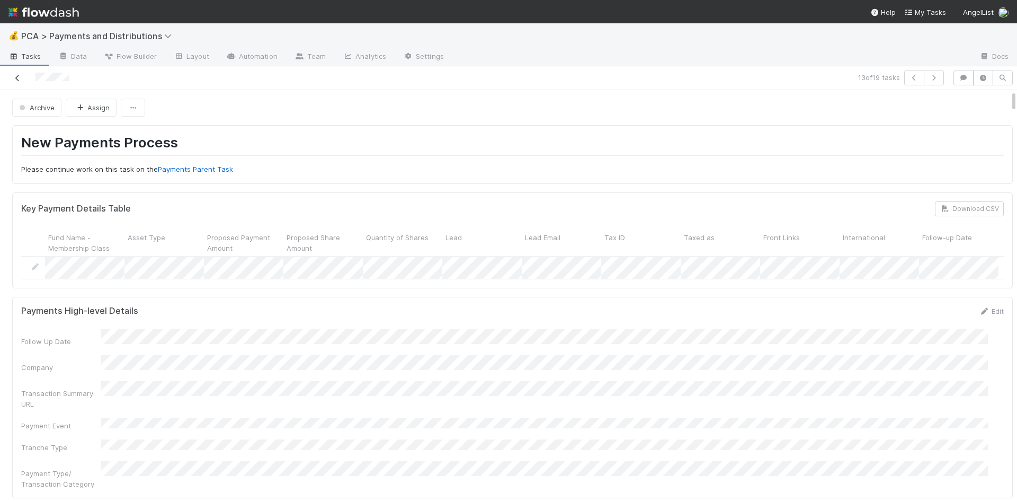
click at [15, 77] on icon at bounding box center [17, 78] width 11 height 7
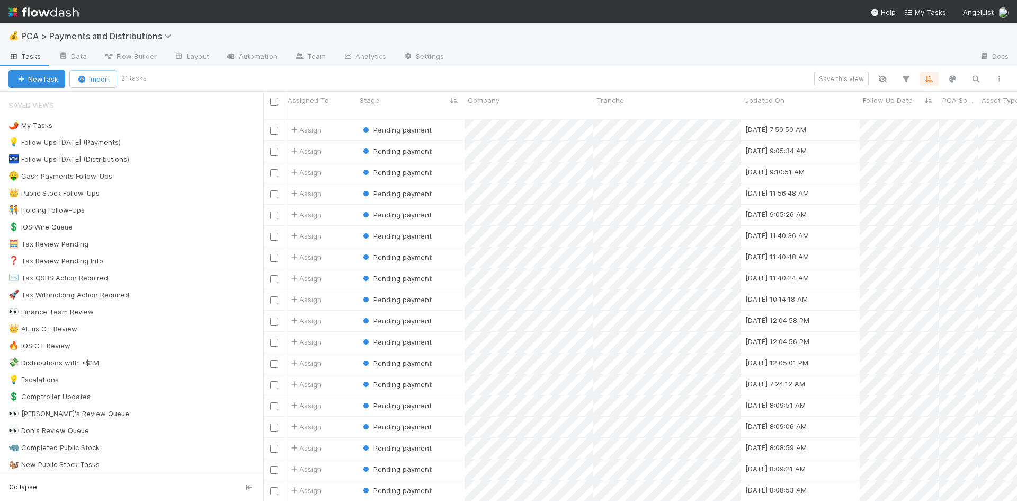
scroll to position [383, 746]
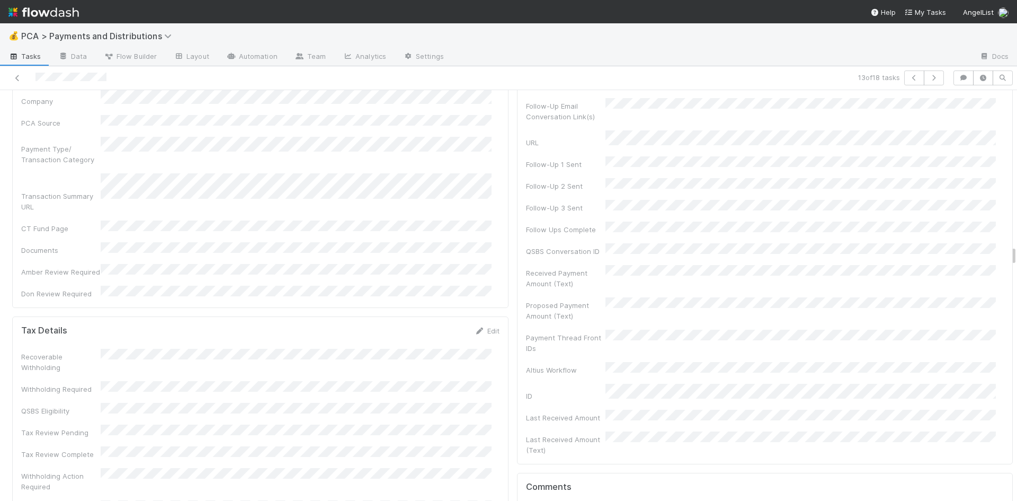
scroll to position [3021, 0]
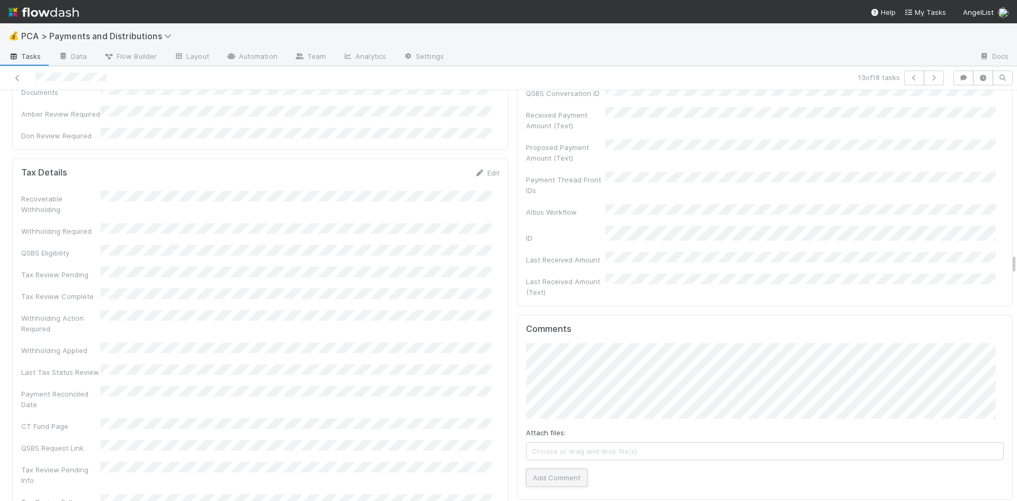
click at [562, 468] on button "Add Comment" at bounding box center [556, 477] width 61 height 18
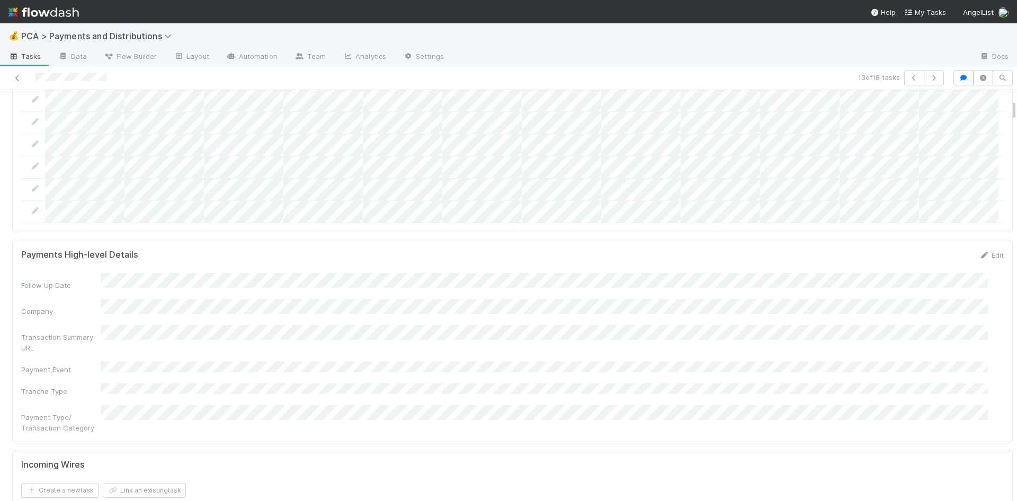
scroll to position [0, 0]
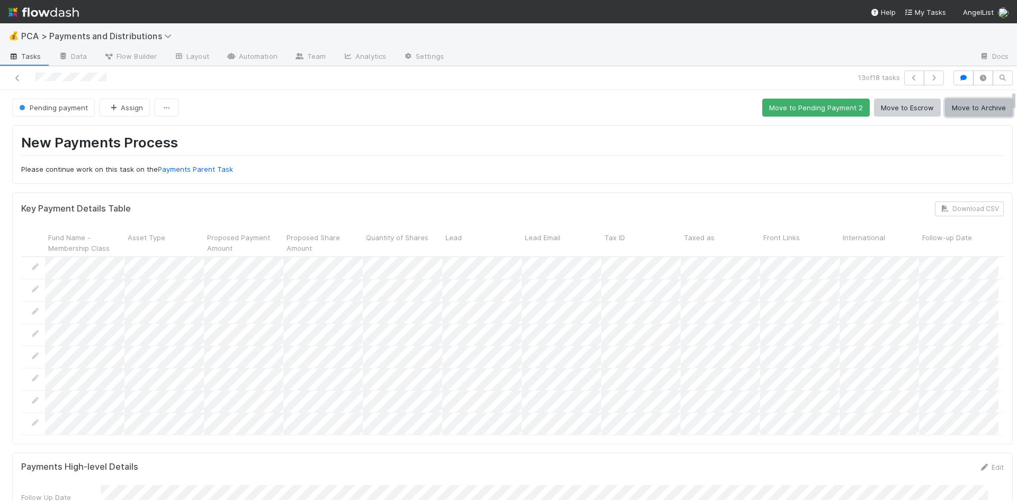
drag, startPoint x: 968, startPoint y: 111, endPoint x: 1017, endPoint y: 98, distance: 51.0
click at [968, 111] on button "Move to Archive" at bounding box center [979, 108] width 68 height 18
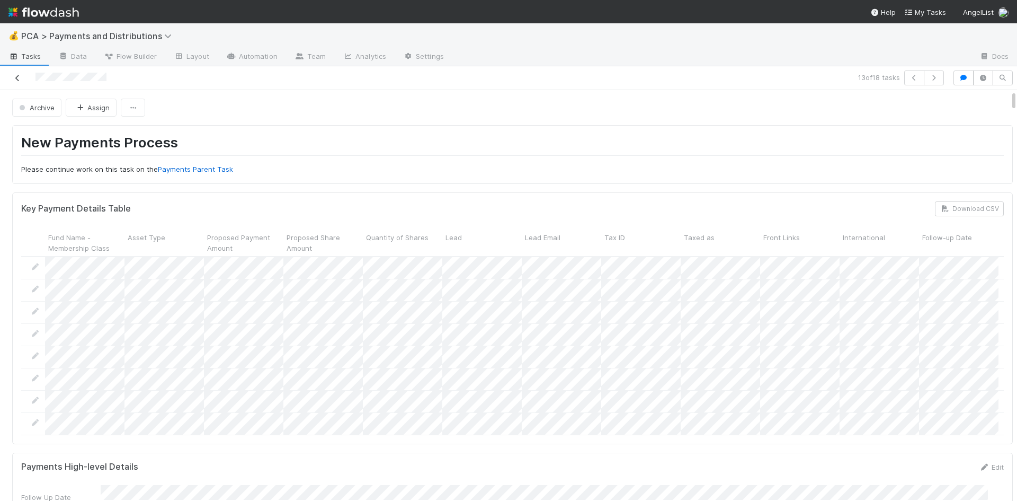
click at [17, 76] on icon at bounding box center [17, 78] width 11 height 7
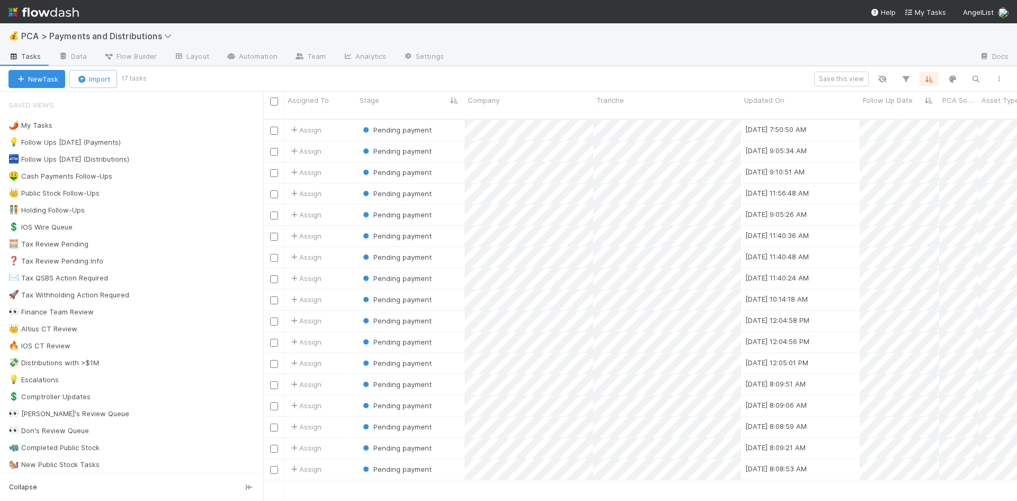
scroll to position [383, 746]
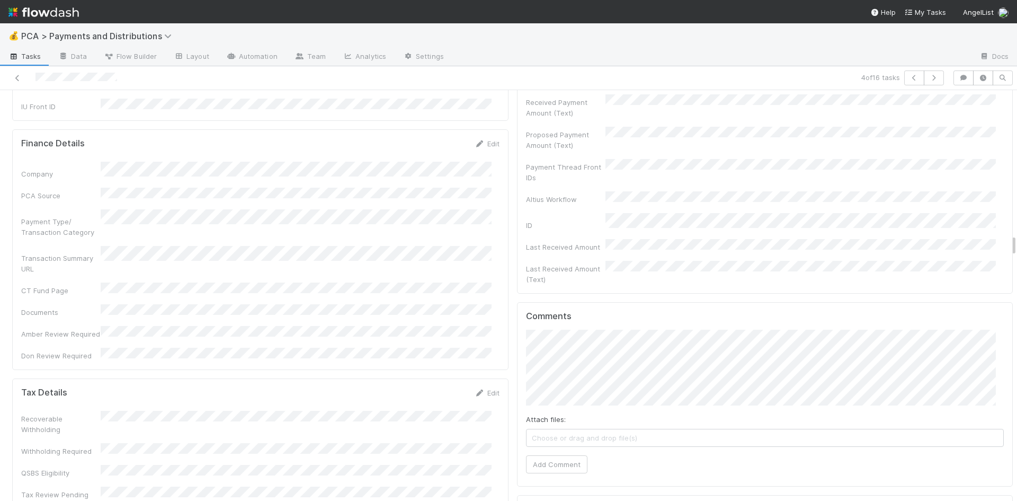
scroll to position [2756, 0]
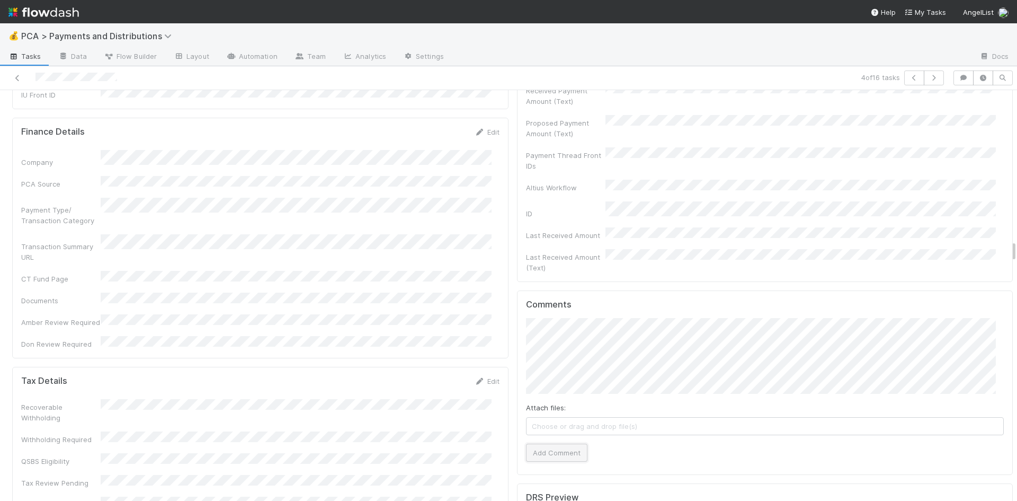
drag, startPoint x: 565, startPoint y: 356, endPoint x: 527, endPoint y: 364, distance: 39.1
click at [563, 444] on button "Add Comment" at bounding box center [556, 453] width 61 height 18
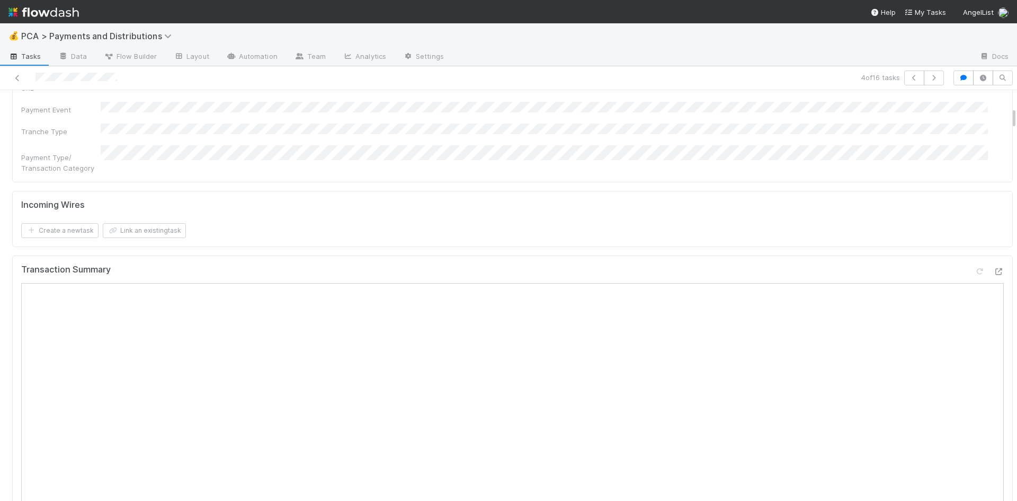
scroll to position [0, 0]
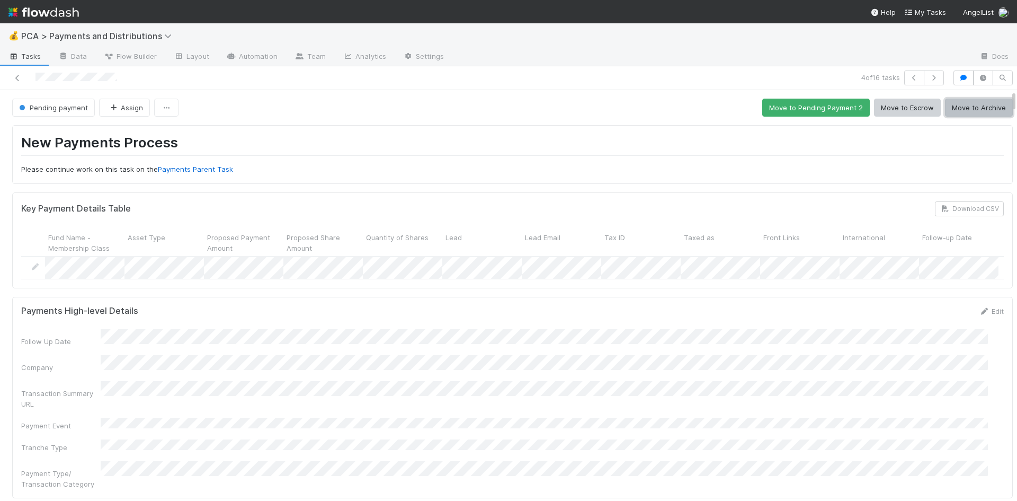
click at [951, 112] on button "Move to Archive" at bounding box center [979, 108] width 68 height 18
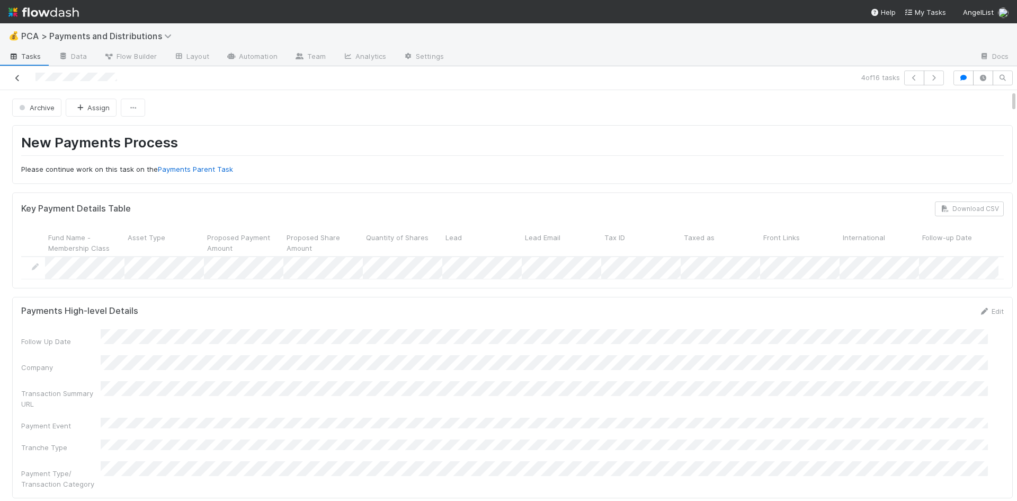
click at [16, 78] on icon at bounding box center [17, 78] width 11 height 7
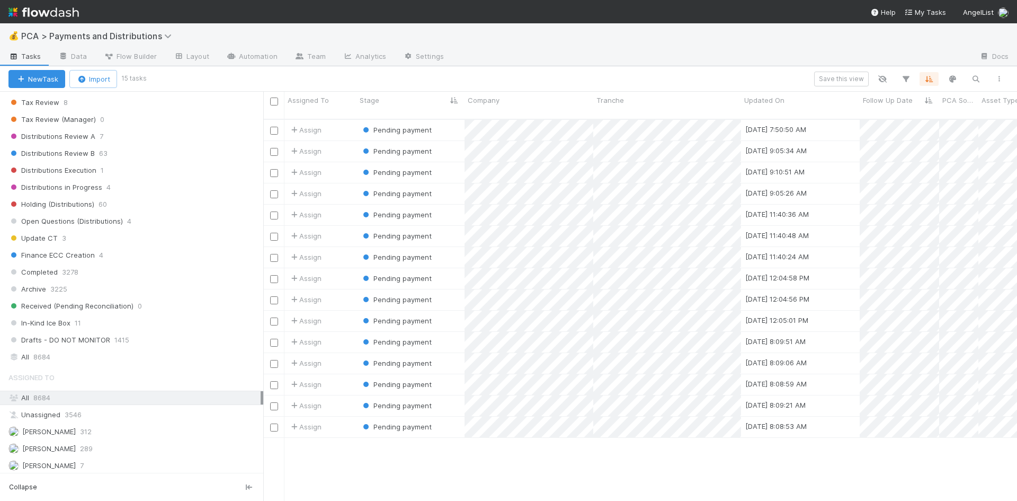
scroll to position [689, 0]
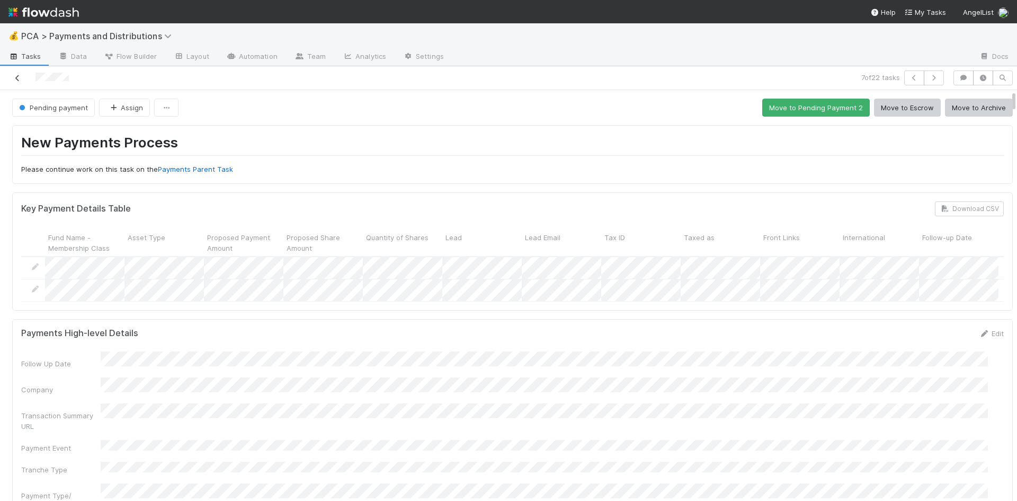
click at [19, 78] on icon at bounding box center [17, 78] width 11 height 7
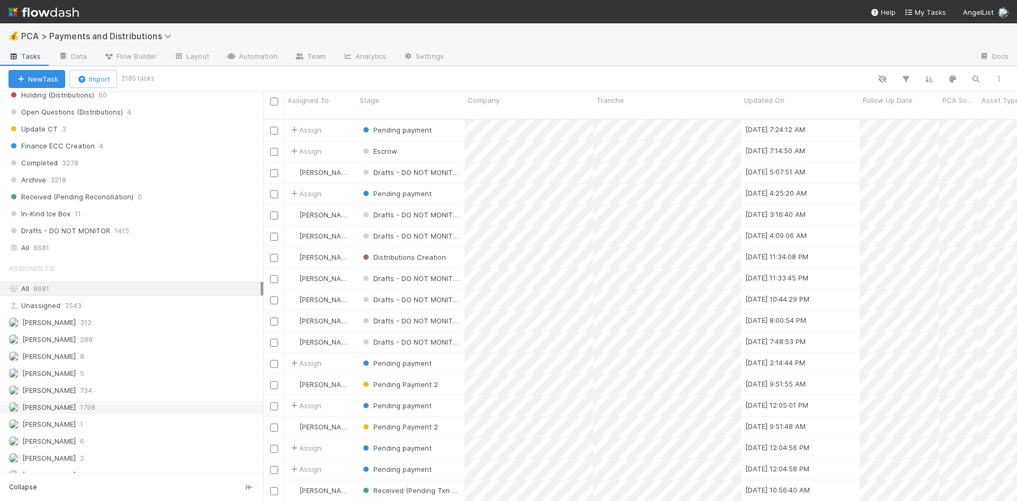
scroll to position [829, 0]
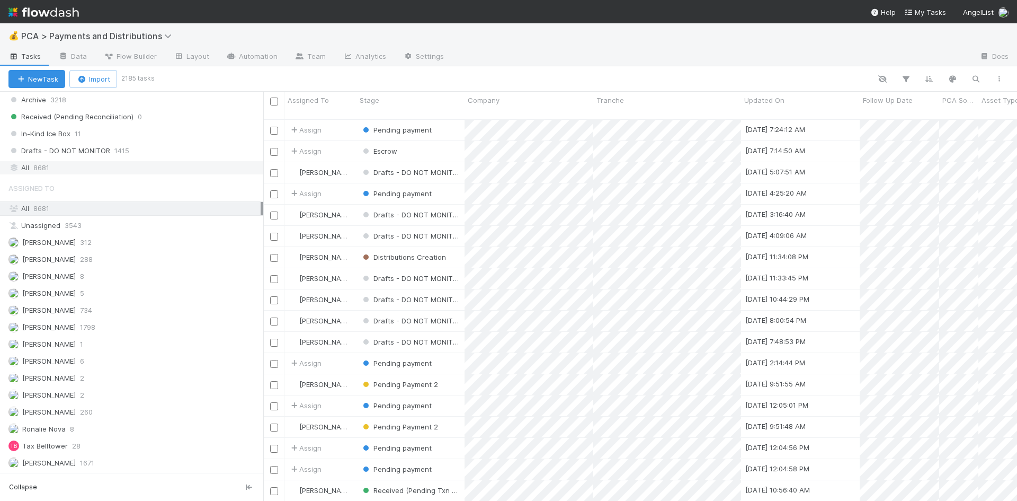
click at [63, 173] on div "All 8681" at bounding box center [134, 167] width 252 height 13
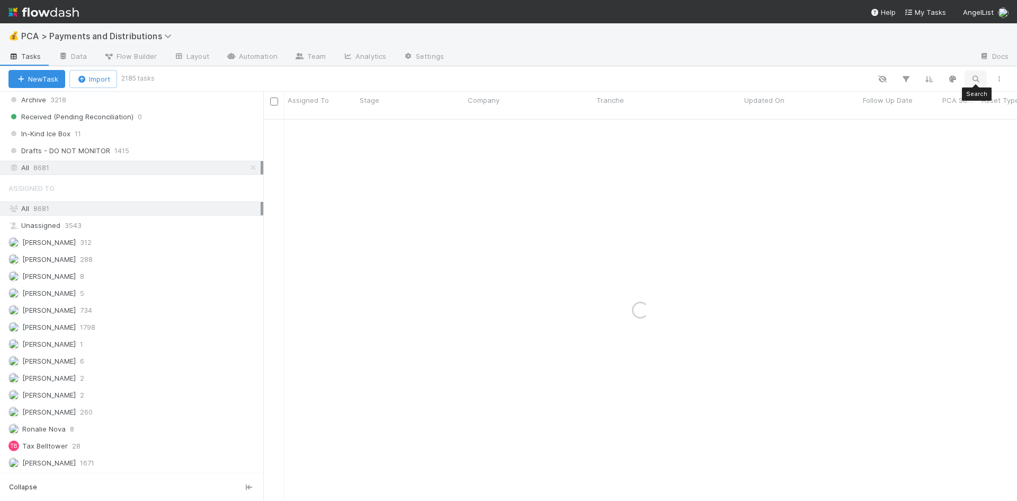
click at [976, 78] on icon "button" at bounding box center [976, 79] width 11 height 10
click at [923, 63] on input at bounding box center [921, 61] width 106 height 13
type input "hashgraph"
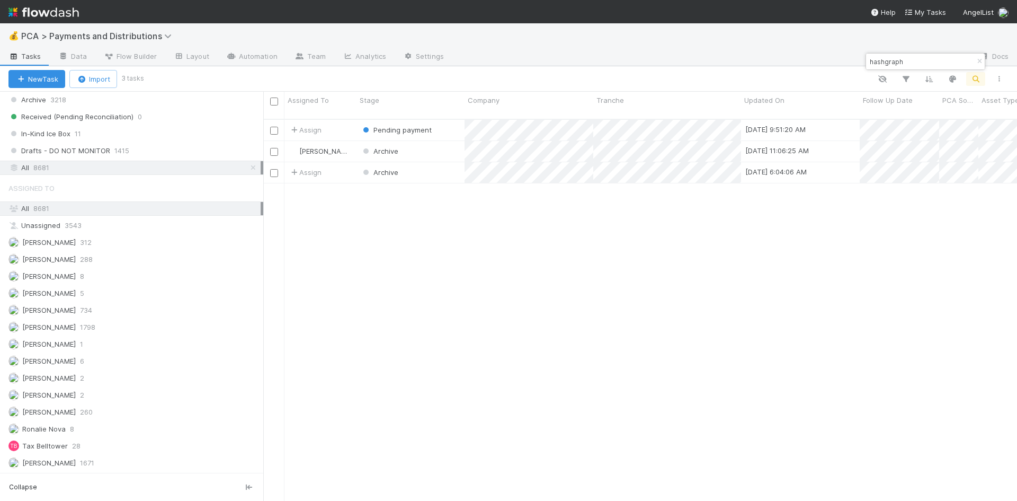
scroll to position [383, 746]
click at [436, 143] on div "Archive" at bounding box center [411, 151] width 108 height 21
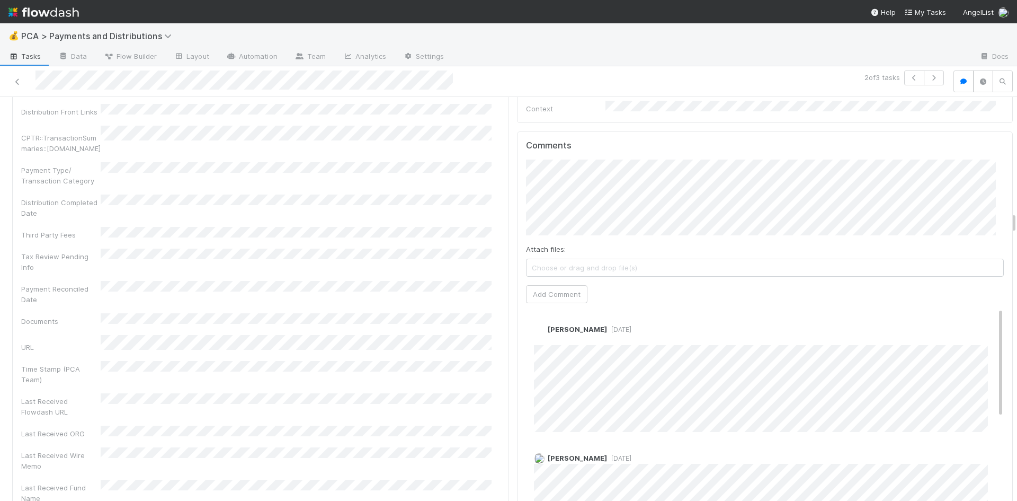
scroll to position [2279, 0]
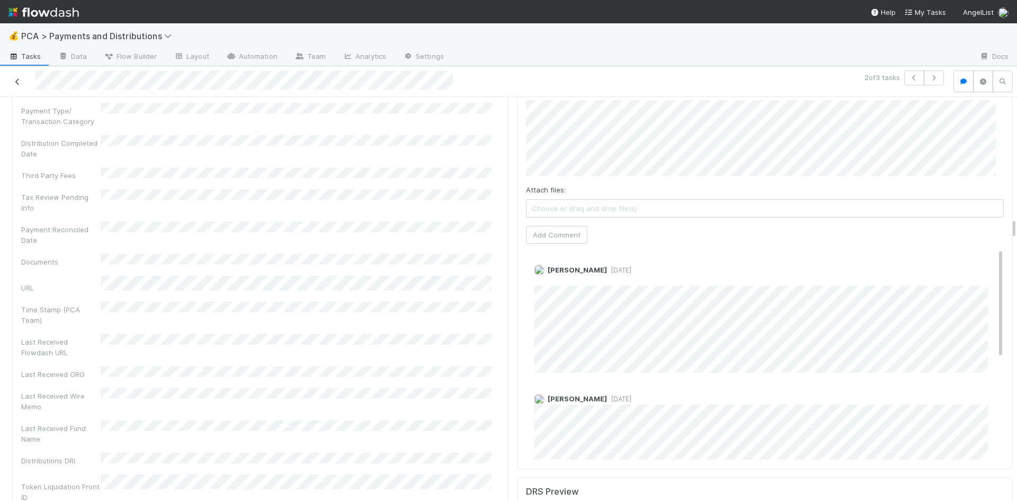
click at [15, 77] on link at bounding box center [17, 81] width 11 height 11
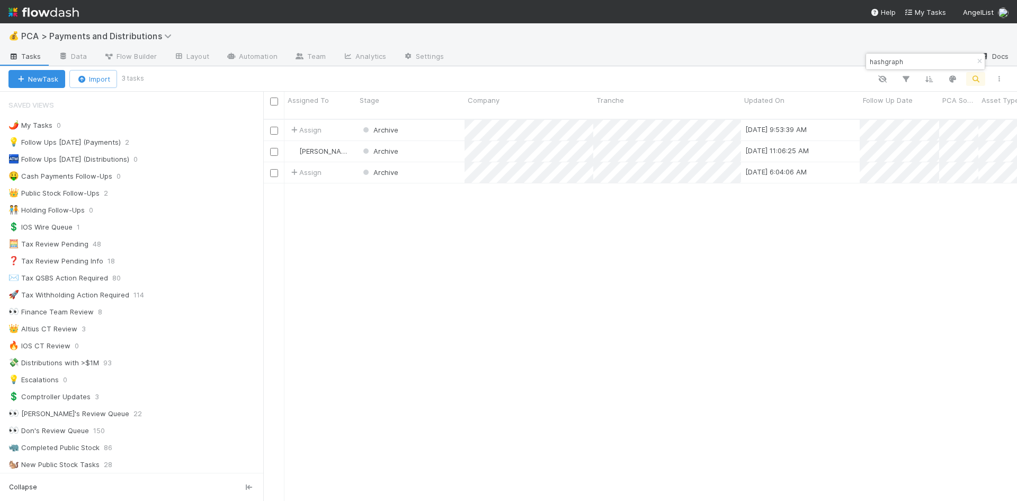
scroll to position [383, 746]
click at [895, 60] on input "hashgraph" at bounding box center [921, 61] width 106 height 13
click at [896, 60] on input "hashgraph" at bounding box center [921, 61] width 106 height 13
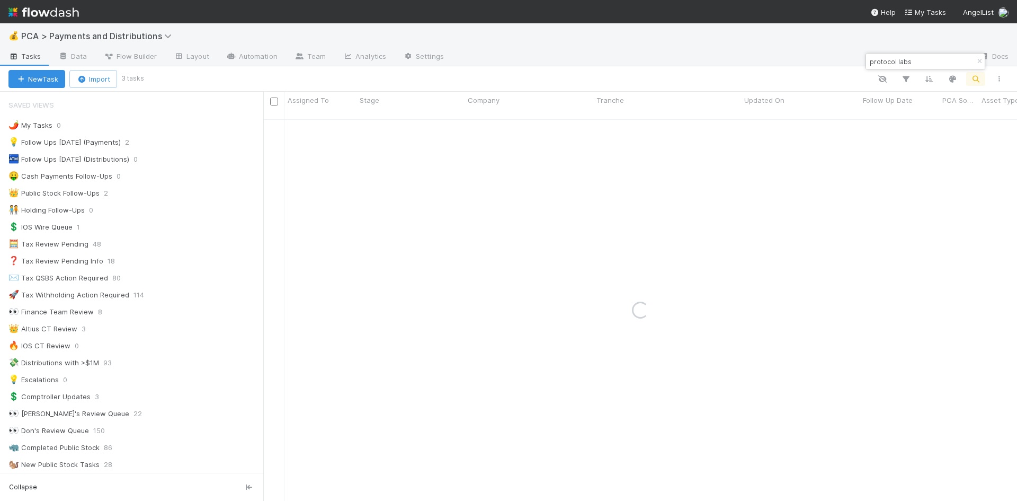
type input "protocol labs"
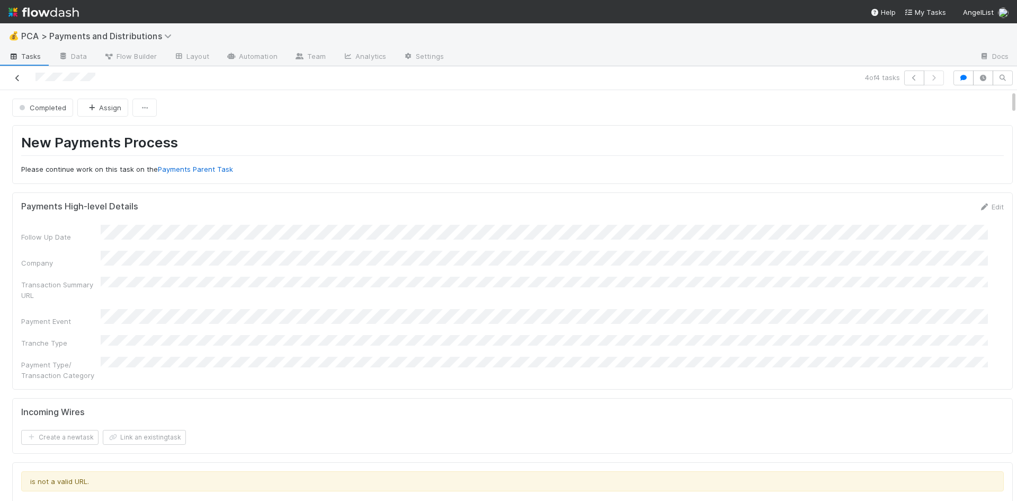
click at [19, 78] on icon at bounding box center [17, 78] width 11 height 7
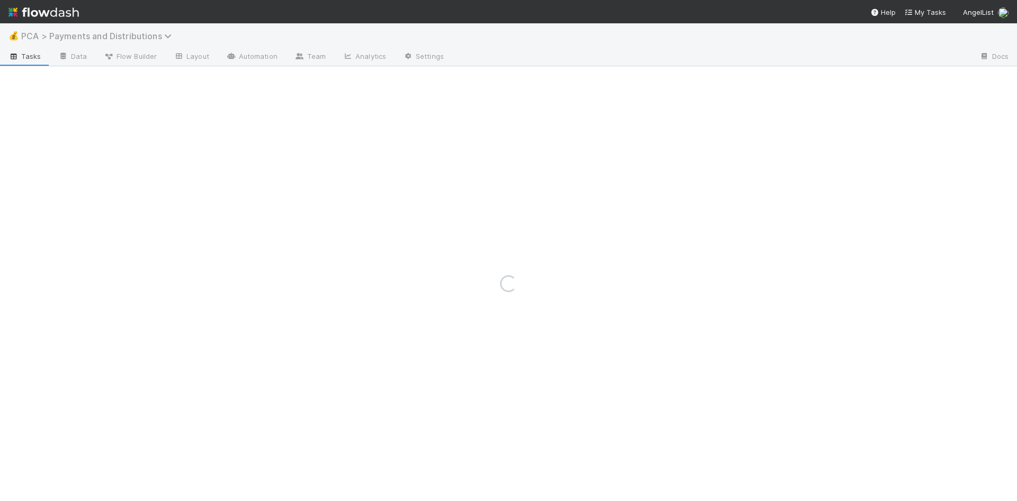
click at [79, 38] on span "PCA > Payments and Distributions" at bounding box center [99, 36] width 156 height 11
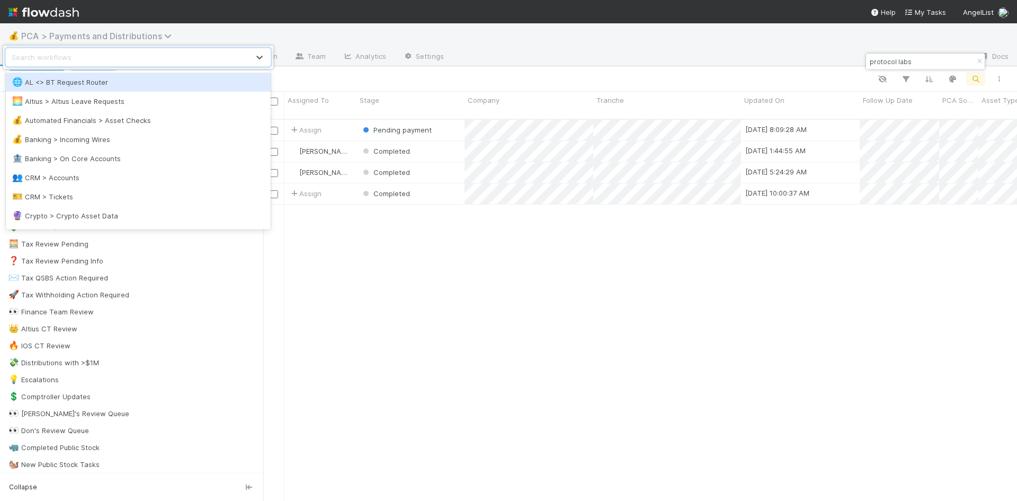
scroll to position [383, 746]
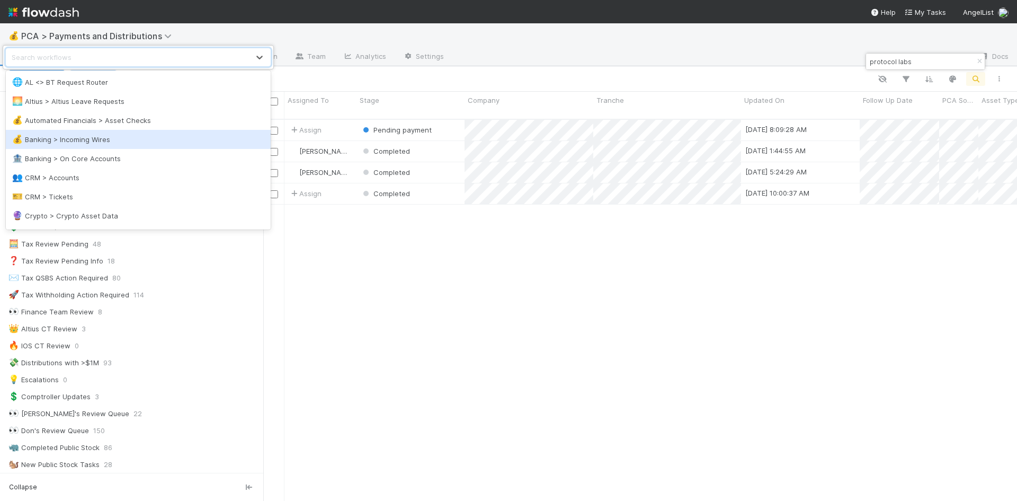
click at [95, 137] on div "💰 Banking > Incoming Wires" at bounding box center [138, 139] width 252 height 11
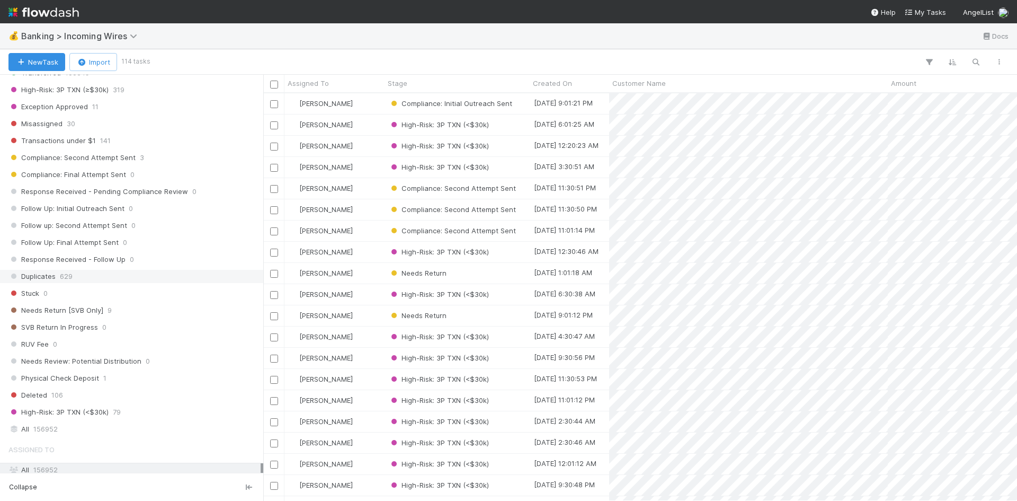
scroll to position [530, 0]
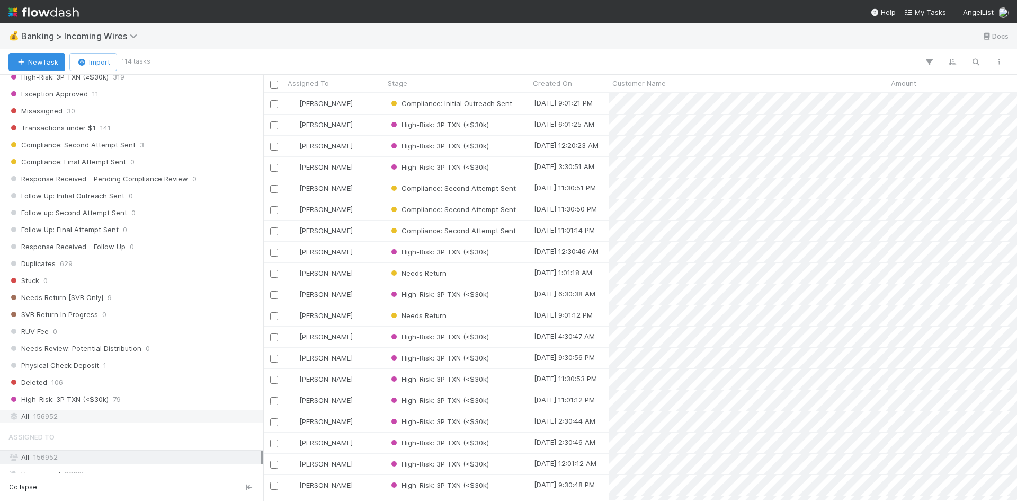
drag, startPoint x: 59, startPoint y: 415, endPoint x: 111, endPoint y: 402, distance: 53.7
click at [60, 414] on div "All 156952" at bounding box center [134, 416] width 252 height 13
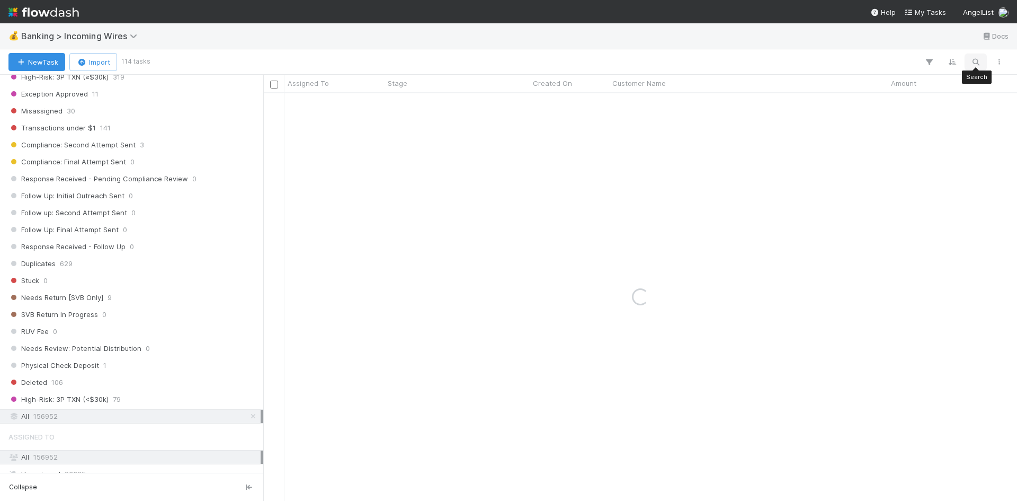
click at [975, 63] on icon "button" at bounding box center [976, 62] width 11 height 10
click at [901, 45] on input at bounding box center [921, 44] width 106 height 13
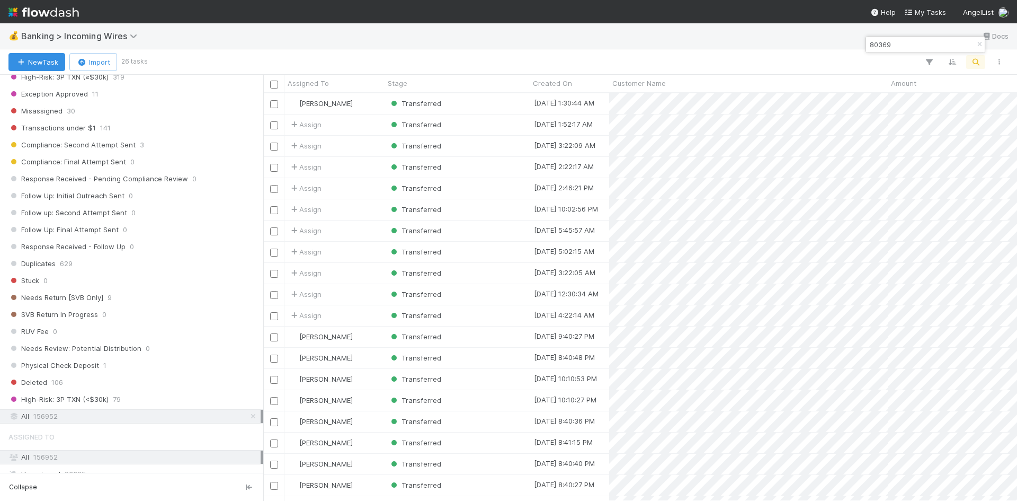
scroll to position [400, 746]
type input "80369"
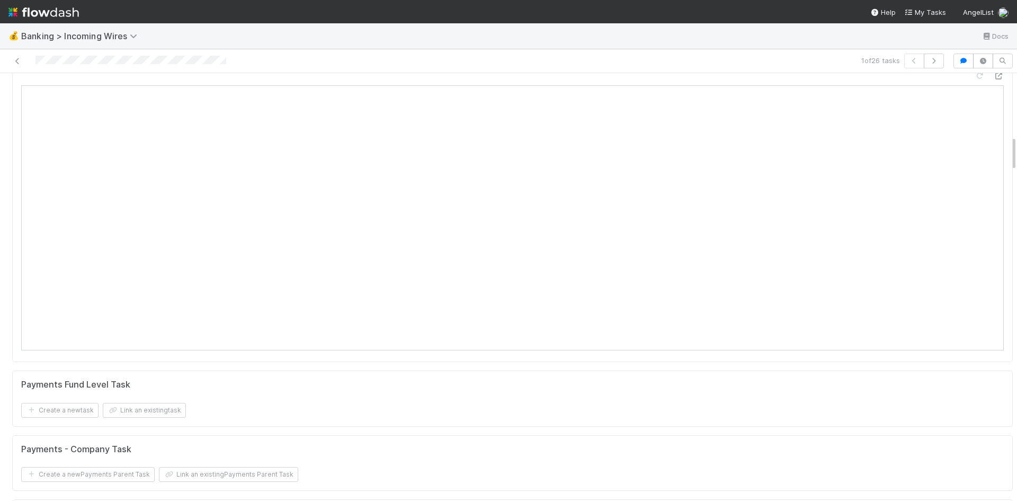
scroll to position [1166, 0]
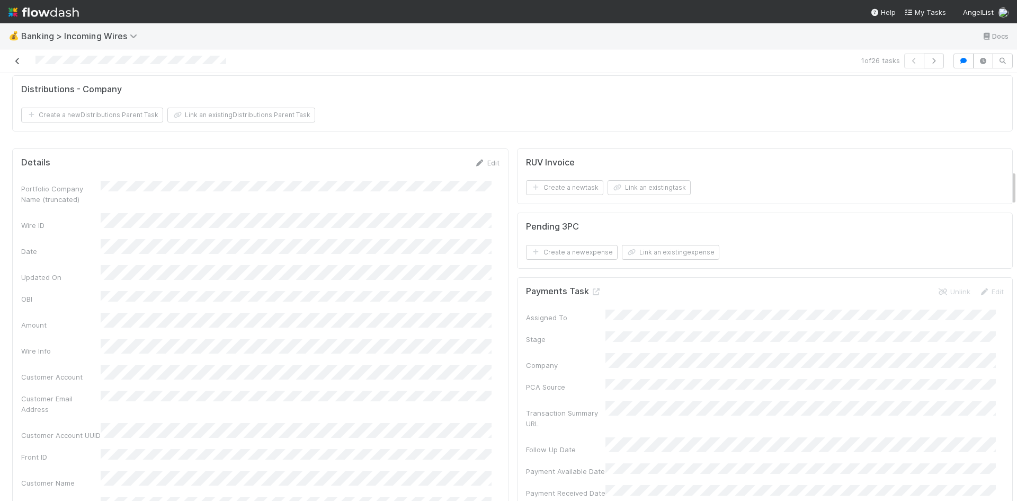
click at [12, 60] on icon at bounding box center [17, 61] width 11 height 7
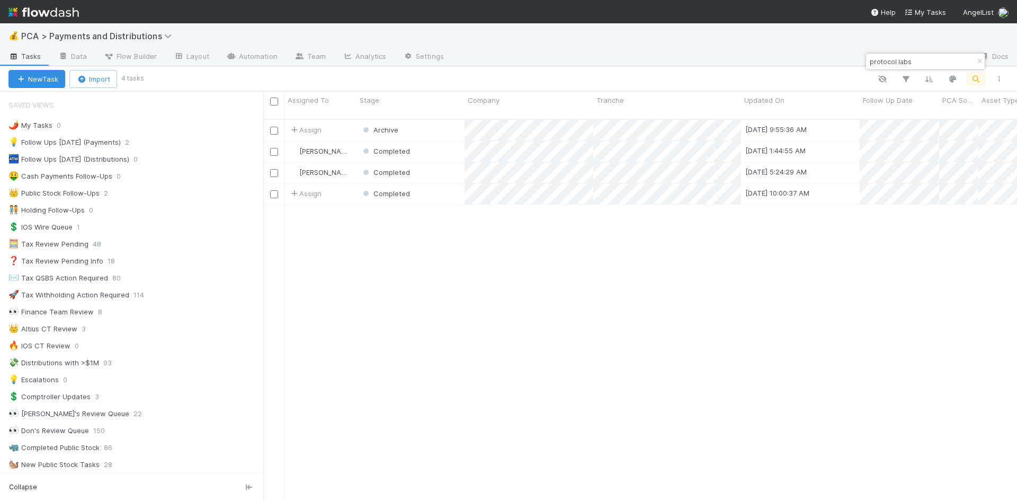
scroll to position [383, 746]
drag, startPoint x: 913, startPoint y: 63, endPoint x: 870, endPoint y: 60, distance: 43.0
click at [870, 60] on input "protocol labs" at bounding box center [921, 61] width 106 height 13
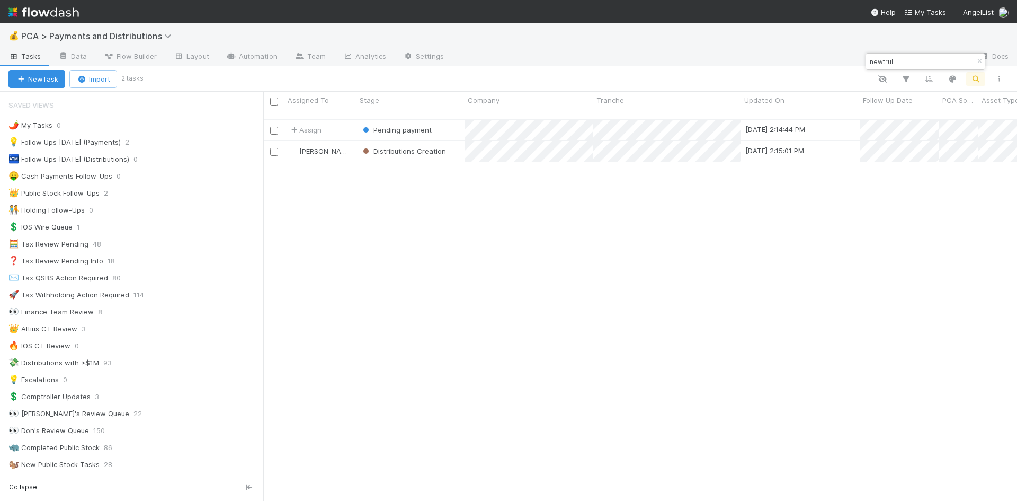
type input "newtrul"
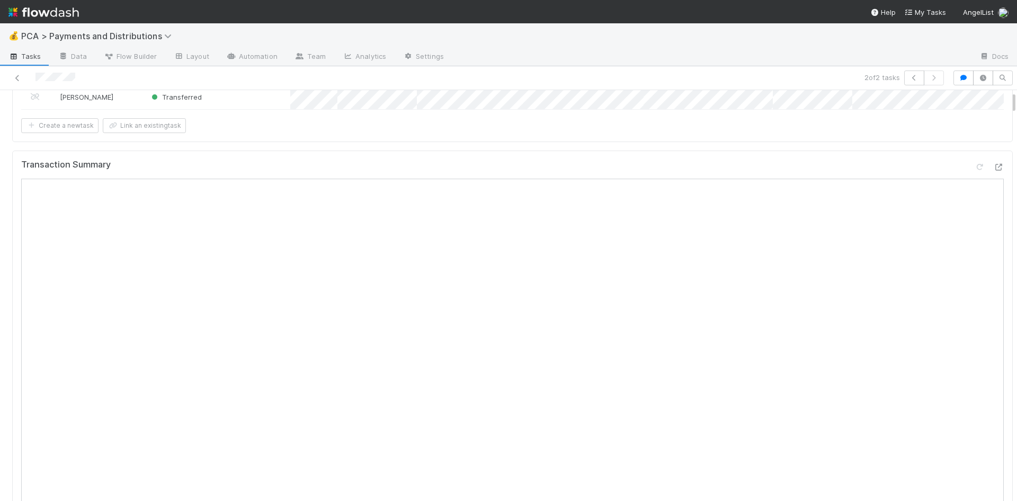
scroll to position [265, 0]
click at [20, 77] on icon at bounding box center [17, 78] width 11 height 7
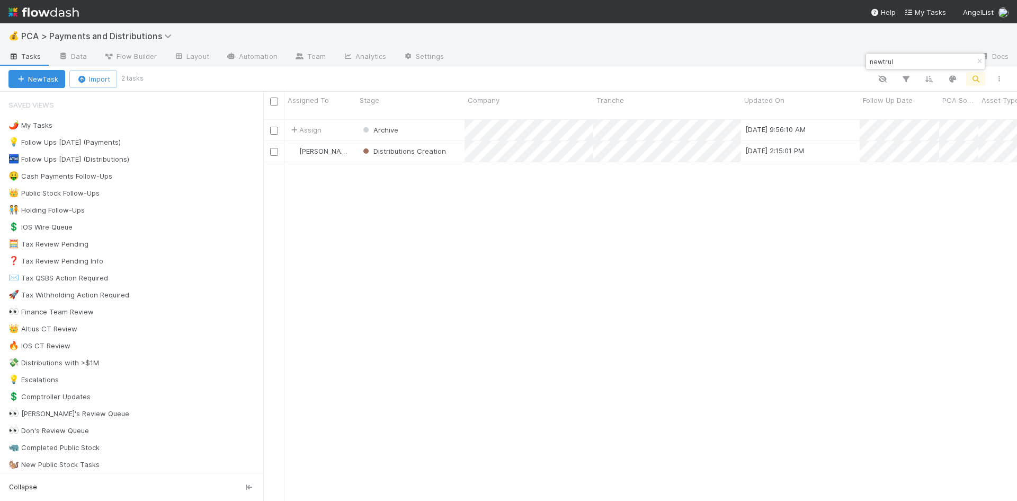
scroll to position [383, 746]
click at [874, 58] on input "newtrul" at bounding box center [921, 61] width 106 height 13
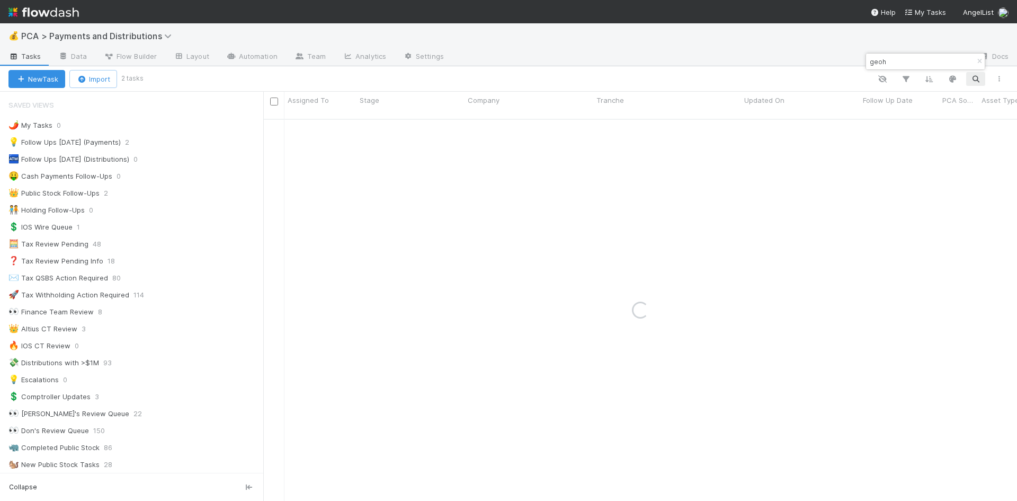
type input "geoh"
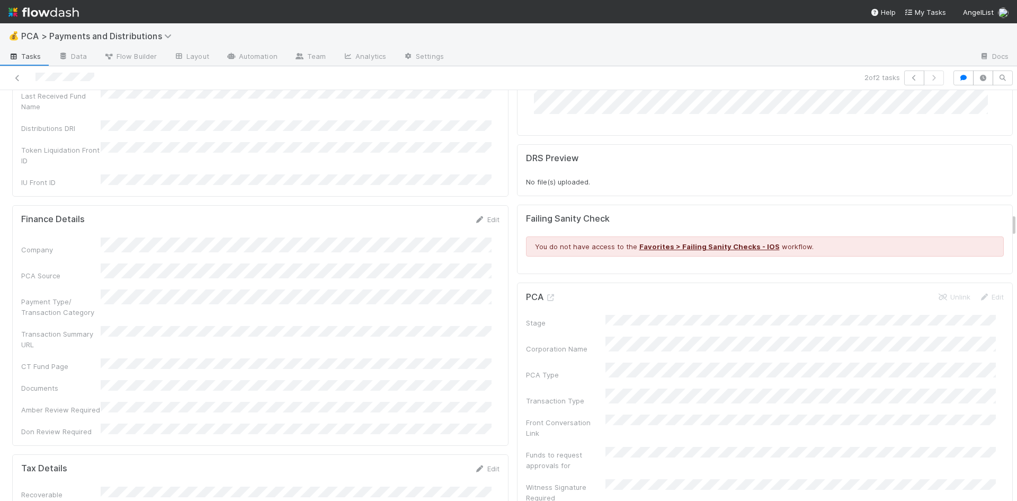
scroll to position [1961, 0]
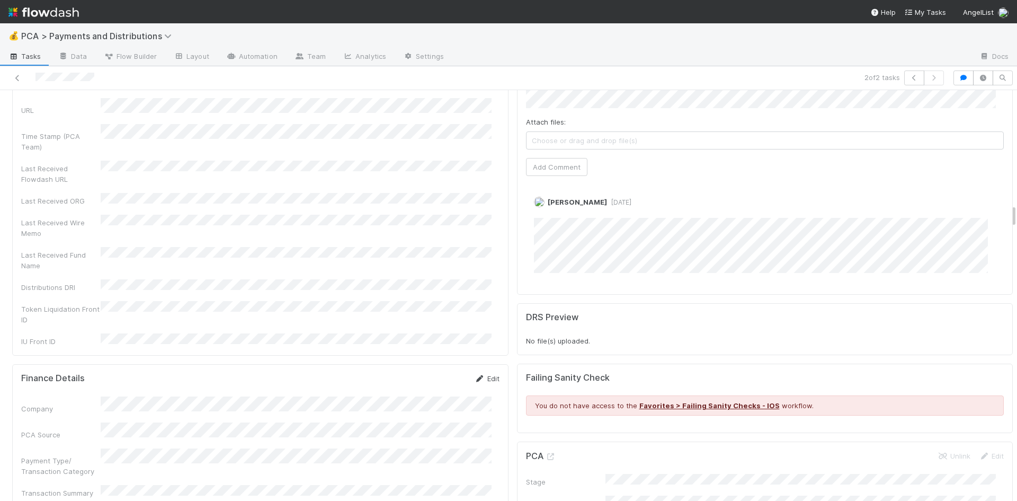
drag, startPoint x: 484, startPoint y: 255, endPoint x: 338, endPoint y: 328, distance: 163.8
click at [484, 374] on link "Edit" at bounding box center [487, 378] width 25 height 8
click at [428, 373] on button "Save" at bounding box center [443, 382] width 30 height 18
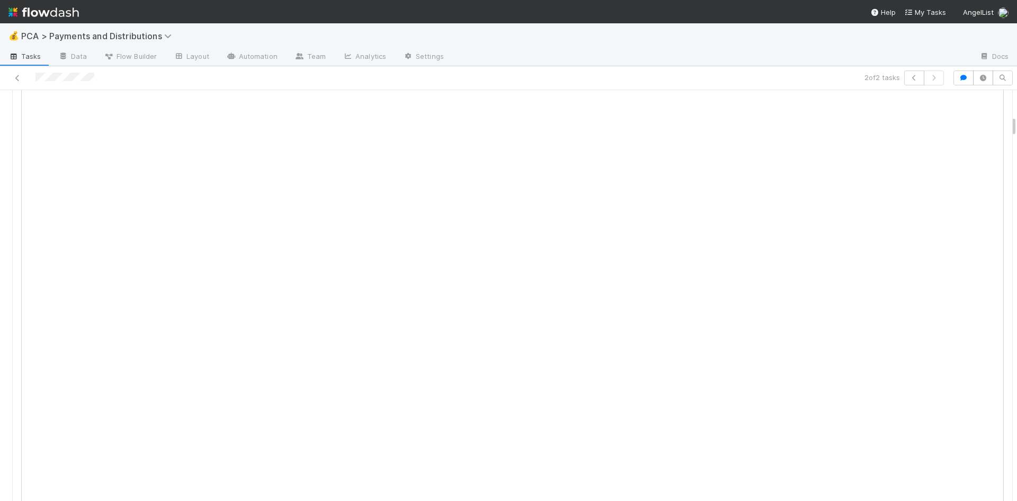
scroll to position [206, 0]
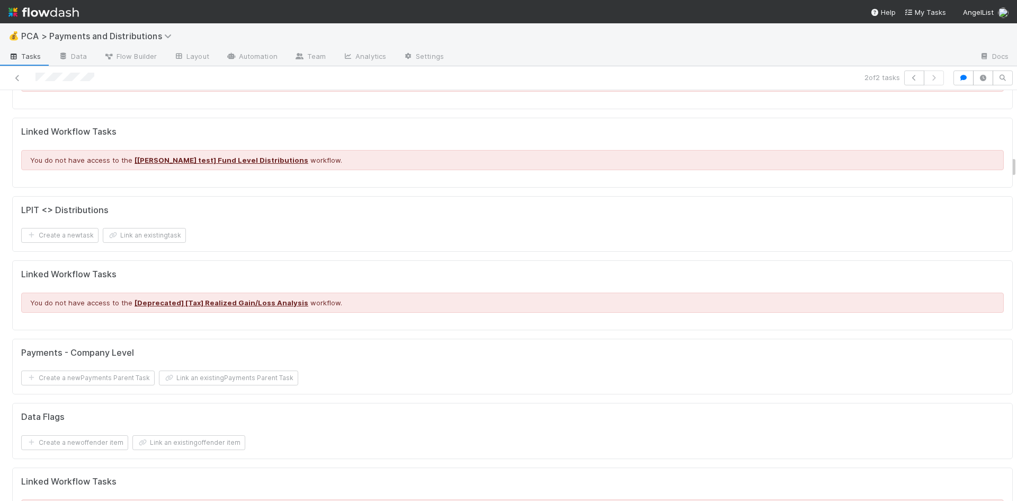
scroll to position [1537, 0]
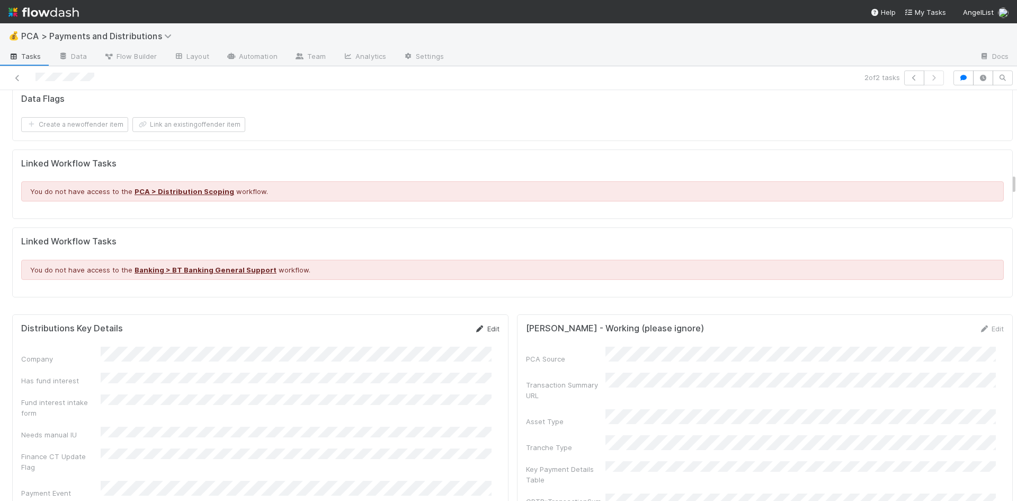
click at [485, 324] on link "Edit" at bounding box center [487, 328] width 25 height 8
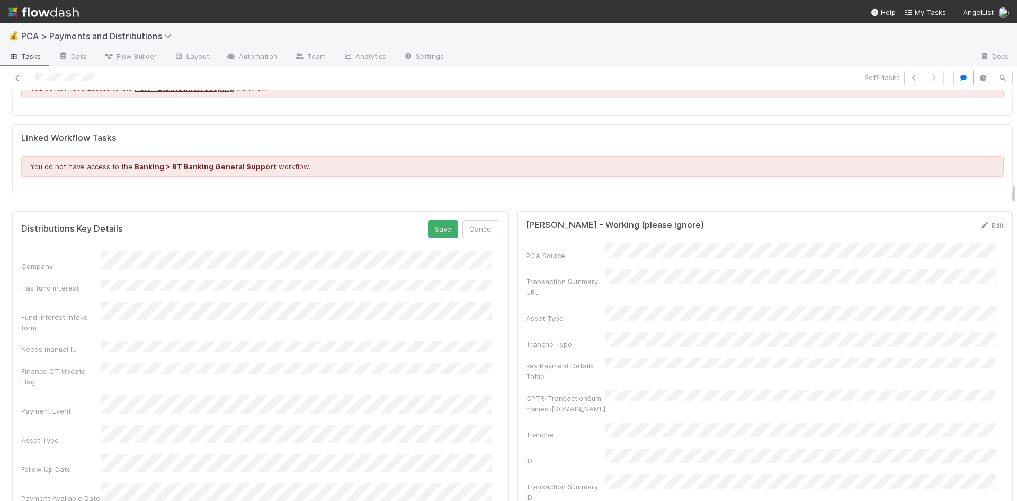
scroll to position [1749, 0]
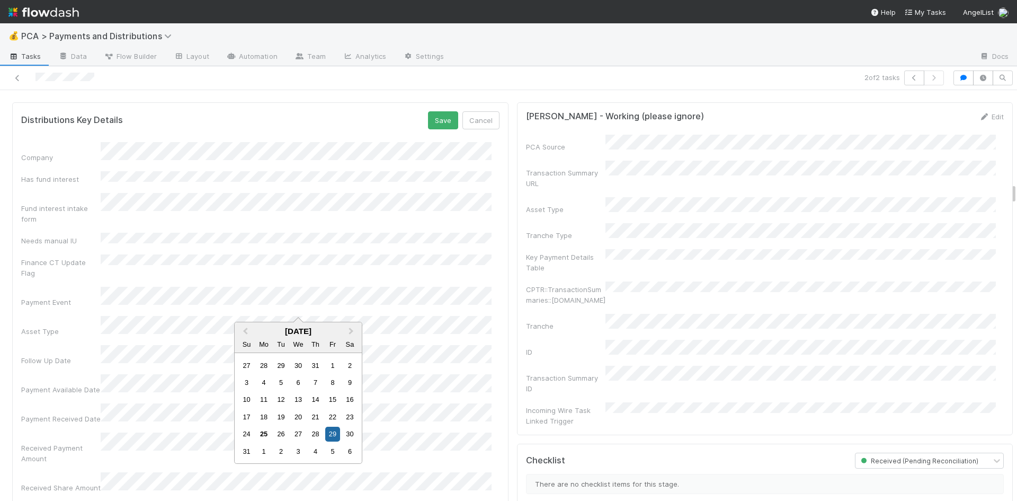
click at [436, 111] on button "Save" at bounding box center [443, 120] width 30 height 18
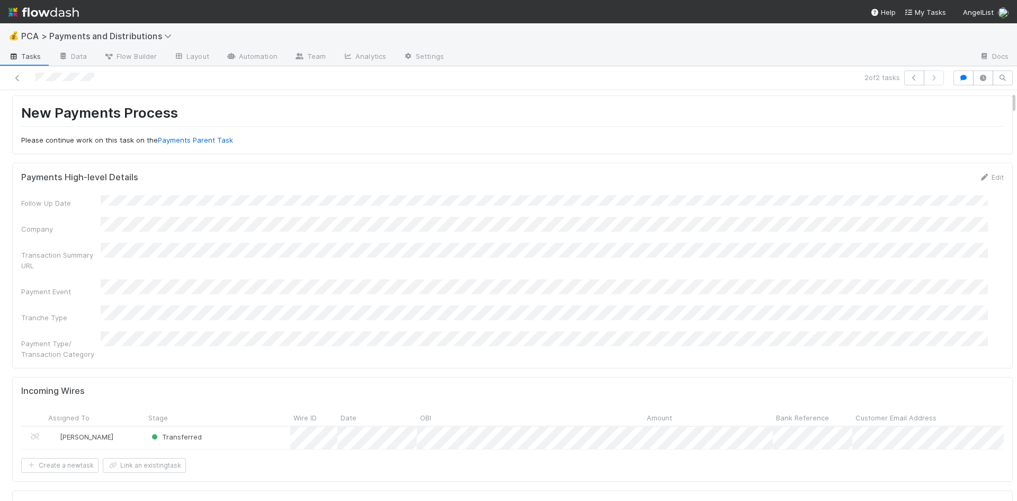
scroll to position [0, 0]
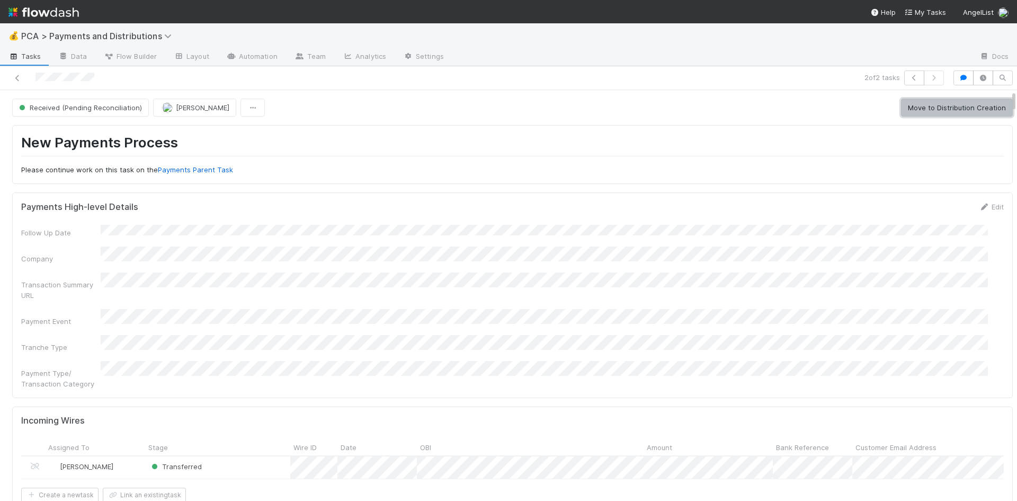
click at [923, 107] on button "Move to Distribution Creation" at bounding box center [957, 108] width 112 height 18
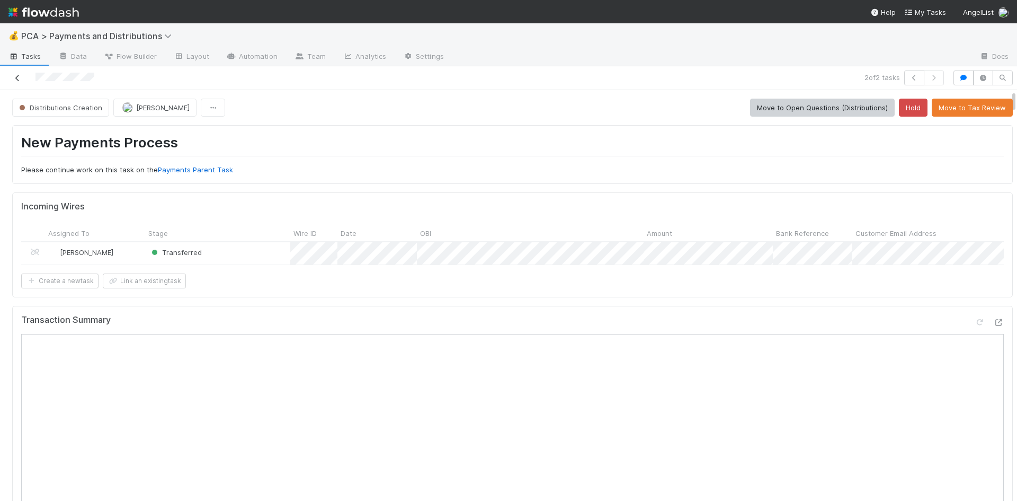
click at [19, 76] on icon at bounding box center [17, 78] width 11 height 7
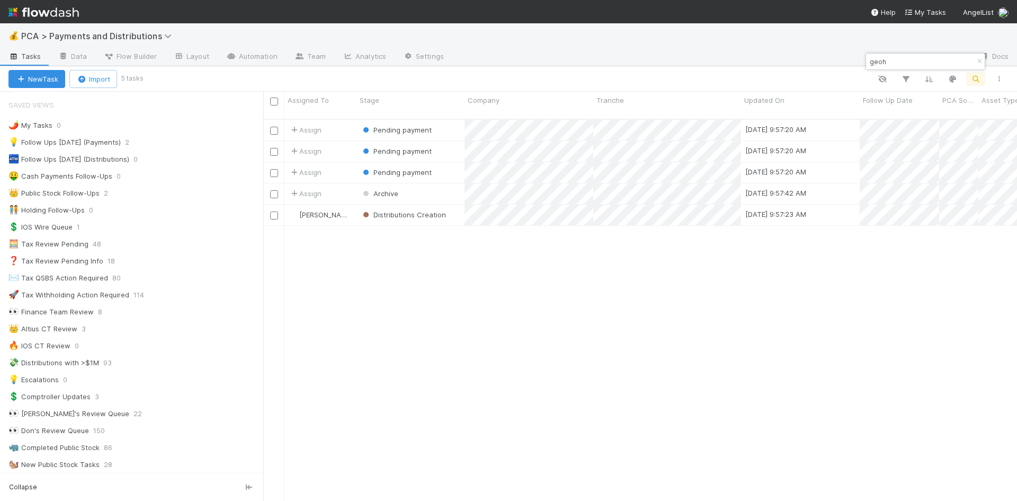
click at [597, 369] on div "Assign Pending payment 8/25/25, 9:57:20 AM 8/25/25, 9:57:19 AM 0 0 0 0 0 Assign…" at bounding box center [640, 315] width 754 height 390
click at [596, 332] on div at bounding box center [508, 250] width 1017 height 501
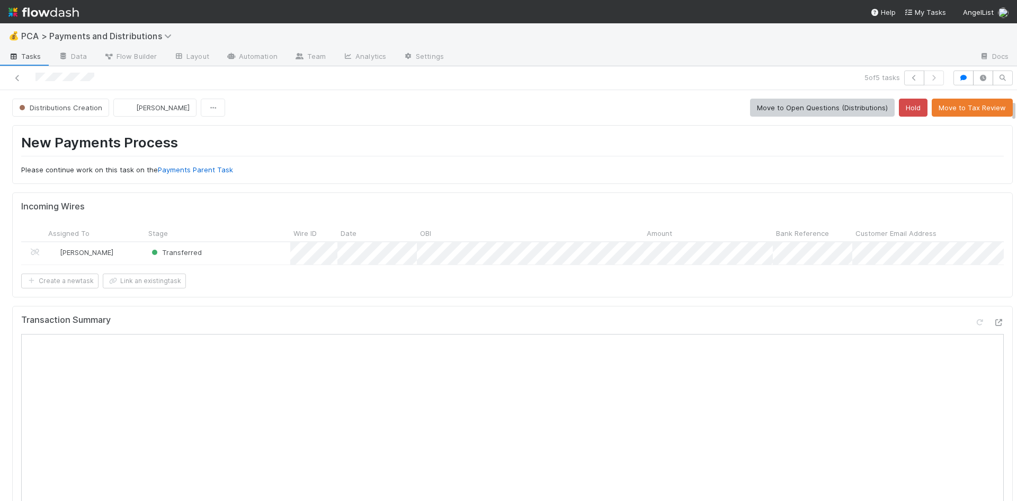
scroll to position [212, 0]
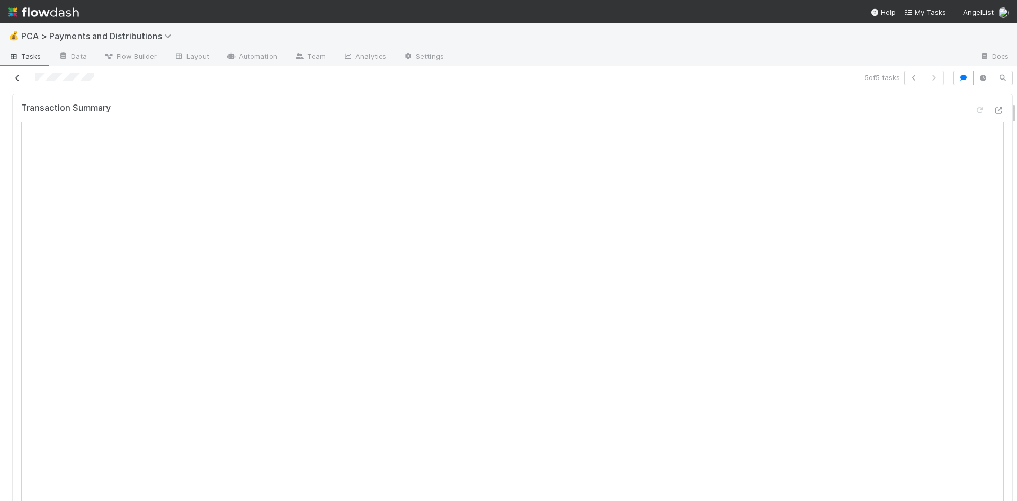
click at [17, 75] on icon at bounding box center [17, 78] width 11 height 7
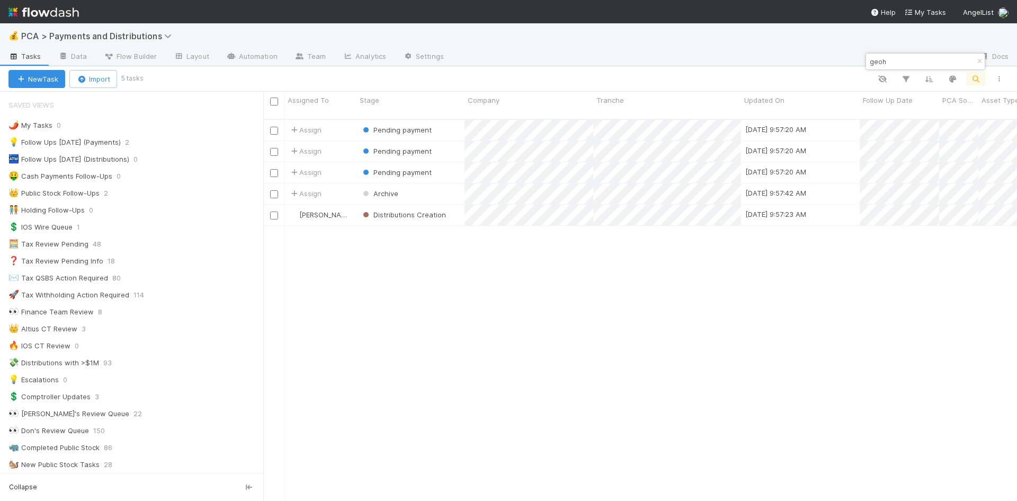
scroll to position [383, 746]
click at [914, 174] on div "1" at bounding box center [918, 176] width 14 height 14
click at [883, 141] on div at bounding box center [508, 250] width 1017 height 501
click at [768, 292] on div at bounding box center [508, 250] width 1017 height 501
click at [648, 398] on div at bounding box center [508, 250] width 1017 height 501
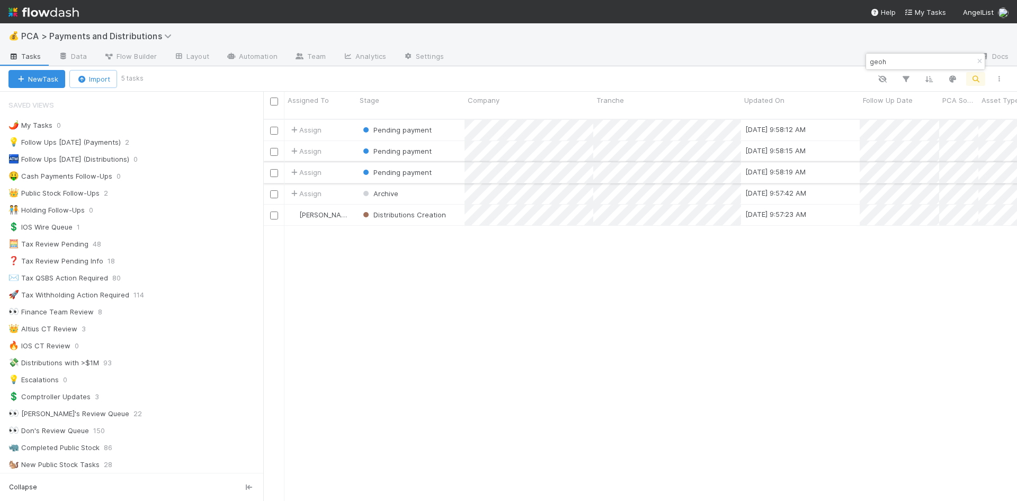
click at [273, 169] on input "checkbox" at bounding box center [274, 173] width 8 height 8
click at [274, 148] on input "checkbox" at bounding box center [274, 152] width 8 height 8
click at [275, 127] on input "checkbox" at bounding box center [274, 131] width 8 height 8
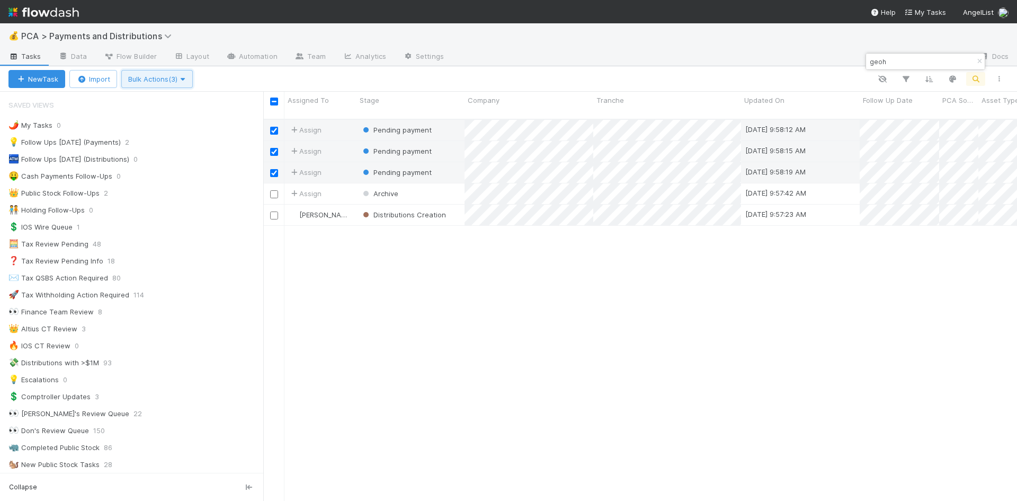
click at [166, 76] on span "Bulk Actions (3)" at bounding box center [157, 79] width 58 height 8
click at [408, 314] on div "Assign to Update data Move to stage Move to Pending Payment 2 Move to Escrow Mo…" at bounding box center [508, 250] width 1017 height 501
click at [271, 102] on input "checkbox" at bounding box center [274, 102] width 8 height 8
checkbox input "true"
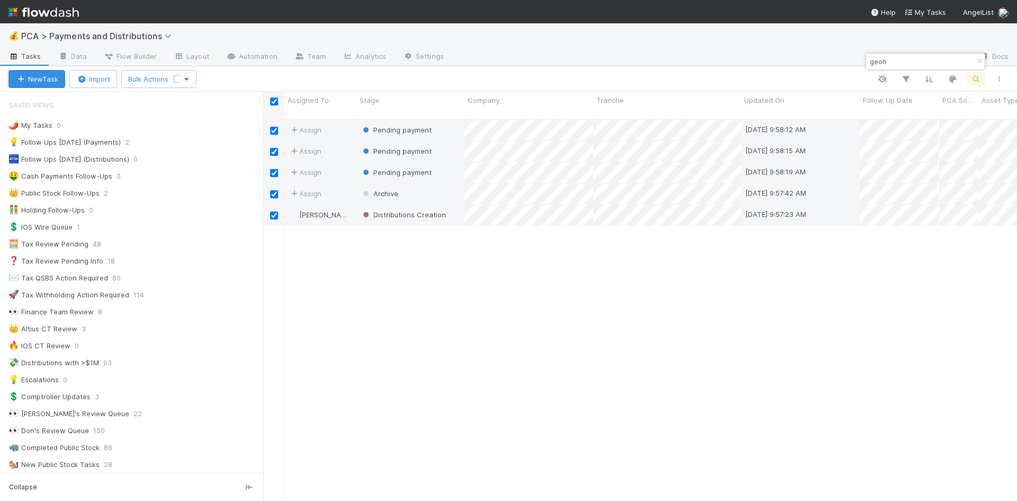
click at [271, 102] on input "checkbox" at bounding box center [274, 102] width 8 height 8
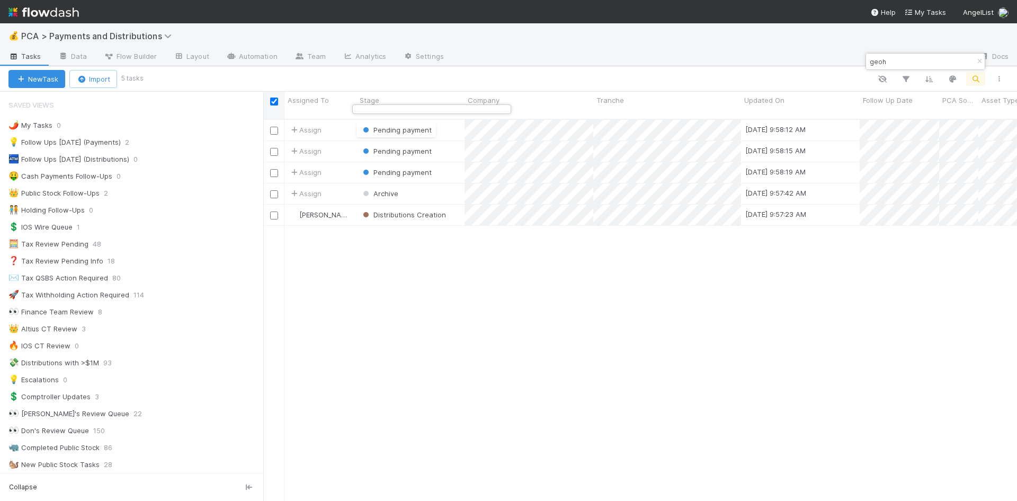
checkbox input "true"
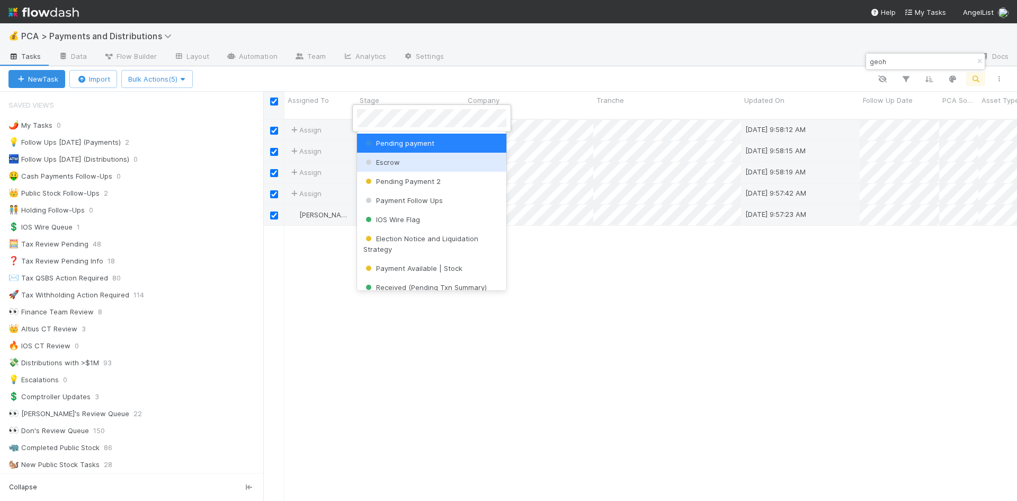
click at [406, 161] on div "Escrow" at bounding box center [431, 162] width 149 height 19
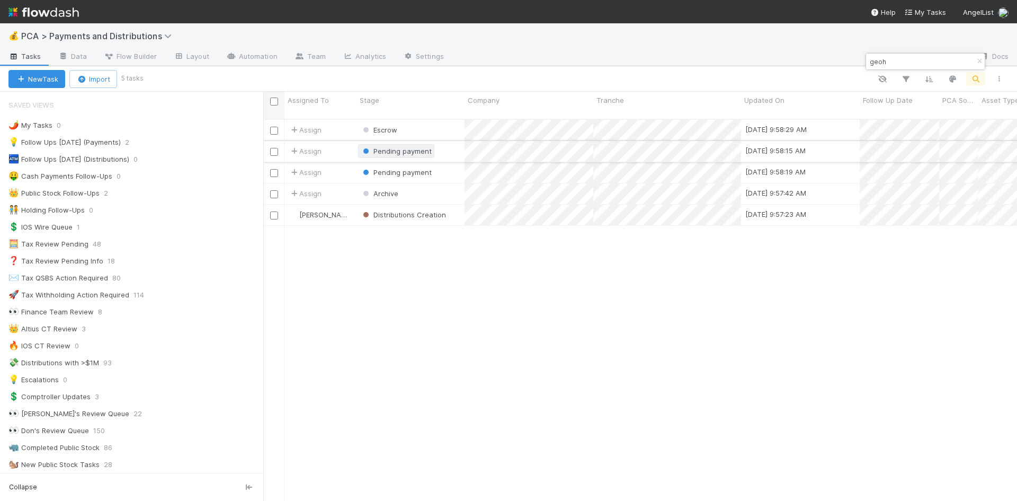
click at [394, 147] on span "Pending payment" at bounding box center [403, 151] width 58 height 8
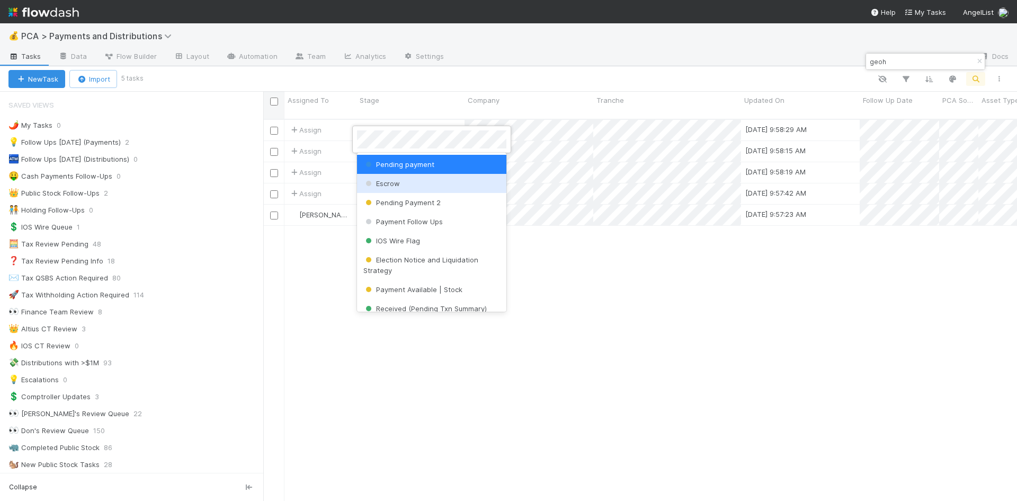
click at [403, 186] on div "Escrow" at bounding box center [431, 183] width 149 height 19
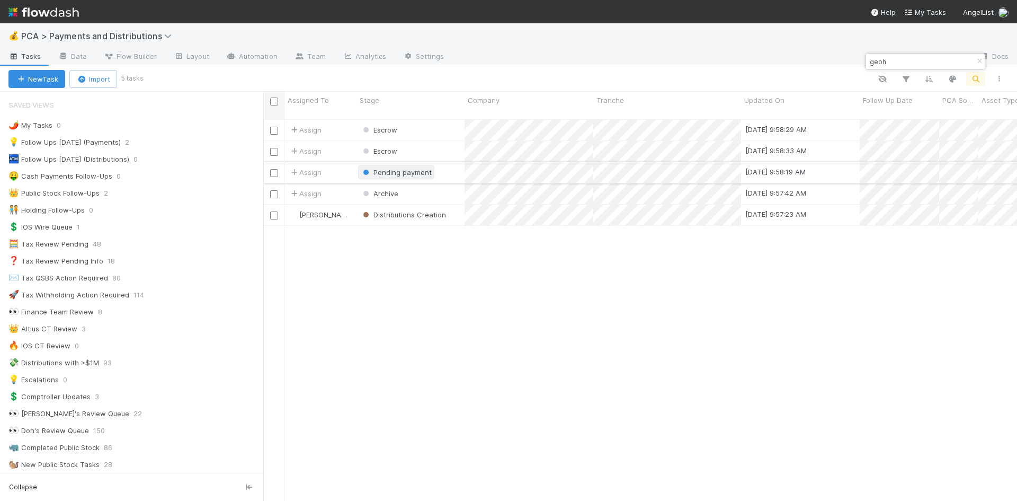
click at [391, 168] on span "Pending payment" at bounding box center [403, 172] width 58 height 8
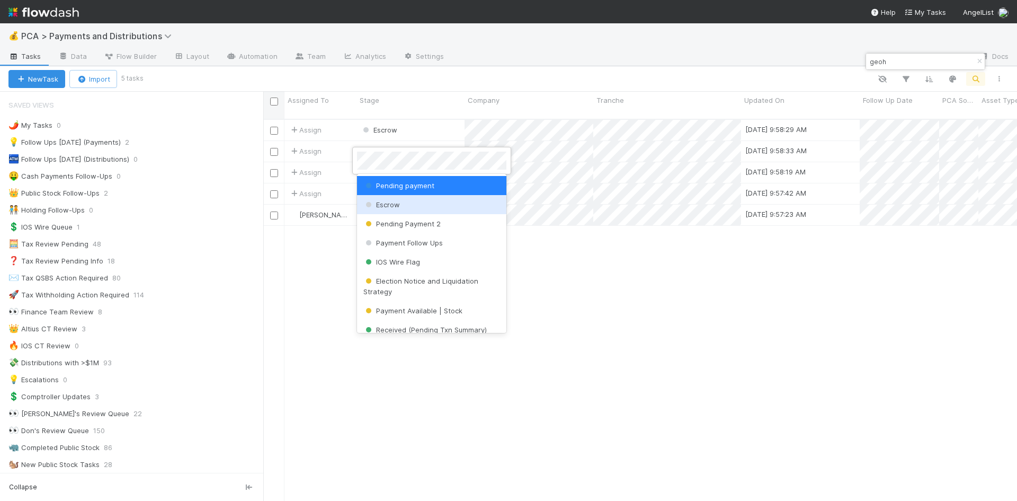
click at [399, 206] on span "Escrow" at bounding box center [382, 204] width 37 height 8
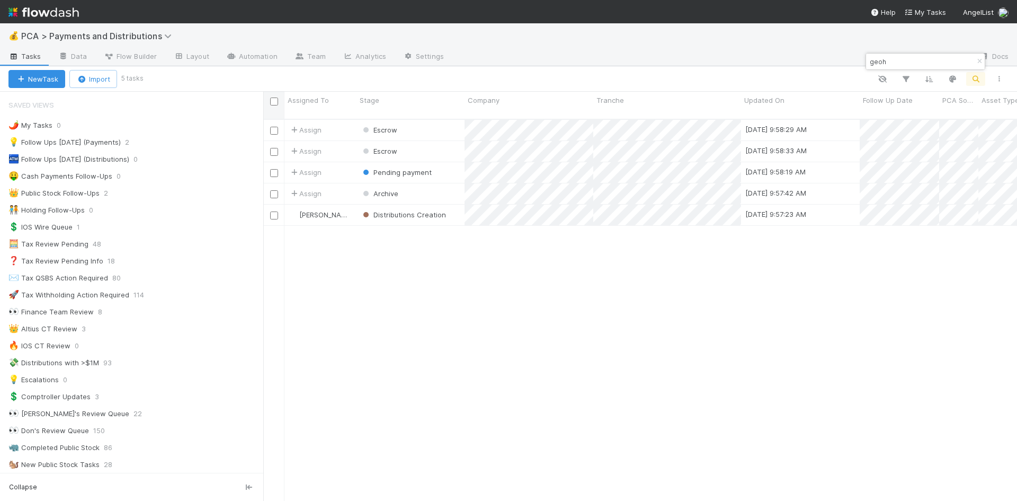
click at [774, 425] on div "Assign Escrow 8/25/25, 9:58:29 AM 8/25/25, 9:57:19 AM 0 0 0 0 0 Assign Escrow 8…" at bounding box center [640, 315] width 754 height 390
click at [978, 59] on icon "button" at bounding box center [980, 61] width 11 height 6
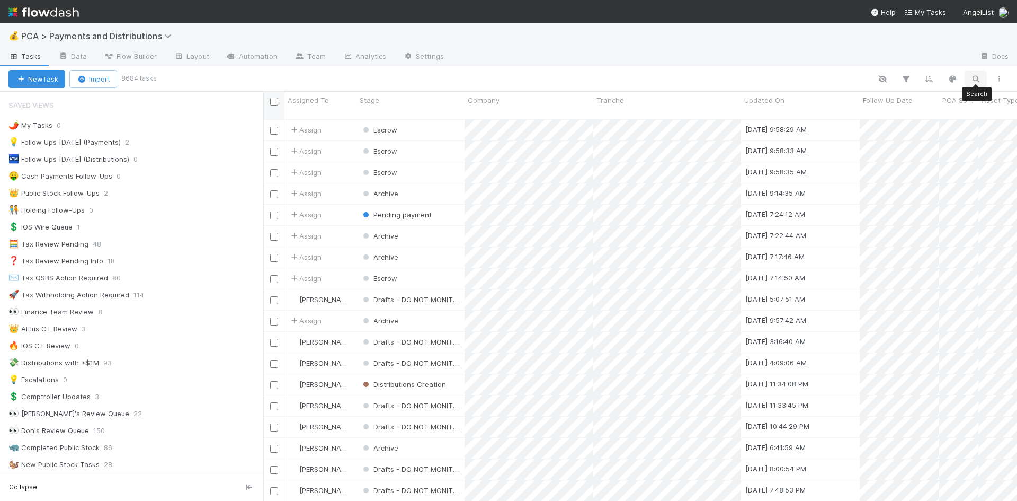
click at [978, 77] on icon "button" at bounding box center [976, 79] width 11 height 10
click at [884, 60] on input at bounding box center [921, 61] width 106 height 13
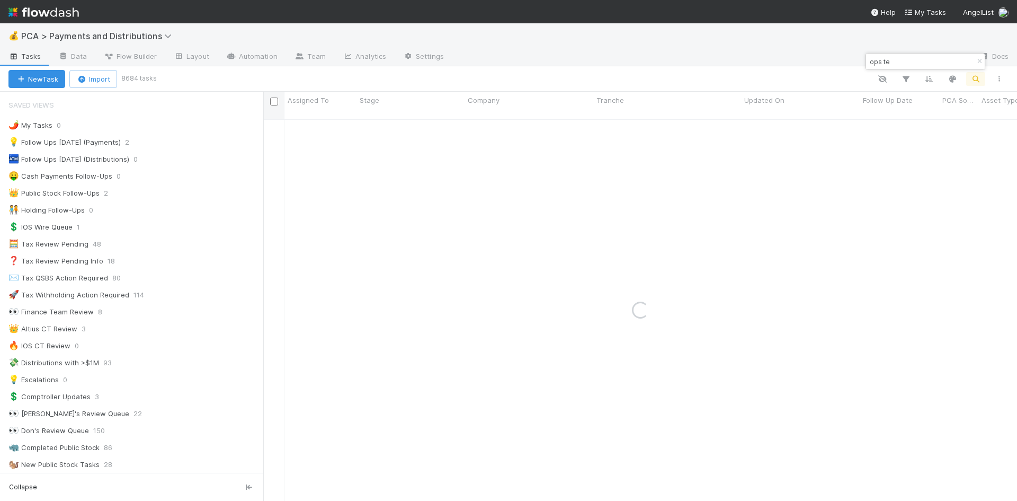
click at [872, 58] on input "ops te" at bounding box center [921, 61] width 106 height 13
drag, startPoint x: 941, startPoint y: 63, endPoint x: 866, endPoint y: 61, distance: 74.2
click at [866, 61] on div "ips te" at bounding box center [920, 61] width 108 height 13
type input "farmwise"
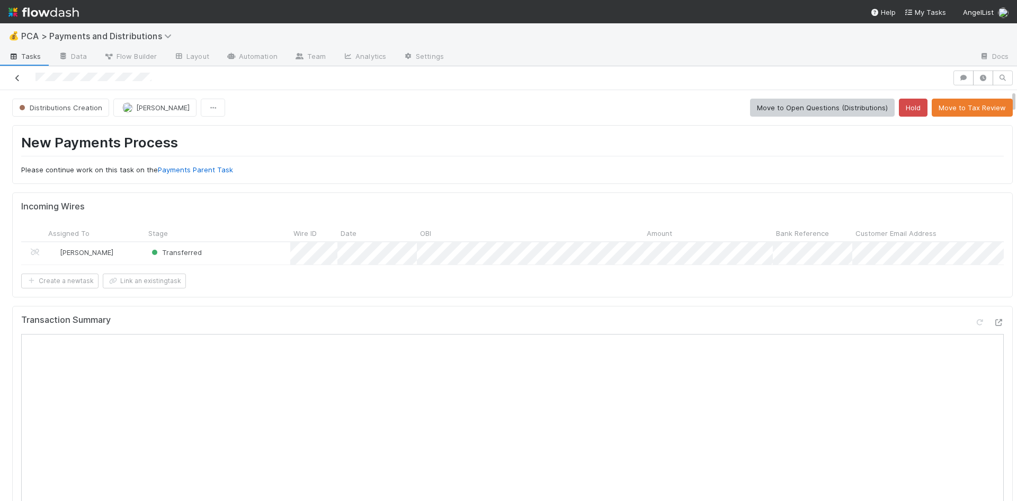
click at [17, 77] on icon at bounding box center [17, 78] width 11 height 7
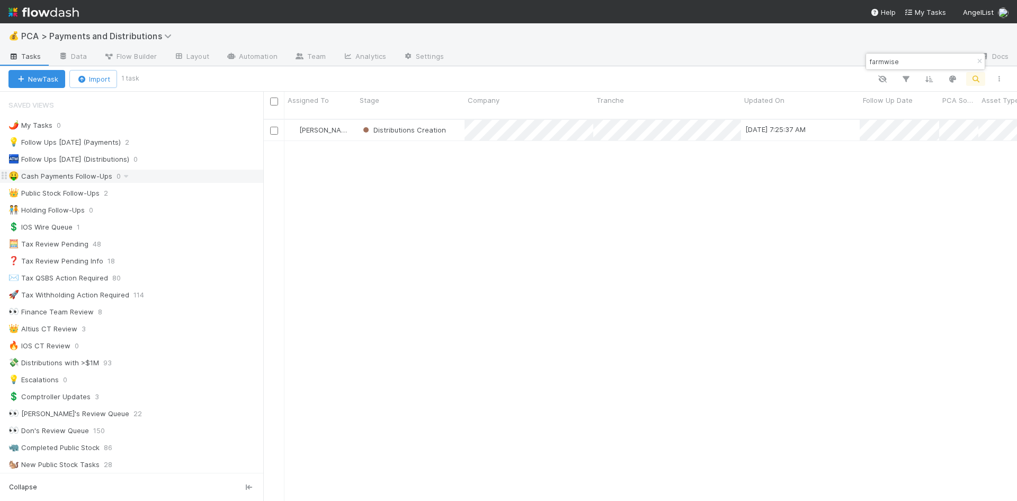
scroll to position [383, 746]
click at [887, 63] on input "farmwise" at bounding box center [921, 61] width 106 height 13
type input "wattb"
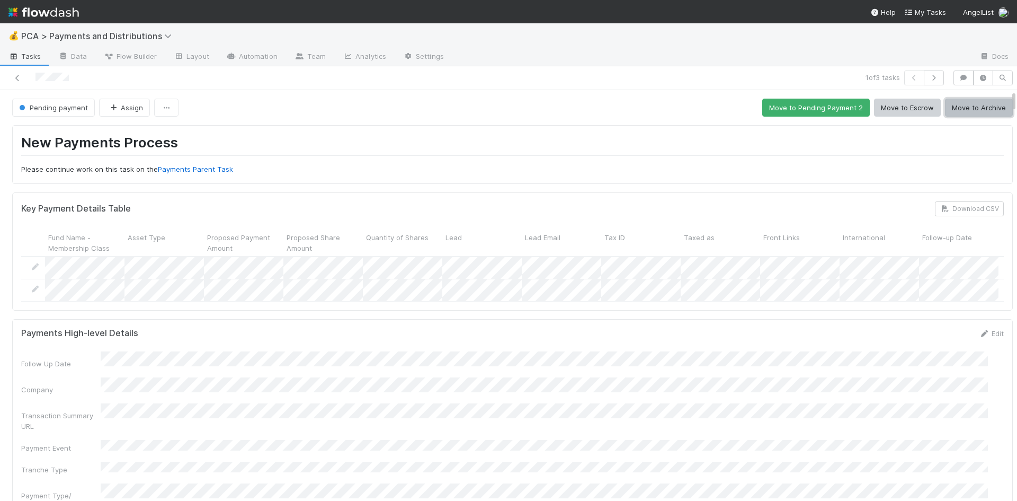
click at [993, 104] on button "Move to Archive" at bounding box center [979, 108] width 68 height 18
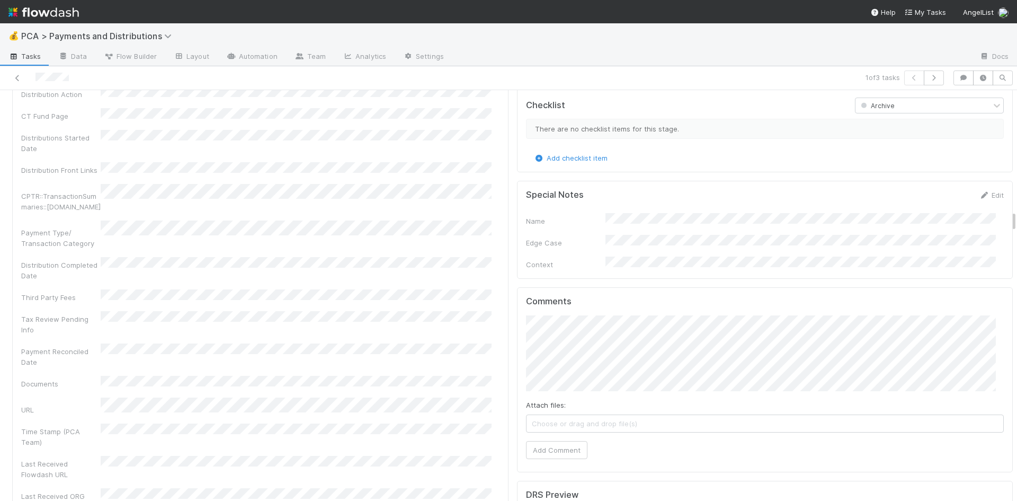
scroll to position [2226, 0]
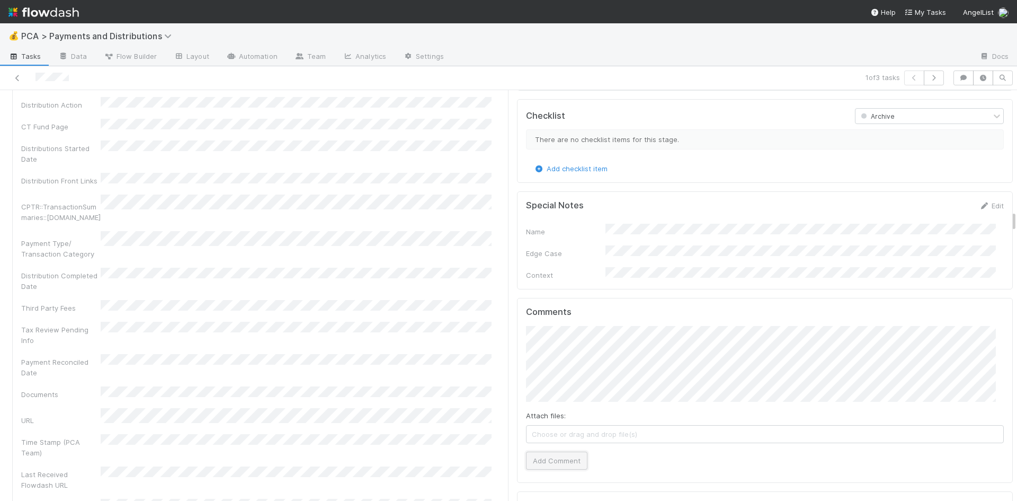
click at [550, 452] on button "Add Comment" at bounding box center [556, 461] width 61 height 18
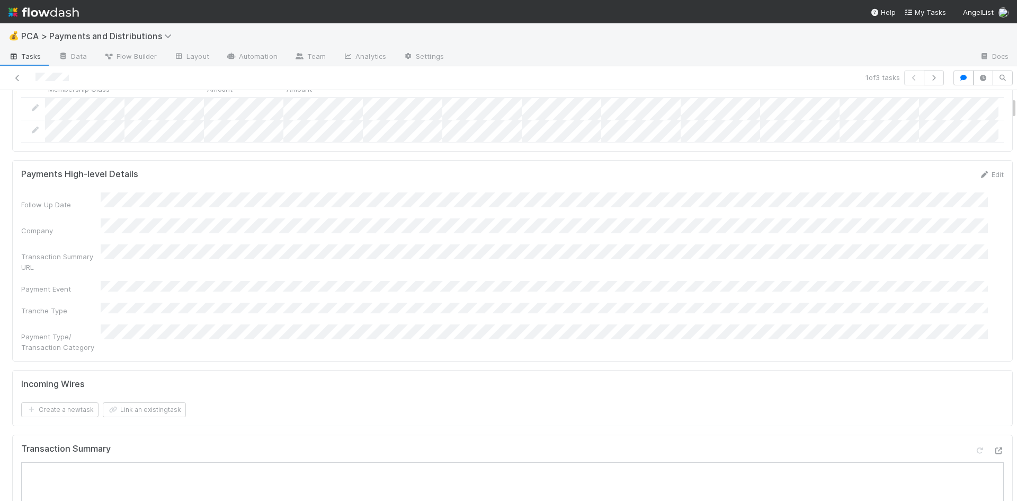
scroll to position [0, 0]
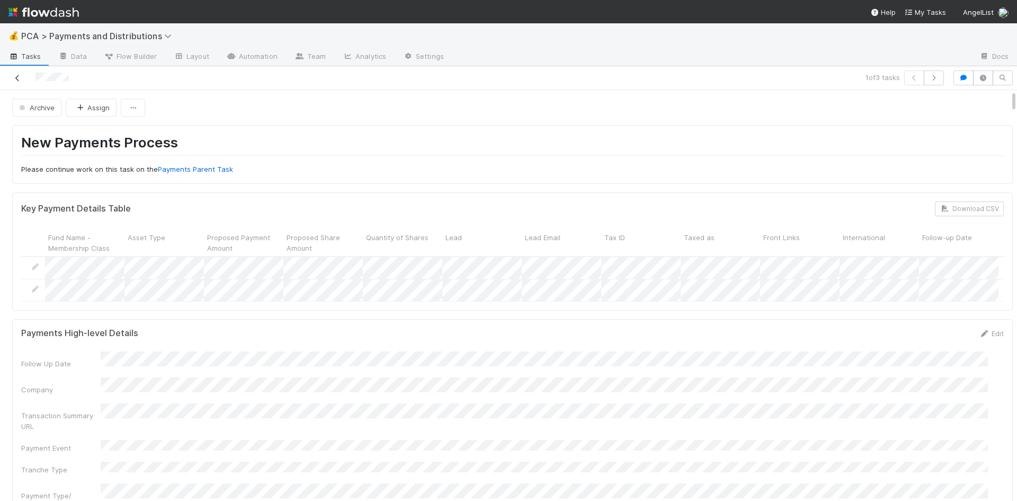
click at [21, 78] on icon at bounding box center [17, 78] width 11 height 7
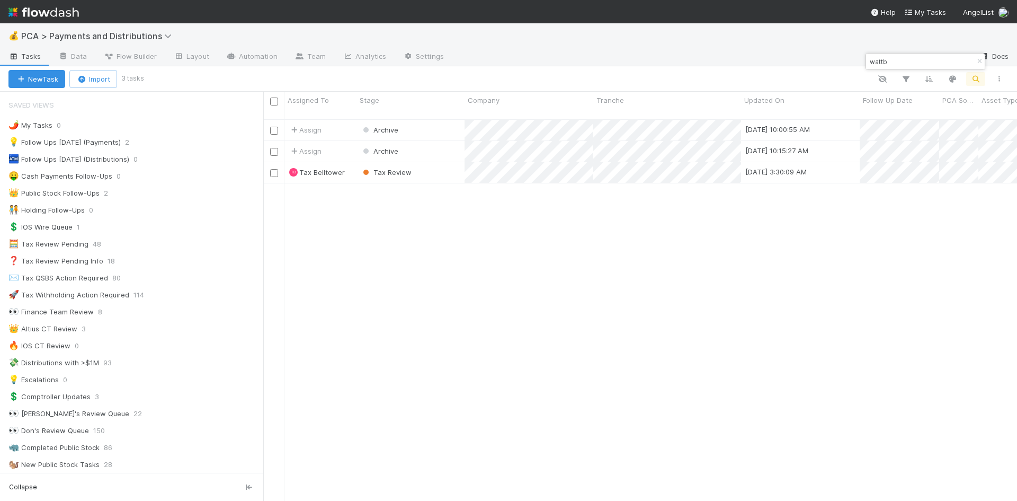
scroll to position [383, 746]
click at [879, 62] on input "wattb" at bounding box center [921, 61] width 106 height 13
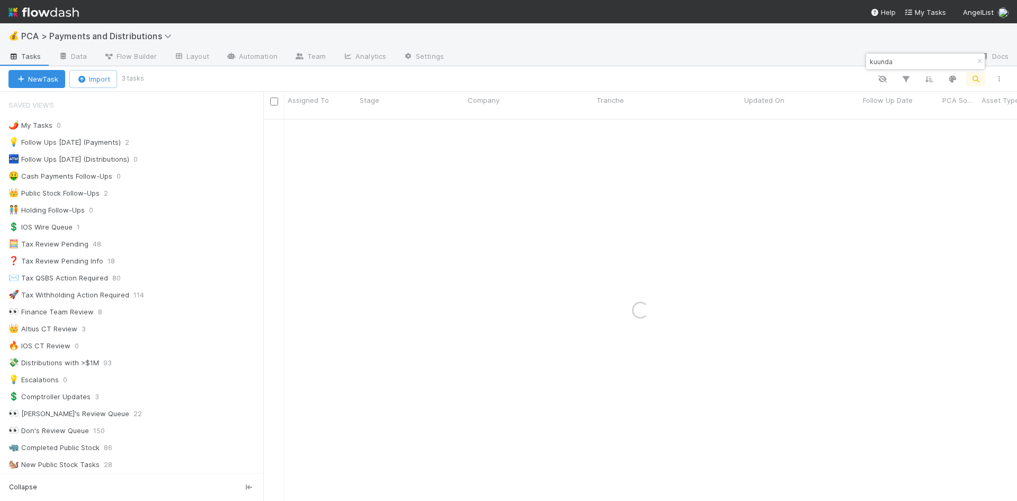
type input "kuunda"
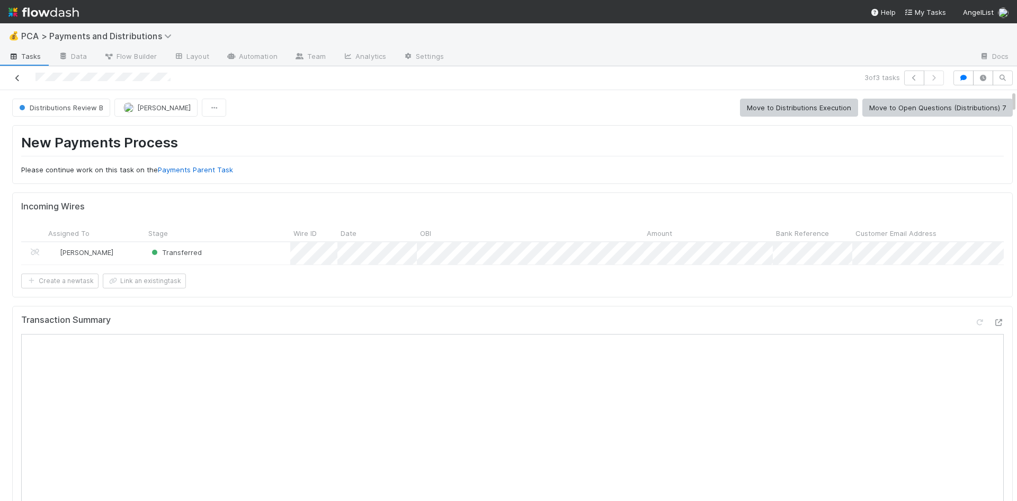
click at [16, 77] on icon at bounding box center [17, 78] width 11 height 7
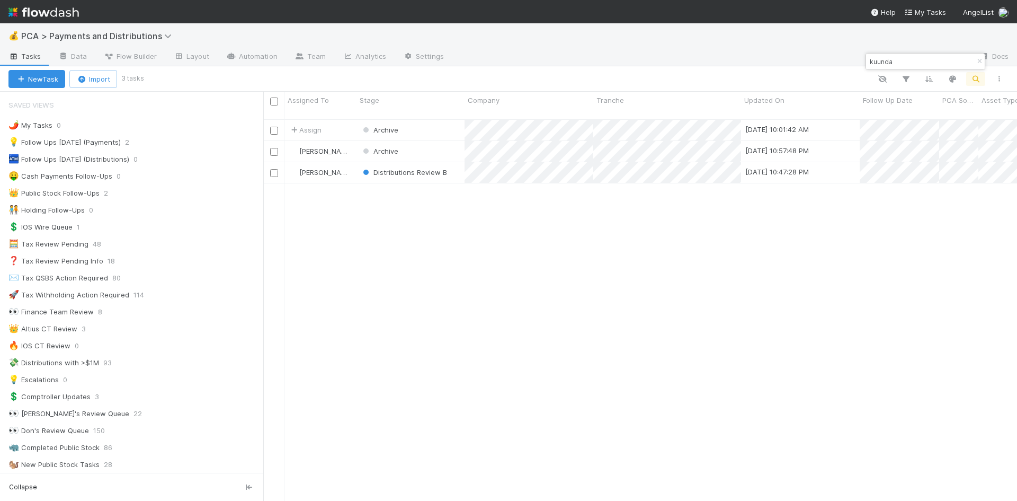
scroll to position [383, 746]
click at [883, 60] on input "kuunda" at bounding box center [921, 61] width 106 height 13
type input "mobify"
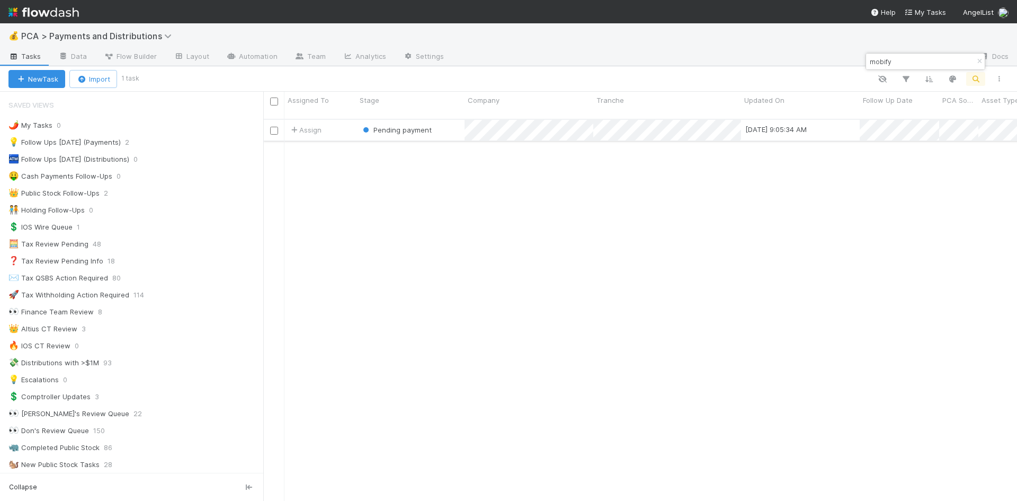
click at [455, 126] on div "Pending payment" at bounding box center [411, 130] width 108 height 21
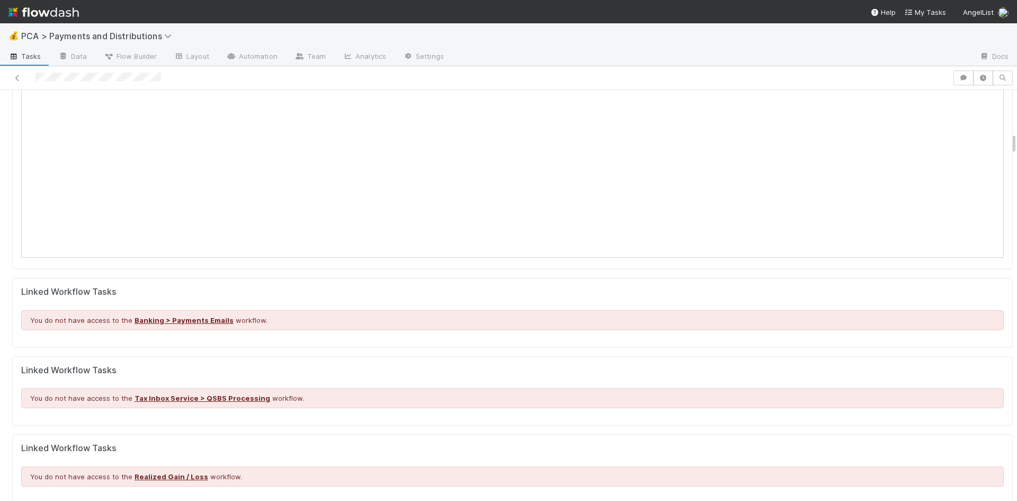
scroll to position [742, 0]
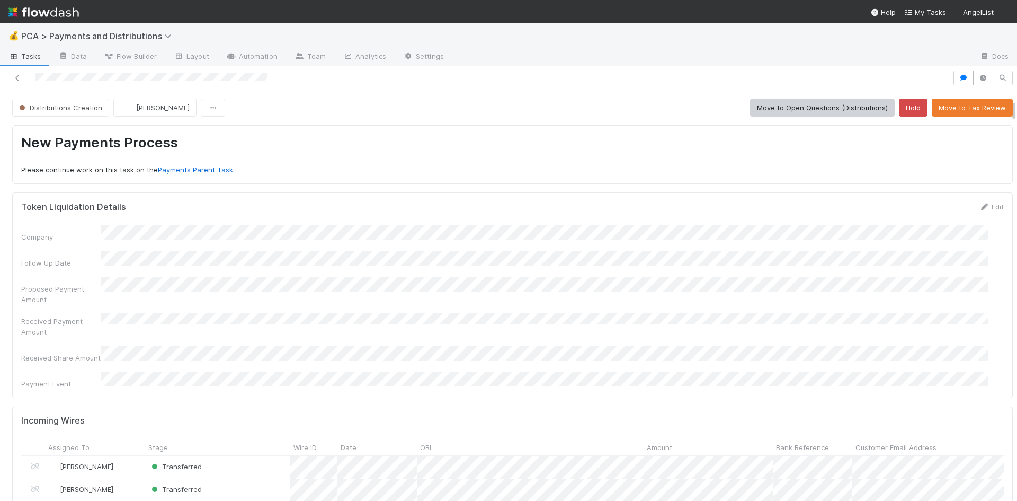
scroll to position [212, 0]
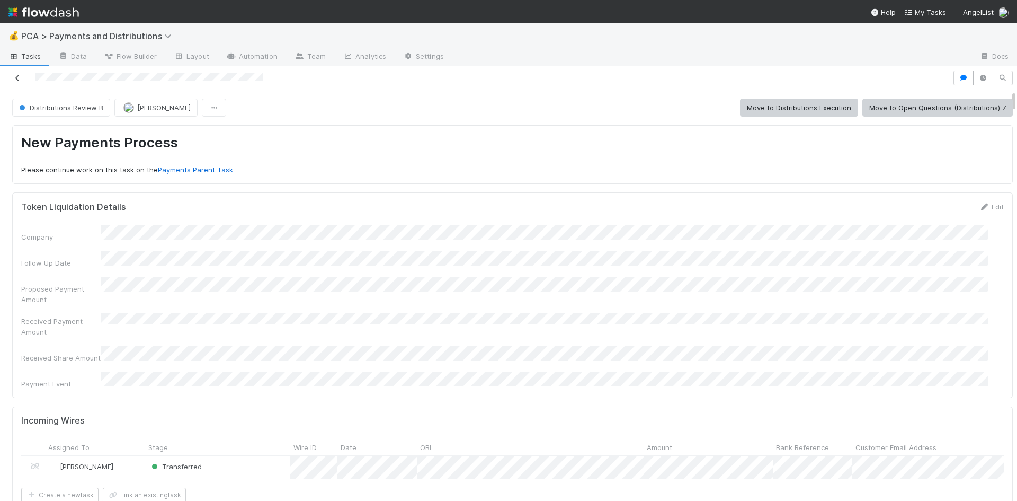
click at [19, 73] on link at bounding box center [17, 78] width 11 height 11
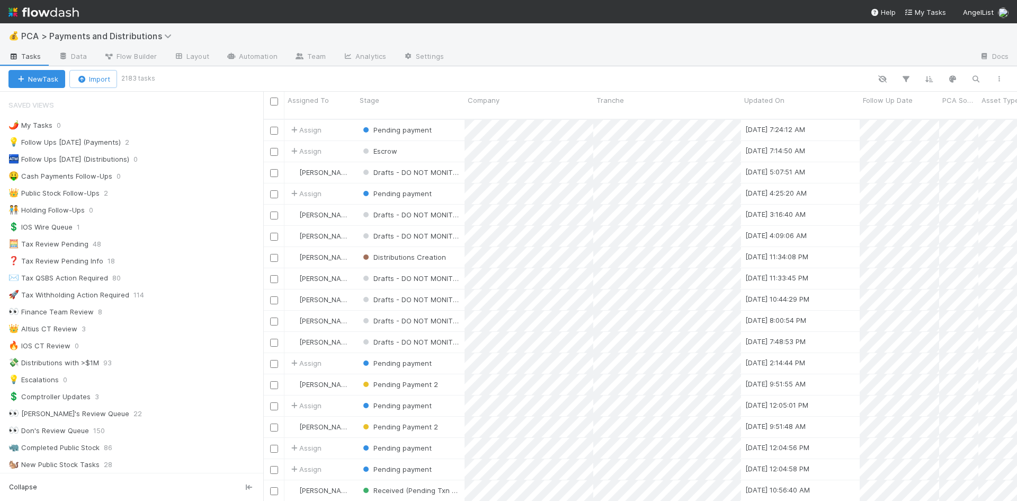
scroll to position [383, 746]
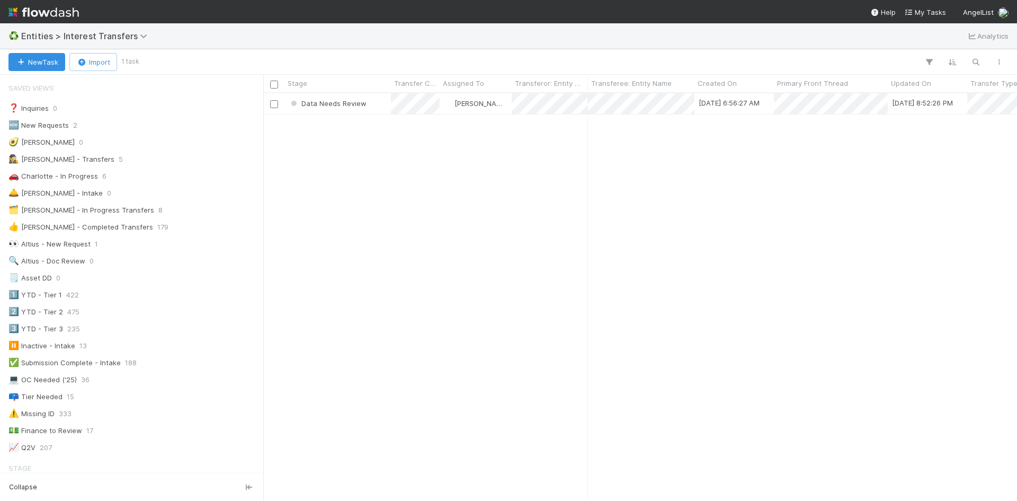
scroll to position [1169, 0]
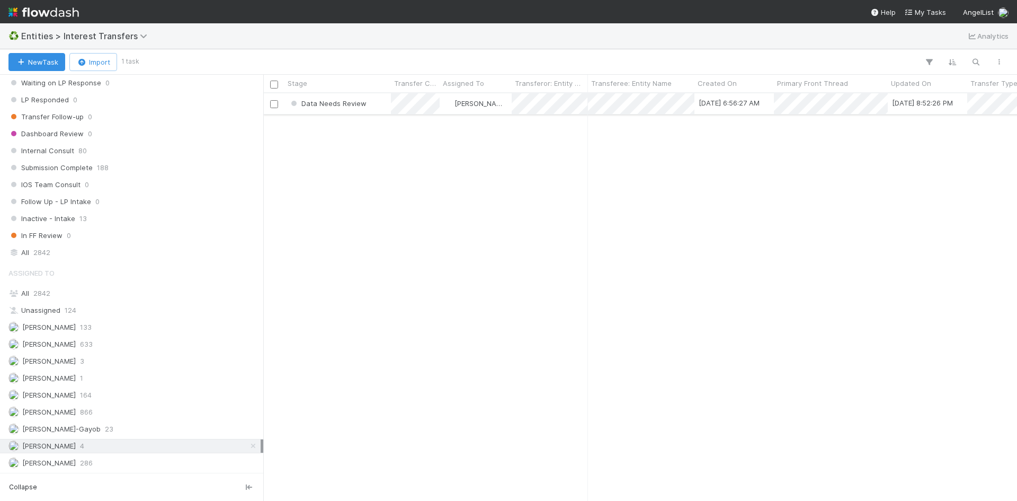
click at [385, 107] on div "Data Needs Review" at bounding box center [338, 103] width 107 height 21
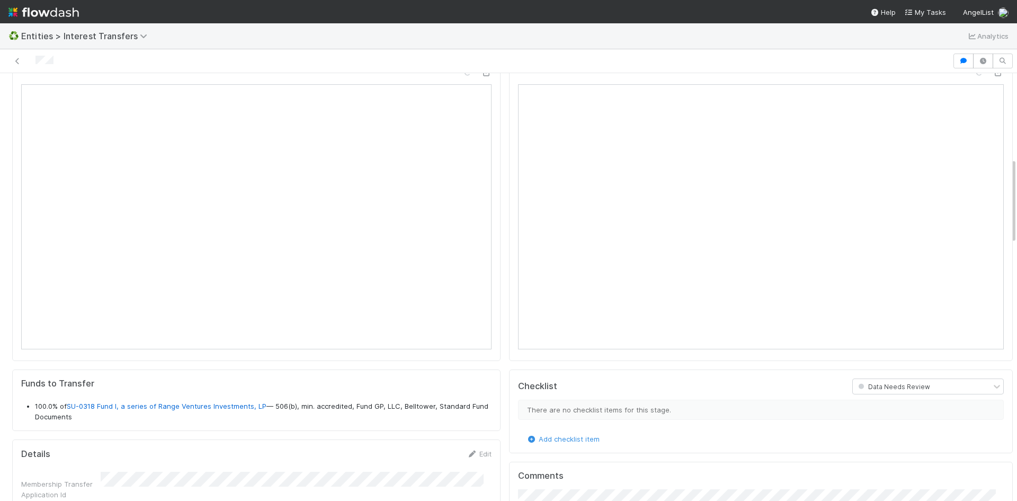
scroll to position [424, 0]
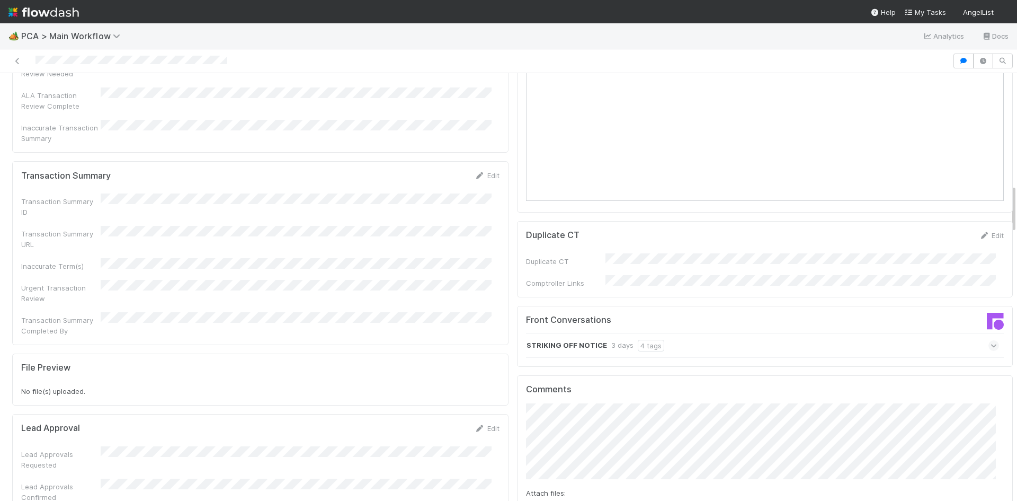
scroll to position [1007, 0]
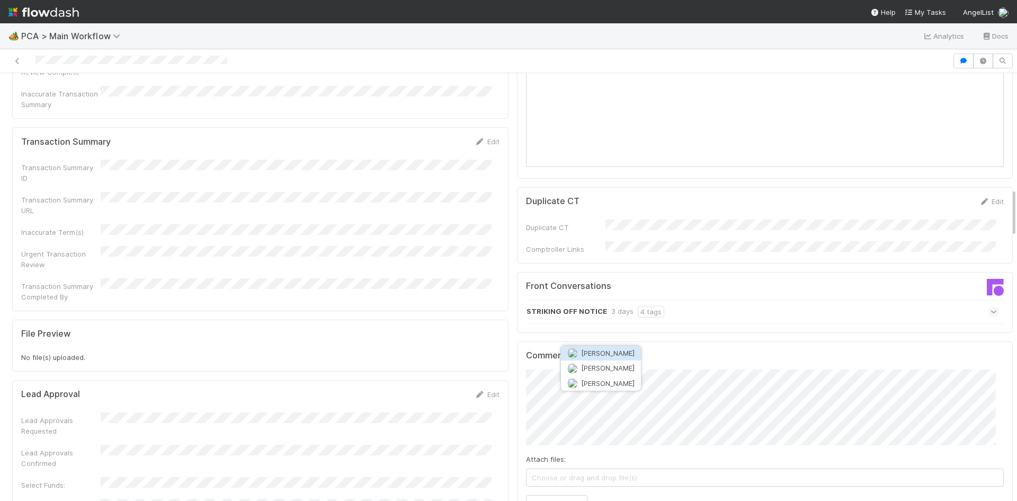
click at [614, 352] on span "[PERSON_NAME]" at bounding box center [608, 353] width 54 height 8
click at [558, 495] on button "Add Comment" at bounding box center [556, 504] width 61 height 18
